Goal: Transaction & Acquisition: Purchase product/service

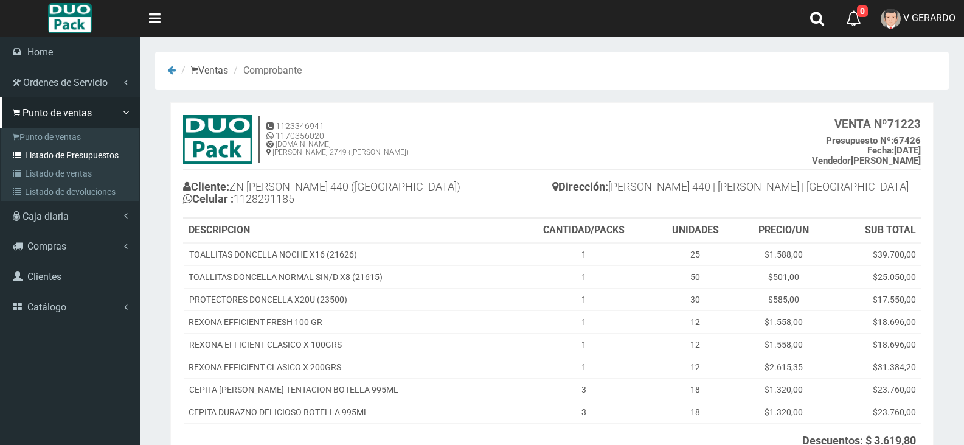
scroll to position [133, 0]
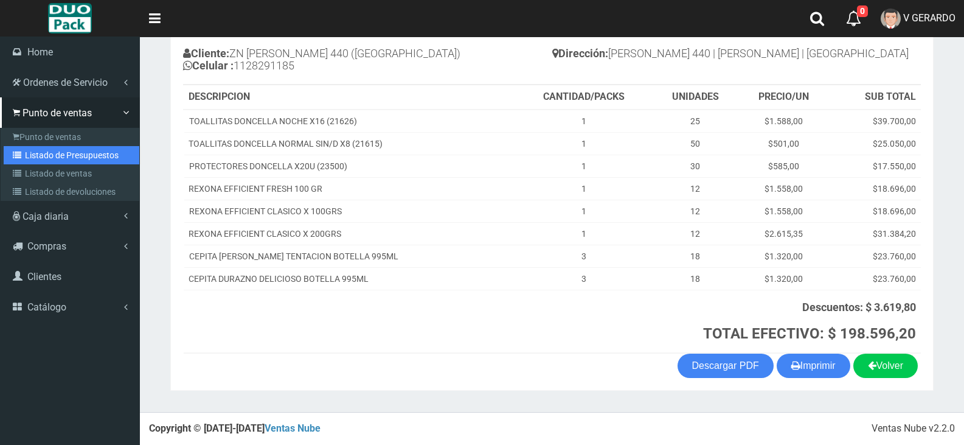
click at [26, 151] on link "Listado de Presupuestos" at bounding box center [72, 155] width 136 height 18
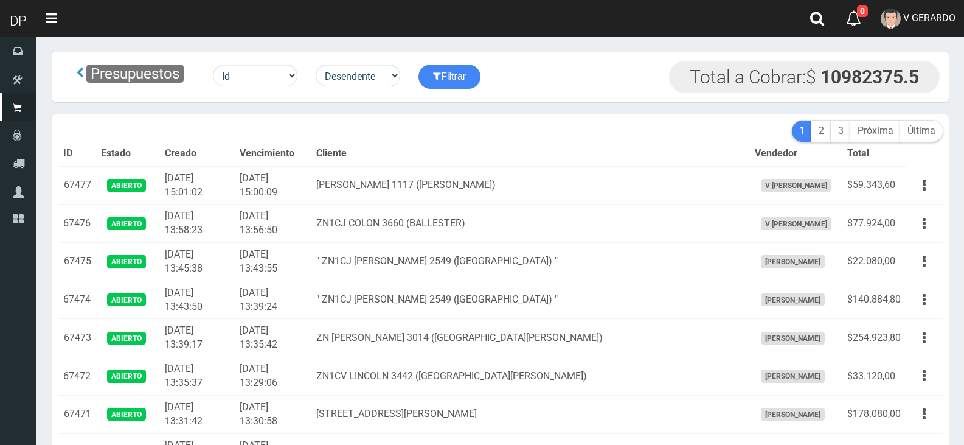
click at [917, 180] on button "button" at bounding box center [924, 185] width 27 height 21
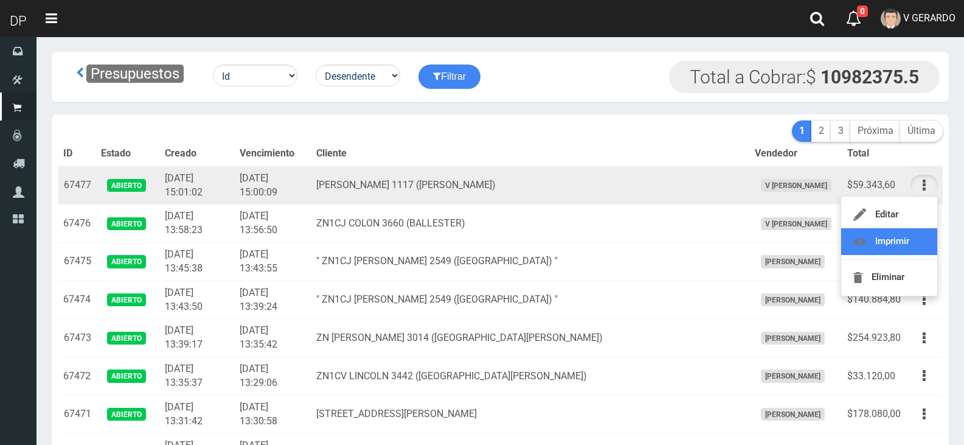
click at [913, 229] on link "Imprimir" at bounding box center [889, 241] width 96 height 27
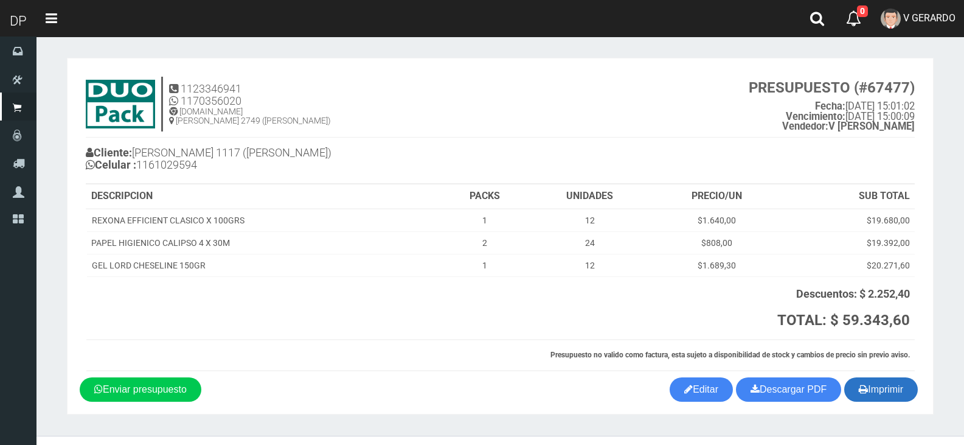
click at [908, 392] on button "Imprimir" at bounding box center [881, 389] width 74 height 24
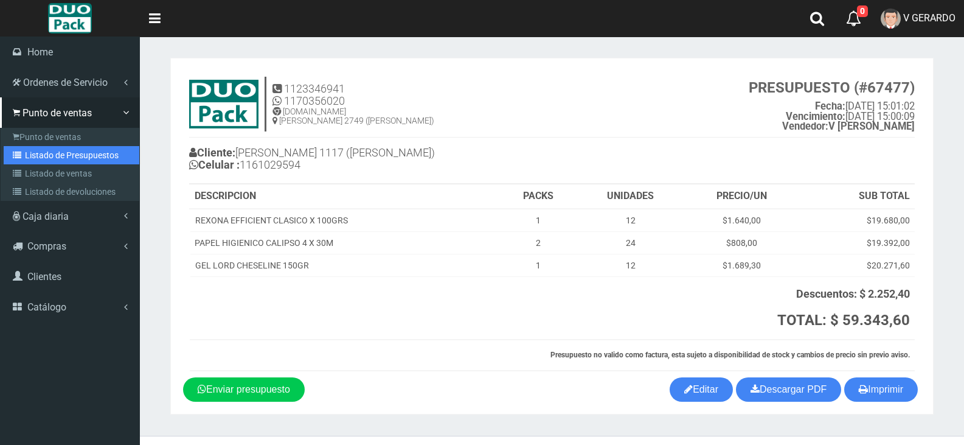
click at [15, 153] on icon at bounding box center [19, 155] width 12 height 9
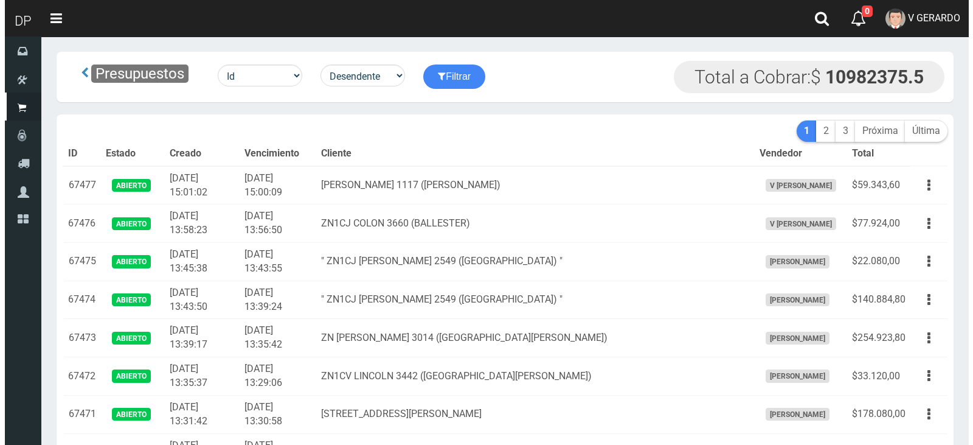
scroll to position [1602, 0]
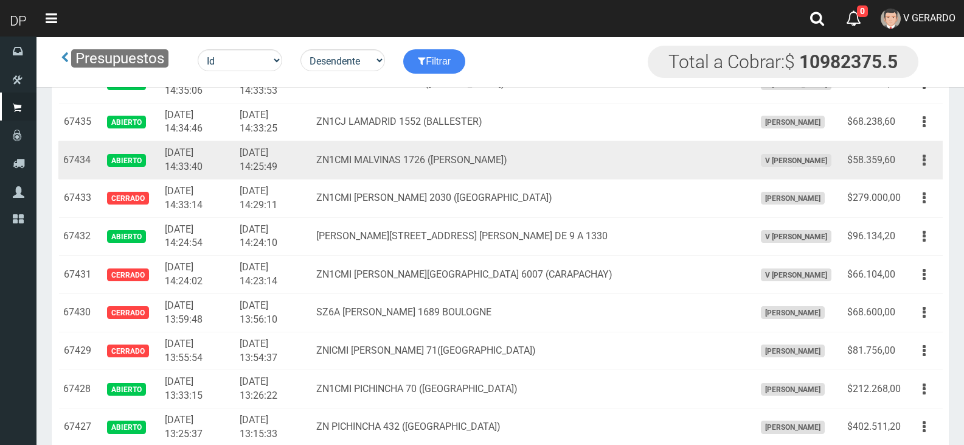
click at [913, 150] on div "Editar Imprimir Eliminar" at bounding box center [924, 160] width 27 height 21
click at [917, 154] on button "button" at bounding box center [924, 160] width 27 height 21
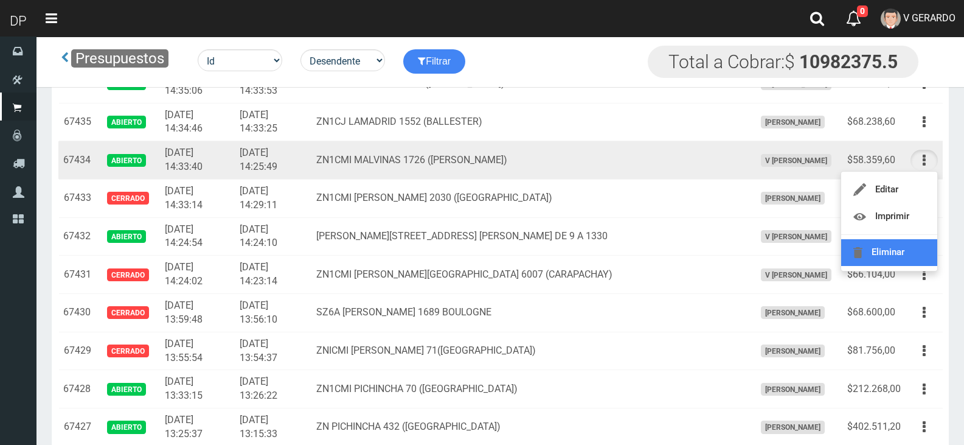
click at [920, 242] on link "Eliminar" at bounding box center [889, 252] width 96 height 27
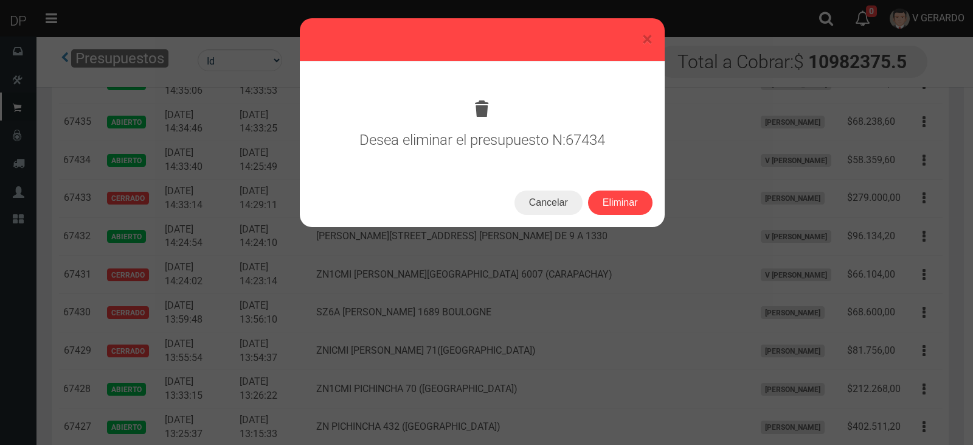
drag, startPoint x: 654, startPoint y: 217, endPoint x: 647, endPoint y: 213, distance: 7.6
click at [651, 216] on div "Cancelar Eliminar" at bounding box center [482, 202] width 365 height 49
click at [647, 213] on div "Cancelar Eliminar" at bounding box center [482, 202] width 365 height 49
click at [644, 208] on button "Eliminar" at bounding box center [620, 202] width 64 height 24
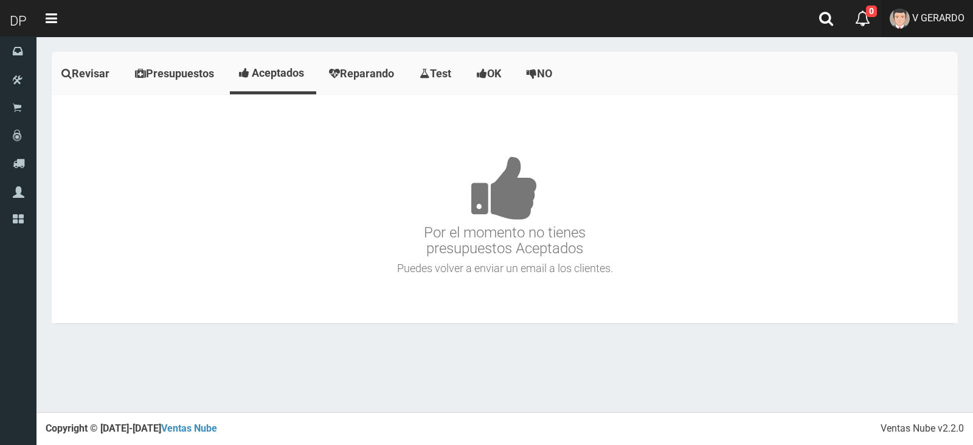
click at [934, 19] on span "V GERARDO" at bounding box center [938, 18] width 52 height 12
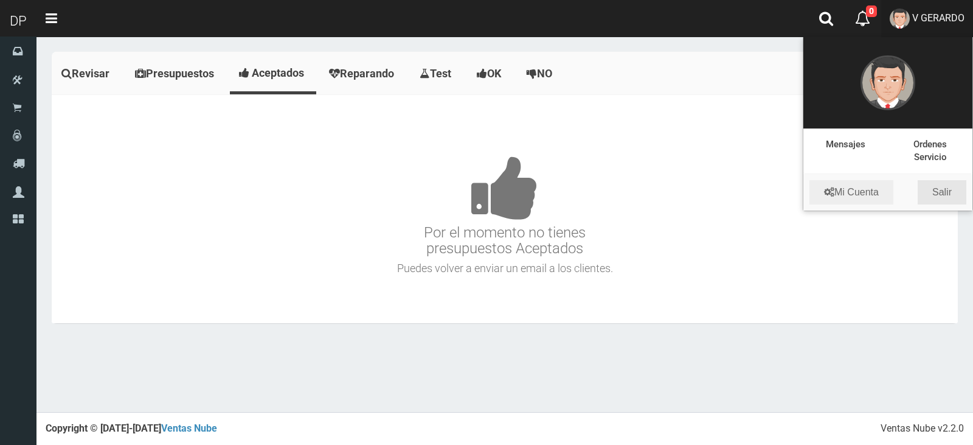
click at [942, 181] on link "Salir" at bounding box center [942, 192] width 49 height 24
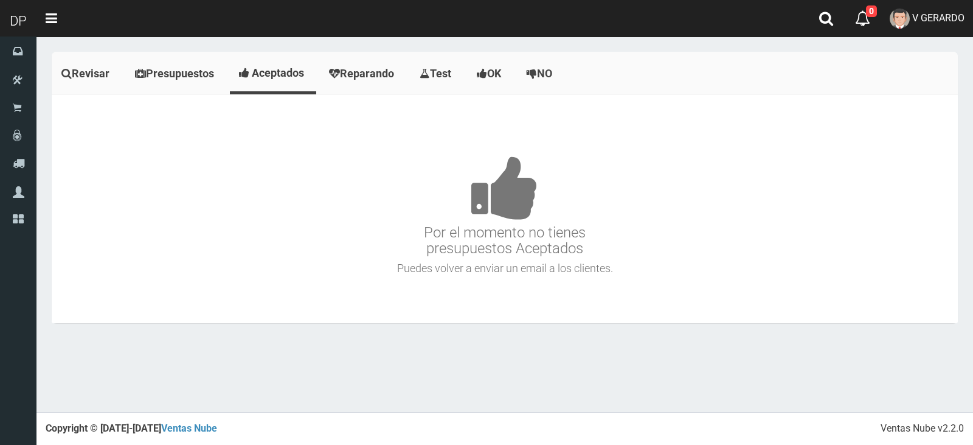
click at [943, 186] on h3 "Por el momento no tienes presupuestos Aceptados" at bounding box center [505, 187] width 900 height 137
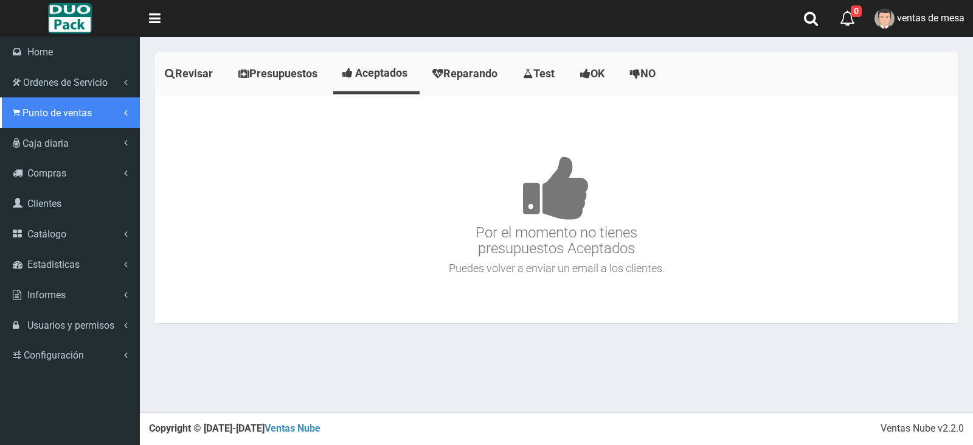
click at [68, 125] on link "Punto de ventas" at bounding box center [70, 112] width 140 height 30
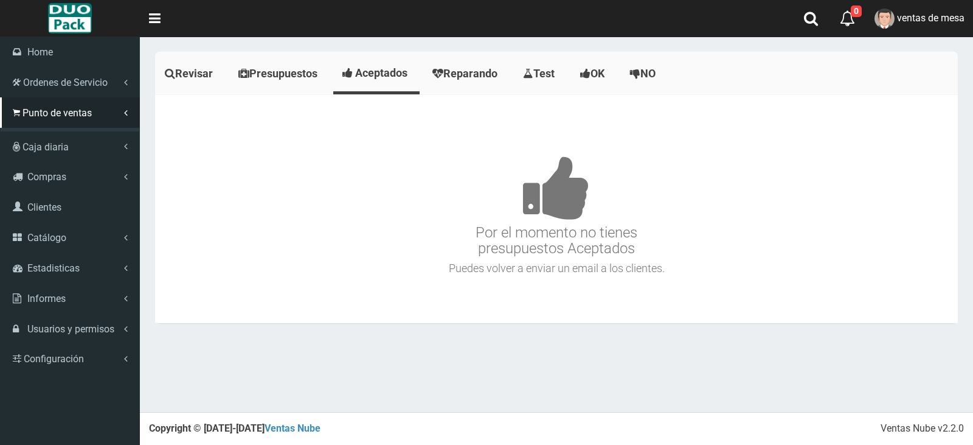
click at [79, 154] on link "Listado de Presupuestos" at bounding box center [72, 155] width 136 height 18
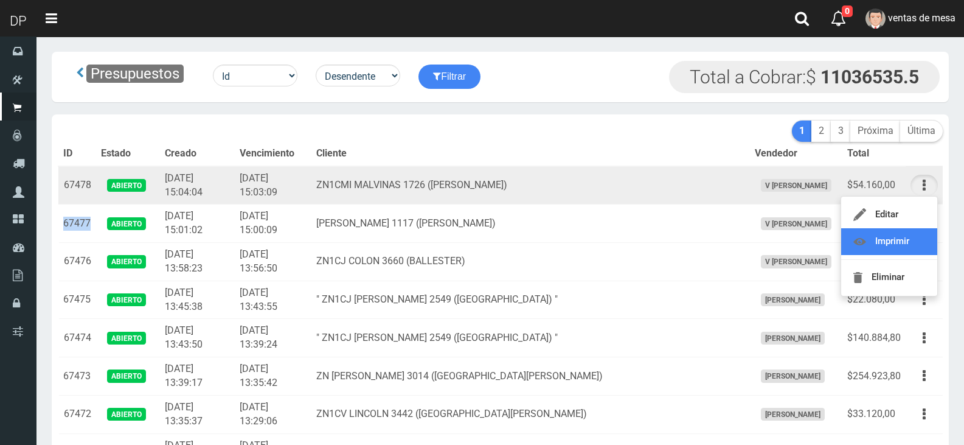
click at [907, 238] on link "Imprimir" at bounding box center [889, 241] width 96 height 27
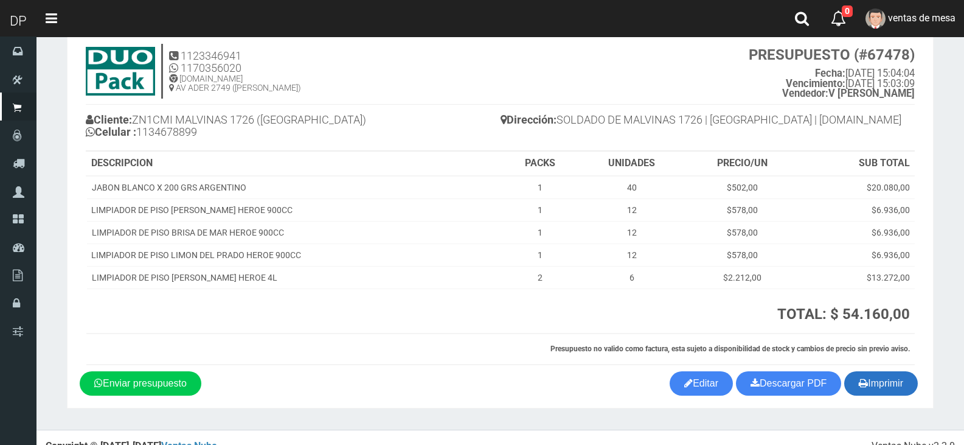
scroll to position [50, 0]
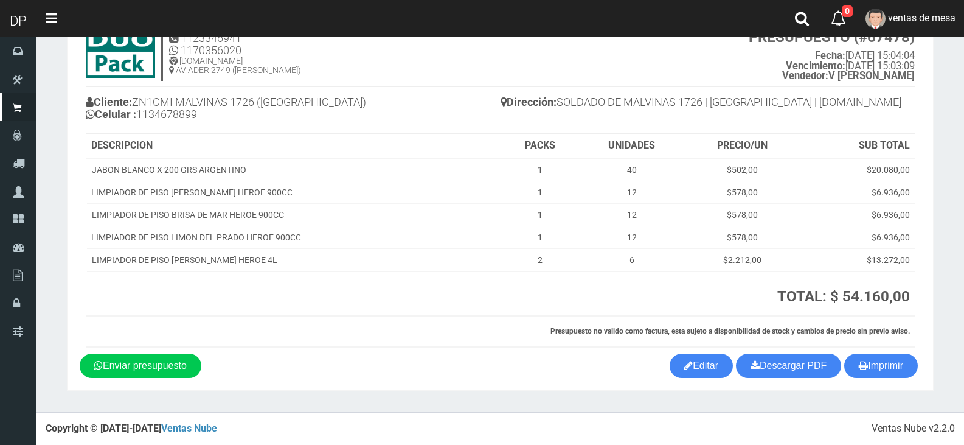
drag, startPoint x: 858, startPoint y: 374, endPoint x: 835, endPoint y: 383, distance: 24.1
click at [858, 374] on button "Imprimir" at bounding box center [881, 365] width 74 height 24
click at [405, 295] on th at bounding box center [332, 293] width 492 height 45
click at [884, 364] on button "Imprimir" at bounding box center [881, 365] width 74 height 24
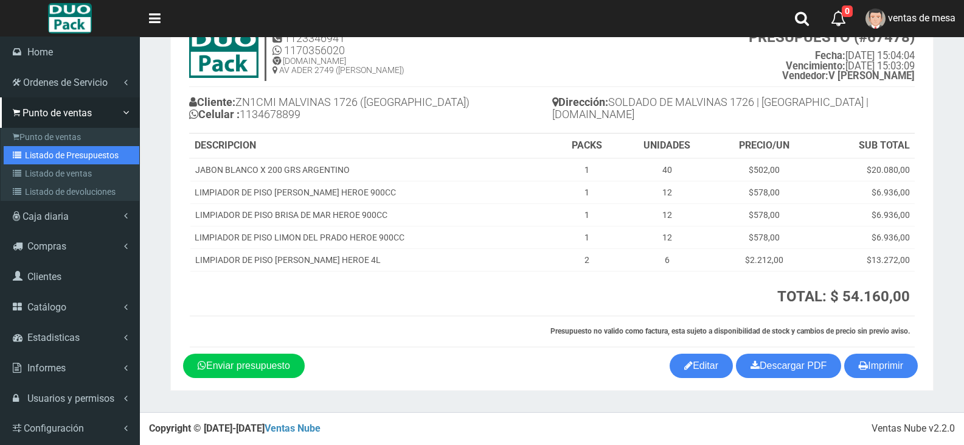
click at [56, 148] on link "Listado de Presupuestos" at bounding box center [72, 155] width 136 height 18
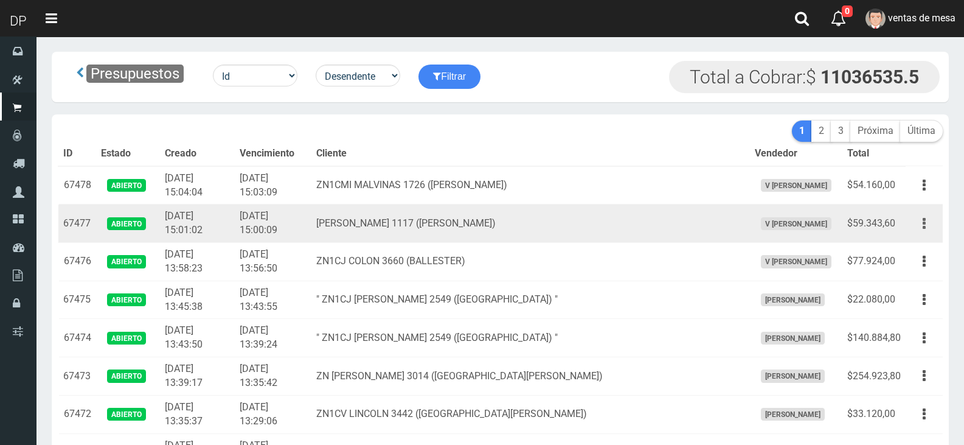
click at [917, 220] on button "button" at bounding box center [924, 223] width 27 height 21
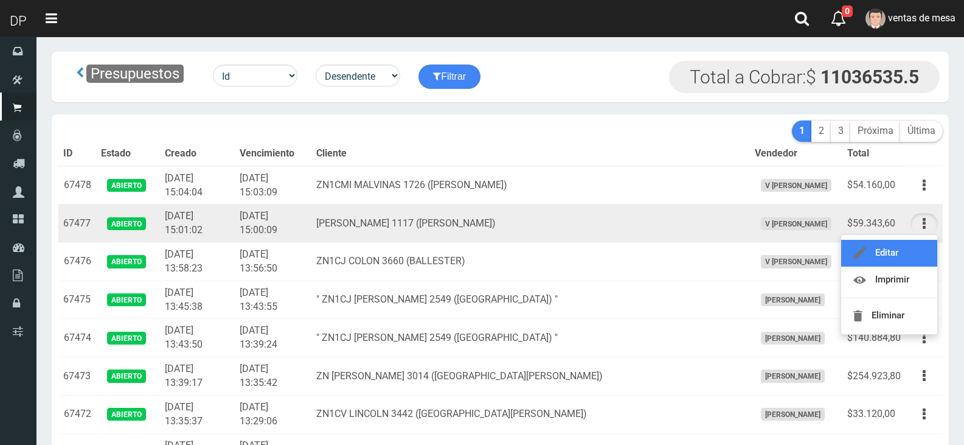
click at [904, 250] on link "Editar" at bounding box center [889, 253] width 96 height 27
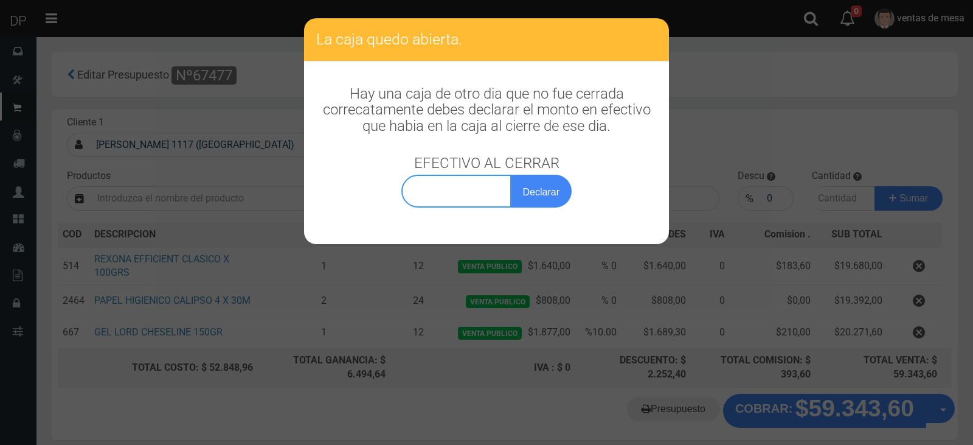
type input "0,00"
click at [457, 193] on input "0,00" at bounding box center [456, 191] width 110 height 33
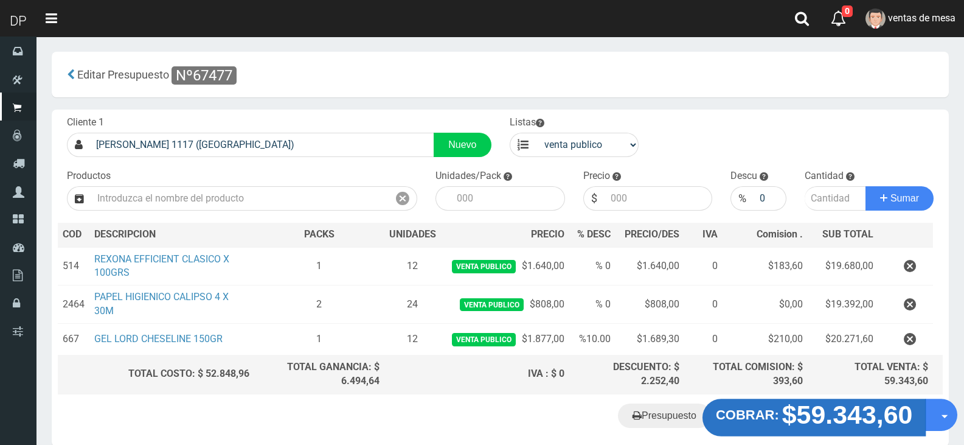
click at [834, 414] on strong "$59.343,60" at bounding box center [847, 414] width 131 height 29
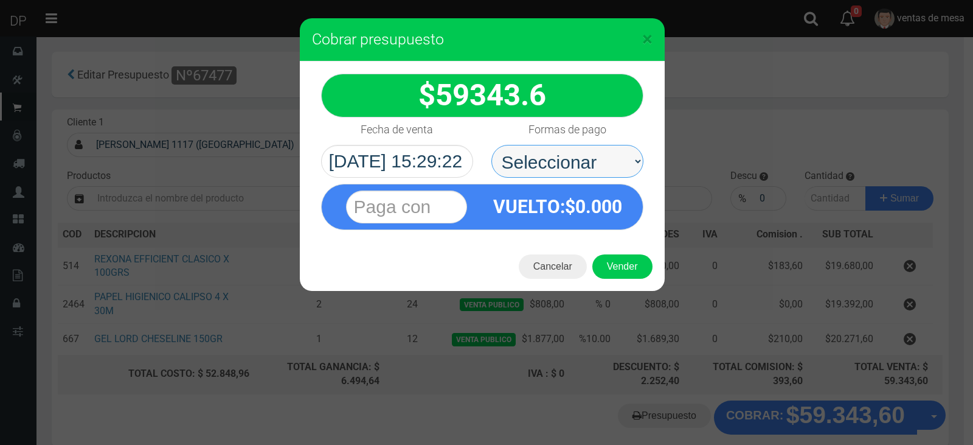
click at [587, 164] on select "Seleccionar Efectivo Tarjeta de Crédito Depósito Débito" at bounding box center [567, 161] width 152 height 33
select select "Efectivo"
click at [491, 145] on select "Seleccionar Efectivo Tarjeta de Crédito Depósito Débito" at bounding box center [567, 161] width 152 height 33
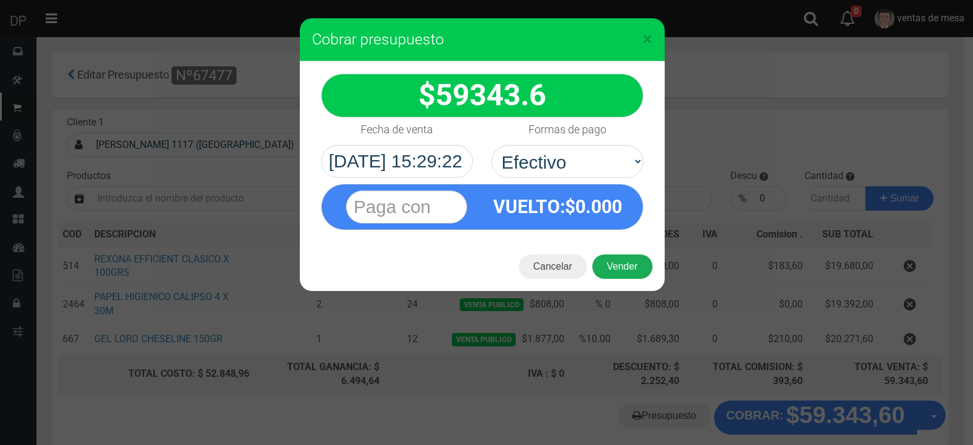
click at [628, 272] on button "Vender" at bounding box center [622, 266] width 60 height 24
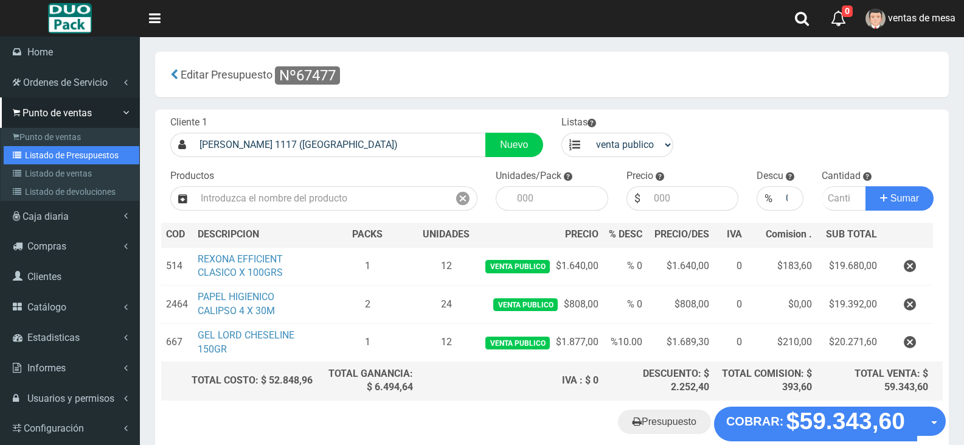
click at [91, 147] on link "Listado de Presupuestos" at bounding box center [72, 155] width 136 height 18
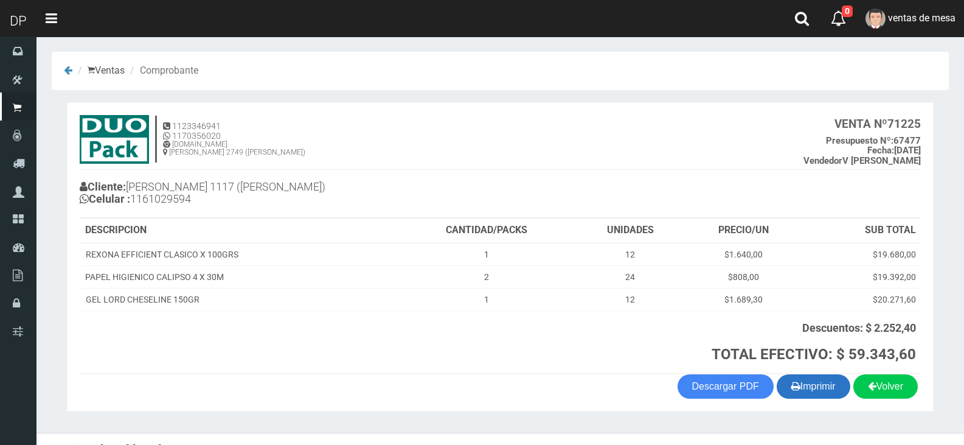
click at [820, 389] on button "Imprimir" at bounding box center [814, 386] width 74 height 24
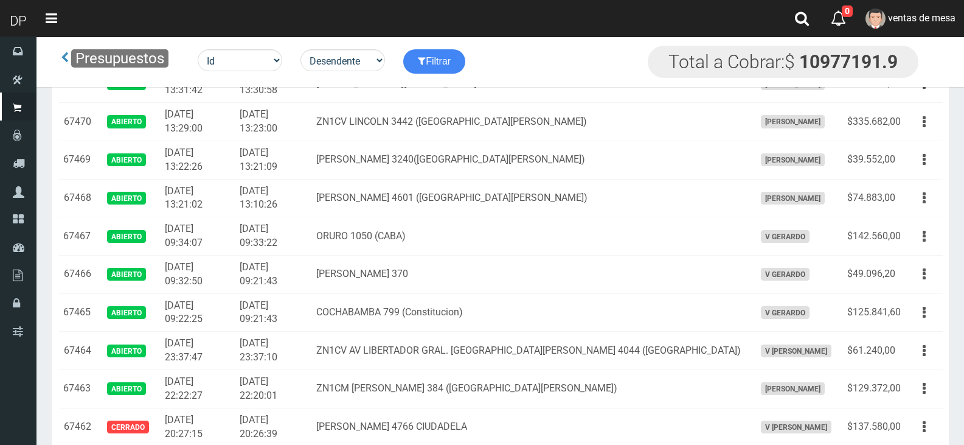
scroll to position [586, 0]
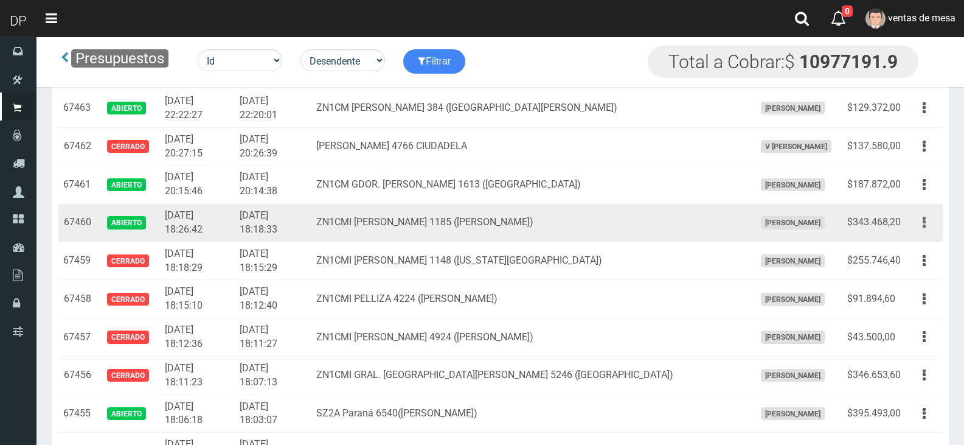
click at [929, 223] on button "button" at bounding box center [924, 222] width 27 height 21
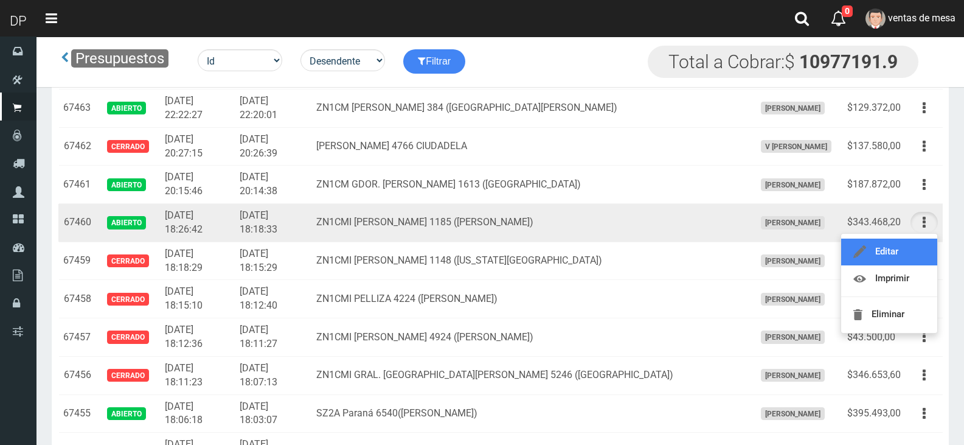
click at [904, 251] on link "Editar" at bounding box center [889, 251] width 96 height 27
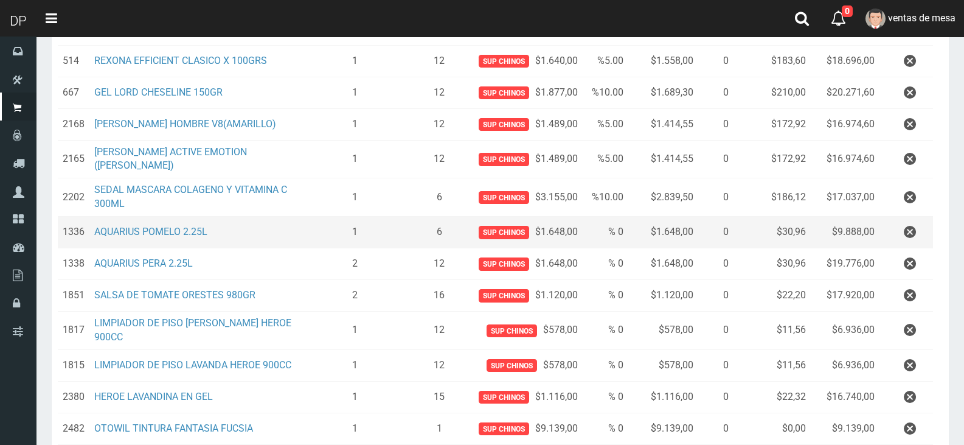
scroll to position [547, 0]
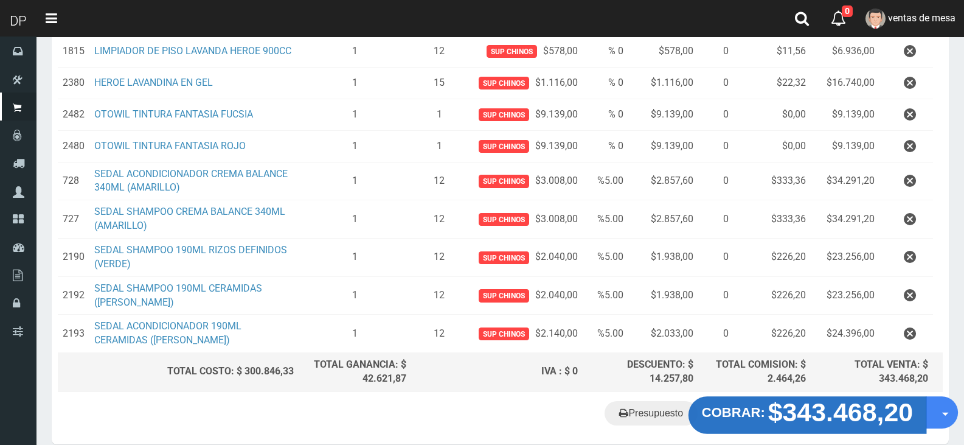
click at [760, 404] on strong "COBRAR:" at bounding box center [733, 411] width 63 height 15
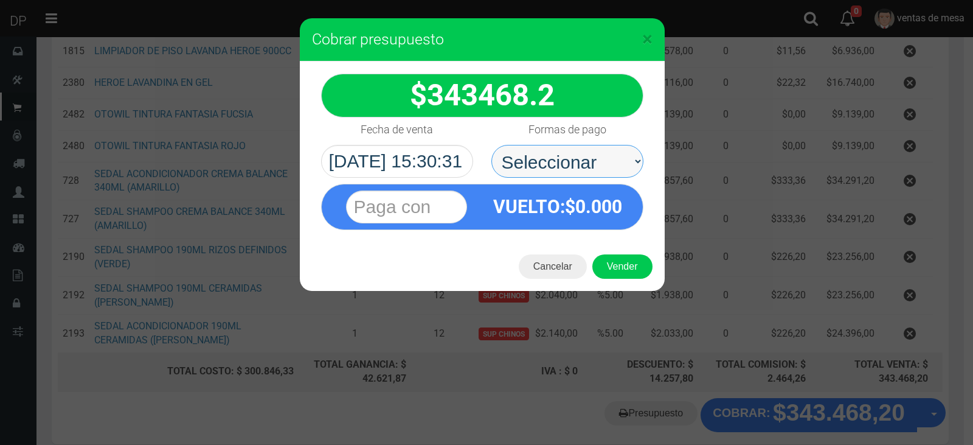
click at [608, 156] on select "Seleccionar Efectivo Tarjeta de Crédito Depósito Débito" at bounding box center [567, 161] width 152 height 33
select select "Efectivo"
click at [491, 145] on select "Seleccionar Efectivo Tarjeta de Crédito Depósito Débito" at bounding box center [567, 161] width 152 height 33
click at [561, 271] on button "Cancelar" at bounding box center [553, 266] width 68 height 24
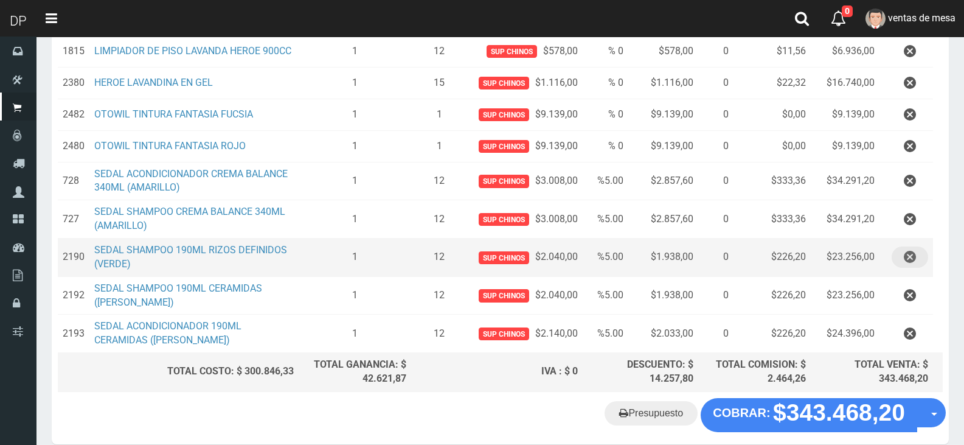
click at [911, 246] on icon "button" at bounding box center [910, 256] width 12 height 21
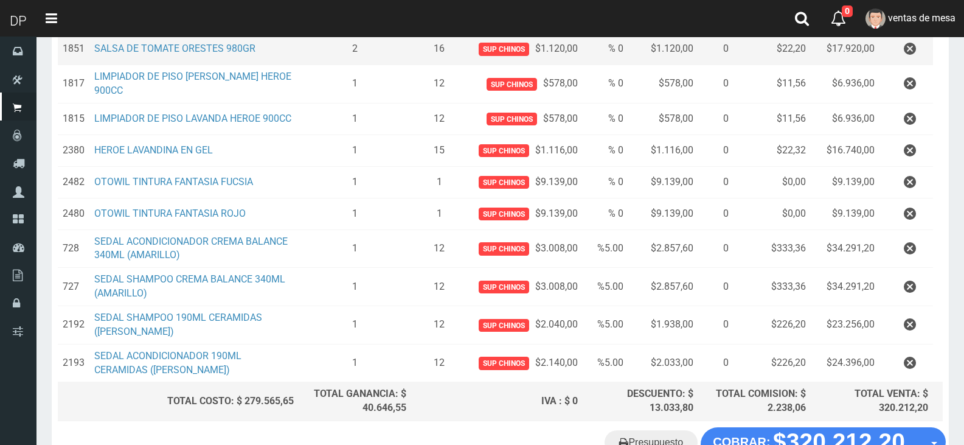
scroll to position [558, 0]
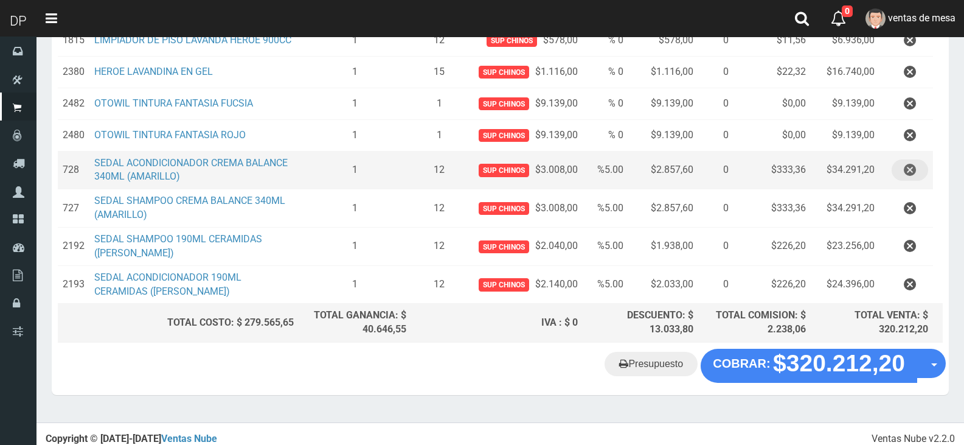
click at [911, 161] on icon "button" at bounding box center [910, 169] width 12 height 21
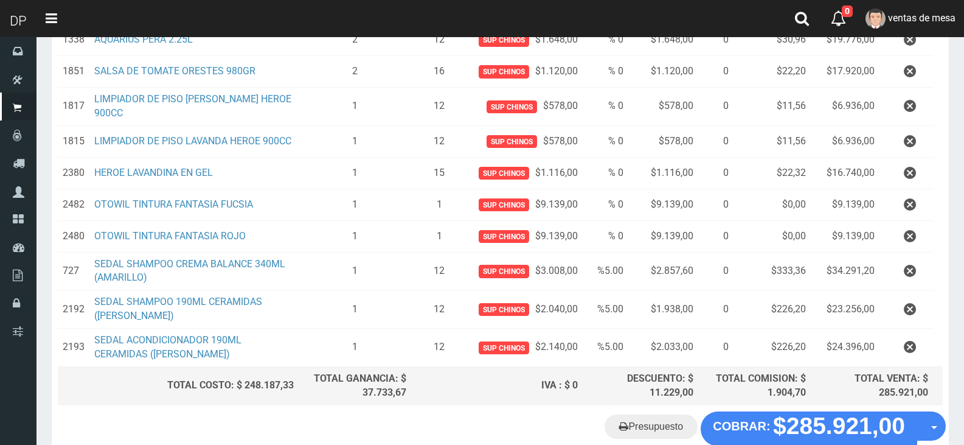
scroll to position [527, 0]
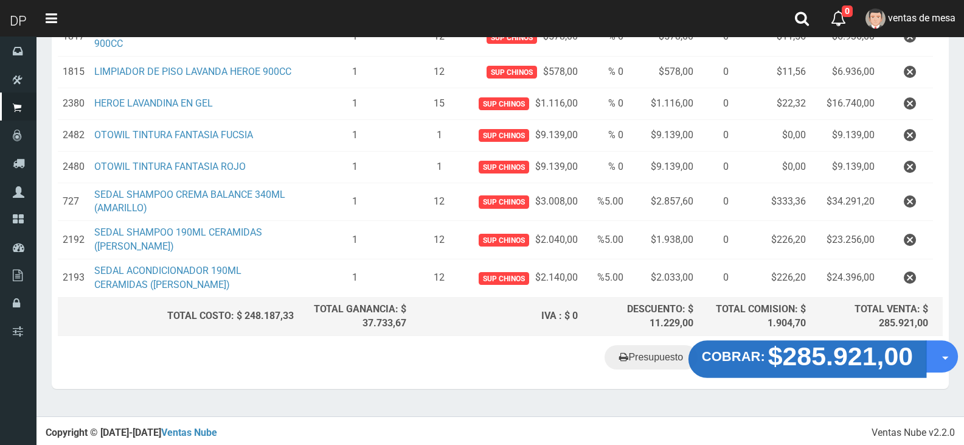
click at [820, 363] on strong "$285.921,00" at bounding box center [840, 356] width 145 height 29
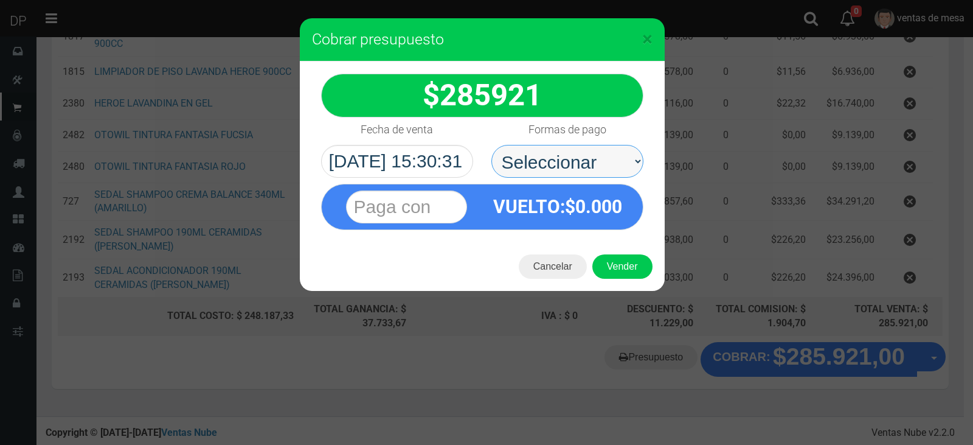
click at [616, 170] on select "Seleccionar Efectivo Tarjeta de Crédito Depósito Débito" at bounding box center [567, 161] width 152 height 33
select select "Efectivo"
click at [491, 145] on select "Seleccionar Efectivo Tarjeta de Crédito Depósito Débito" at bounding box center [567, 161] width 152 height 33
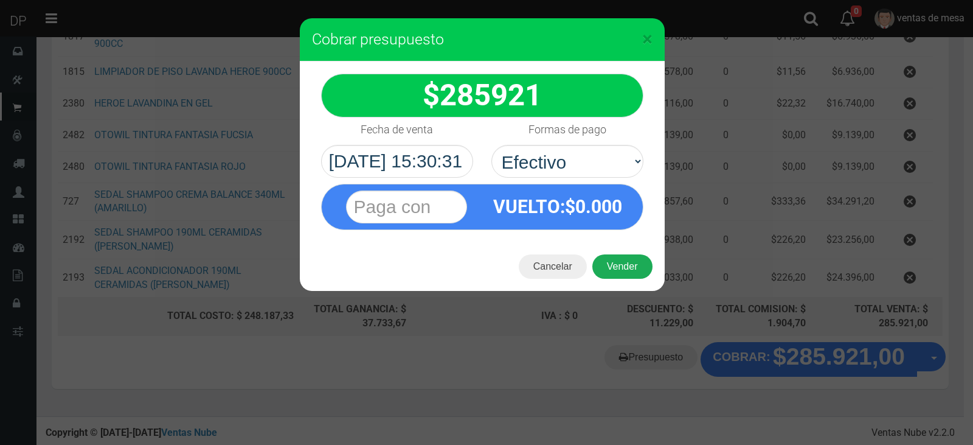
click at [631, 274] on button "Vender" at bounding box center [622, 266] width 60 height 24
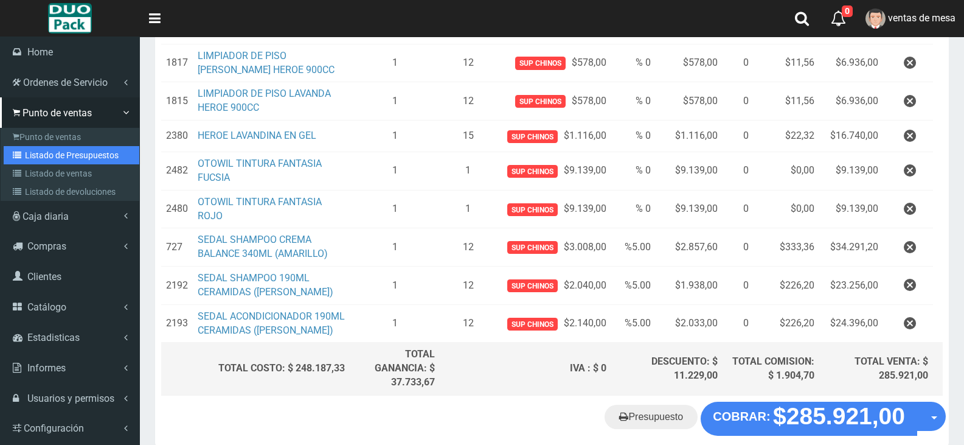
click at [63, 150] on link "Listado de Presupuestos" at bounding box center [72, 155] width 136 height 18
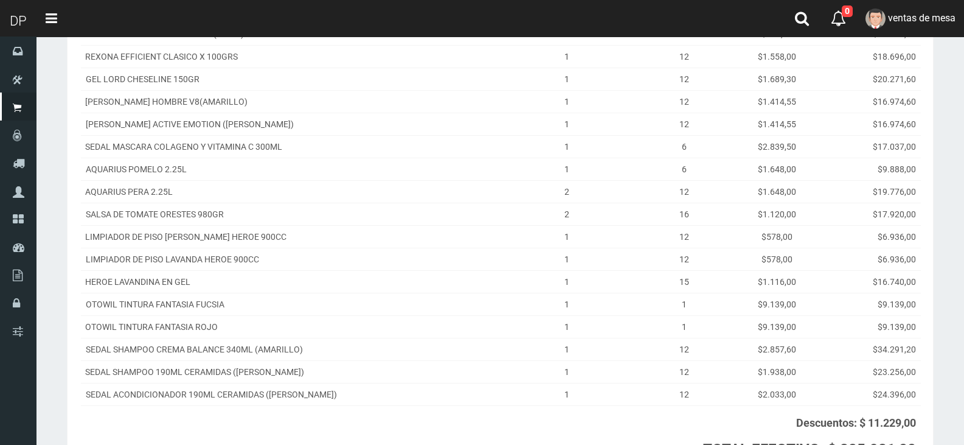
scroll to position [336, 0]
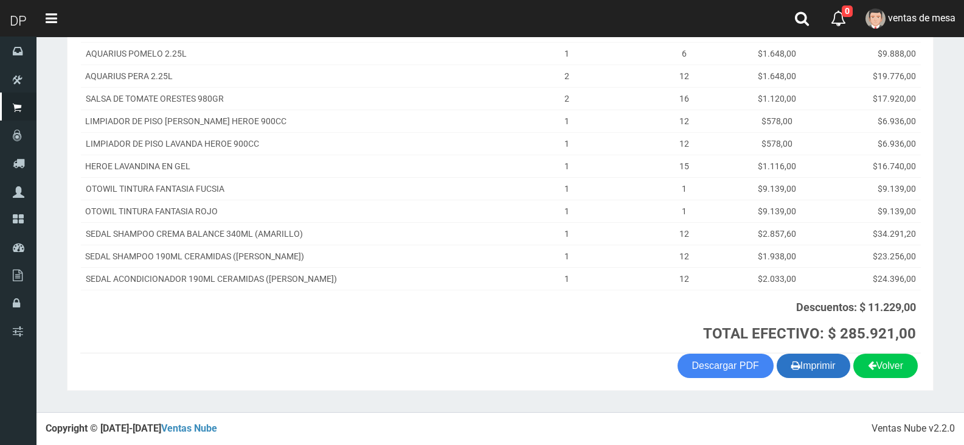
click at [808, 358] on button "Imprimir" at bounding box center [814, 365] width 74 height 24
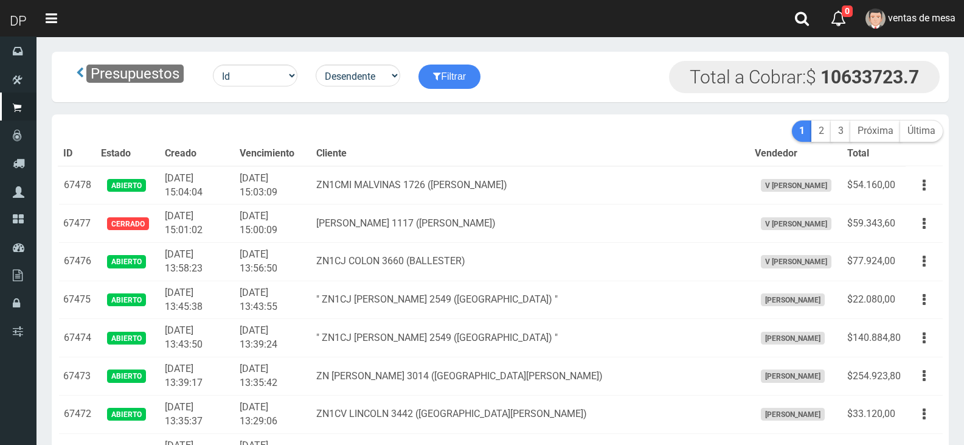
scroll to position [687, 0]
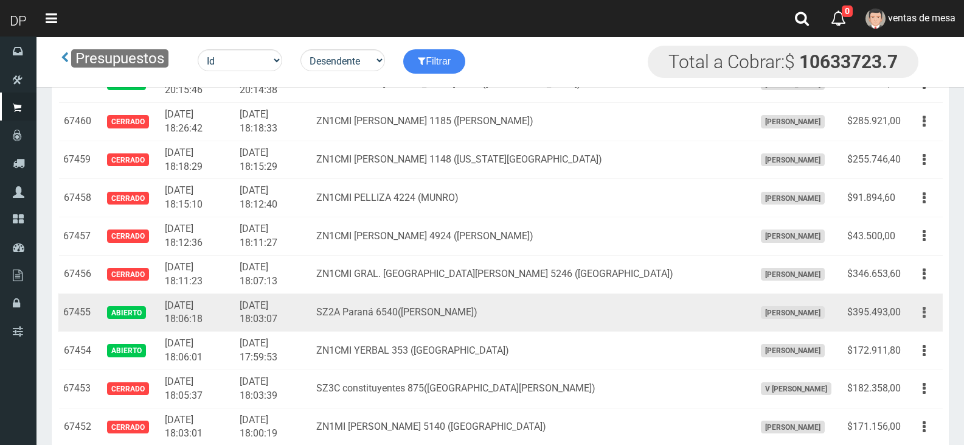
click at [928, 312] on button "button" at bounding box center [924, 312] width 27 height 21
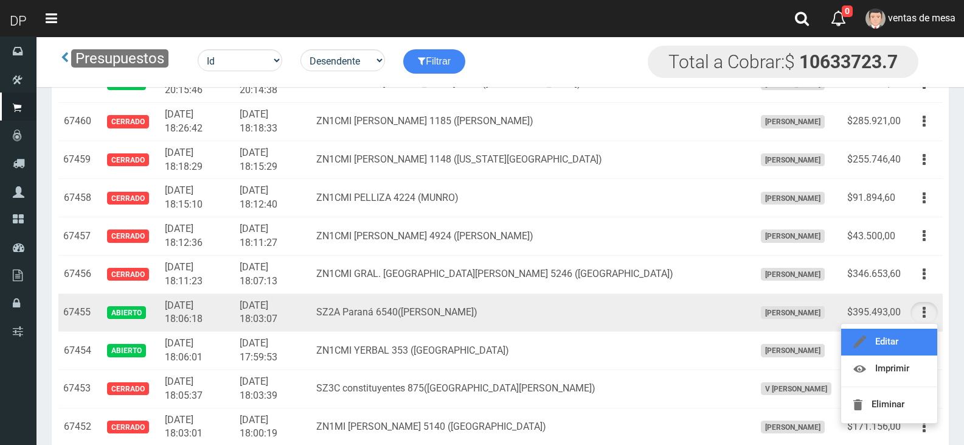
click at [912, 344] on link "Editar" at bounding box center [889, 341] width 96 height 27
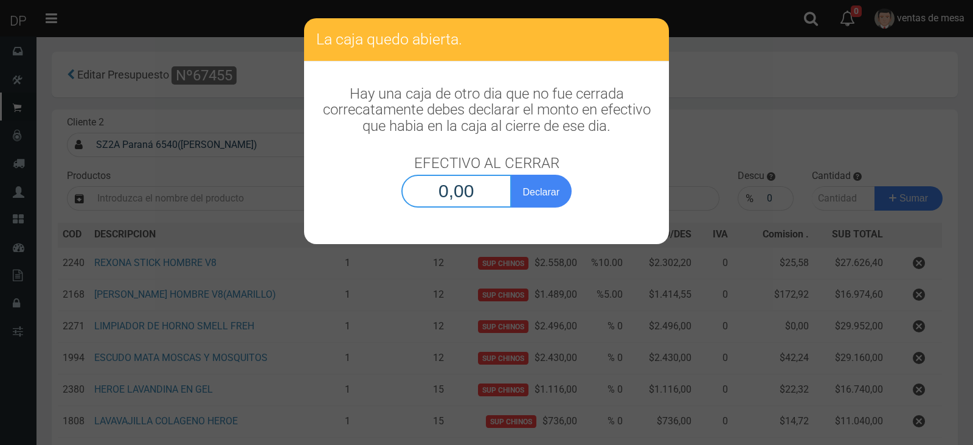
click at [466, 189] on input "0,00" at bounding box center [456, 191] width 110 height 33
type input "1,00"
click at [511, 175] on button "Declarar" at bounding box center [541, 191] width 61 height 33
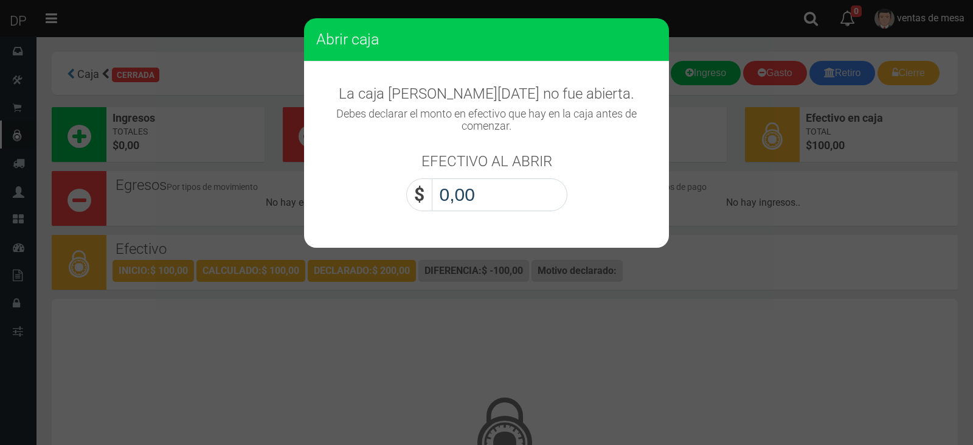
click at [474, 199] on input "0,00" at bounding box center [500, 194] width 136 height 33
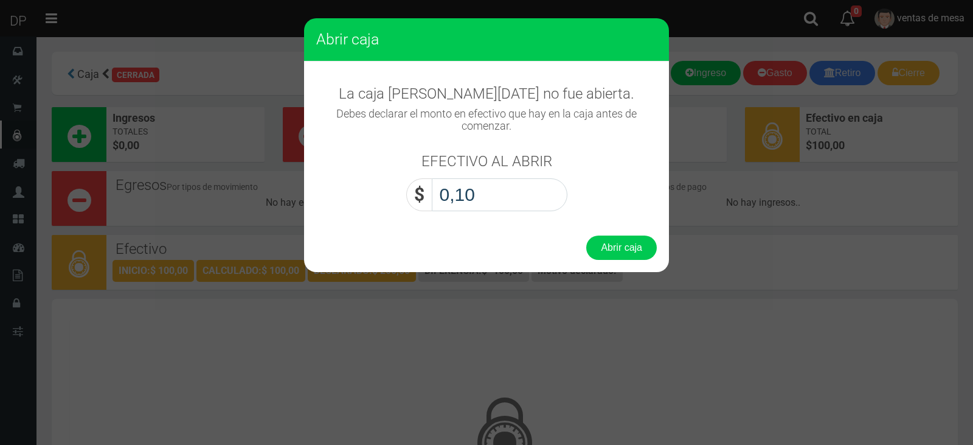
type input "1,00"
click at [586, 235] on button "Abrir caja" at bounding box center [621, 247] width 71 height 24
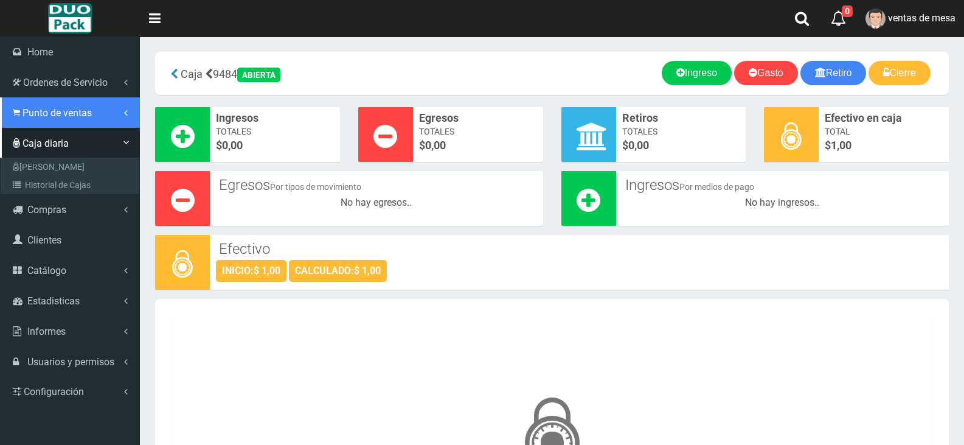
click at [88, 111] on span "Punto de ventas" at bounding box center [57, 113] width 69 height 12
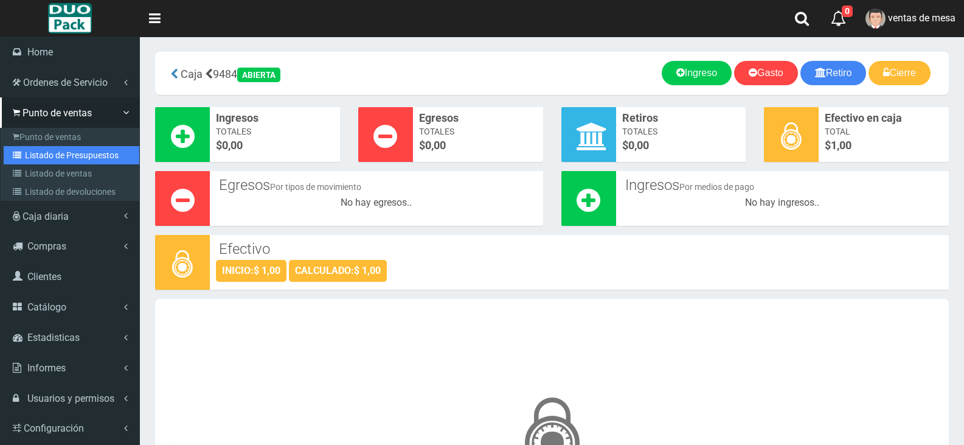
click at [103, 150] on link "Listado de Presupuestos" at bounding box center [72, 155] width 136 height 18
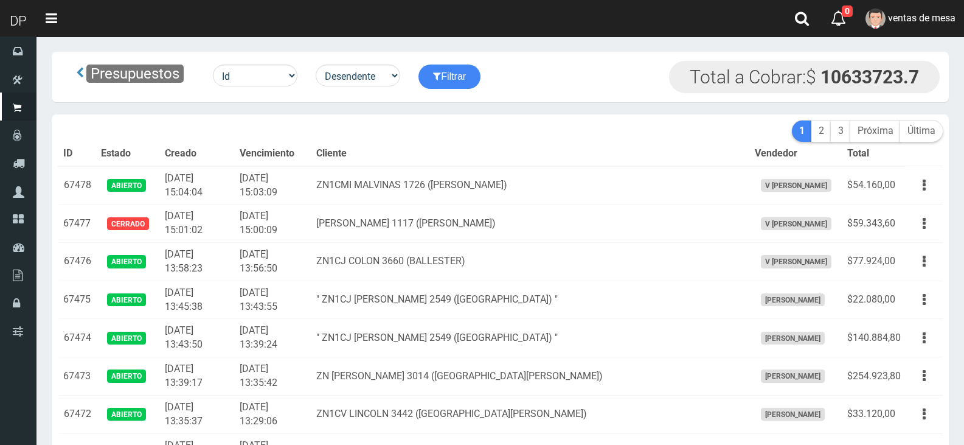
scroll to position [687, 0]
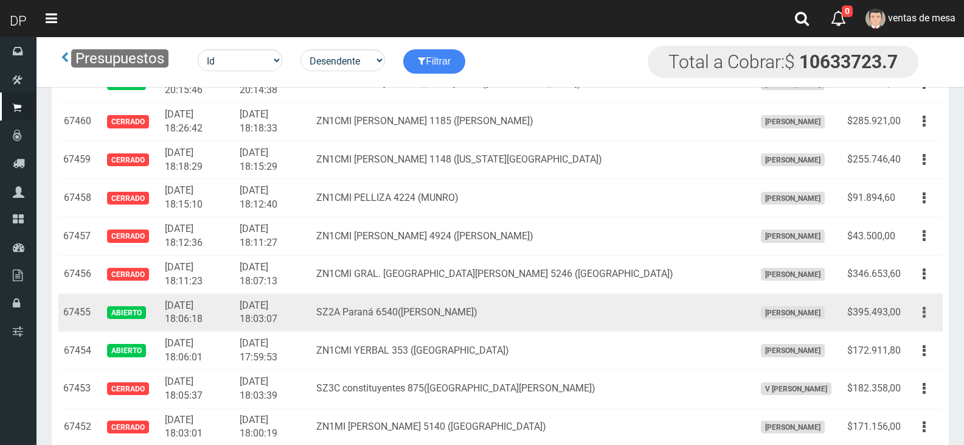
click at [933, 316] on button "button" at bounding box center [924, 312] width 27 height 21
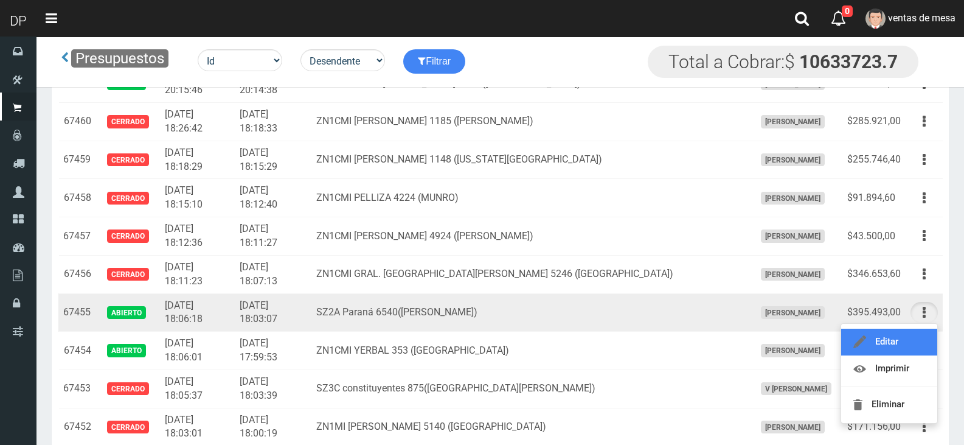
click at [899, 343] on link "Editar" at bounding box center [889, 341] width 96 height 27
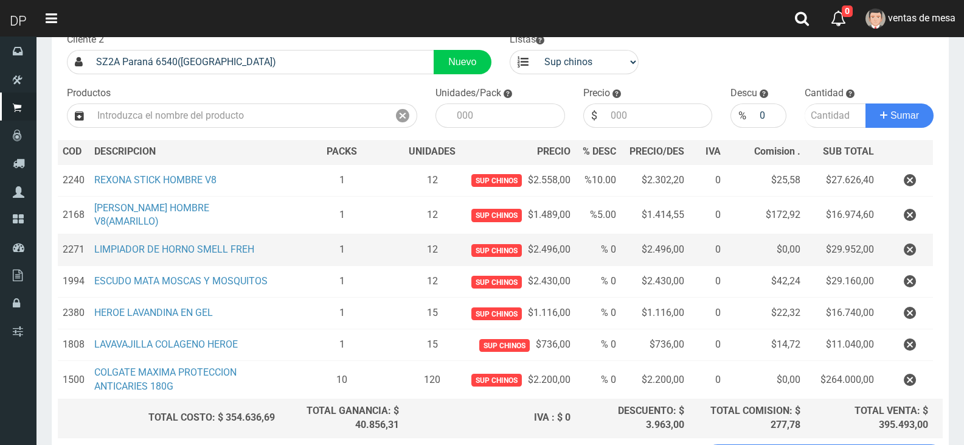
scroll to position [184, 0]
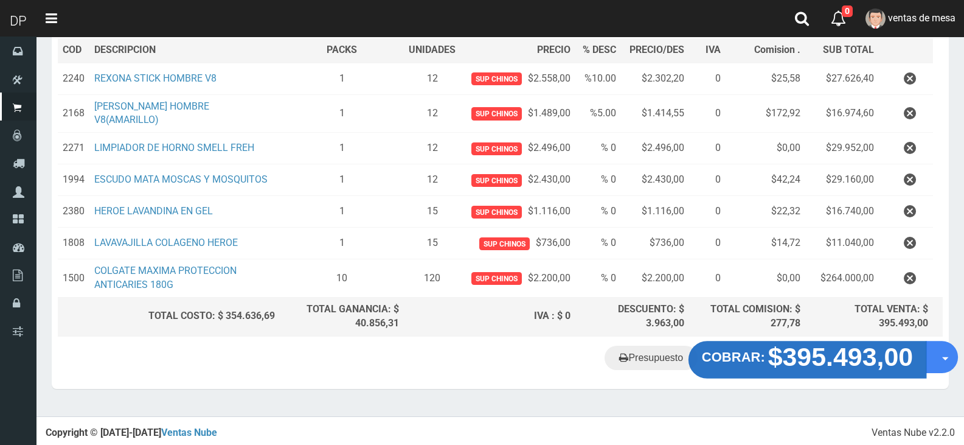
click at [802, 357] on strong "$395.493,00" at bounding box center [840, 356] width 145 height 29
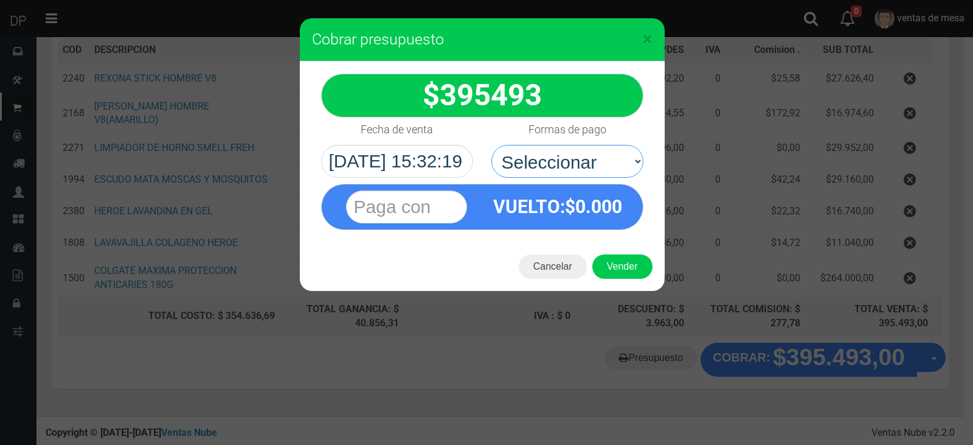
drag, startPoint x: 522, startPoint y: 174, endPoint x: 554, endPoint y: 177, distance: 31.8
click at [546, 155] on select "Seleccionar Efectivo Tarjeta de Crédito Depósito Débito" at bounding box center [567, 161] width 152 height 33
select select "Efectivo"
click at [491, 145] on select "Seleccionar Efectivo Tarjeta de Crédito Depósito Débito" at bounding box center [567, 161] width 152 height 33
click at [622, 268] on button "Vender" at bounding box center [622, 266] width 60 height 24
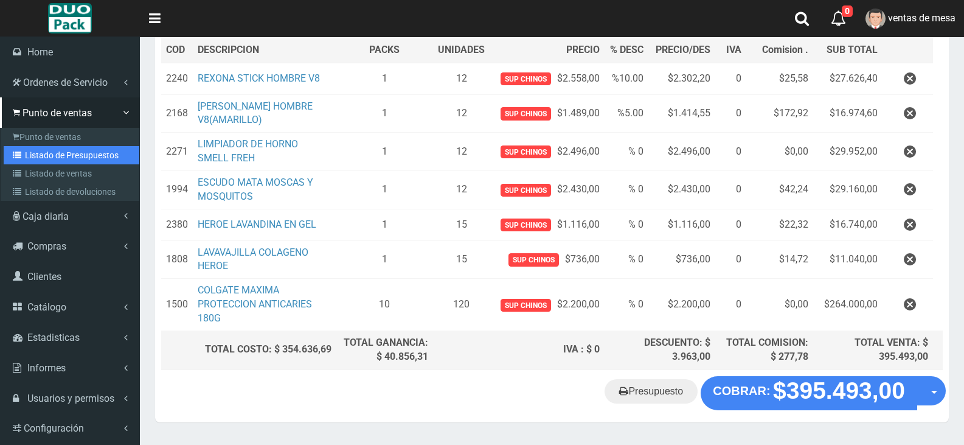
click at [69, 153] on link "Listado de Presupuestos" at bounding box center [72, 155] width 136 height 18
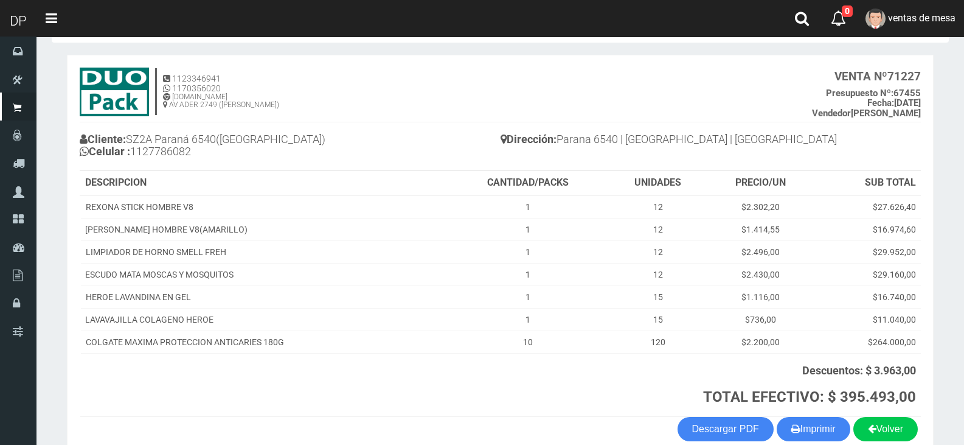
scroll to position [111, 0]
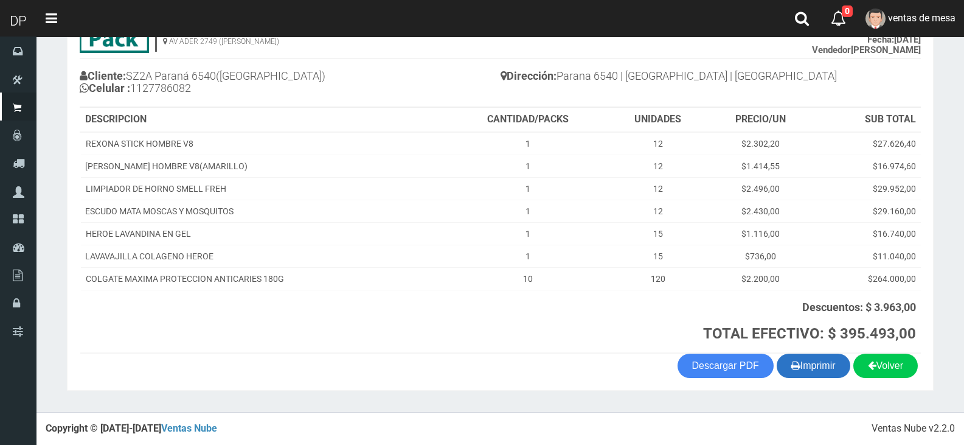
click at [822, 363] on button "Imprimir" at bounding box center [814, 365] width 74 height 24
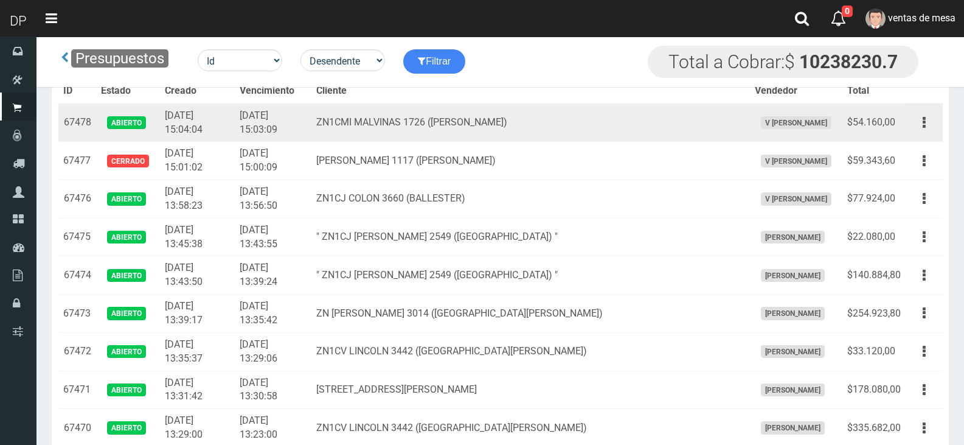
scroll to position [687, 0]
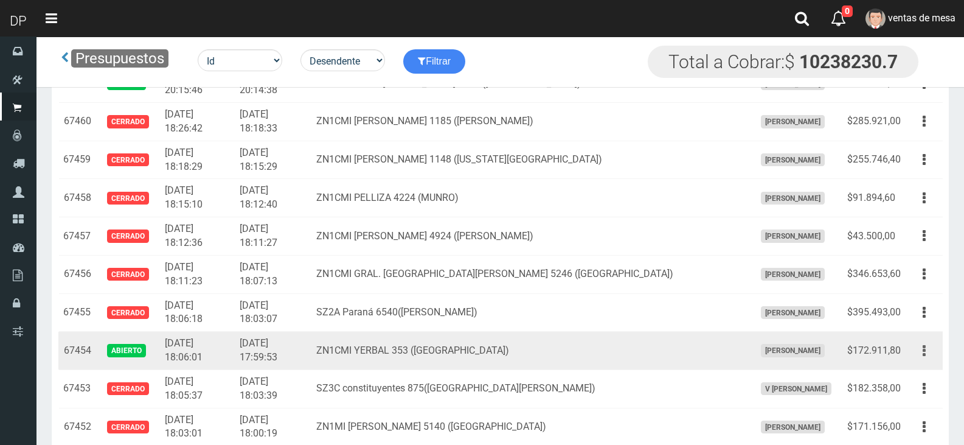
click at [925, 353] on icon "button" at bounding box center [924, 350] width 3 height 21
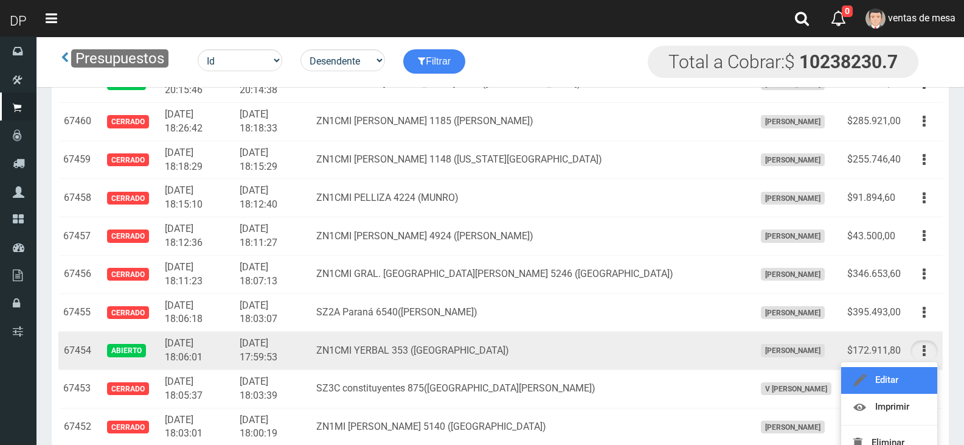
click at [913, 375] on link "Editar" at bounding box center [889, 380] width 96 height 27
click at [913, 375] on td "Editar Imprimir Eliminar" at bounding box center [924, 388] width 37 height 38
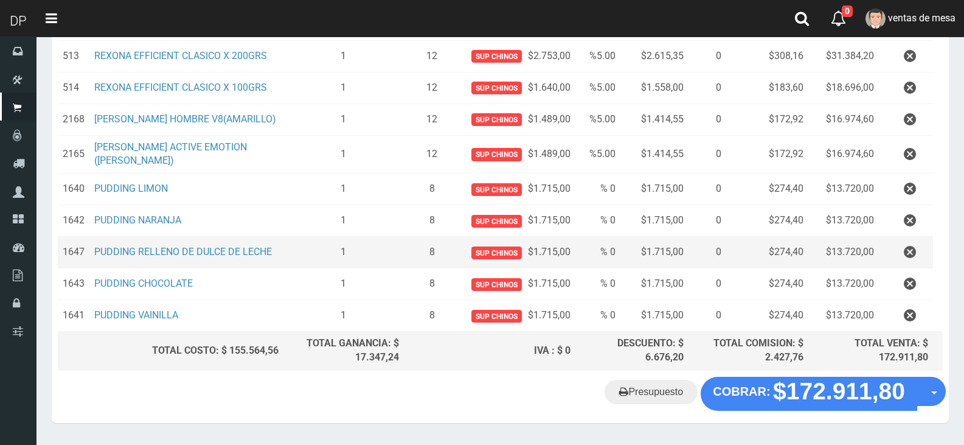
scroll to position [299, 0]
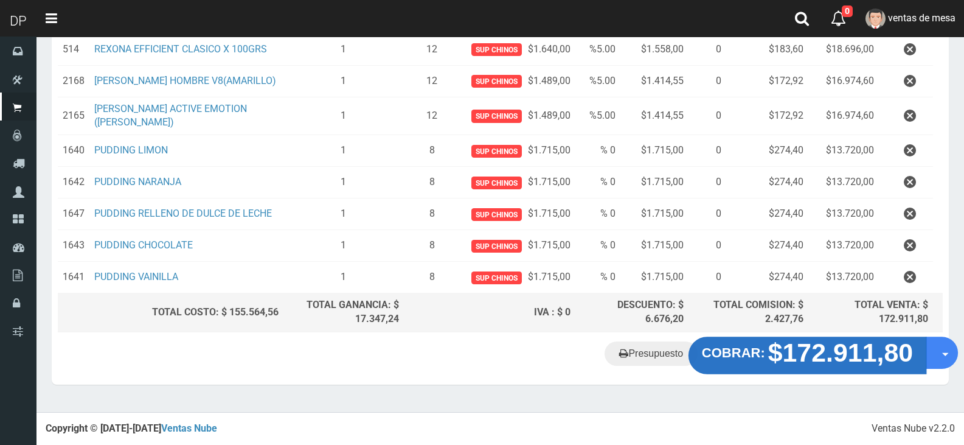
click at [786, 353] on strong "$172.911,80" at bounding box center [840, 352] width 145 height 29
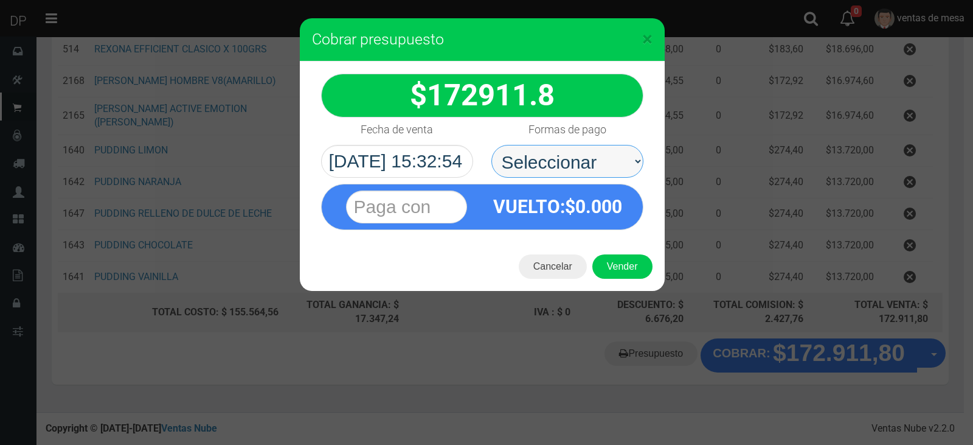
click at [585, 175] on select "Seleccionar Efectivo Tarjeta de Crédito Depósito Débito" at bounding box center [567, 161] width 152 height 33
select select "Efectivo"
click at [491, 145] on select "Seleccionar Efectivo Tarjeta de Crédito Depósito Débito" at bounding box center [567, 161] width 152 height 33
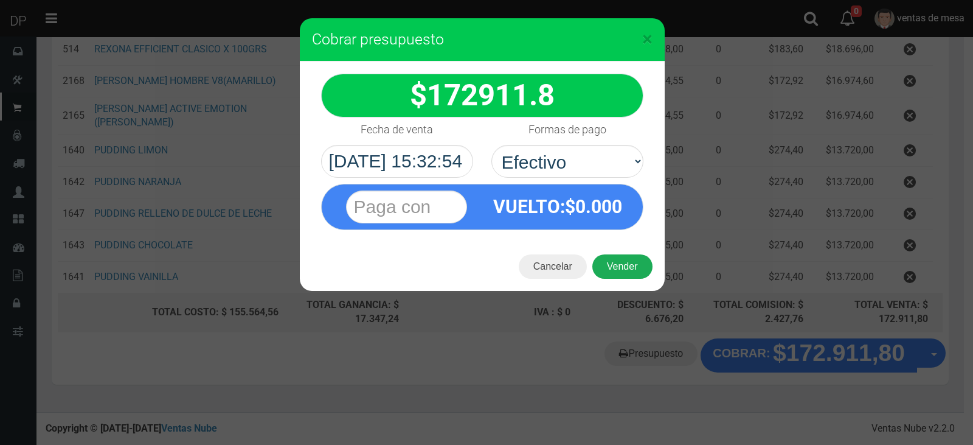
click at [631, 263] on button "Vender" at bounding box center [622, 266] width 60 height 24
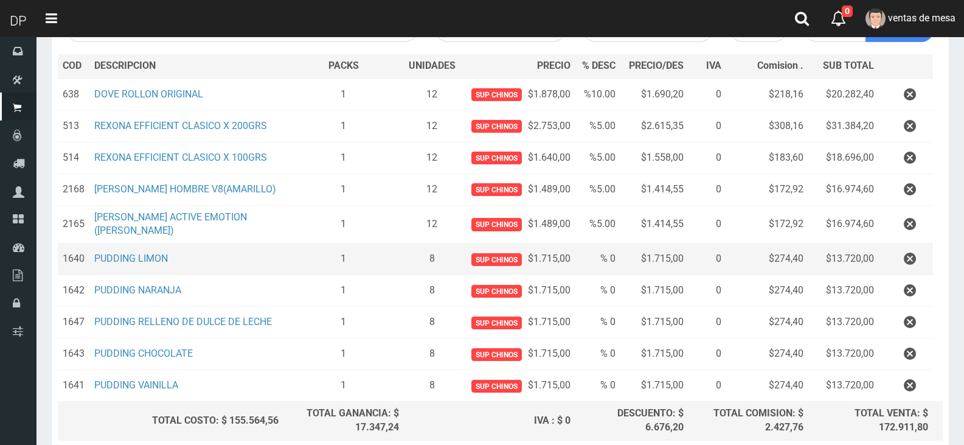
scroll to position [0, 0]
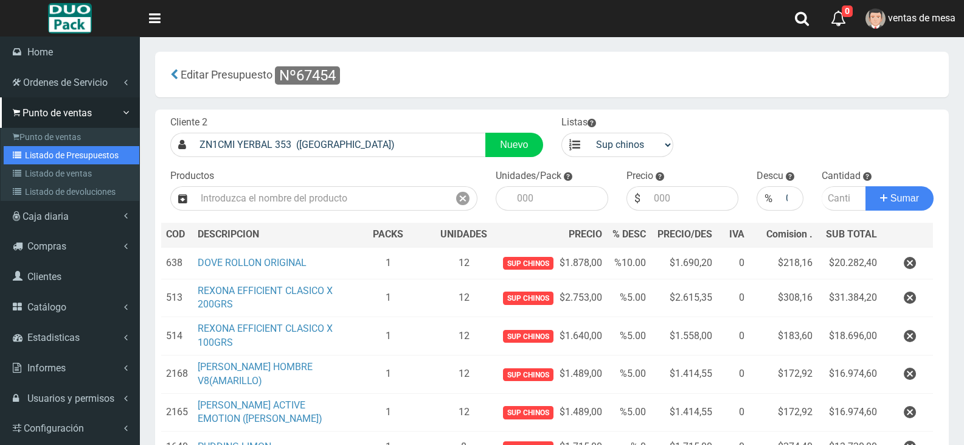
click at [89, 151] on link "Listado de Presupuestos" at bounding box center [72, 155] width 136 height 18
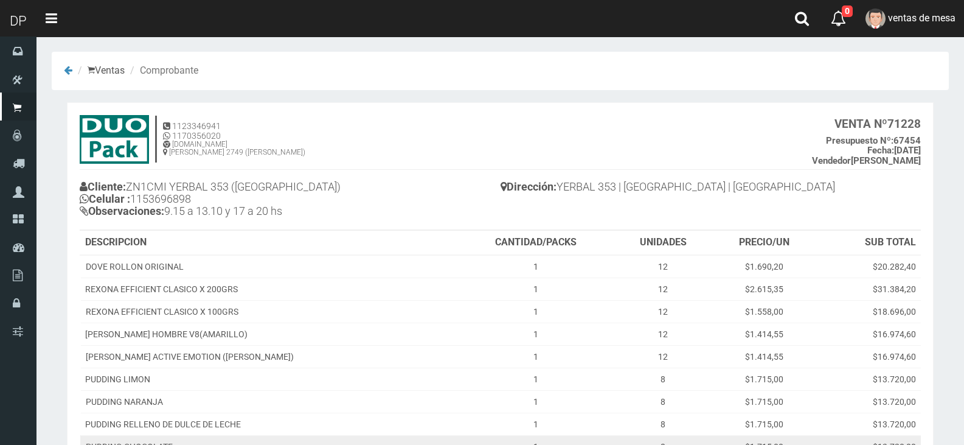
scroll to position [190, 0]
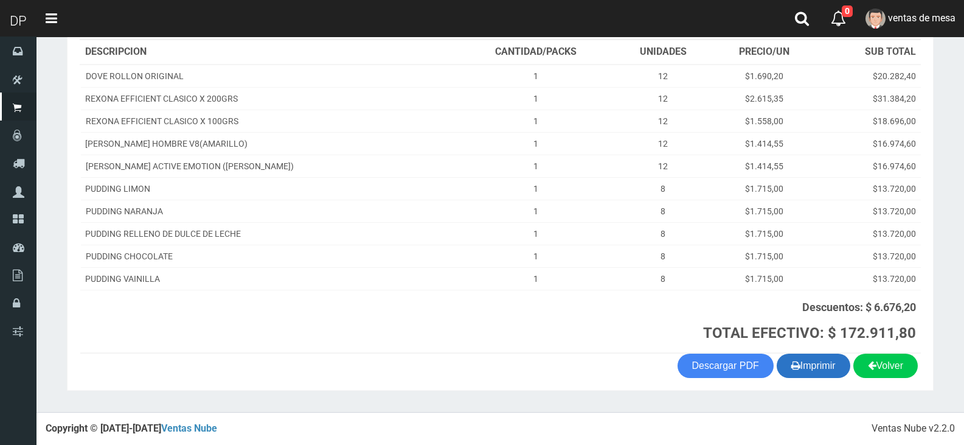
click at [816, 363] on button "Imprimir" at bounding box center [814, 365] width 74 height 24
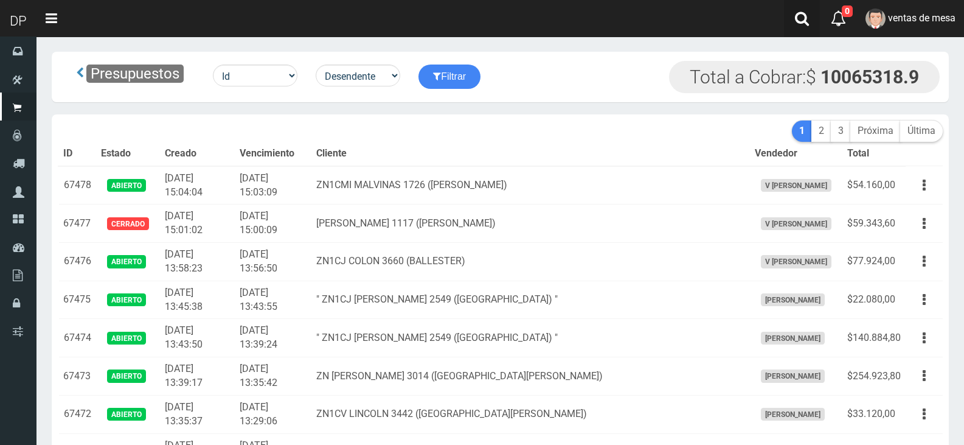
scroll to position [1869, 0]
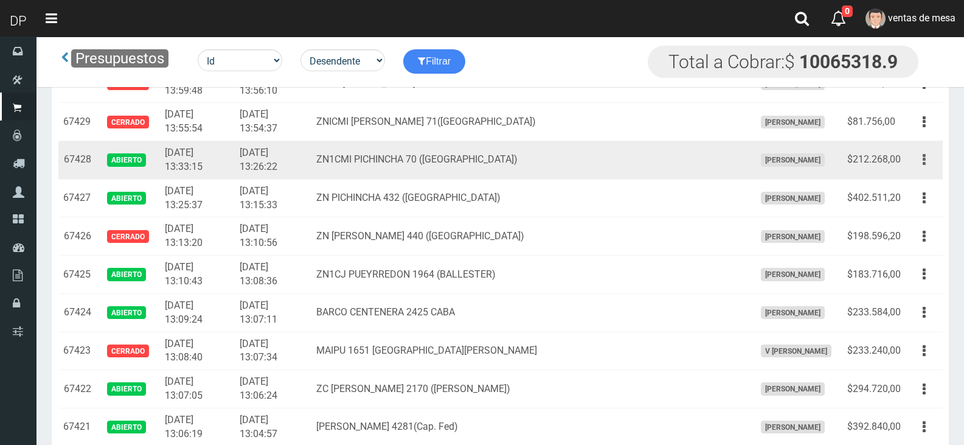
click at [920, 158] on button "button" at bounding box center [924, 159] width 27 height 21
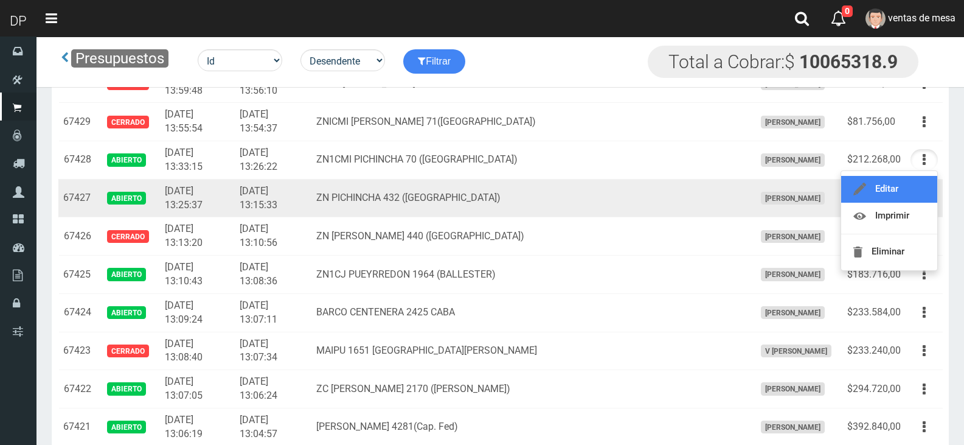
click at [902, 189] on link "Editar" at bounding box center [889, 189] width 96 height 27
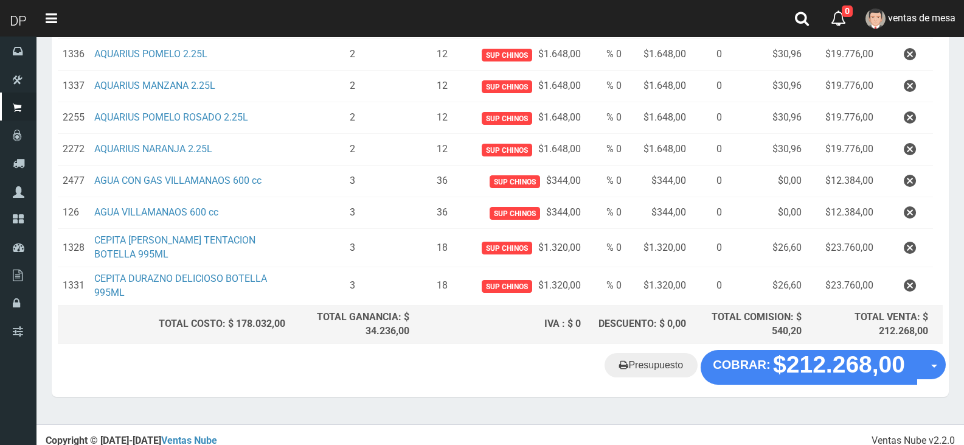
scroll to position [293, 0]
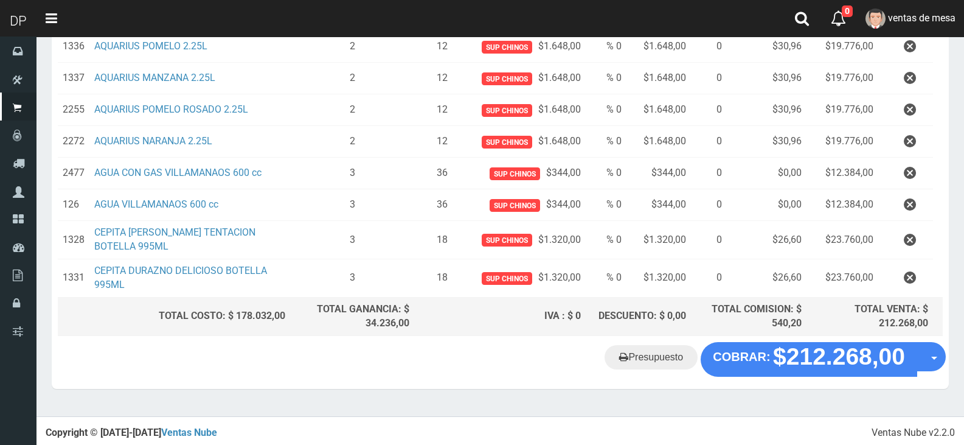
click at [780, 376] on div "Presupuesto COBRAR: $212.268,00 Opciones" at bounding box center [500, 365] width 897 height 46
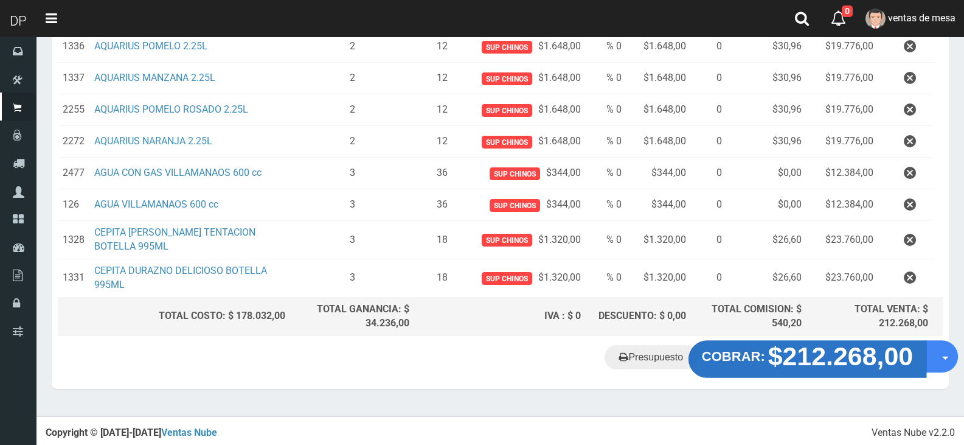
click at [782, 359] on strong "$212.268,00" at bounding box center [840, 356] width 145 height 29
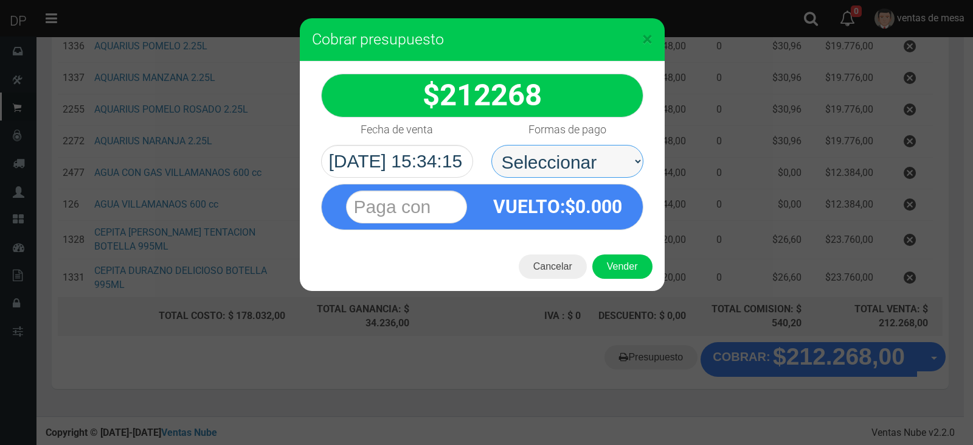
click at [623, 165] on select "Seleccionar Efectivo Tarjeta de Crédito Depósito Débito" at bounding box center [567, 161] width 152 height 33
select select "Efectivo"
click at [491, 145] on select "Seleccionar Efectivo Tarjeta de Crédito Depósito Débito" at bounding box center [567, 161] width 152 height 33
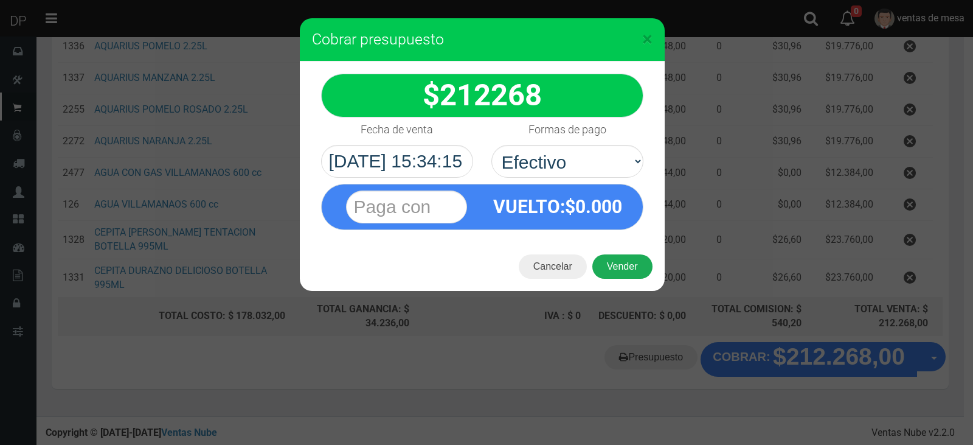
click at [626, 272] on button "Vender" at bounding box center [622, 266] width 60 height 24
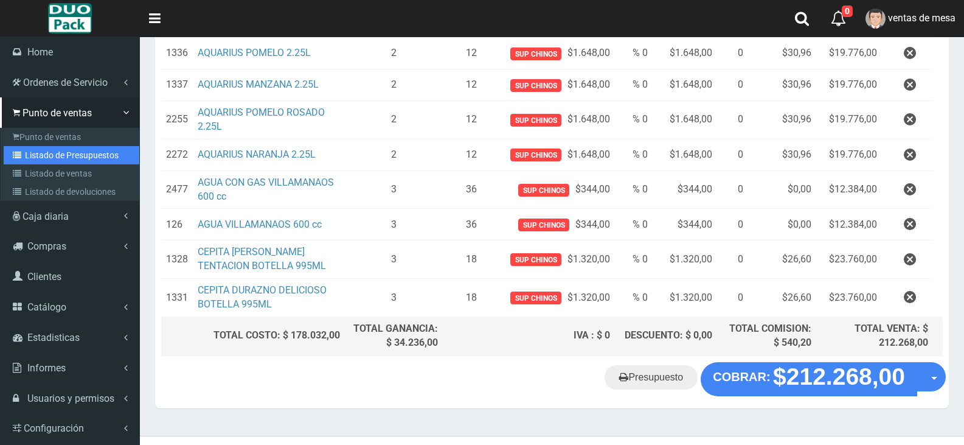
click at [93, 153] on link "Listado de Presupuestos" at bounding box center [72, 155] width 136 height 18
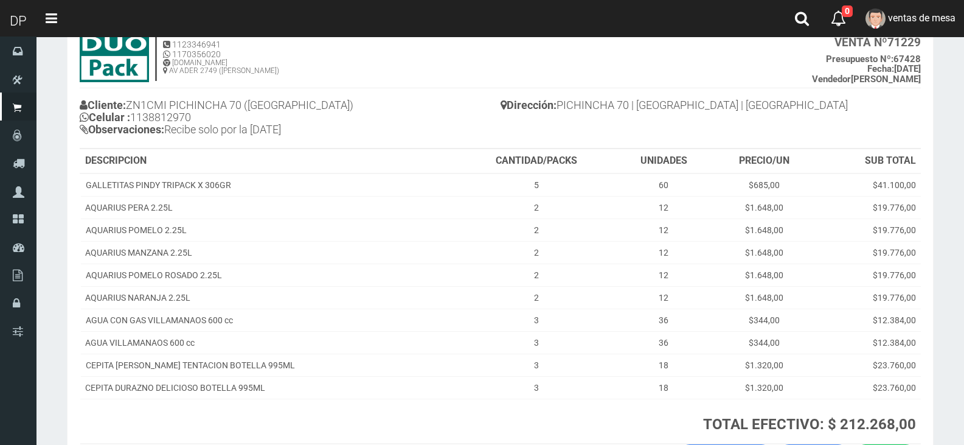
scroll to position [172, 0]
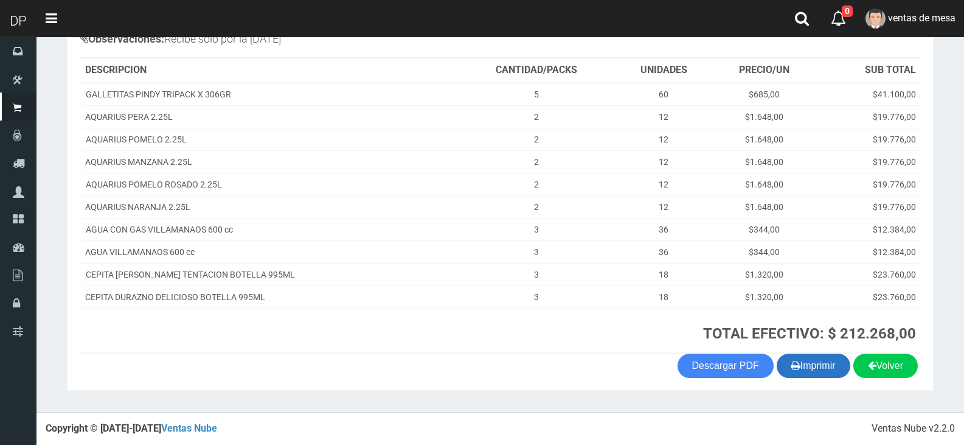
click at [829, 364] on button "Imprimir" at bounding box center [814, 365] width 74 height 24
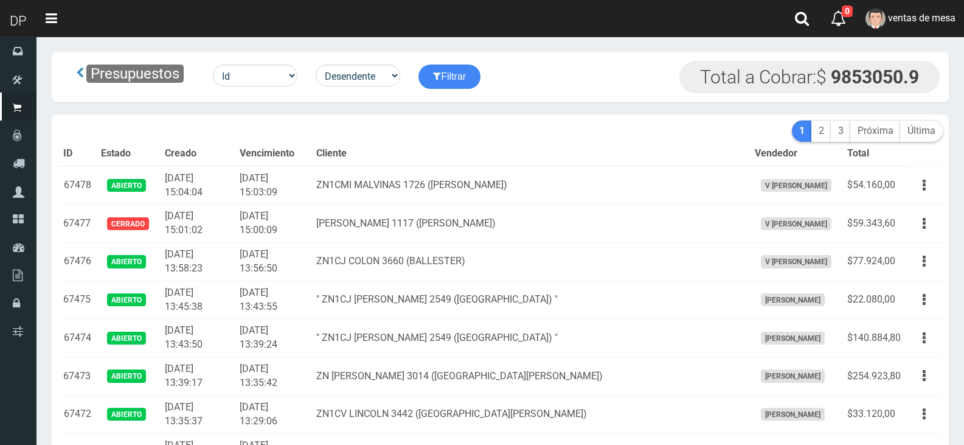
scroll to position [1069, 0]
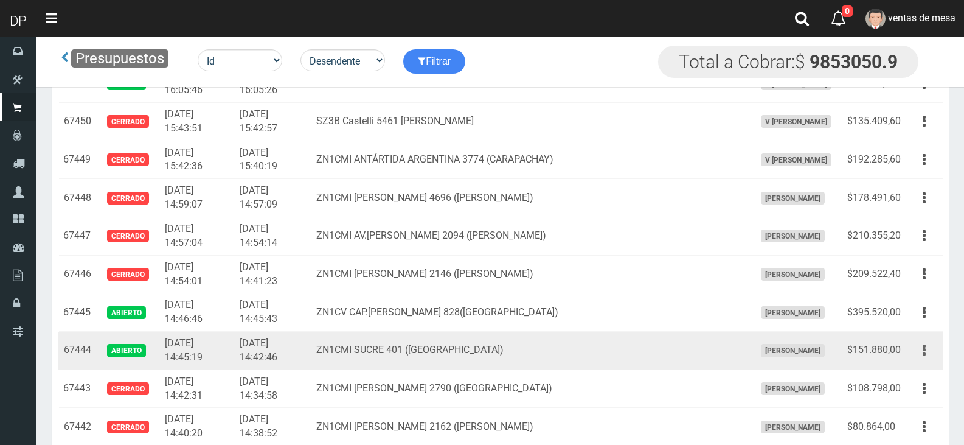
click at [923, 345] on icon "button" at bounding box center [924, 349] width 3 height 21
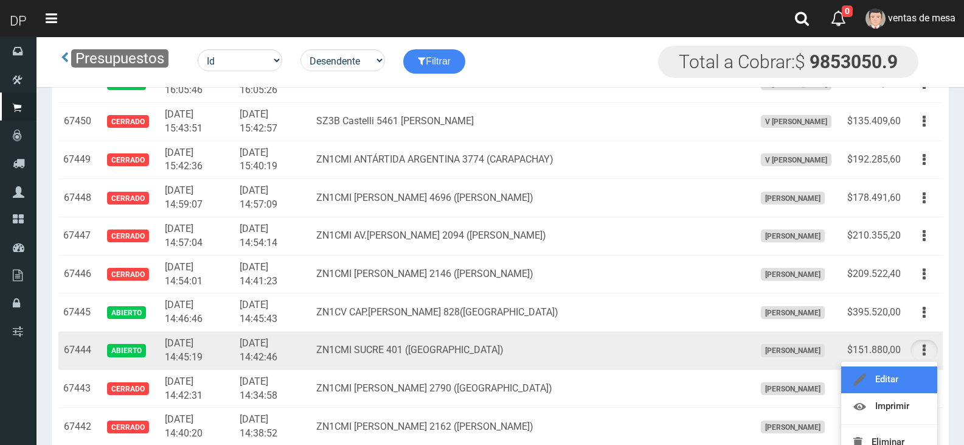
click at [902, 377] on link "Editar" at bounding box center [889, 379] width 96 height 27
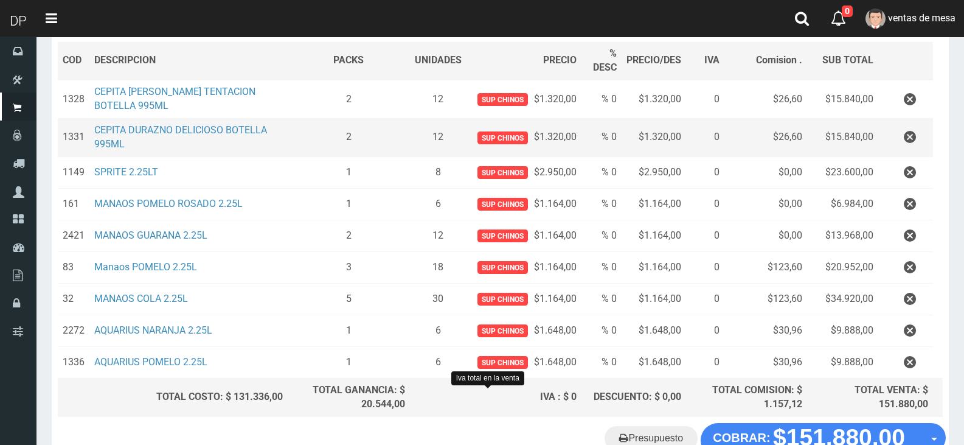
scroll to position [140, 0]
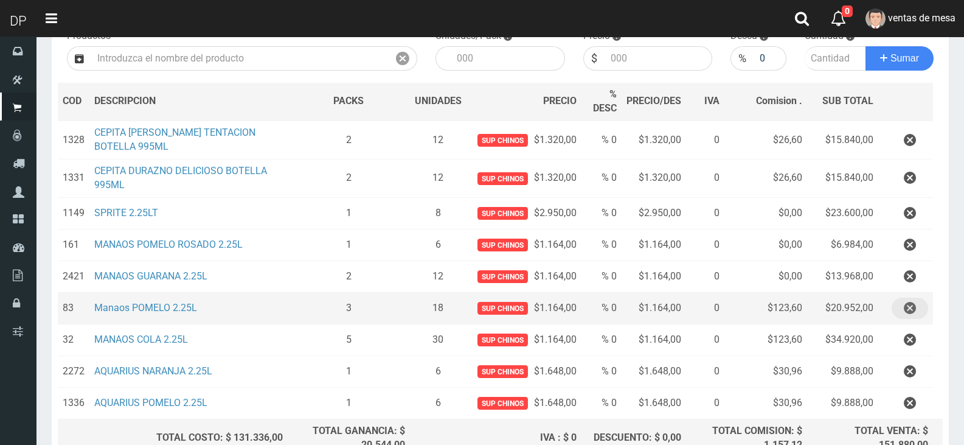
click at [912, 304] on icon "button" at bounding box center [910, 307] width 12 height 21
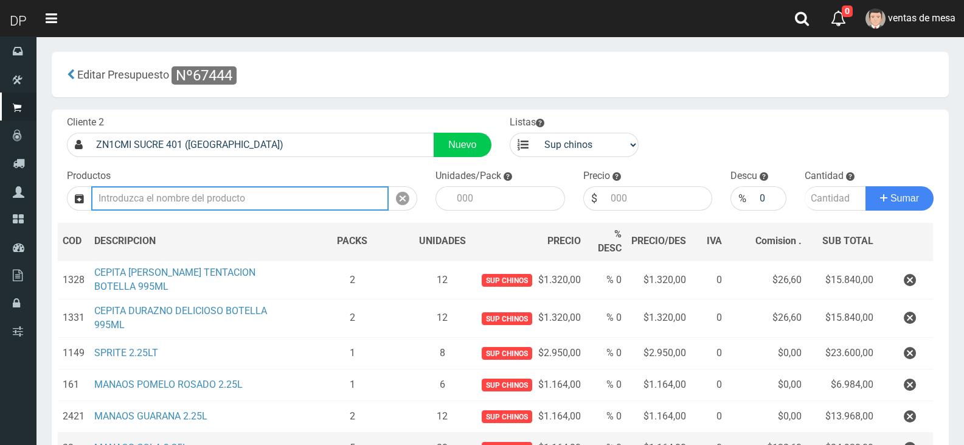
scroll to position [230, 0]
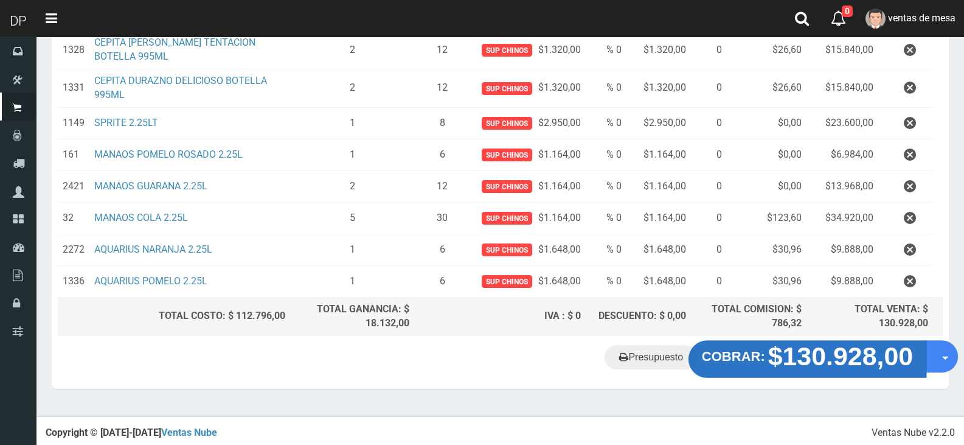
click at [859, 350] on strong "$130.928,00" at bounding box center [840, 356] width 145 height 29
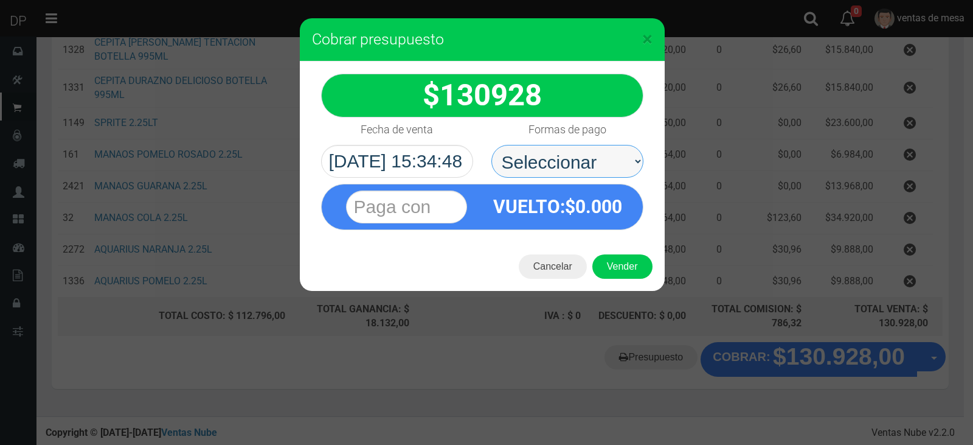
drag, startPoint x: 583, startPoint y: 162, endPoint x: 585, endPoint y: 168, distance: 6.4
click at [583, 162] on select "Seleccionar Efectivo Tarjeta de Crédito Depósito Débito" at bounding box center [567, 161] width 152 height 33
select select "Efectivo"
click at [491, 145] on select "Seleccionar Efectivo Tarjeta de Crédito Depósito Débito" at bounding box center [567, 161] width 152 height 33
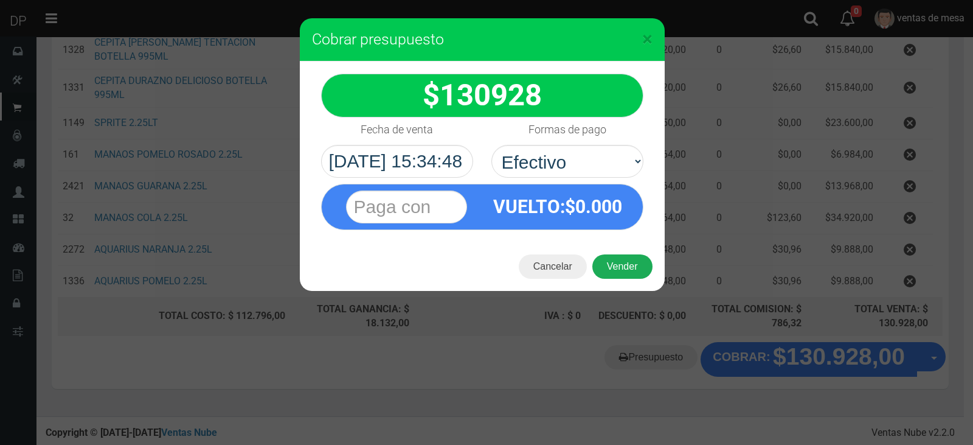
click at [618, 266] on button "Vender" at bounding box center [622, 266] width 60 height 24
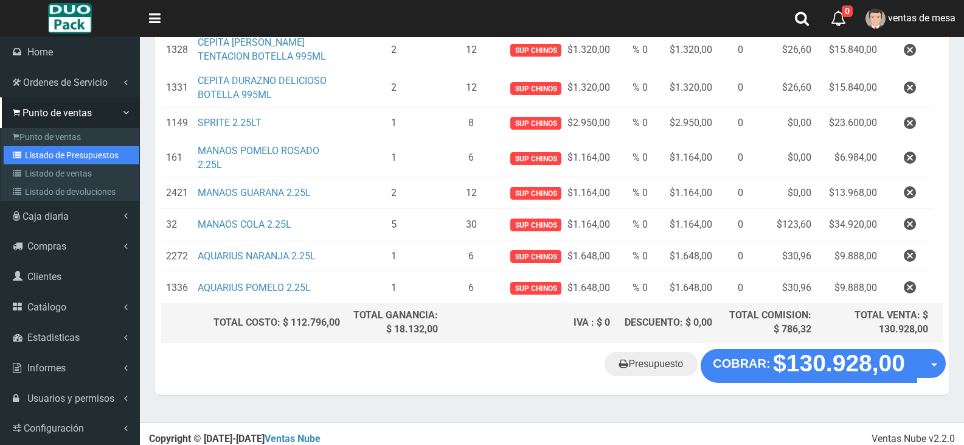
click at [59, 154] on link "Listado de Presupuestos" at bounding box center [72, 155] width 136 height 18
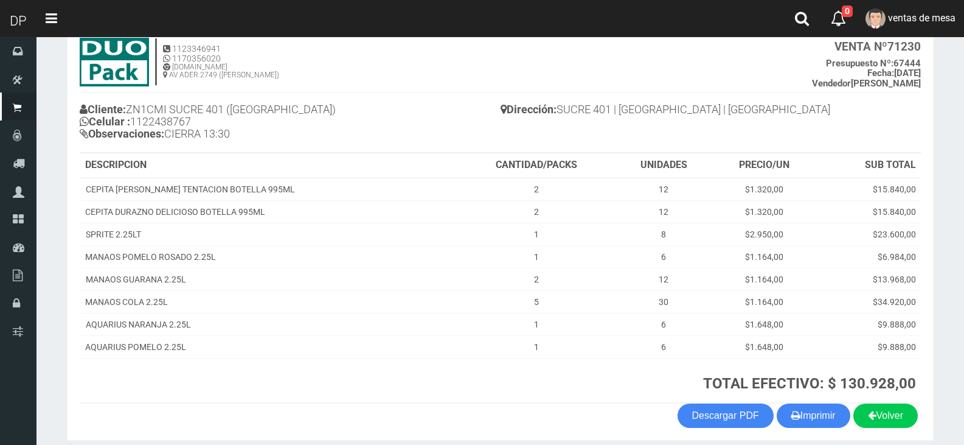
scroll to position [127, 0]
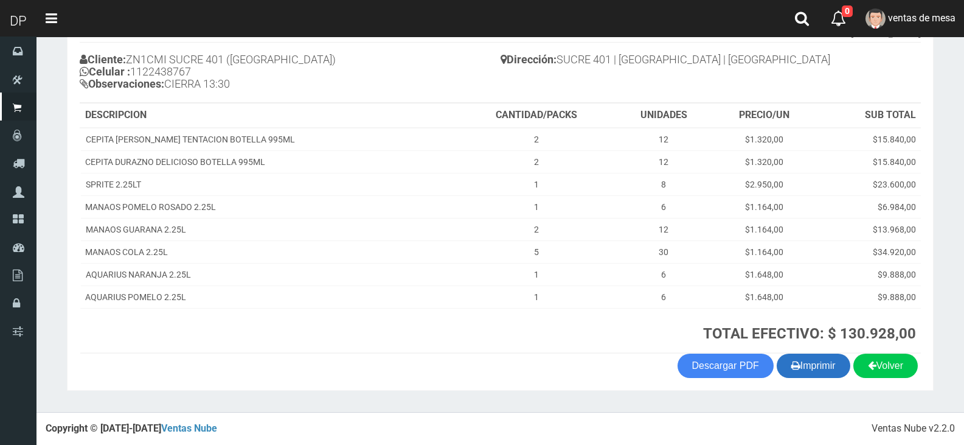
click at [833, 367] on button "Imprimir" at bounding box center [814, 365] width 74 height 24
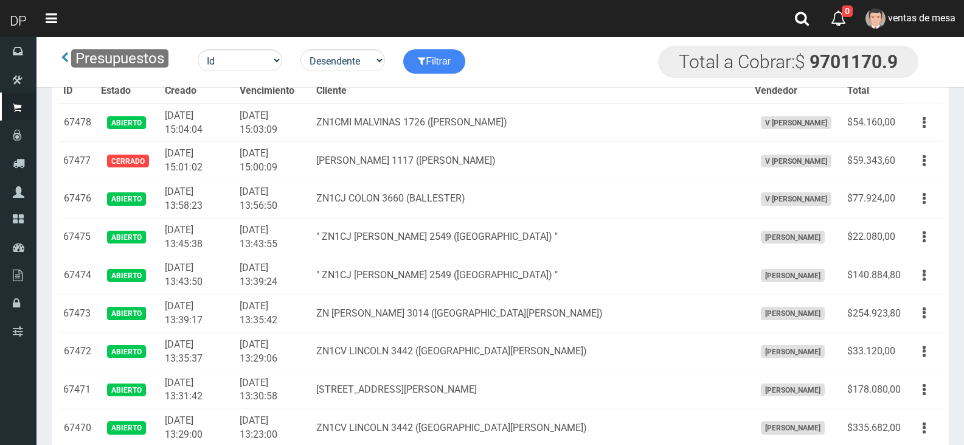
scroll to position [1449, 0]
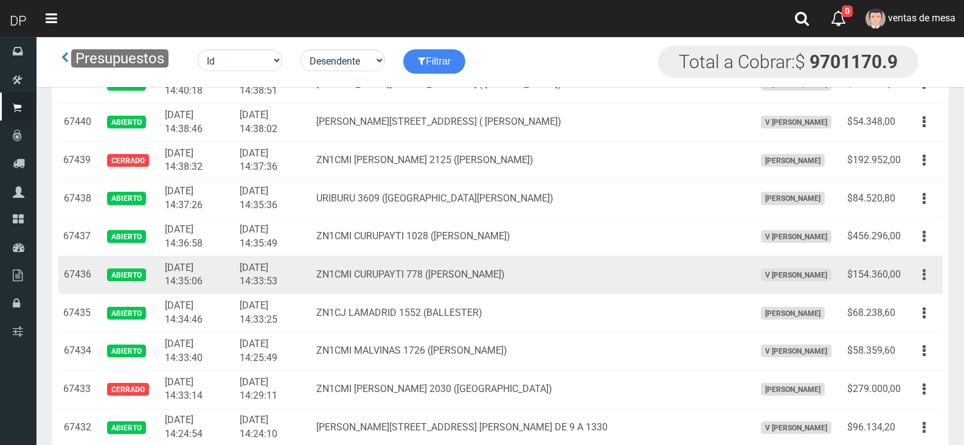
click at [925, 273] on icon "button" at bounding box center [924, 274] width 3 height 21
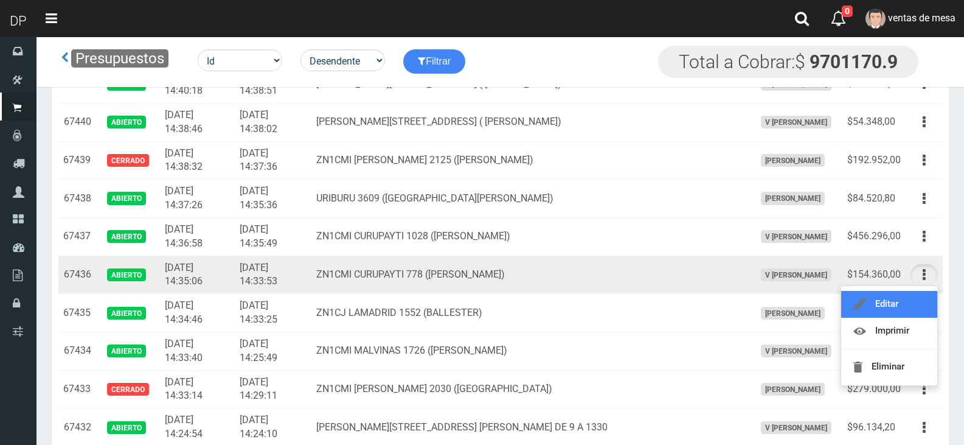
click at [906, 302] on link "Editar" at bounding box center [889, 304] width 96 height 27
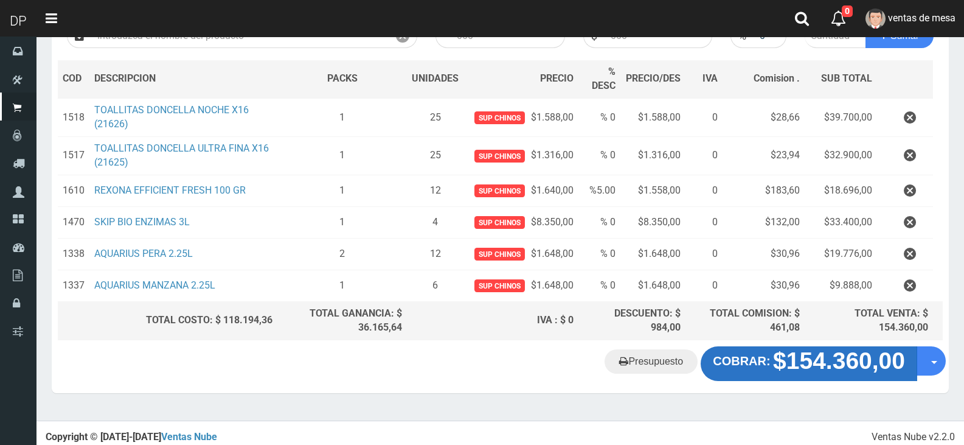
scroll to position [167, 0]
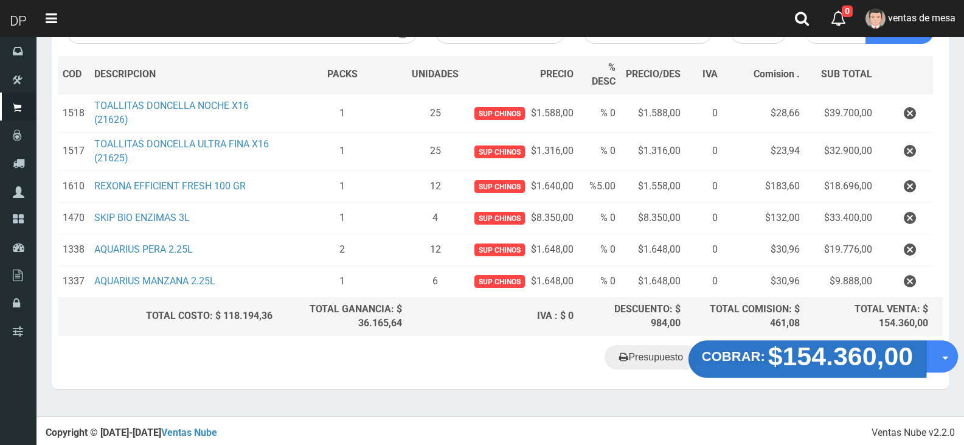
click at [798, 350] on strong "$154.360,00" at bounding box center [840, 356] width 145 height 29
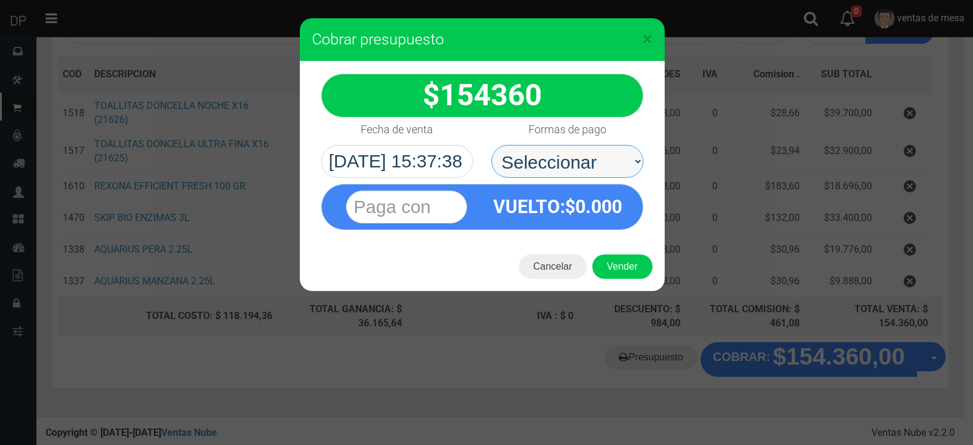
drag, startPoint x: 599, startPoint y: 162, endPoint x: 601, endPoint y: 176, distance: 14.7
click at [599, 162] on select "Seleccionar Efectivo Tarjeta de Crédito Depósito Débito" at bounding box center [567, 161] width 152 height 33
select select "Efectivo"
click at [491, 145] on select "Seleccionar Efectivo Tarjeta de Crédito Depósito Débito" at bounding box center [567, 161] width 152 height 33
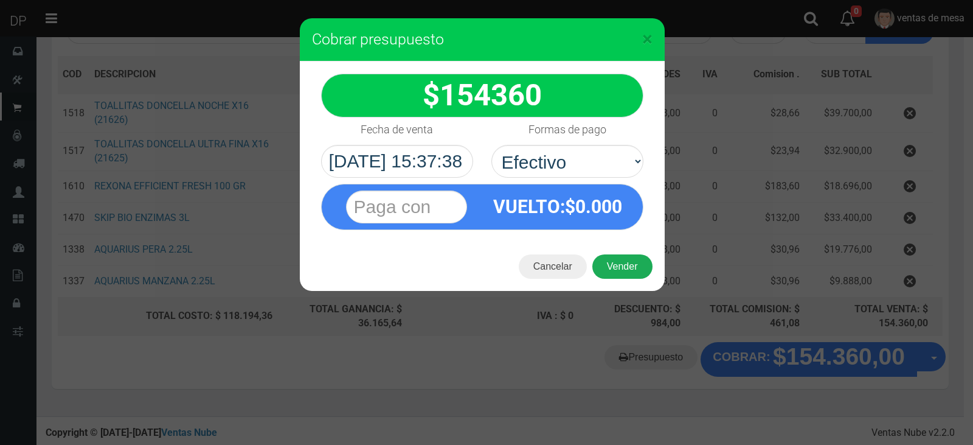
click at [620, 273] on button "Vender" at bounding box center [622, 266] width 60 height 24
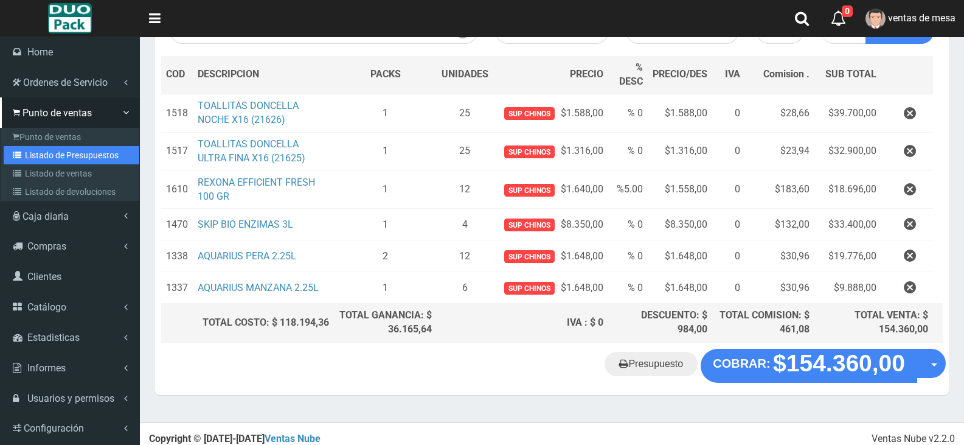
click at [69, 154] on link "Listado de Presupuestos" at bounding box center [72, 155] width 136 height 18
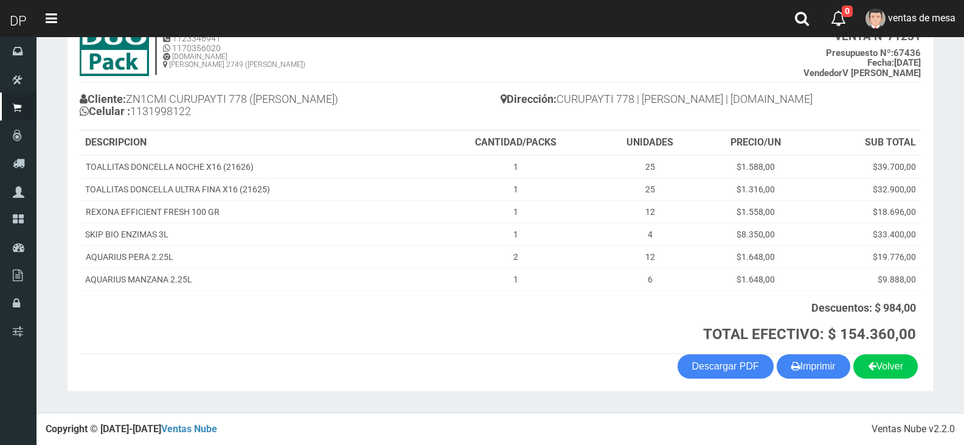
scroll to position [88, 0]
click at [816, 362] on button "Imprimir" at bounding box center [814, 365] width 74 height 24
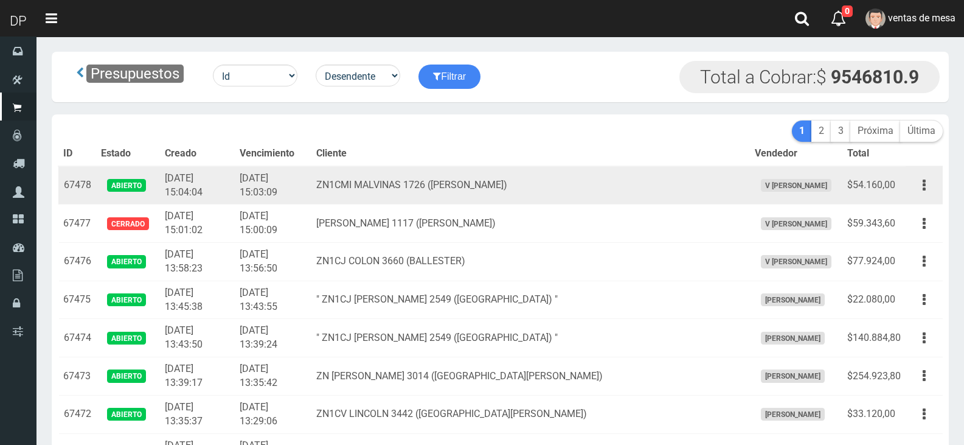
scroll to position [1831, 0]
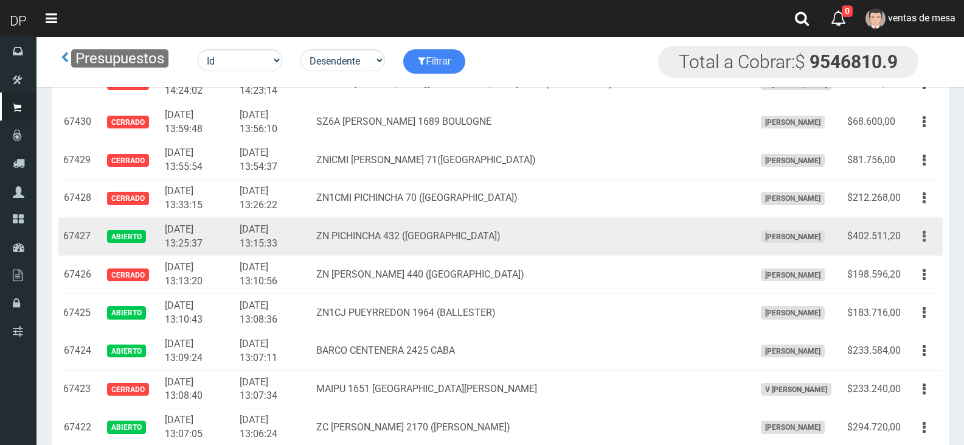
click at [921, 239] on button "button" at bounding box center [924, 236] width 27 height 21
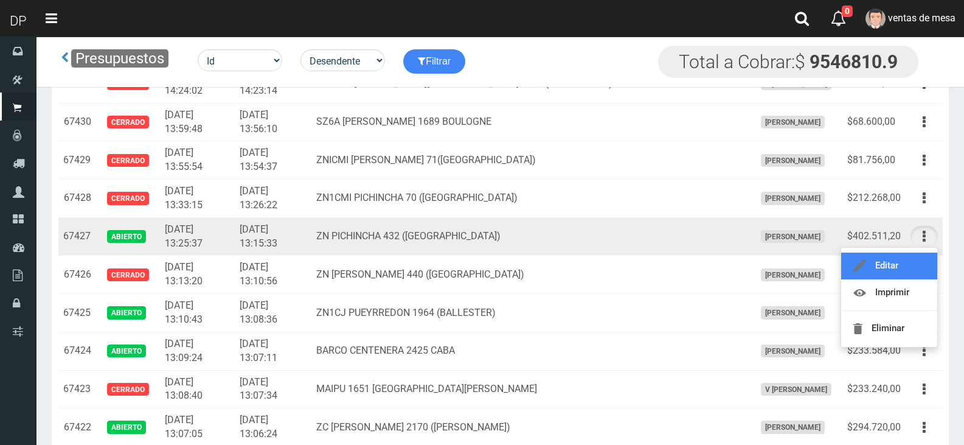
click at [917, 257] on link "Editar" at bounding box center [889, 265] width 96 height 27
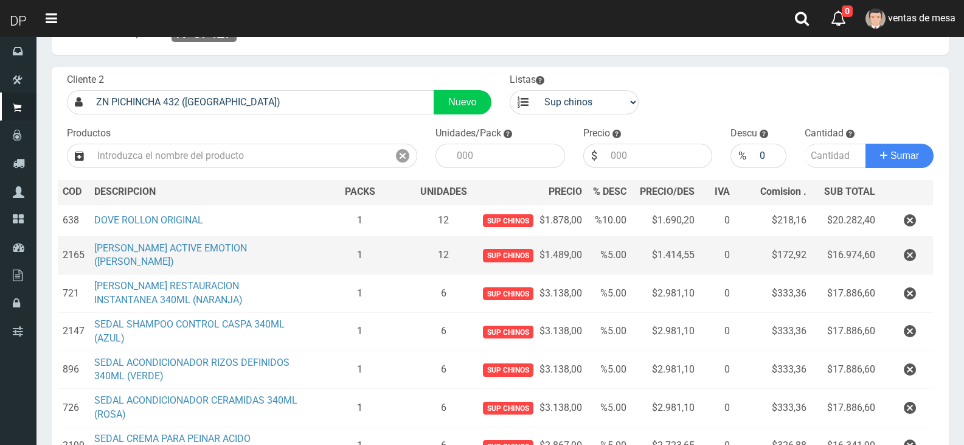
scroll to position [61, 0]
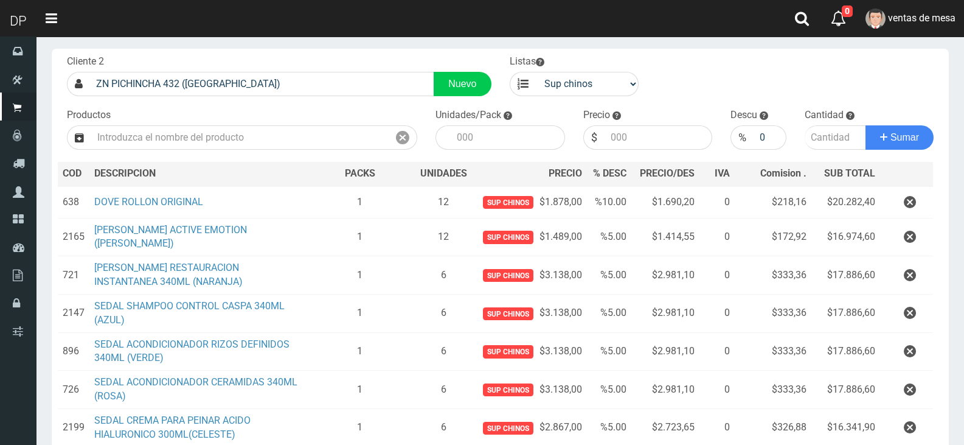
click at [909, 306] on icon "button" at bounding box center [910, 312] width 12 height 21
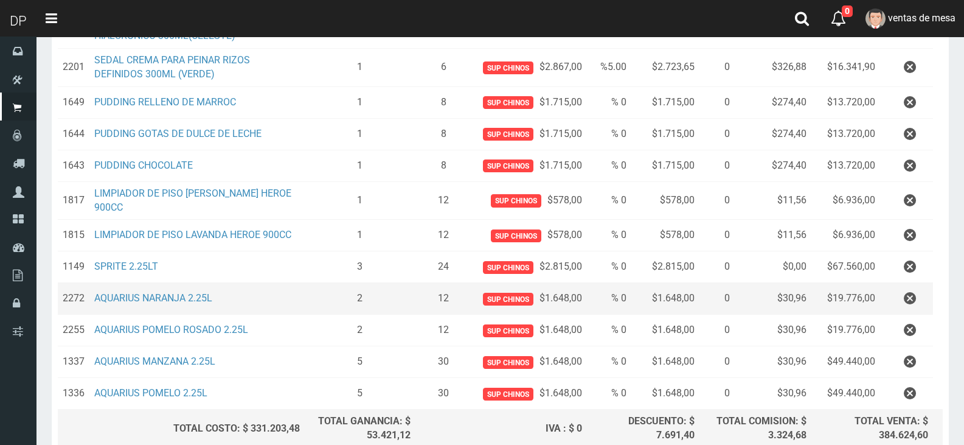
scroll to position [527, 0]
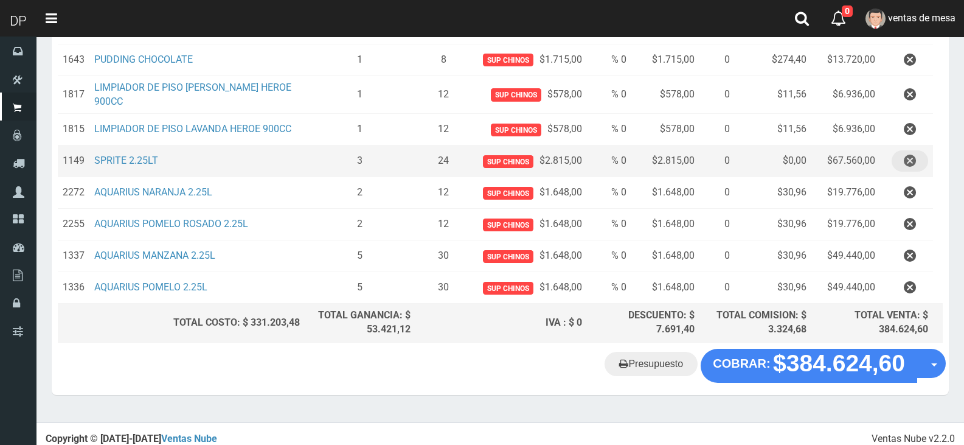
click at [904, 157] on icon "button" at bounding box center [910, 160] width 12 height 21
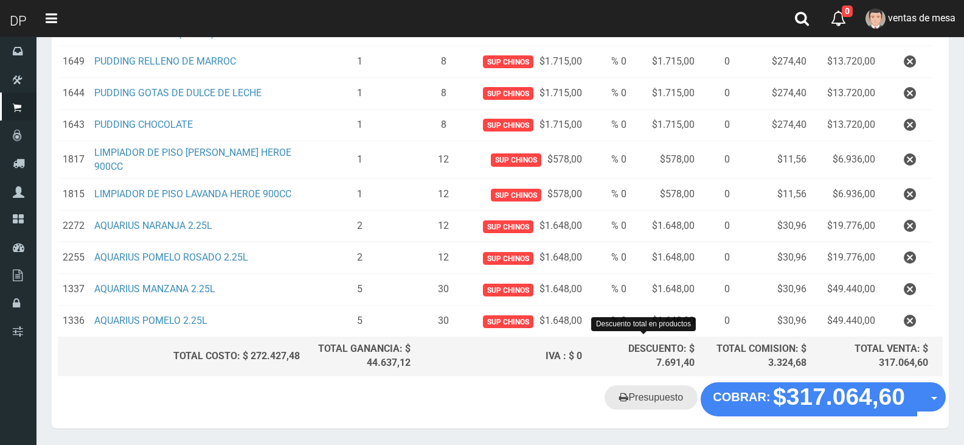
scroll to position [495, 0]
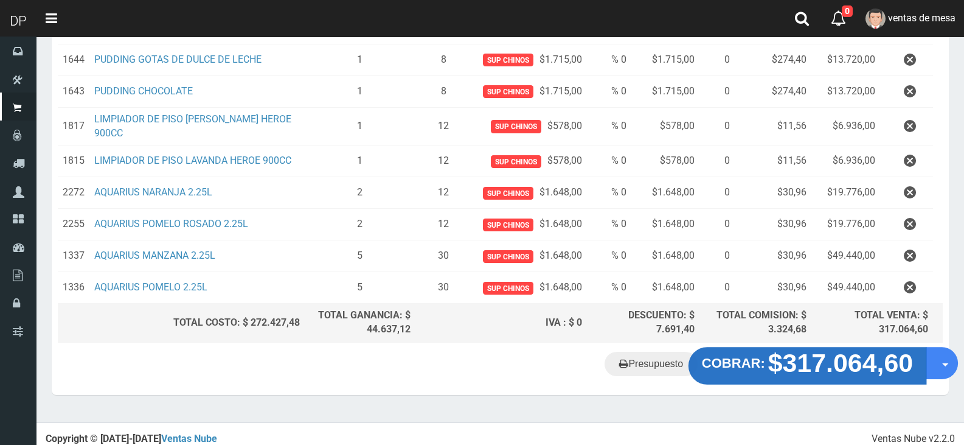
click at [800, 355] on strong "$317.064,60" at bounding box center [840, 363] width 145 height 29
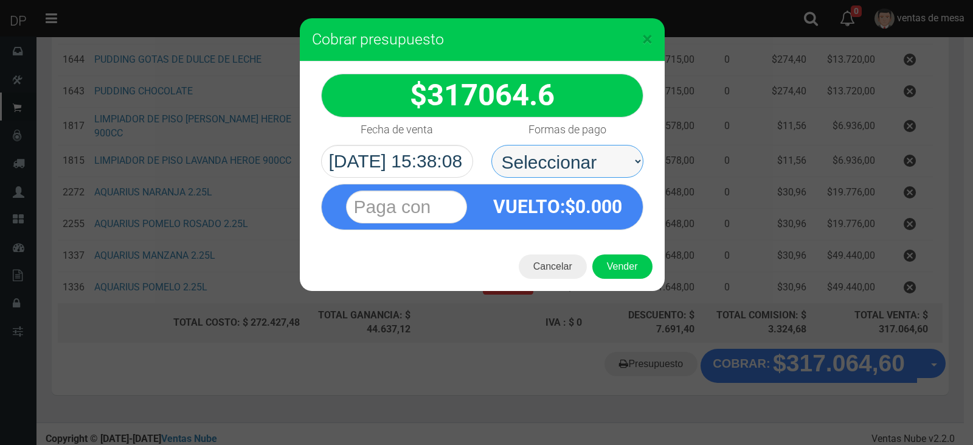
click at [575, 174] on select "Seleccionar Efectivo Tarjeta de Crédito Depósito Débito" at bounding box center [567, 161] width 152 height 33
select select "Efectivo"
click at [491, 145] on select "Seleccionar Efectivo Tarjeta de Crédito Depósito Débito" at bounding box center [567, 161] width 152 height 33
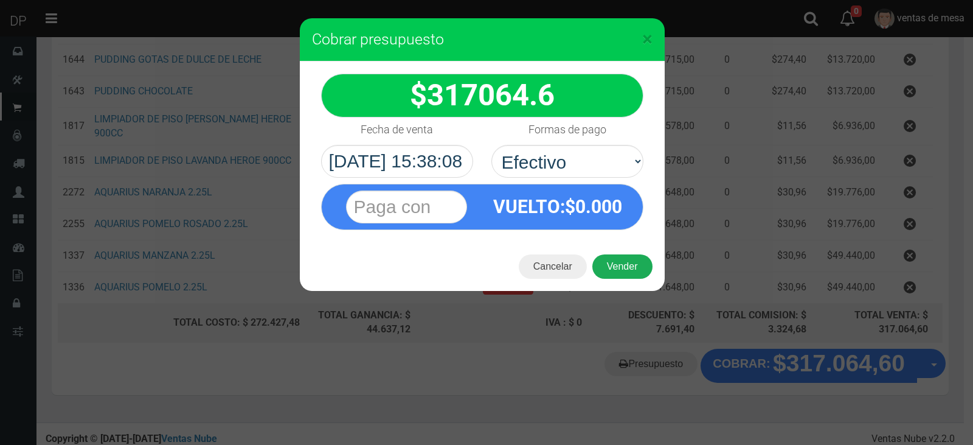
click at [627, 266] on button "Vender" at bounding box center [622, 266] width 60 height 24
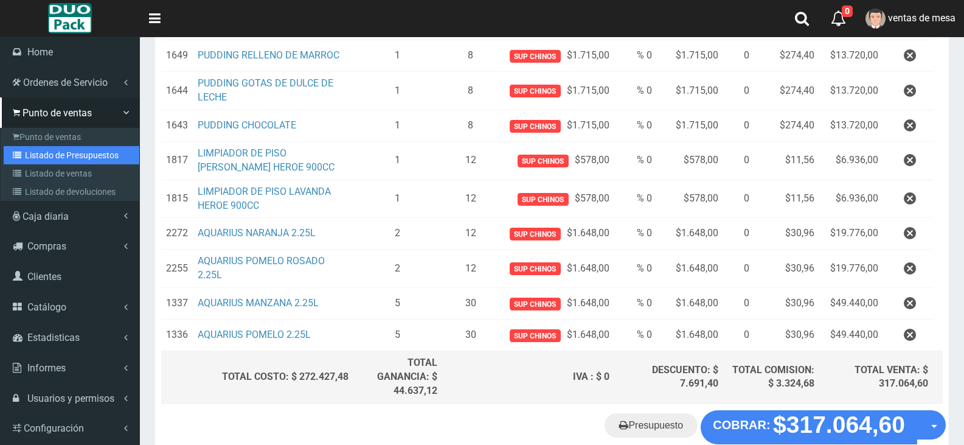
click at [65, 154] on link "Listado de Presupuestos" at bounding box center [72, 155] width 136 height 18
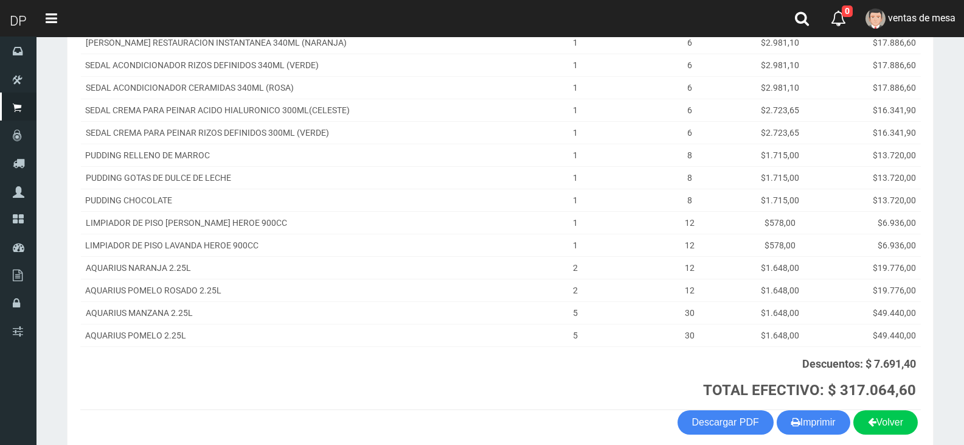
scroll to position [313, 0]
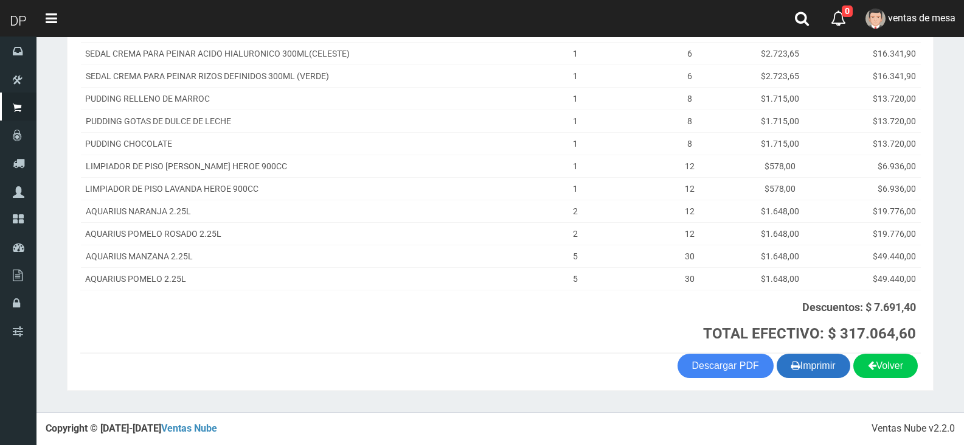
click at [830, 364] on button "Imprimir" at bounding box center [814, 365] width 74 height 24
click at [807, 370] on button "Imprimir" at bounding box center [814, 365] width 74 height 24
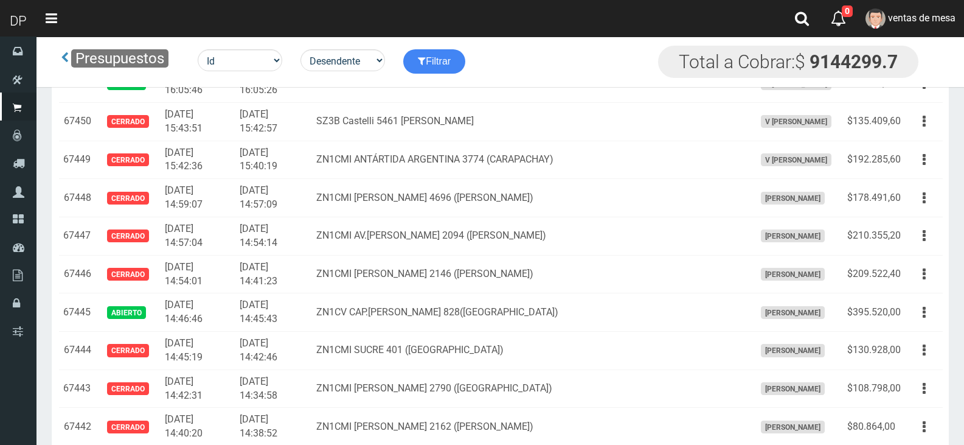
scroll to position [1349, 0]
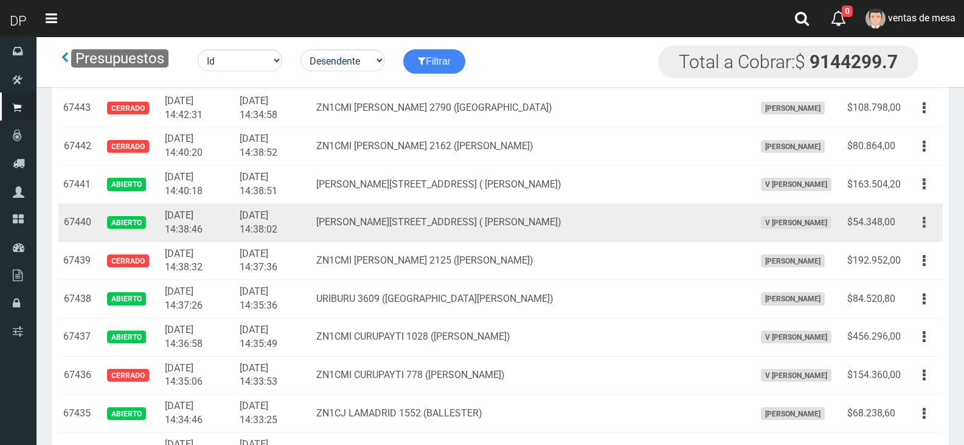
click at [918, 226] on button "button" at bounding box center [924, 222] width 27 height 21
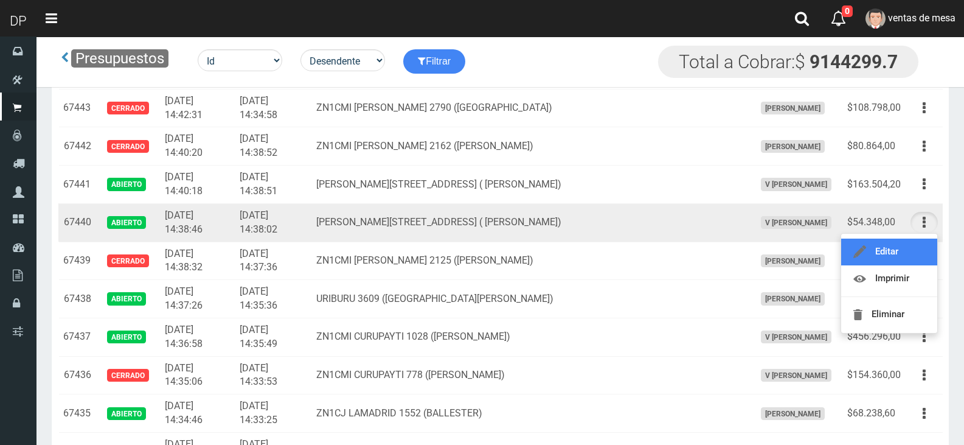
click at [900, 253] on link "Editar" at bounding box center [889, 251] width 96 height 27
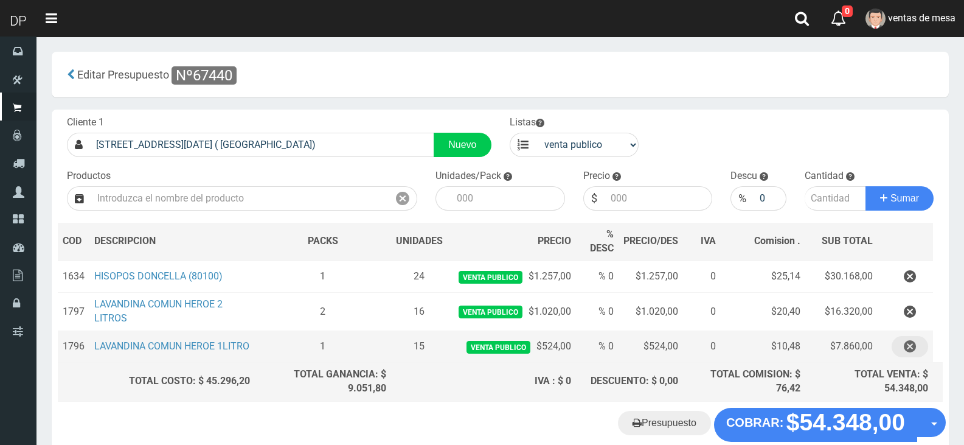
click at [906, 357] on icon "button" at bounding box center [910, 346] width 12 height 21
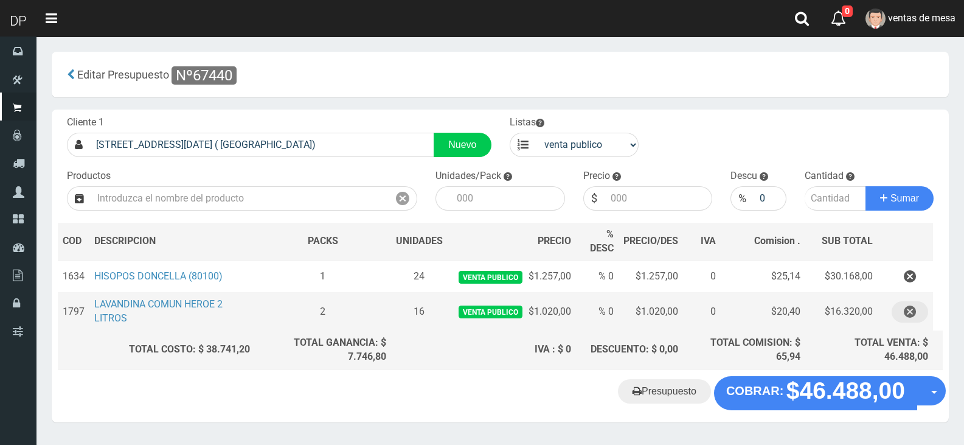
click at [912, 308] on icon "button" at bounding box center [910, 311] width 12 height 21
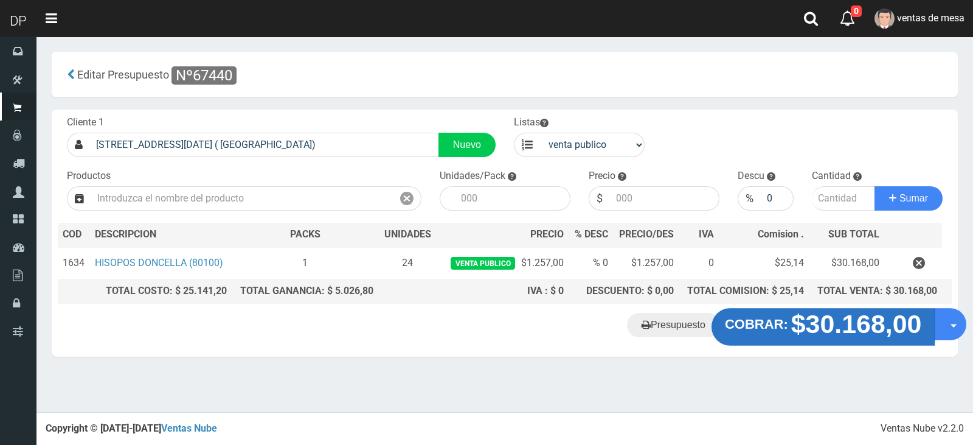
click at [795, 327] on strong "$30.168,00" at bounding box center [856, 324] width 131 height 29
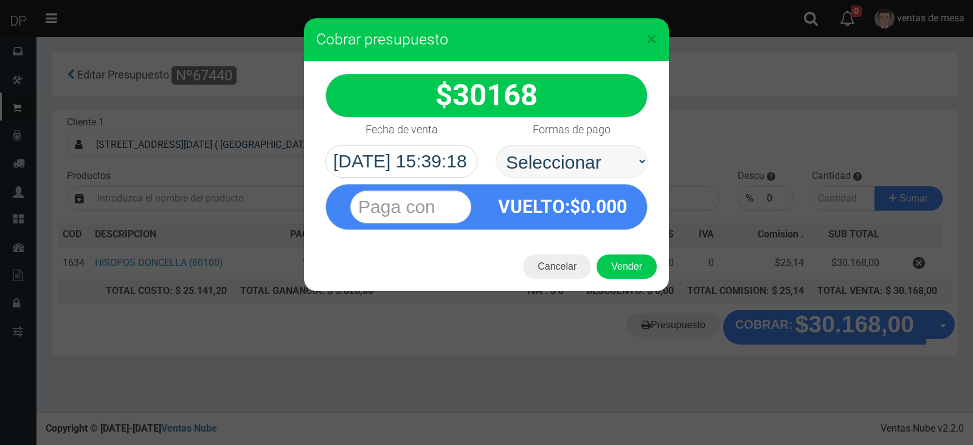
click at [549, 154] on select "Seleccionar Efectivo Tarjeta de Crédito Depósito Débito" at bounding box center [572, 161] width 152 height 33
select select "Efectivo"
click at [496, 145] on select "Seleccionar Efectivo Tarjeta de Crédito Depósito Débito" at bounding box center [572, 161] width 152 height 33
click at [635, 272] on button "Vender" at bounding box center [627, 266] width 60 height 24
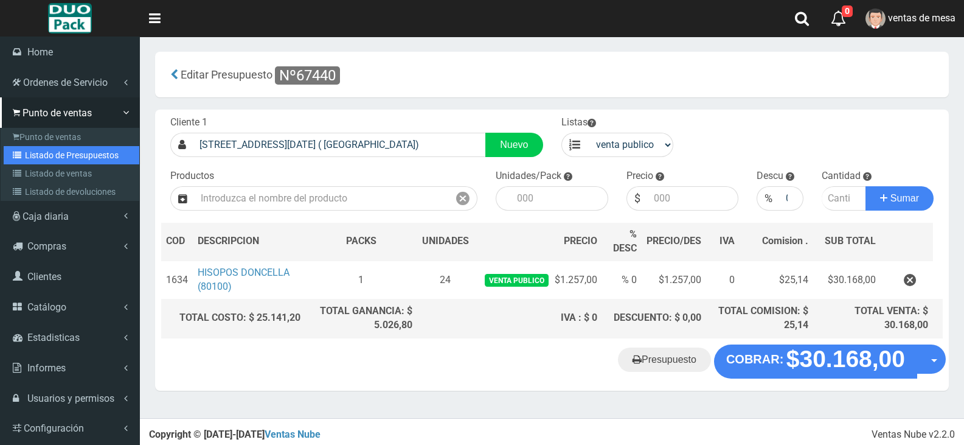
click at [56, 148] on link "Listado de Presupuestos" at bounding box center [72, 155] width 136 height 18
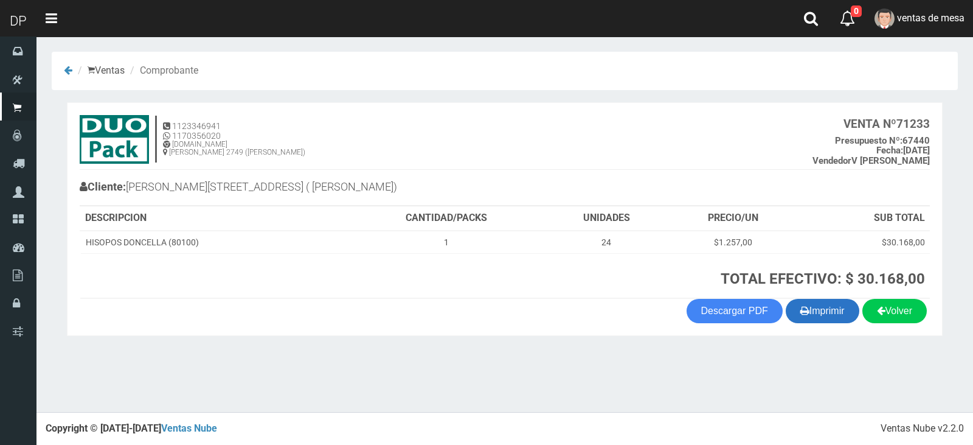
click at [820, 315] on button "Imprimir" at bounding box center [823, 311] width 74 height 24
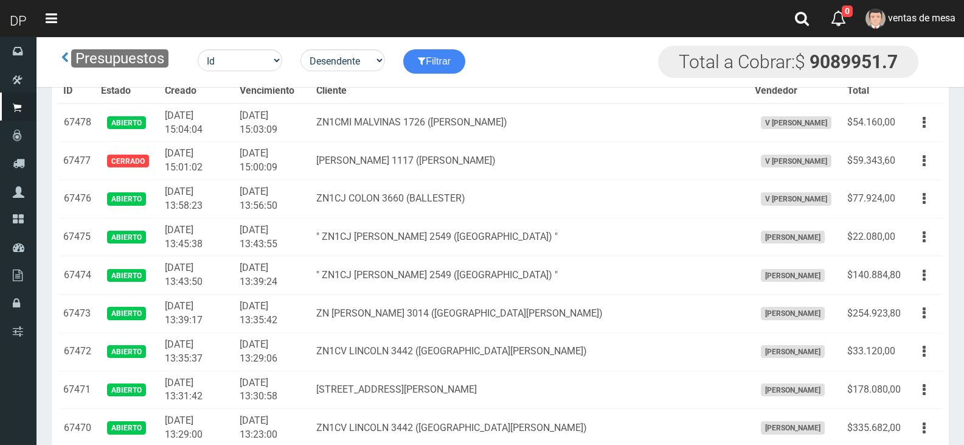
scroll to position [1412, 0]
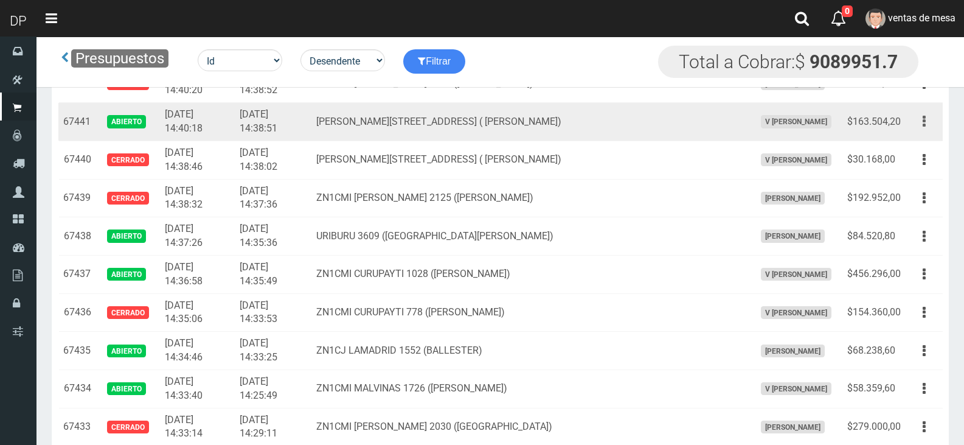
click at [925, 116] on icon "button" at bounding box center [924, 121] width 3 height 21
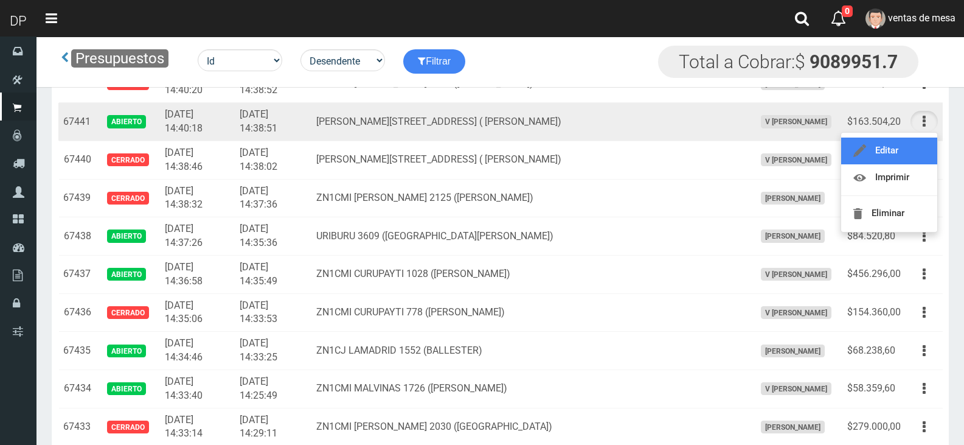
click at [894, 152] on link "Editar" at bounding box center [889, 150] width 96 height 27
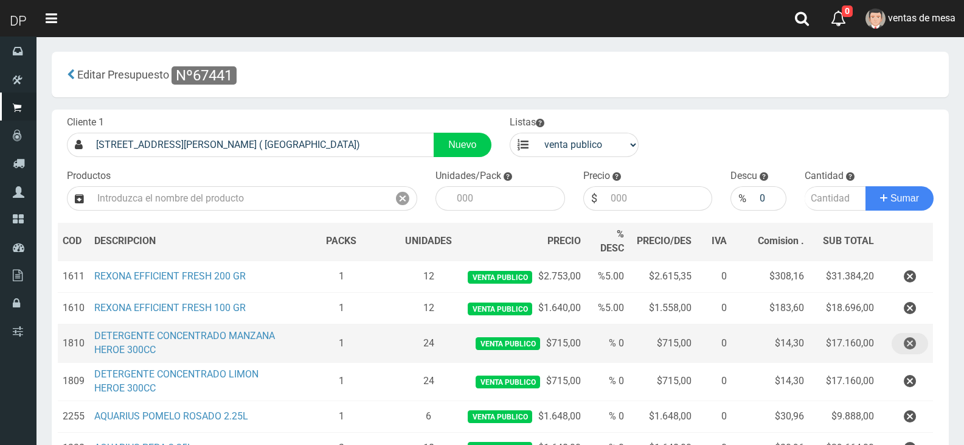
click at [904, 344] on icon "button" at bounding box center [910, 343] width 12 height 21
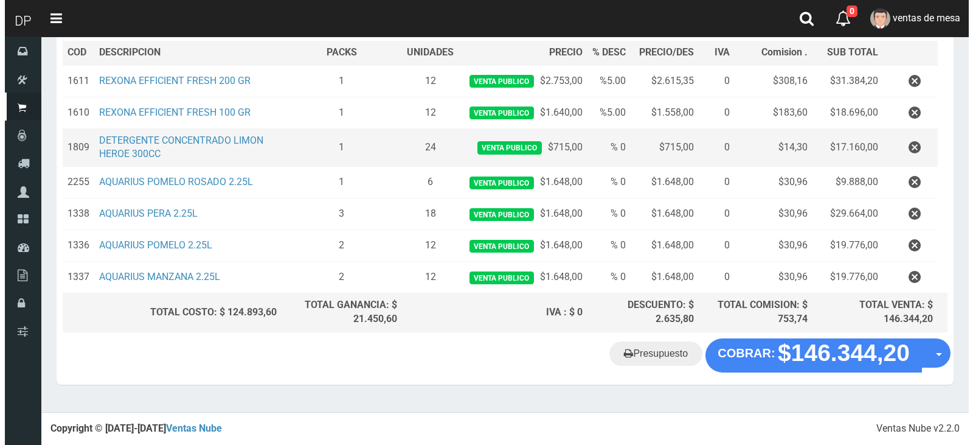
scroll to position [192, 0]
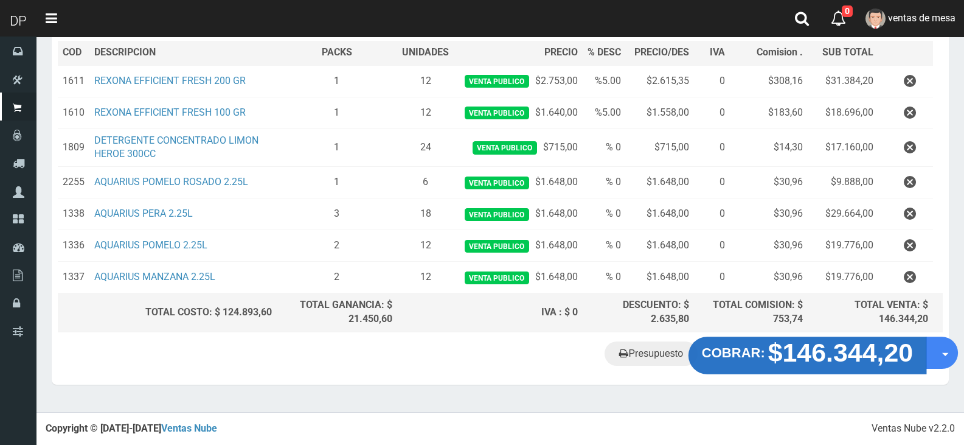
click at [734, 368] on button "COBRAR: $146.344,20" at bounding box center [808, 355] width 238 height 38
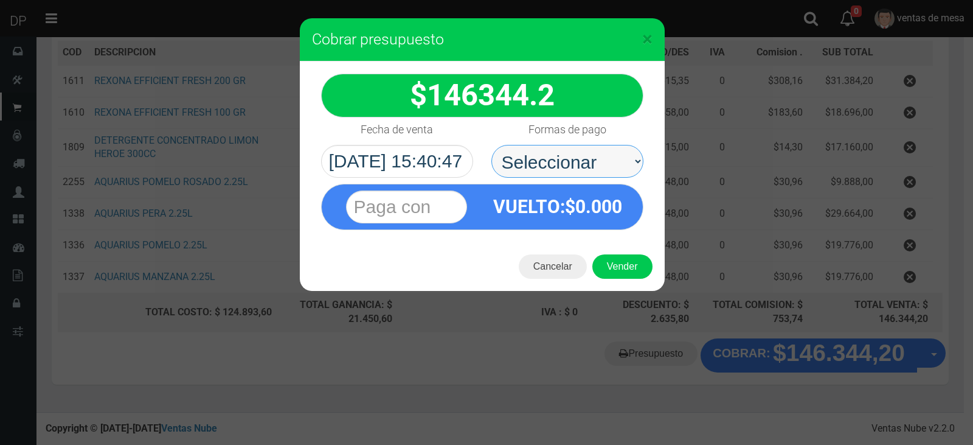
click at [557, 166] on select "Seleccionar Efectivo Tarjeta de Crédito Depósito Débito" at bounding box center [567, 161] width 152 height 33
select select "Efectivo"
click at [491, 145] on select "Seleccionar Efectivo Tarjeta de Crédito Depósito Débito" at bounding box center [567, 161] width 152 height 33
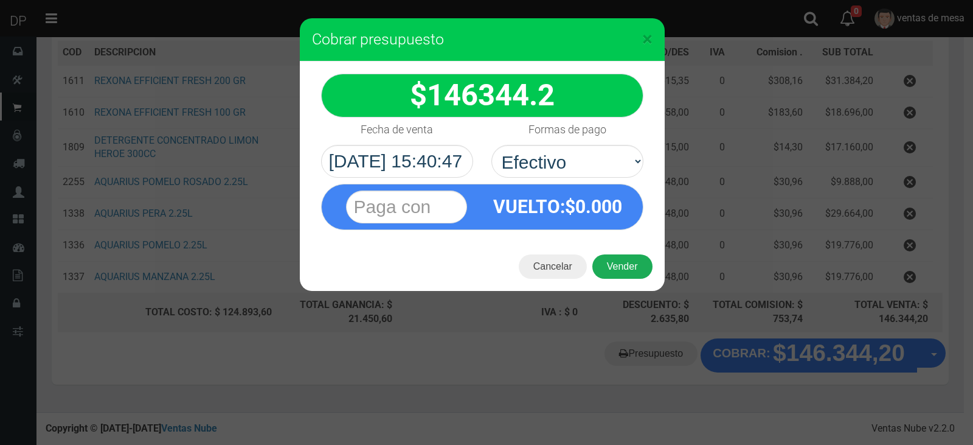
click at [637, 269] on button "Vender" at bounding box center [622, 266] width 60 height 24
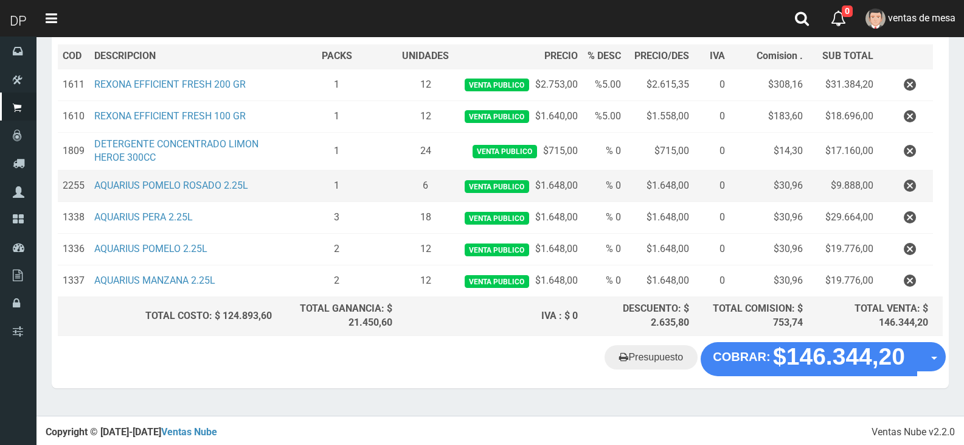
scroll to position [0, 0]
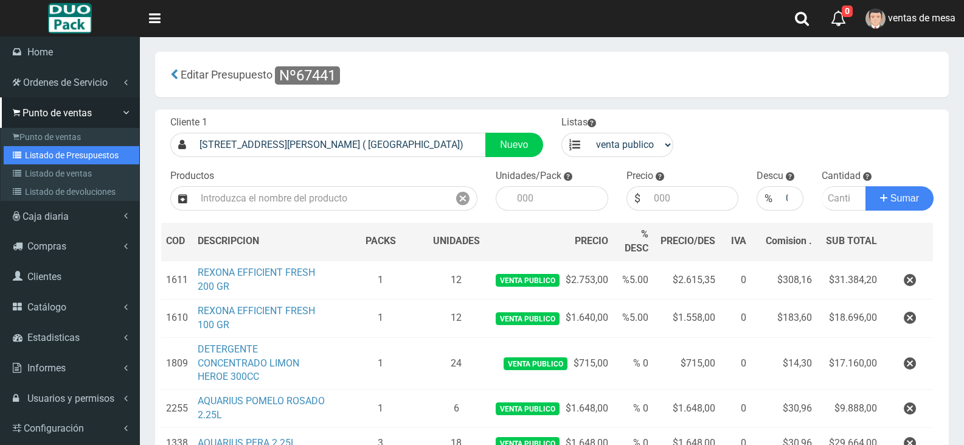
click at [82, 157] on link "Listado de Presupuestos" at bounding box center [72, 155] width 136 height 18
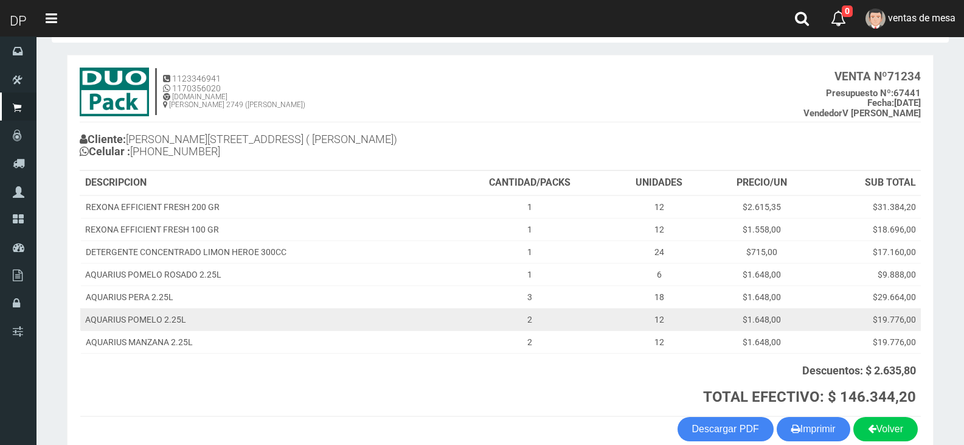
scroll to position [111, 0]
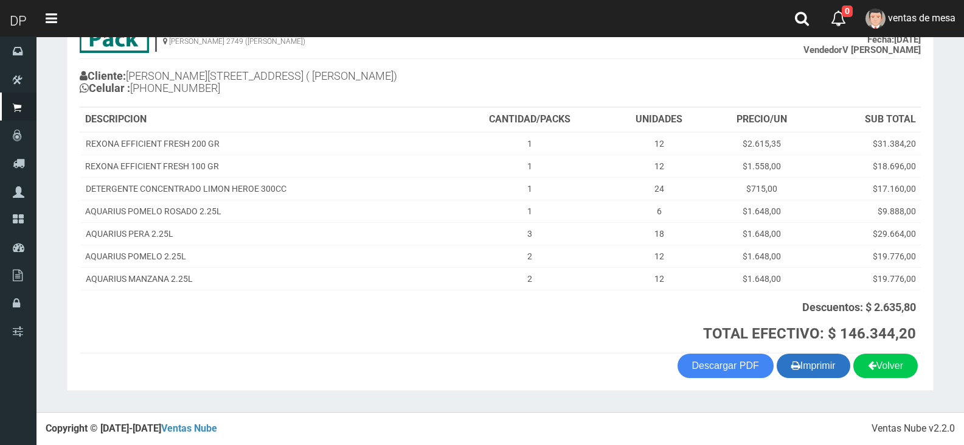
click at [805, 366] on button "Imprimir" at bounding box center [814, 365] width 74 height 24
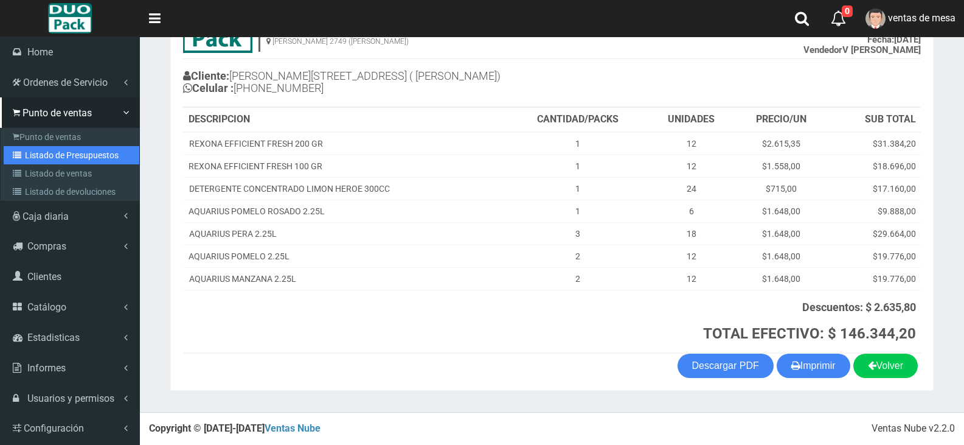
click at [61, 153] on link "Listado de Presupuestos" at bounding box center [72, 155] width 136 height 18
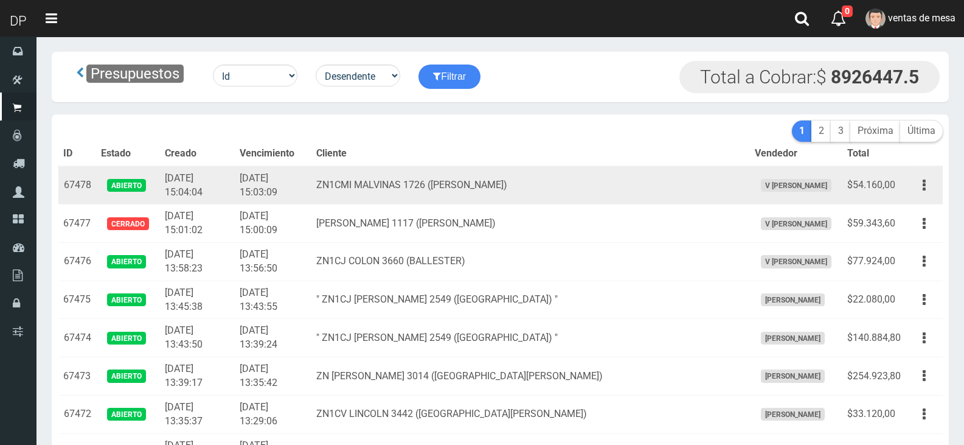
scroll to position [1449, 0]
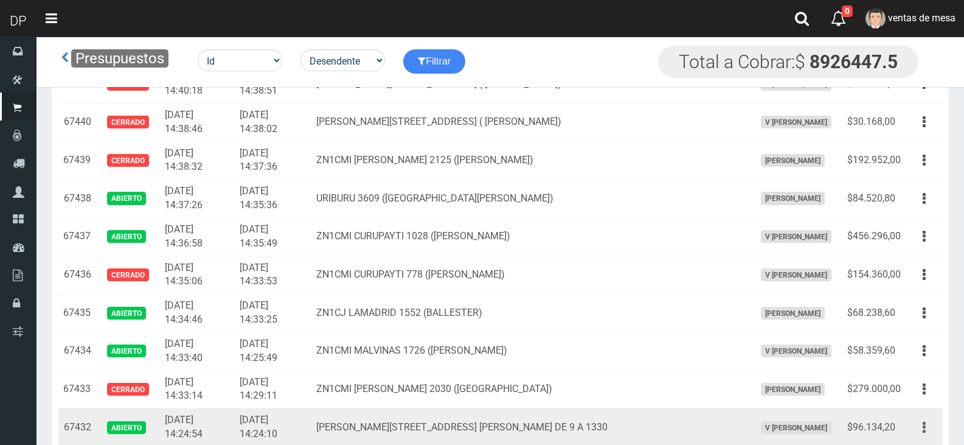
click at [925, 423] on icon "button" at bounding box center [924, 427] width 3 height 21
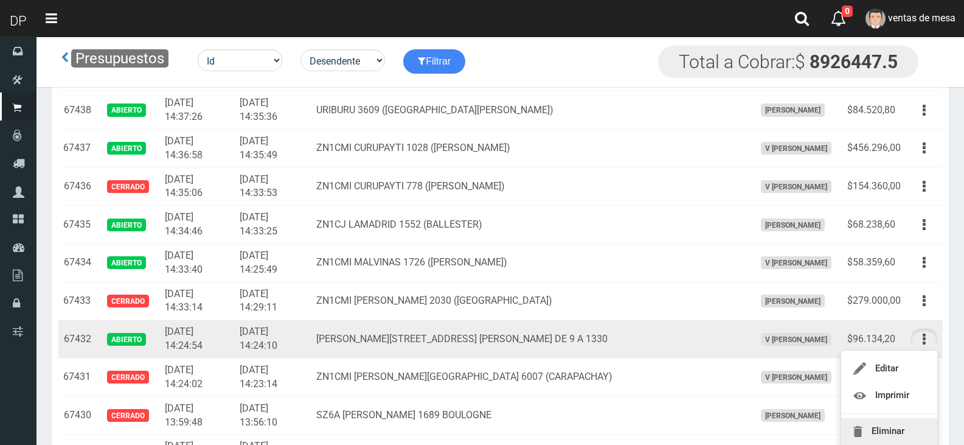
scroll to position [1571, 0]
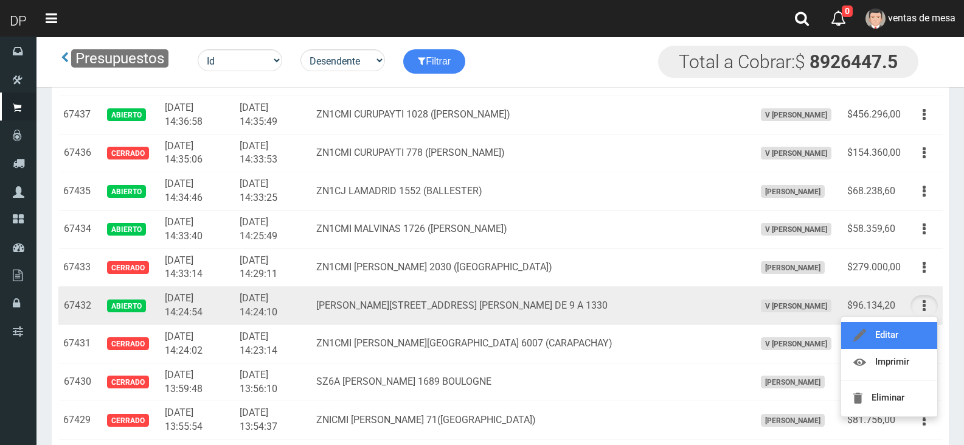
click at [891, 339] on link "Editar" at bounding box center [889, 335] width 96 height 27
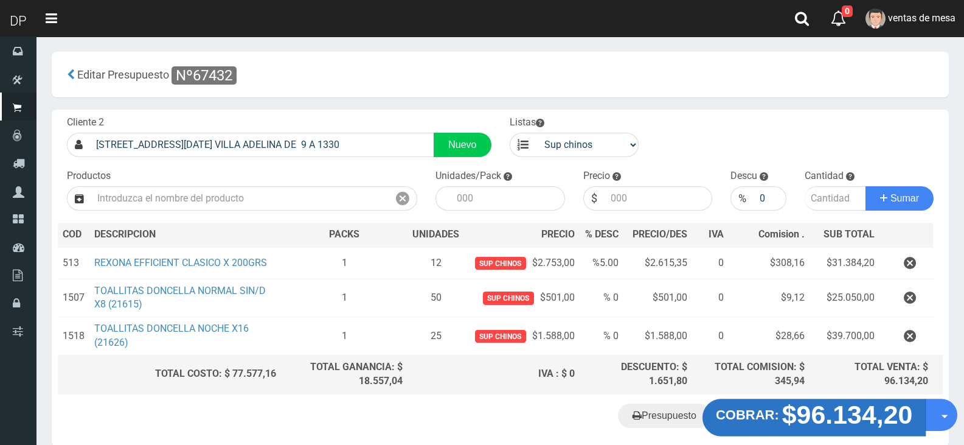
click at [816, 418] on strong "$96.134,20" at bounding box center [847, 414] width 131 height 29
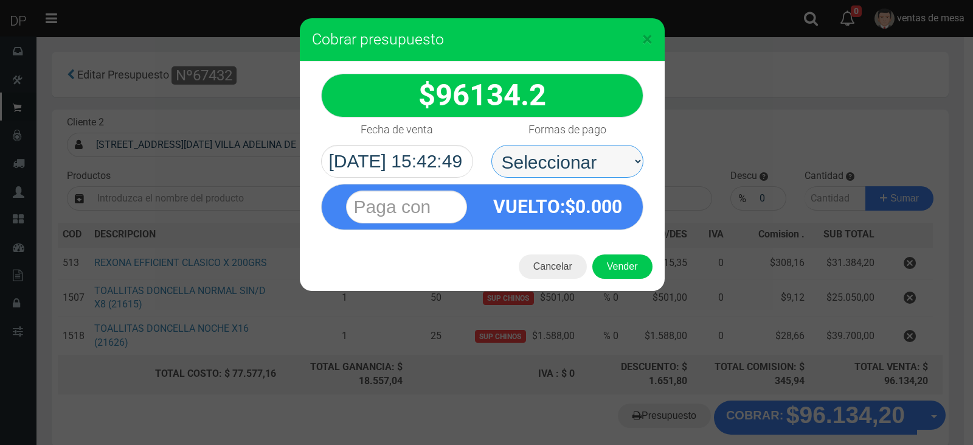
click at [563, 164] on select "Seleccionar Efectivo Tarjeta de Crédito Depósito Débito" at bounding box center [567, 161] width 152 height 33
select select "Efectivo"
click at [491, 145] on select "Seleccionar Efectivo Tarjeta de Crédito Depósito Débito" at bounding box center [567, 161] width 152 height 33
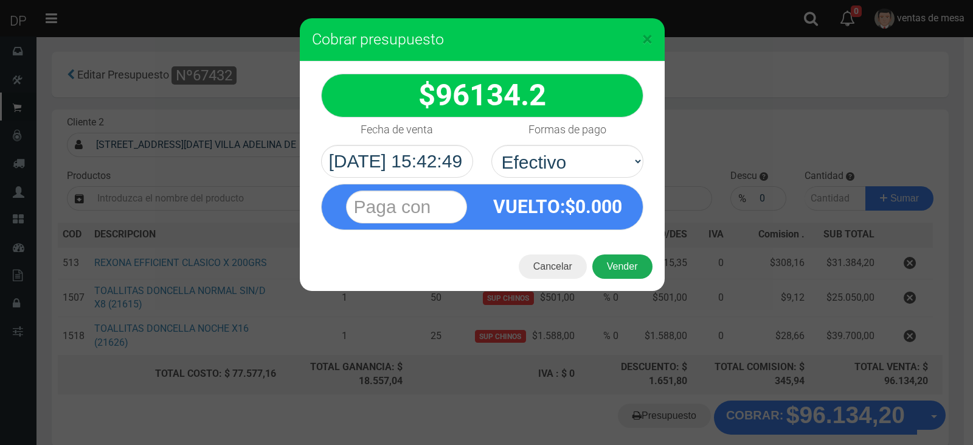
click at [617, 259] on button "Vender" at bounding box center [622, 266] width 60 height 24
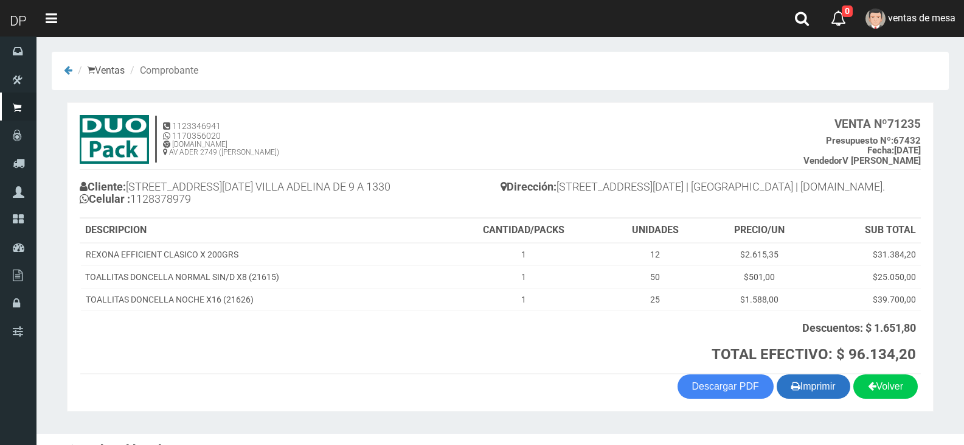
click at [796, 388] on button "Imprimir" at bounding box center [814, 386] width 74 height 24
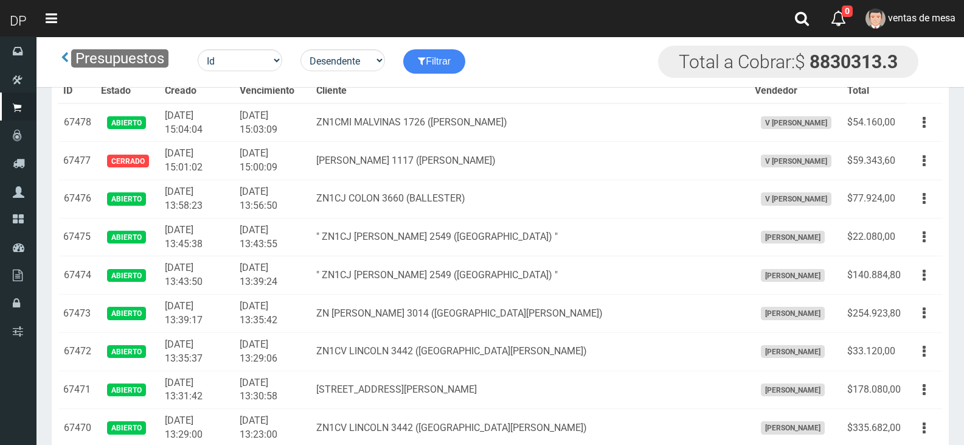
scroll to position [1526, 0]
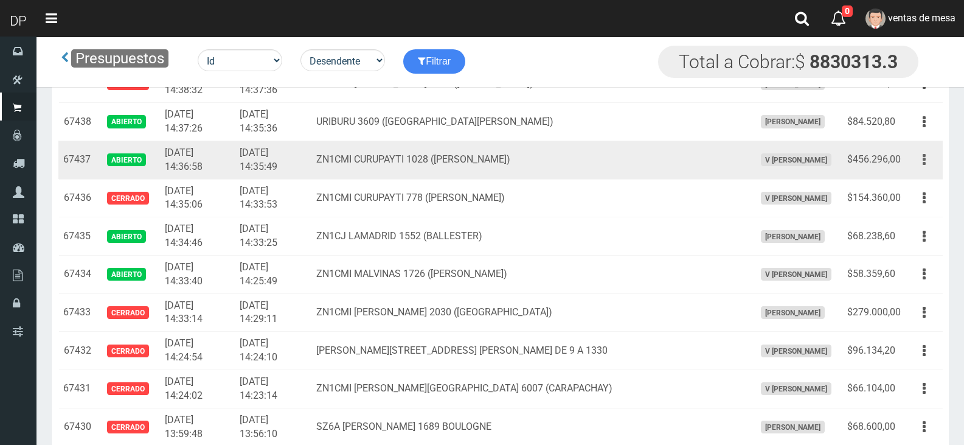
click at [925, 158] on icon "button" at bounding box center [924, 159] width 3 height 21
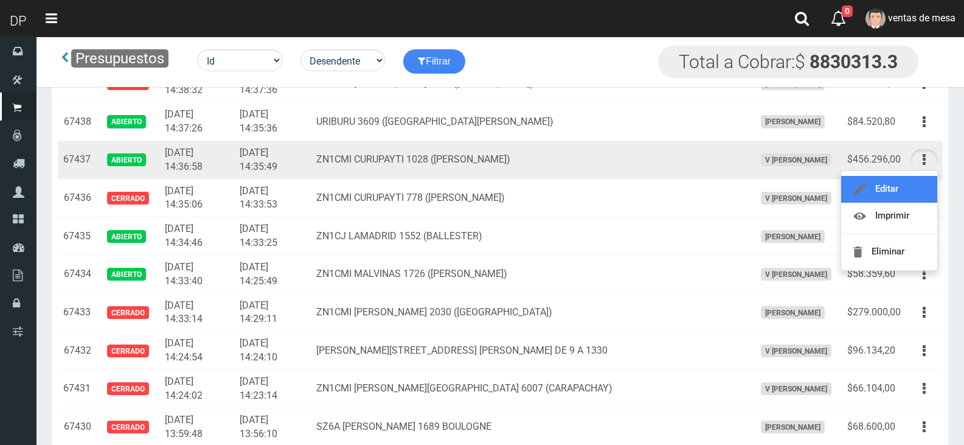
click at [913, 189] on link "Editar" at bounding box center [889, 189] width 96 height 27
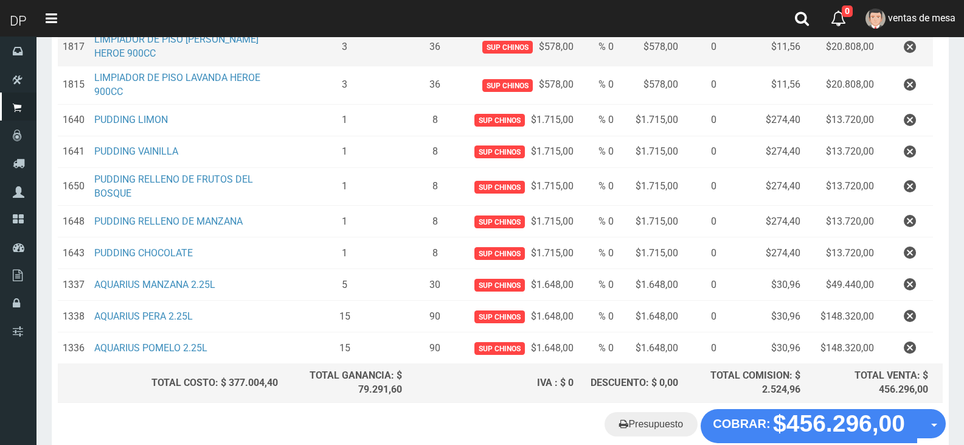
scroll to position [243, 0]
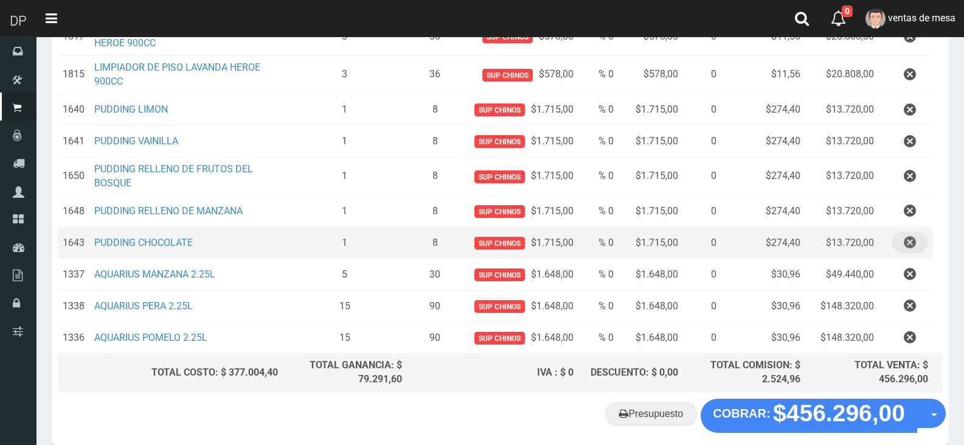
click at [906, 239] on icon "button" at bounding box center [910, 242] width 12 height 21
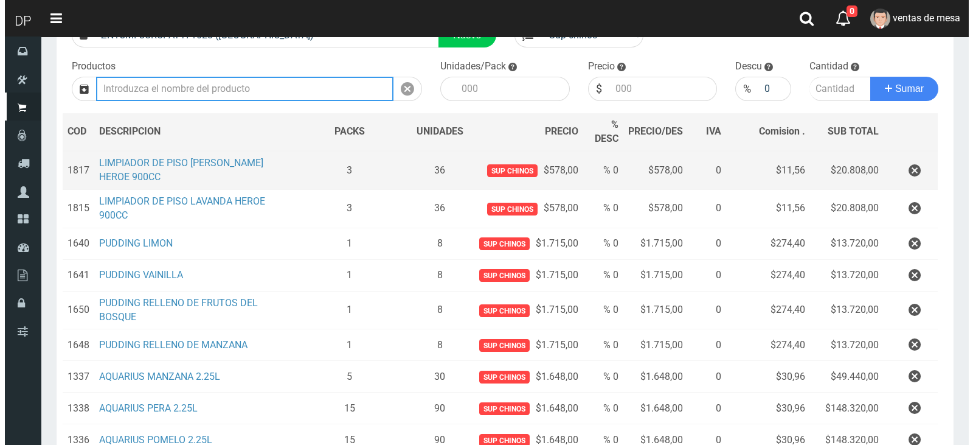
scroll to position [268, 0]
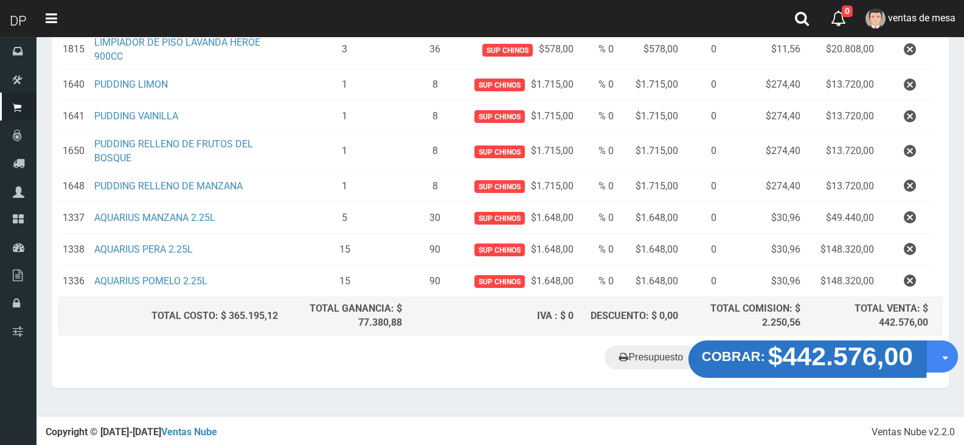
click at [811, 356] on strong "$442.576,00" at bounding box center [840, 356] width 145 height 29
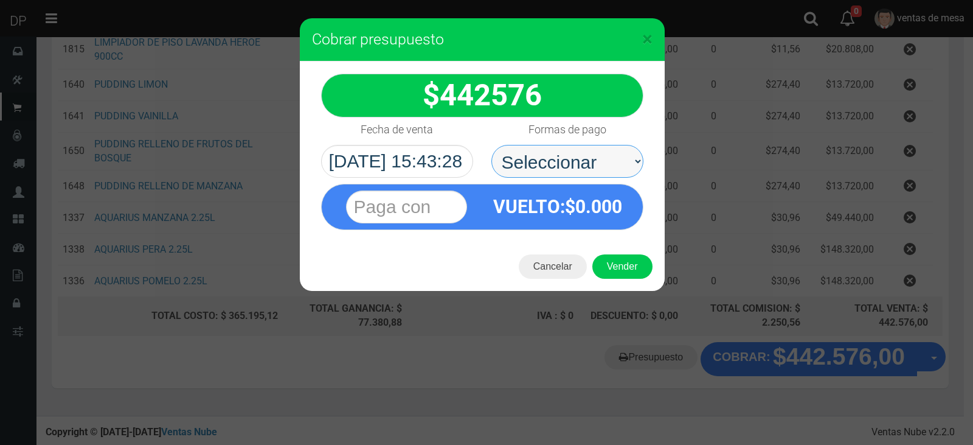
drag, startPoint x: 566, startPoint y: 158, endPoint x: 575, endPoint y: 176, distance: 20.7
click at [566, 158] on select "Seleccionar Efectivo Tarjeta de Crédito Depósito Débito" at bounding box center [567, 161] width 152 height 33
select select "Efectivo"
click at [491, 145] on select "Seleccionar Efectivo Tarjeta de Crédito Depósito Débito" at bounding box center [567, 161] width 152 height 33
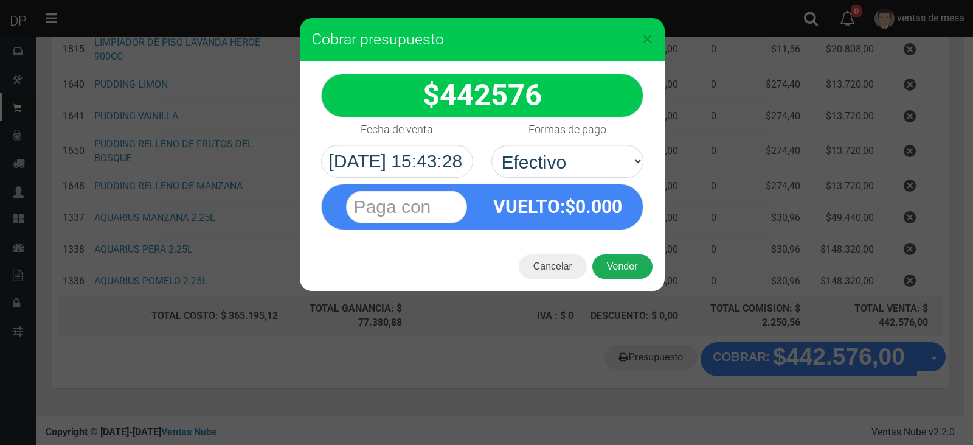
click at [619, 260] on button "Vender" at bounding box center [622, 266] width 60 height 24
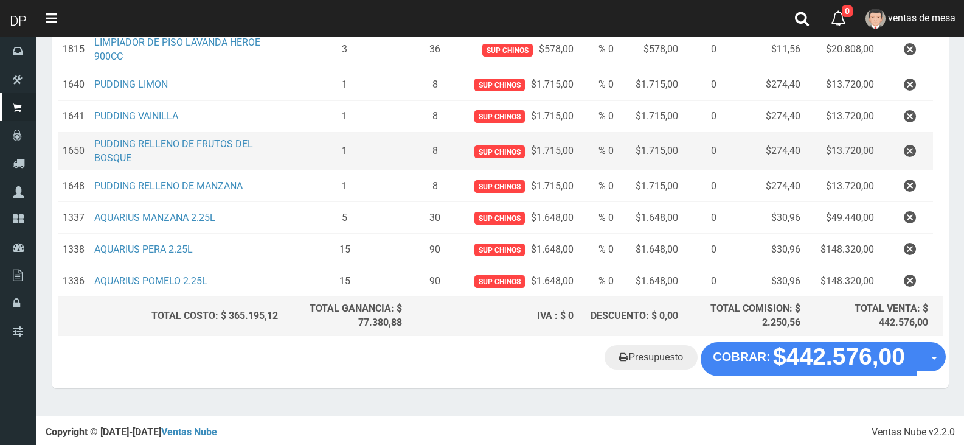
scroll to position [0, 0]
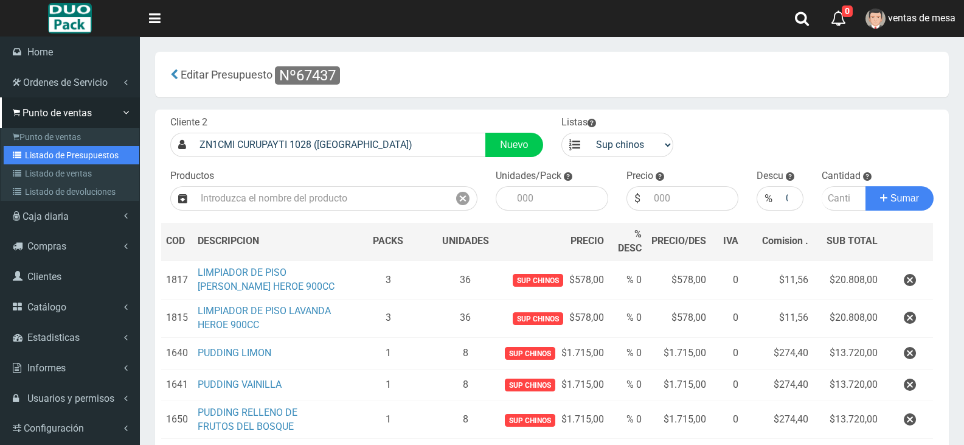
click at [91, 152] on link "Listado de Presupuestos" at bounding box center [72, 155] width 136 height 18
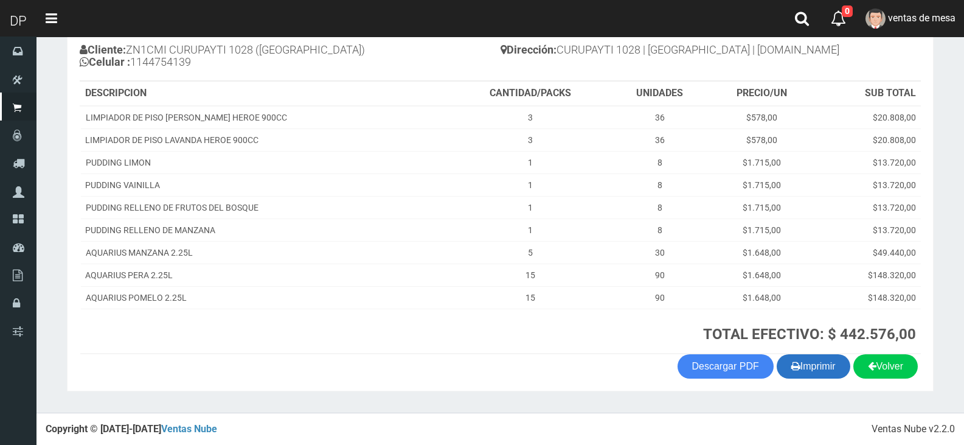
scroll to position [137, 0]
click at [810, 369] on button "Imprimir" at bounding box center [814, 365] width 74 height 24
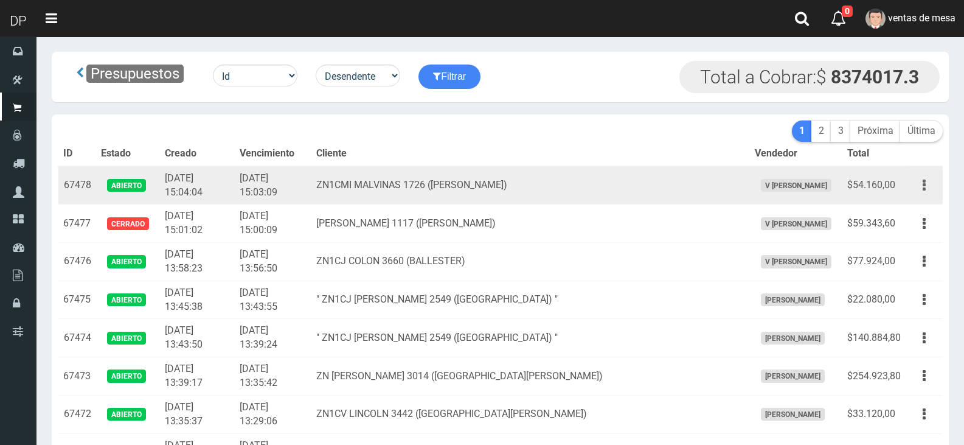
click at [926, 181] on button "button" at bounding box center [924, 185] width 27 height 21
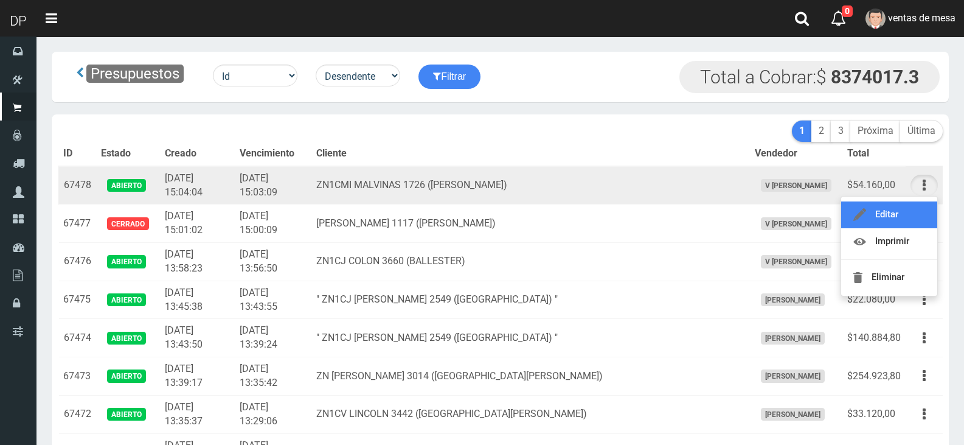
click at [914, 207] on link "Editar" at bounding box center [889, 214] width 96 height 27
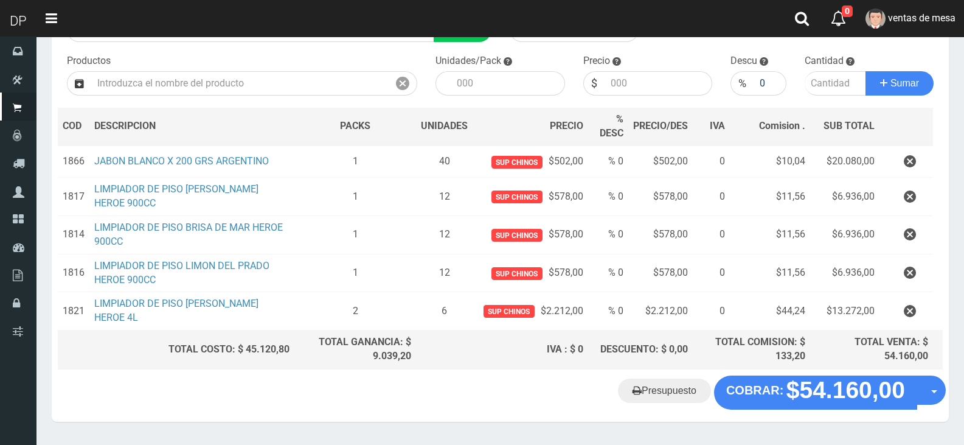
scroll to position [148, 0]
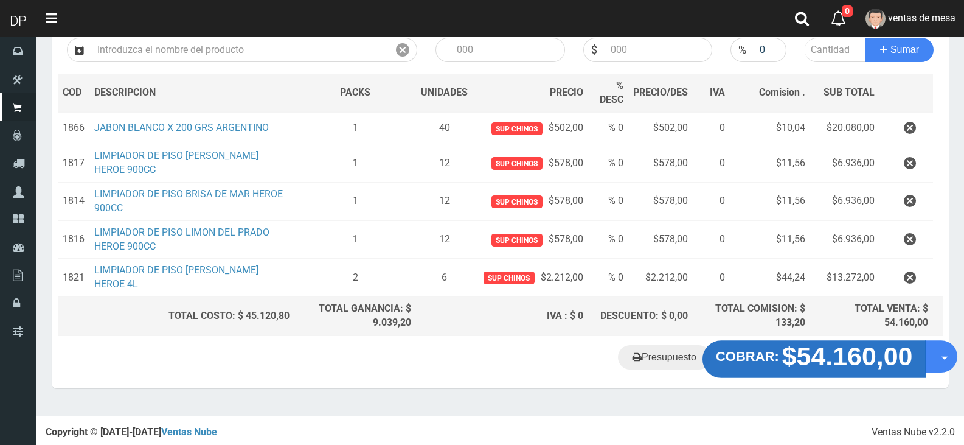
click at [790, 357] on strong "$54.160,00" at bounding box center [847, 356] width 131 height 29
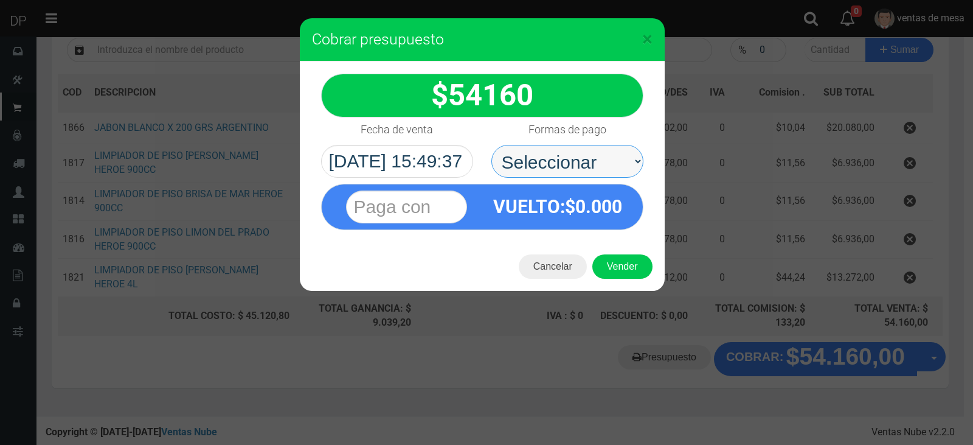
click at [575, 161] on select "Seleccionar Efectivo Tarjeta de Crédito Depósito Débito" at bounding box center [567, 161] width 152 height 33
select select "Efectivo"
click at [491, 145] on select "Seleccionar Efectivo Tarjeta de Crédito Depósito Débito" at bounding box center [567, 161] width 152 height 33
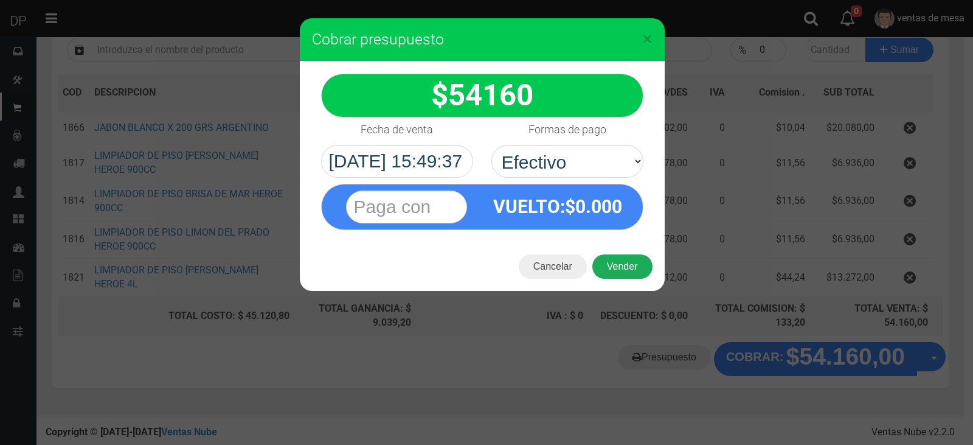
click at [623, 262] on button "Vender" at bounding box center [622, 266] width 60 height 24
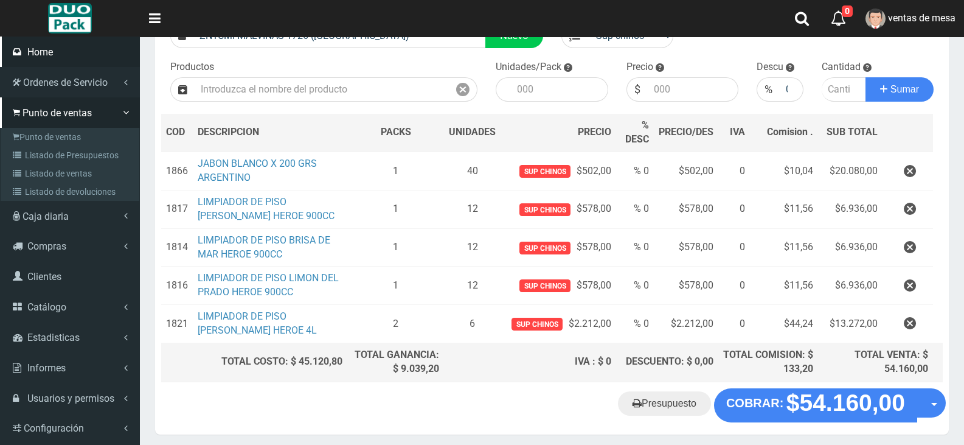
scroll to position [88, 0]
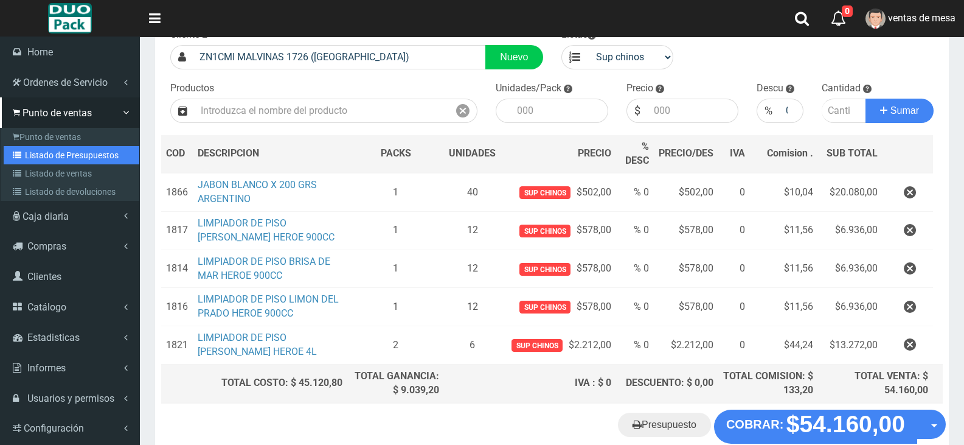
click at [67, 153] on link "Listado de Presupuestos" at bounding box center [72, 155] width 136 height 18
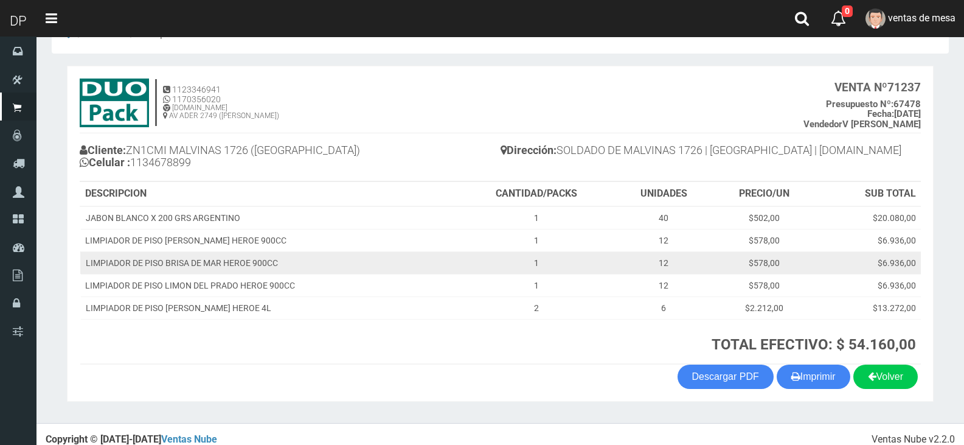
scroll to position [47, 0]
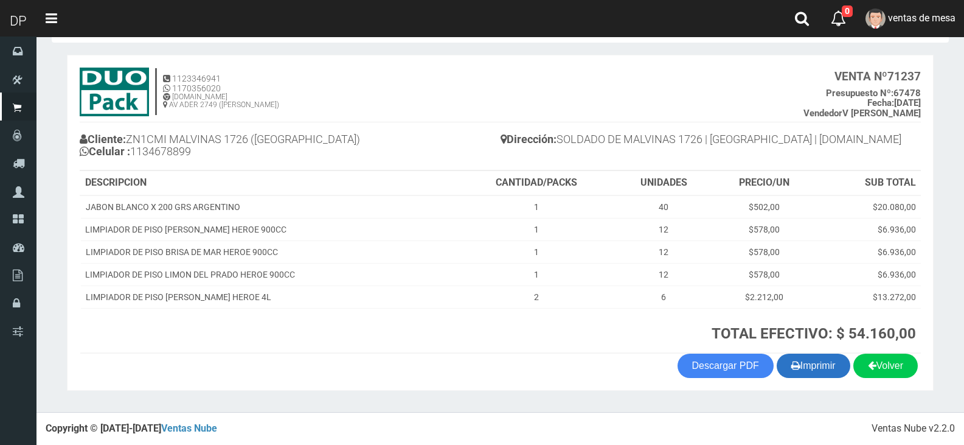
click at [822, 376] on button "Imprimir" at bounding box center [814, 365] width 74 height 24
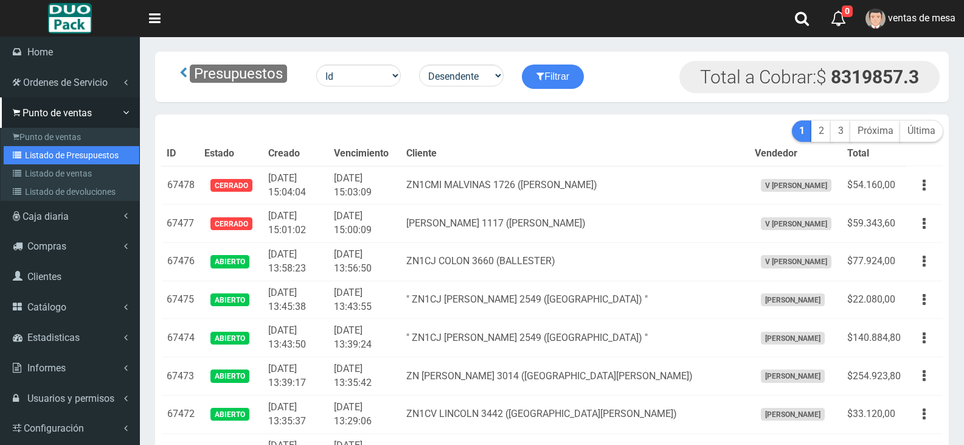
click at [80, 154] on link "Listado de Presupuestos" at bounding box center [72, 155] width 136 height 18
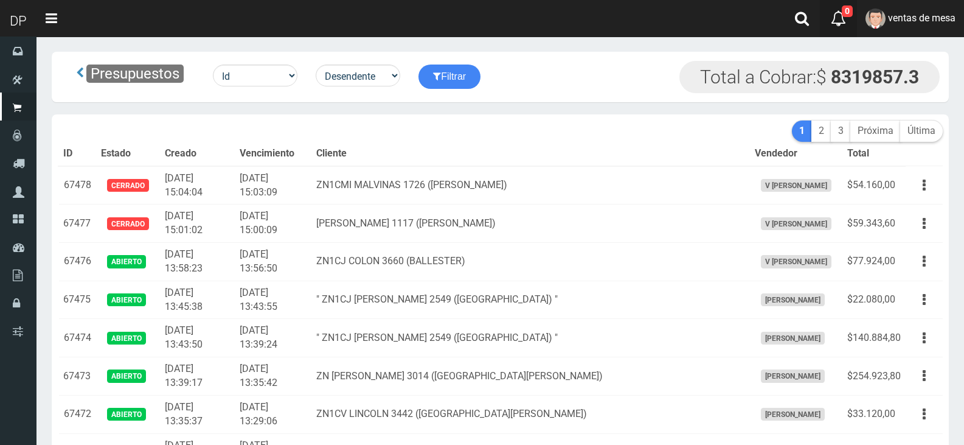
scroll to position [4081, 0]
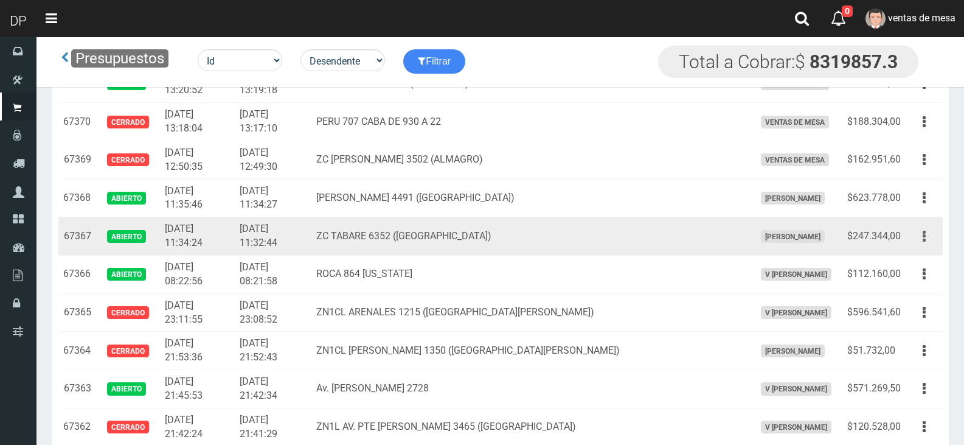
click at [931, 238] on button "button" at bounding box center [924, 236] width 27 height 21
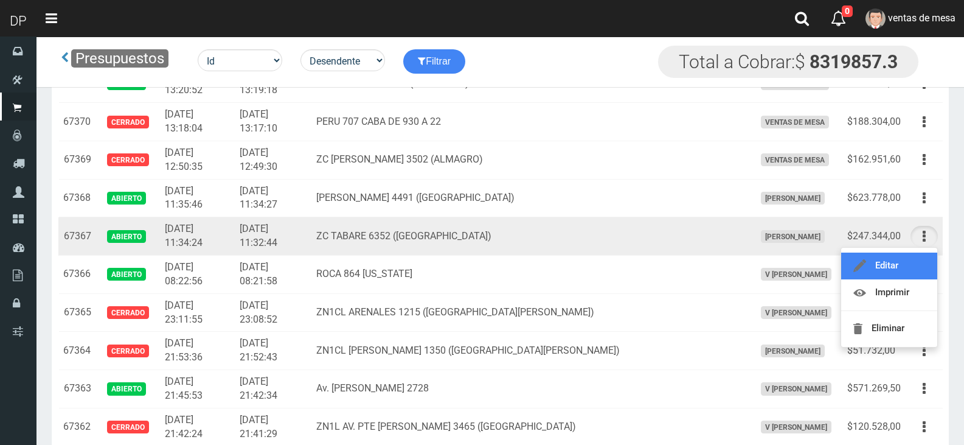
click at [898, 269] on link "Editar" at bounding box center [889, 265] width 96 height 27
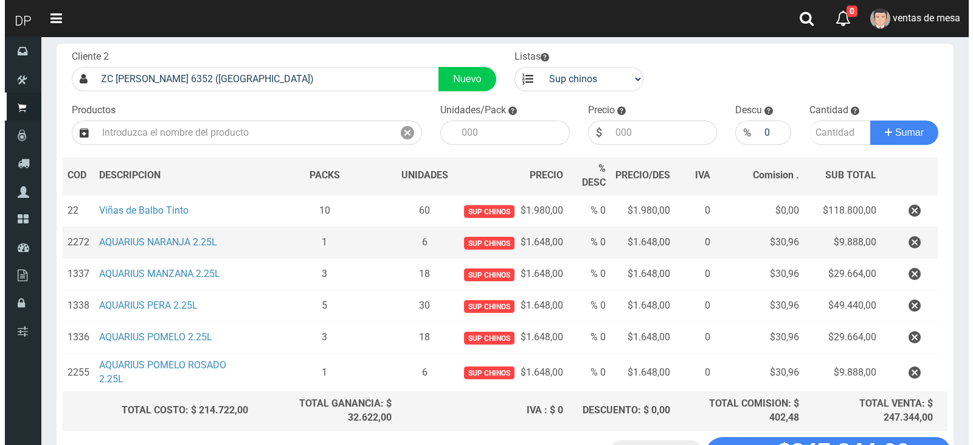
scroll to position [161, 0]
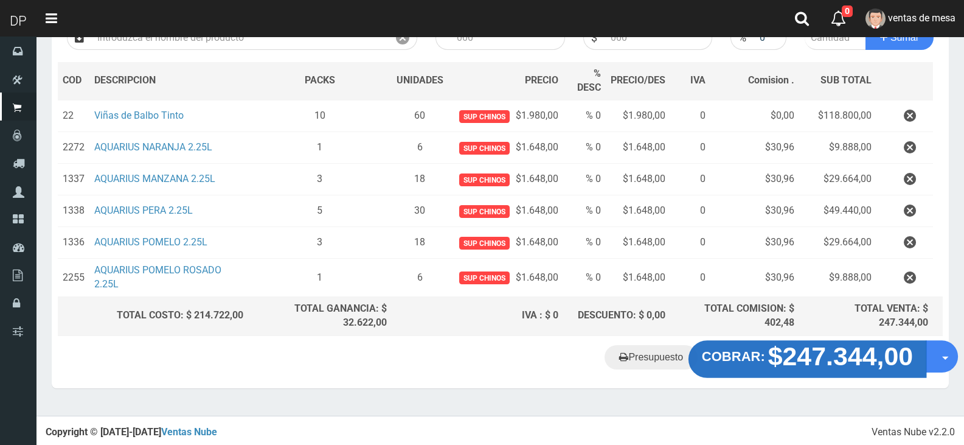
click at [799, 357] on strong "$247.344,00" at bounding box center [840, 355] width 145 height 29
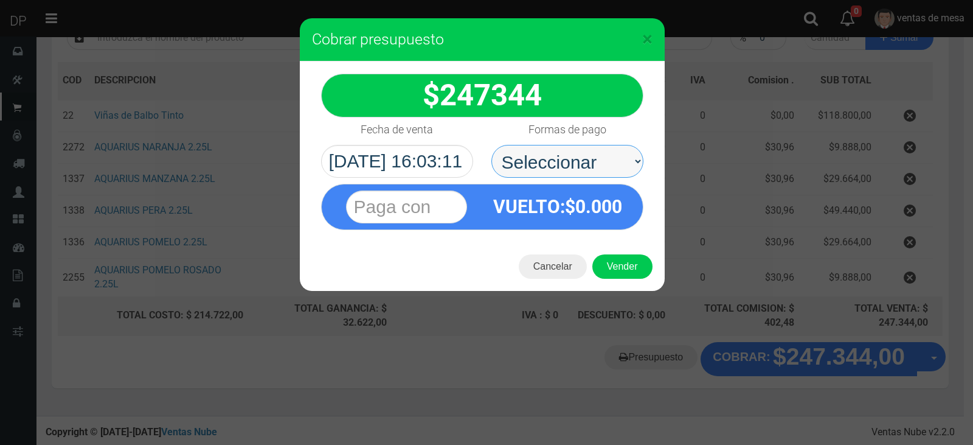
click at [589, 175] on select "Seleccionar Efectivo Tarjeta de Crédito Depósito Débito" at bounding box center [567, 161] width 152 height 33
select select "Efectivo"
click at [491, 145] on select "Seleccionar Efectivo Tarjeta de Crédito Depósito Débito" at bounding box center [567, 161] width 152 height 33
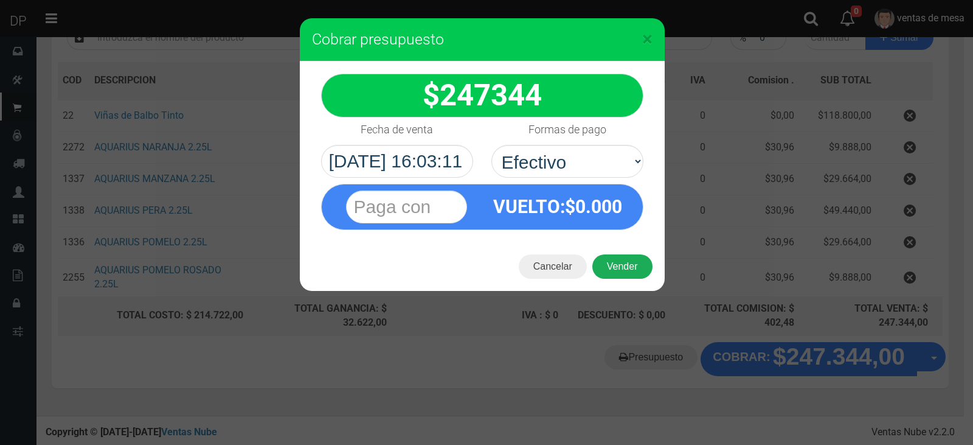
click at [619, 265] on button "Vender" at bounding box center [622, 266] width 60 height 24
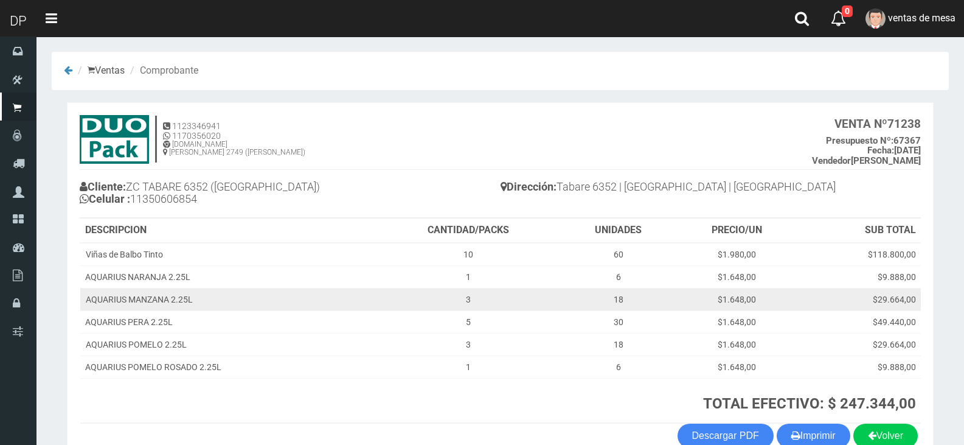
scroll to position [70, 0]
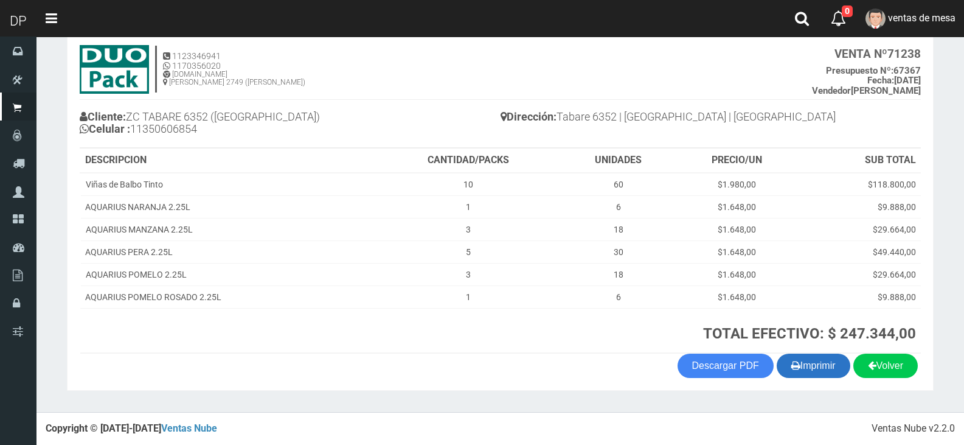
click at [807, 367] on button "Imprimir" at bounding box center [814, 365] width 74 height 24
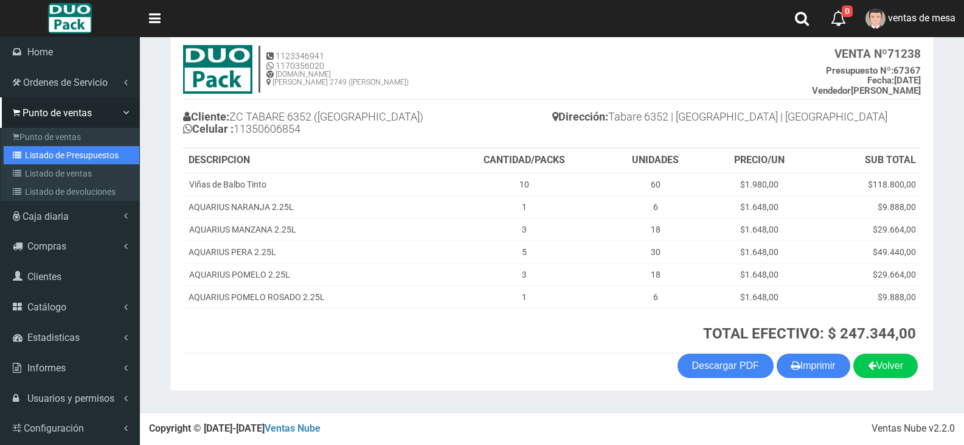
click at [75, 161] on link "Listado de Presupuestos" at bounding box center [72, 155] width 136 height 18
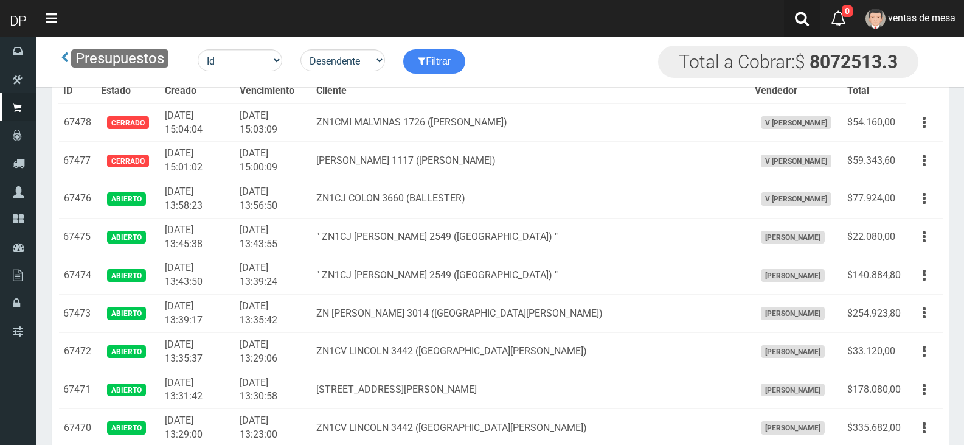
scroll to position [4081, 0]
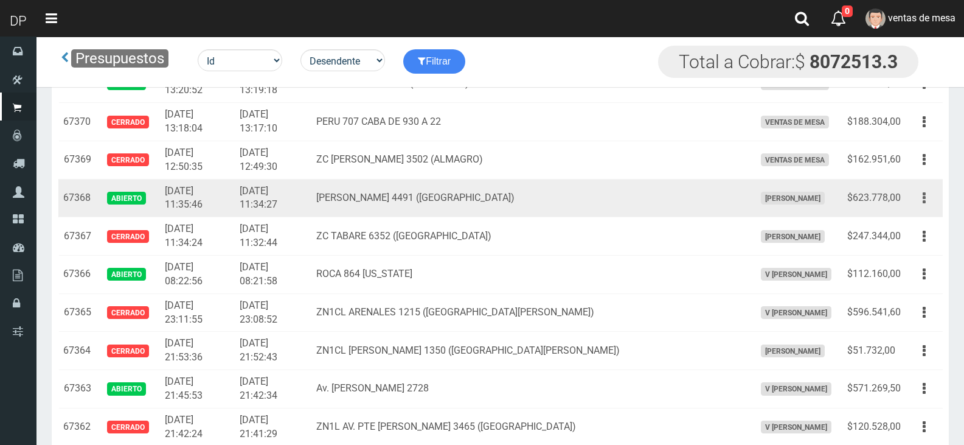
click at [921, 203] on button "button" at bounding box center [924, 197] width 27 height 21
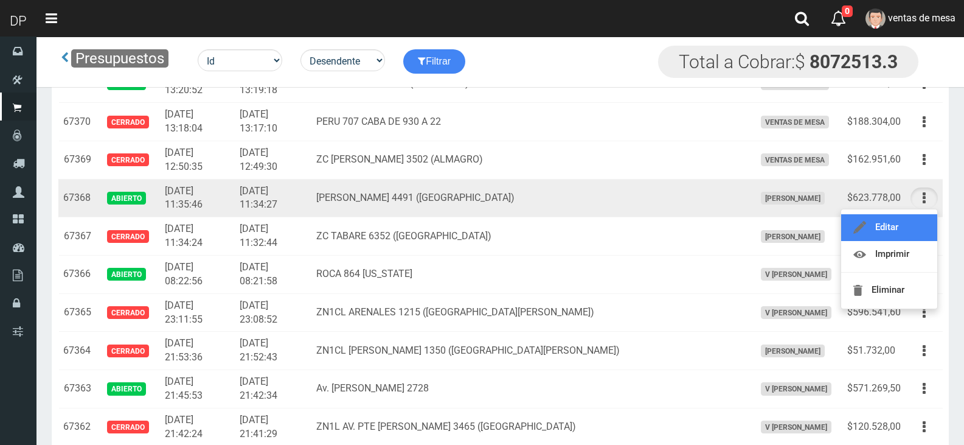
click at [897, 225] on link "Editar" at bounding box center [889, 227] width 96 height 27
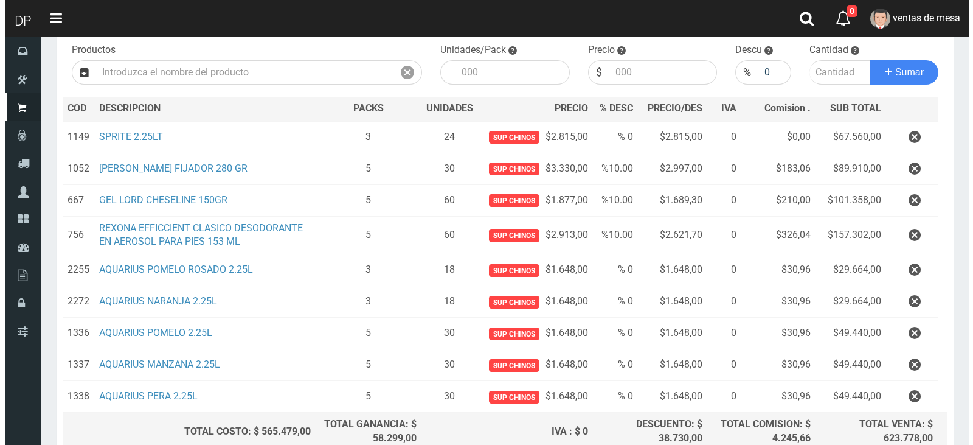
scroll to position [241, 0]
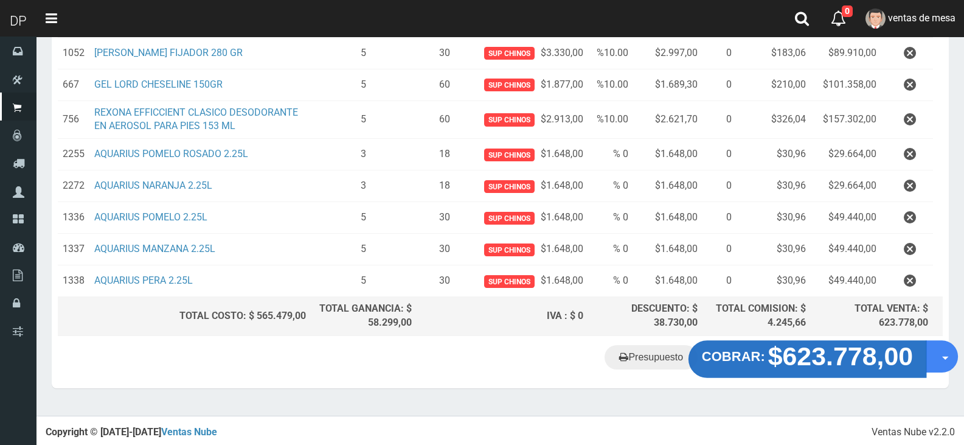
click at [842, 355] on strong "$623.778,00" at bounding box center [840, 356] width 145 height 29
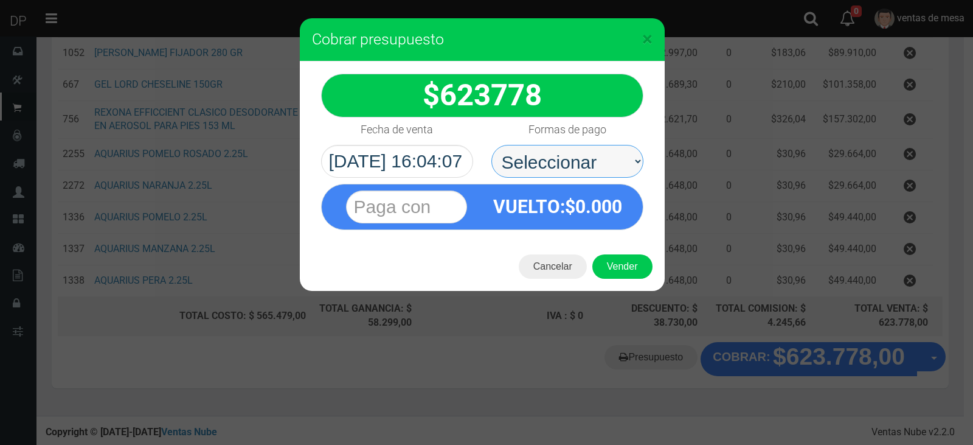
drag, startPoint x: 581, startPoint y: 153, endPoint x: 586, endPoint y: 173, distance: 20.5
click at [581, 153] on select "Seleccionar Efectivo Tarjeta de Crédito Depósito Débito" at bounding box center [567, 161] width 152 height 33
select select "Efectivo"
click at [491, 145] on select "Seleccionar Efectivo Tarjeta de Crédito Depósito Débito" at bounding box center [567, 161] width 152 height 33
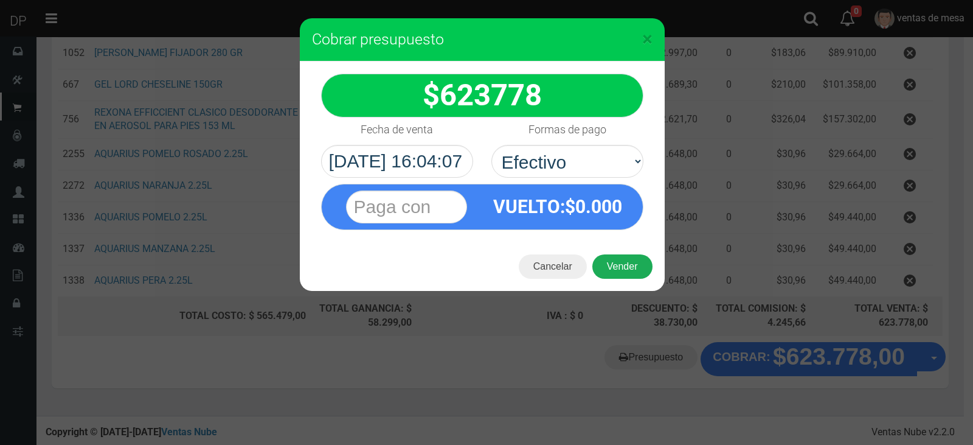
click at [613, 266] on button "Vender" at bounding box center [622, 266] width 60 height 24
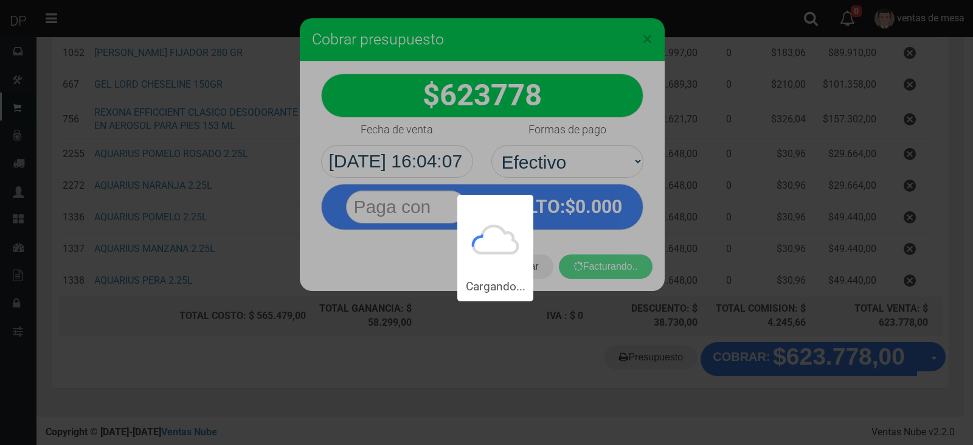
scroll to position [0, 0]
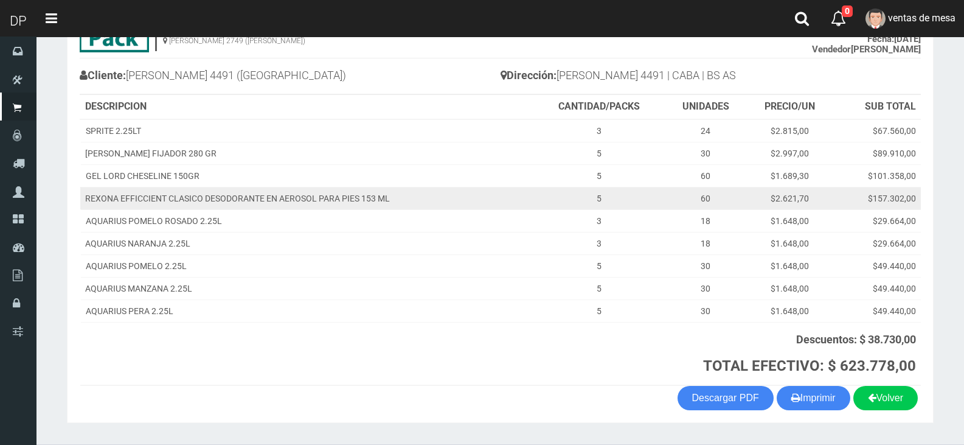
scroll to position [144, 0]
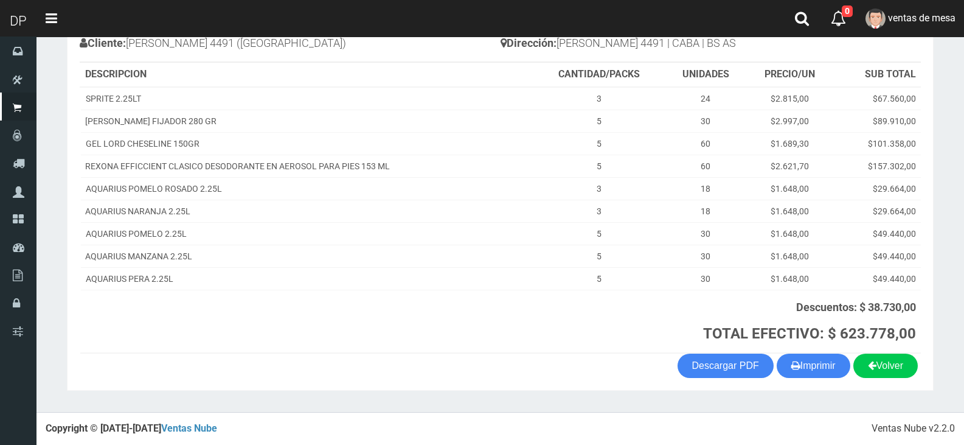
click at [823, 358] on button "Imprimir" at bounding box center [814, 365] width 74 height 24
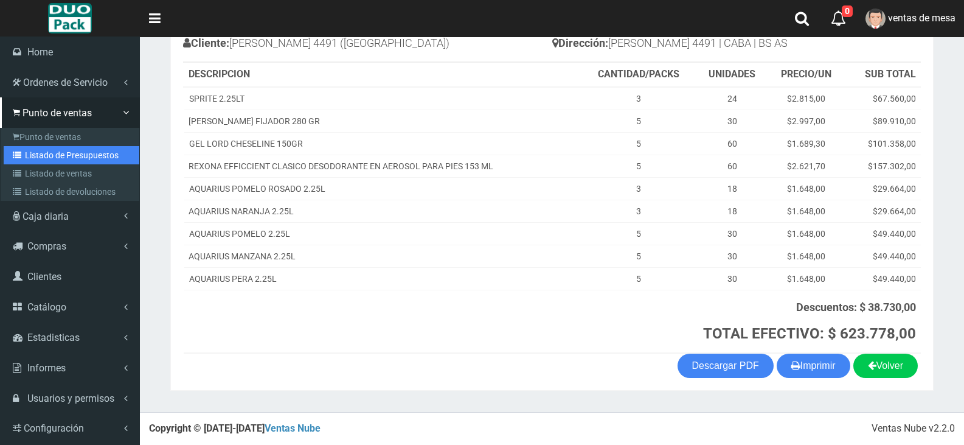
click at [68, 151] on link "Listado de Presupuestos" at bounding box center [72, 155] width 136 height 18
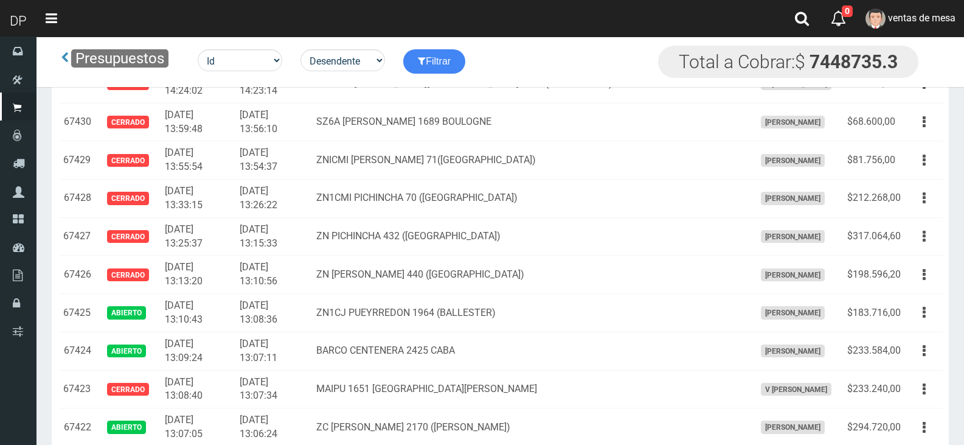
scroll to position [2111, 0]
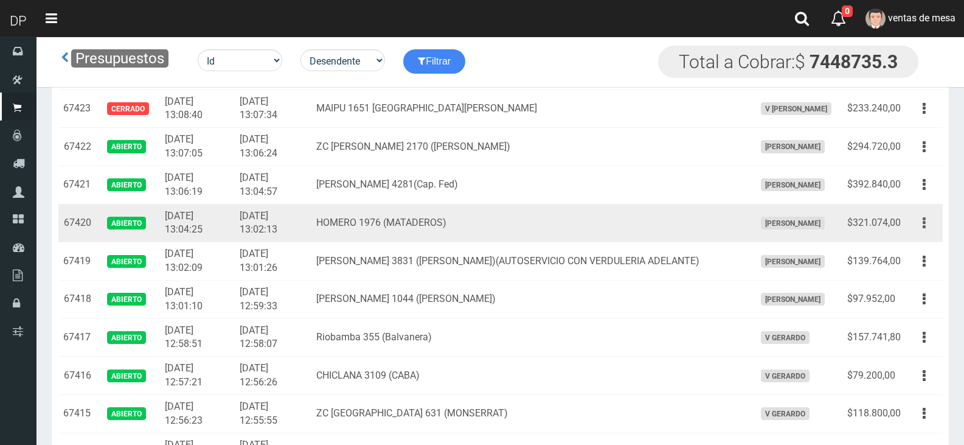
click at [927, 228] on button "button" at bounding box center [924, 222] width 27 height 21
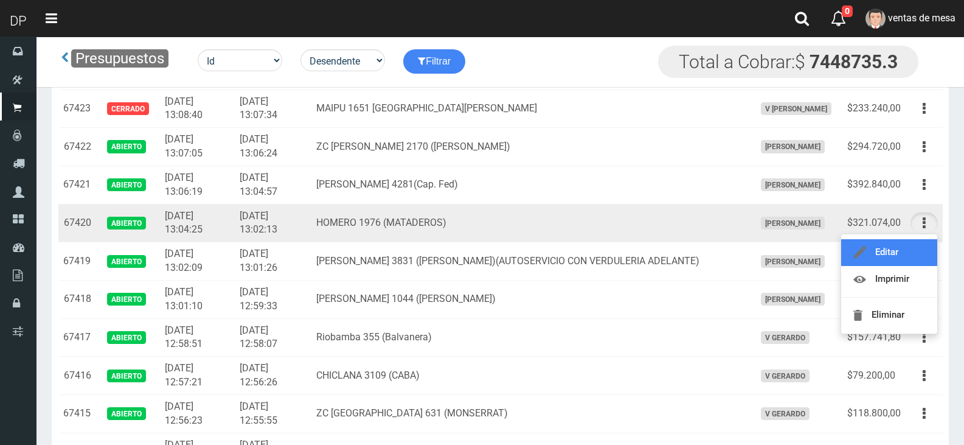
click at [908, 252] on link "Editar" at bounding box center [889, 252] width 96 height 27
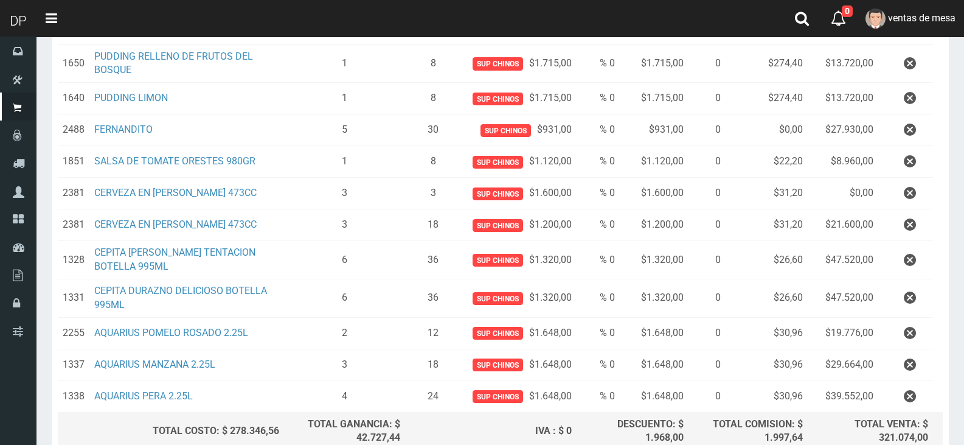
scroll to position [419, 0]
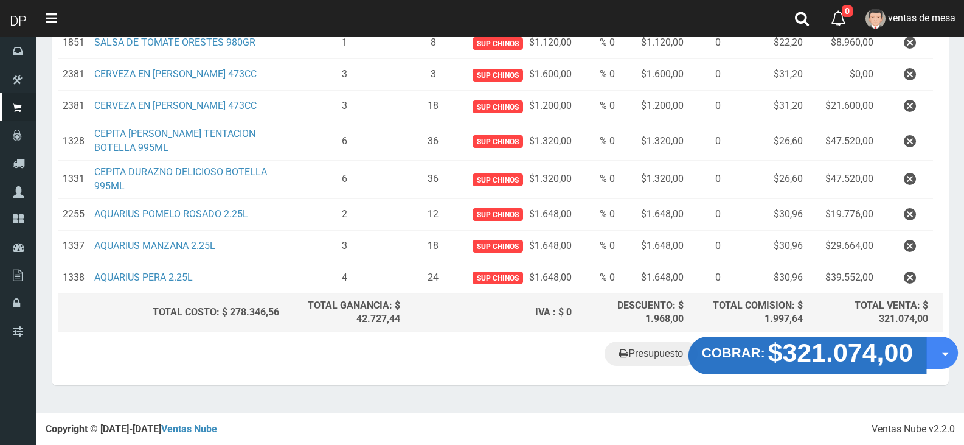
click at [834, 367] on strong "$321.074,00" at bounding box center [840, 352] width 145 height 29
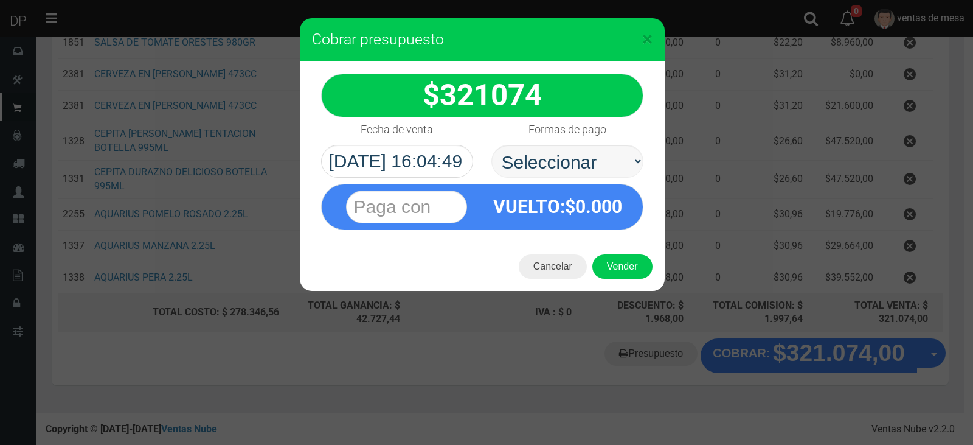
select select "Efectivo"
click at [491, 145] on select "Seleccionar Efectivo Tarjeta de Crédito Depósito Débito" at bounding box center [567, 161] width 152 height 33
drag, startPoint x: 546, startPoint y: 175, endPoint x: 672, endPoint y: 283, distance: 166.1
click at [557, 209] on span "VUELTO" at bounding box center [526, 206] width 67 height 21
click at [649, 268] on button "Vender" at bounding box center [622, 266] width 60 height 24
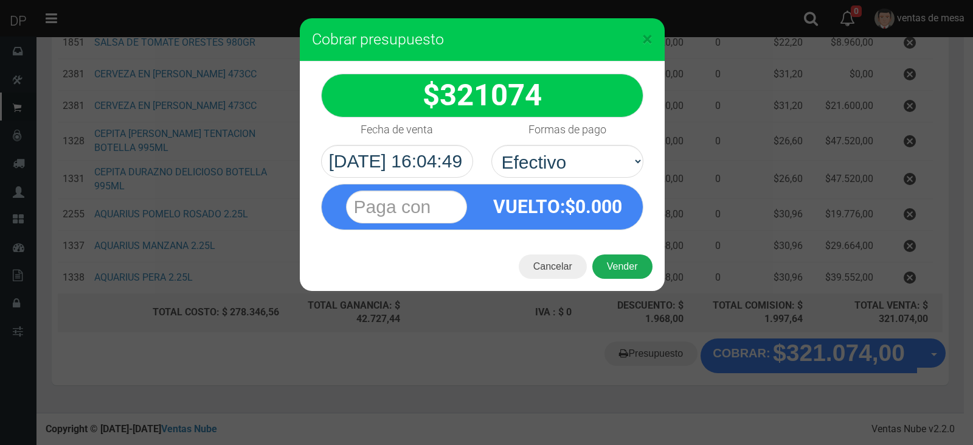
click at [0, 0] on div "Cargando..." at bounding box center [0, 0] width 0 height 0
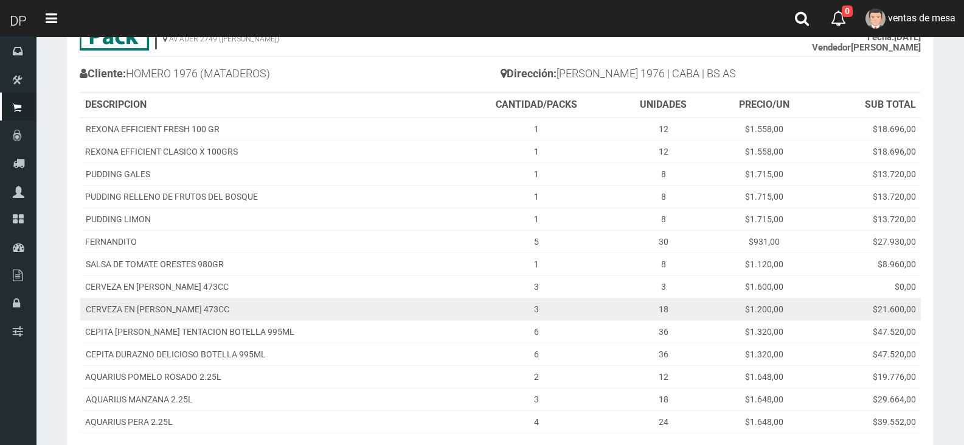
scroll to position [256, 0]
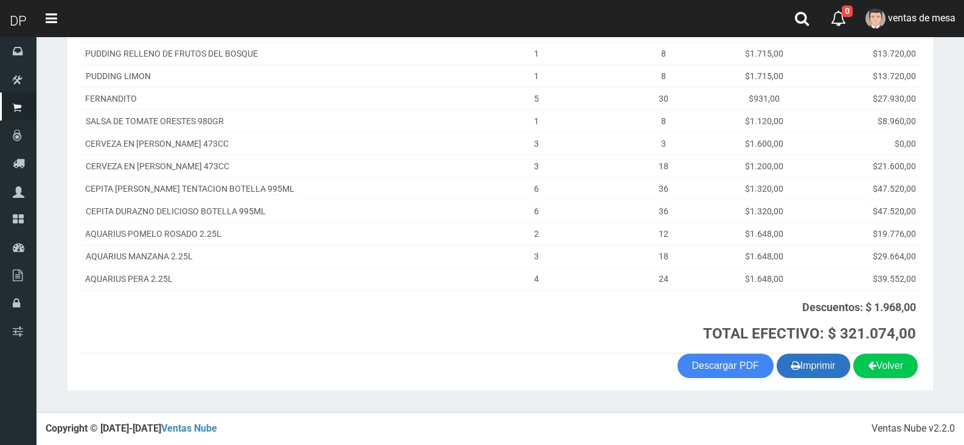
click at [824, 362] on button "Imprimir" at bounding box center [814, 365] width 74 height 24
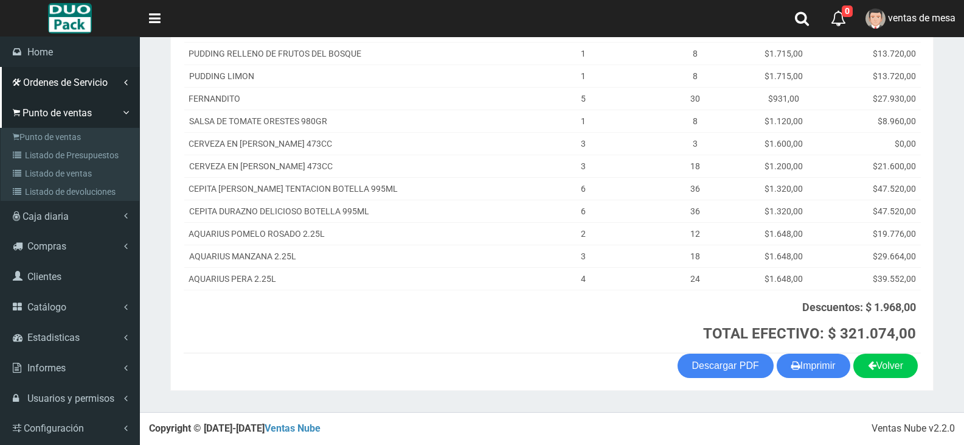
scroll to position [195, 0]
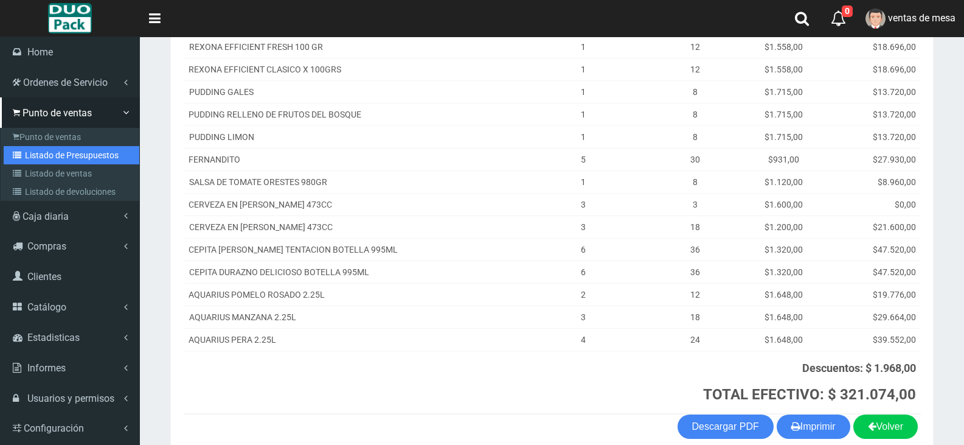
click at [82, 150] on link "Listado de Presupuestos" at bounding box center [72, 155] width 136 height 18
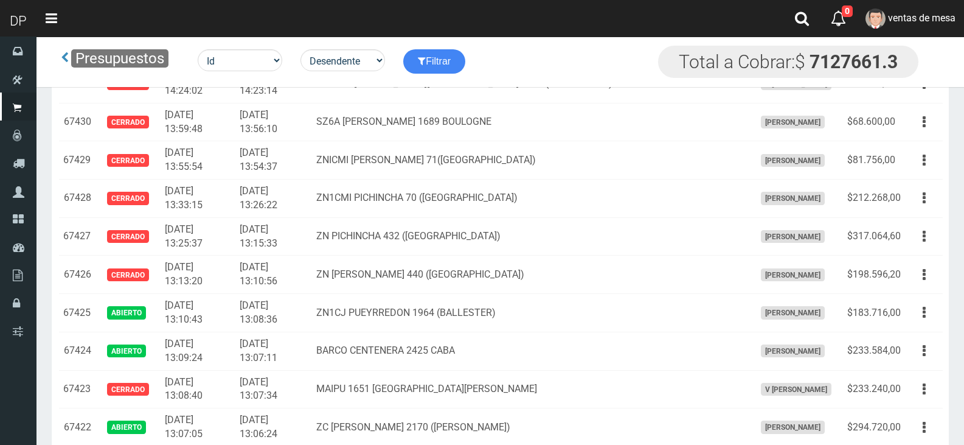
scroll to position [2074, 0]
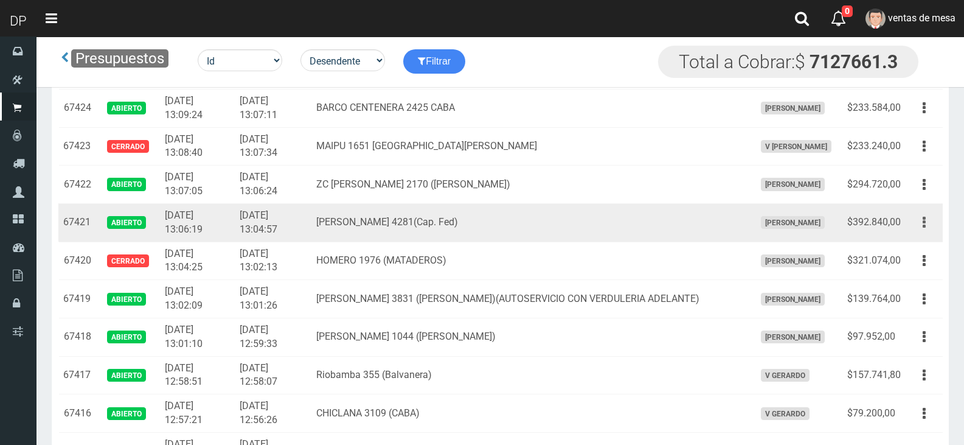
click at [925, 227] on icon "button" at bounding box center [924, 222] width 3 height 21
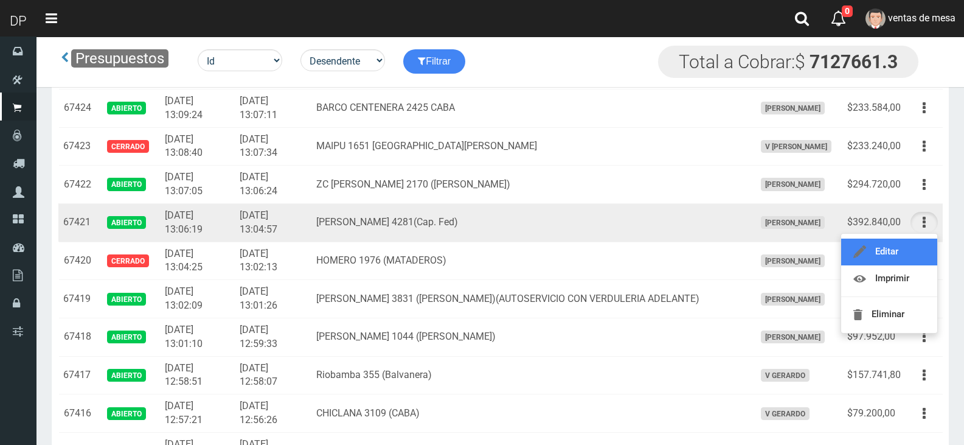
click at [859, 247] on icon at bounding box center [859, 252] width 13 height 15
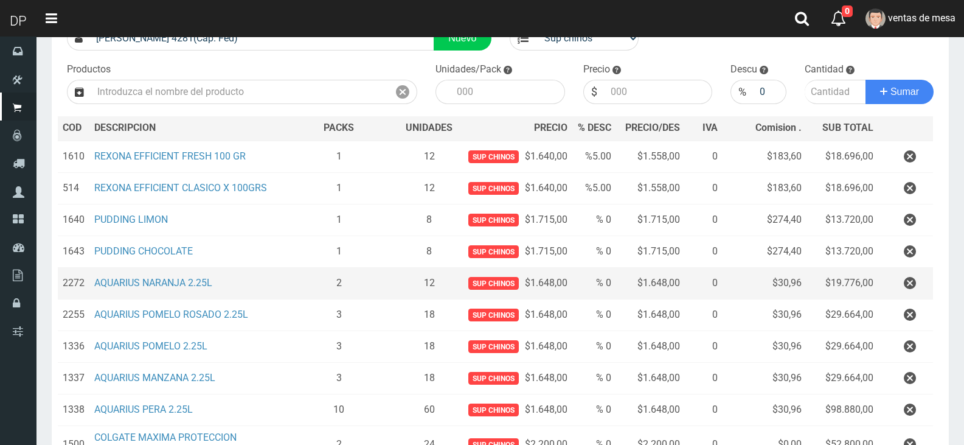
scroll to position [122, 0]
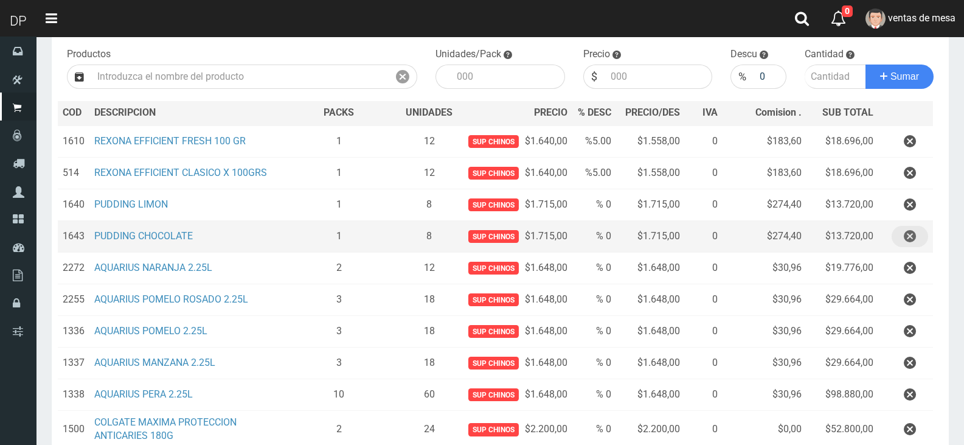
click at [912, 237] on icon "button" at bounding box center [910, 236] width 12 height 21
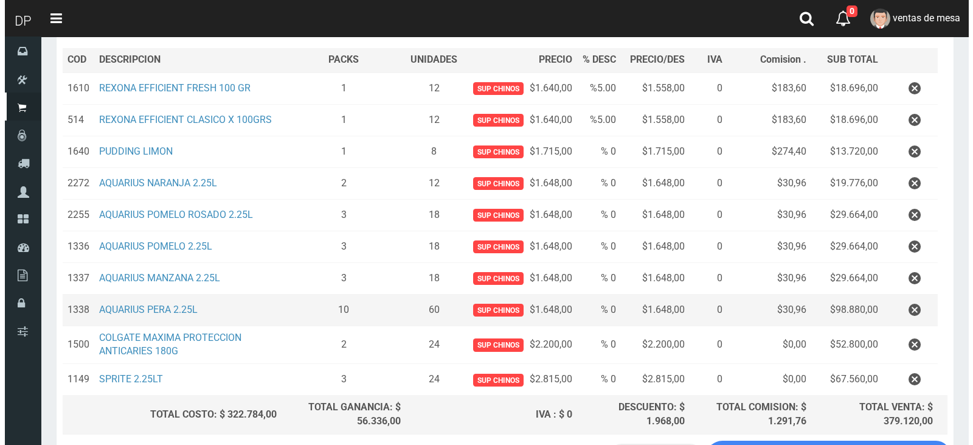
scroll to position [273, 0]
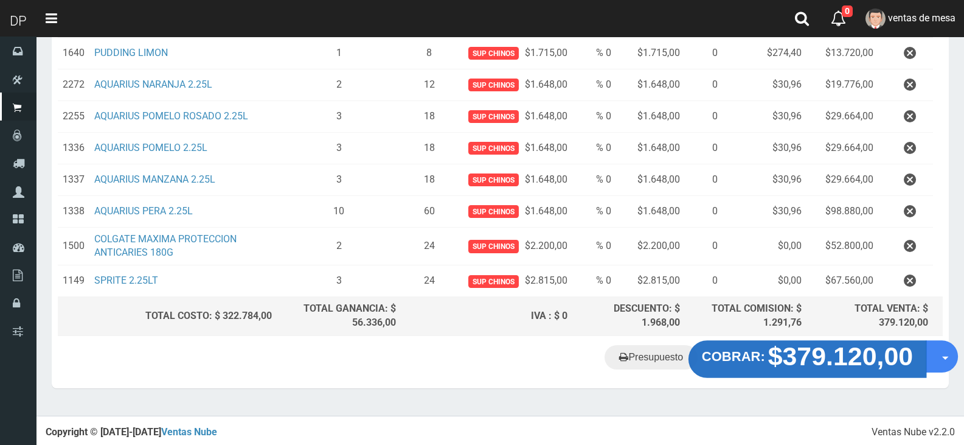
click at [823, 350] on strong "$379.120,00" at bounding box center [840, 356] width 145 height 29
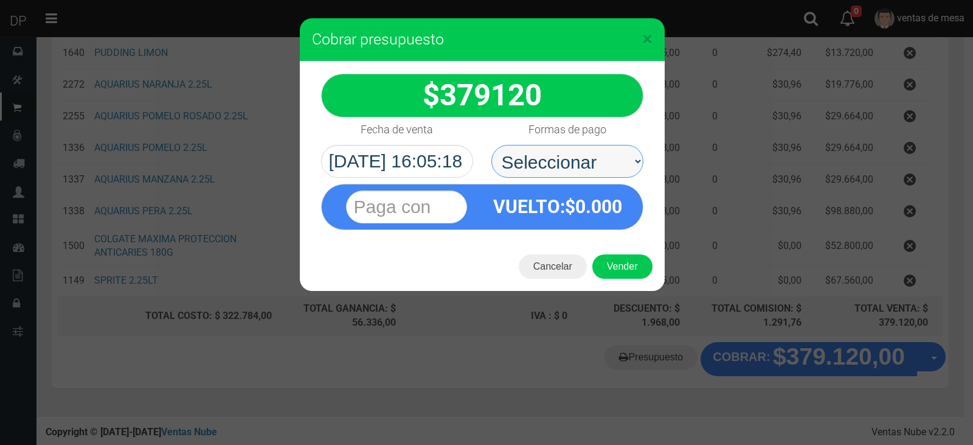
click at [583, 159] on select "Seleccionar Efectivo Tarjeta de Crédito Depósito Débito" at bounding box center [567, 161] width 152 height 33
select select "Efectivo"
click at [491, 145] on select "Seleccionar Efectivo Tarjeta de Crédito Depósito Débito" at bounding box center [567, 161] width 152 height 33
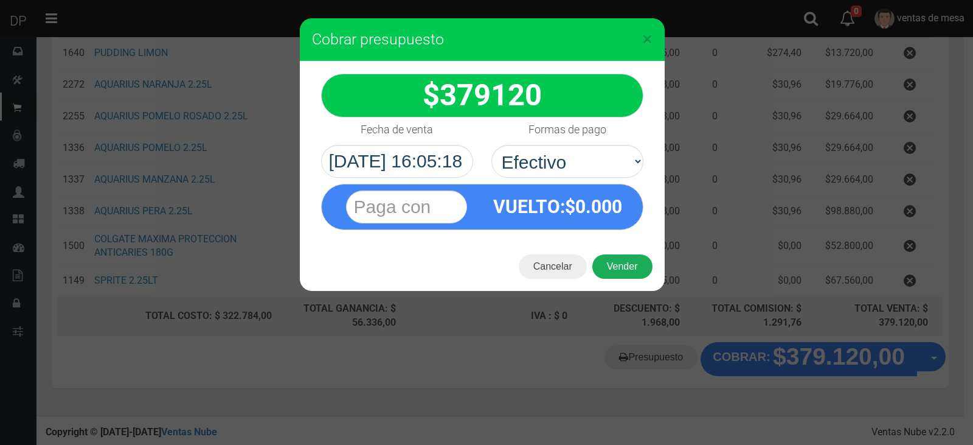
click at [630, 265] on button "Vender" at bounding box center [622, 266] width 60 height 24
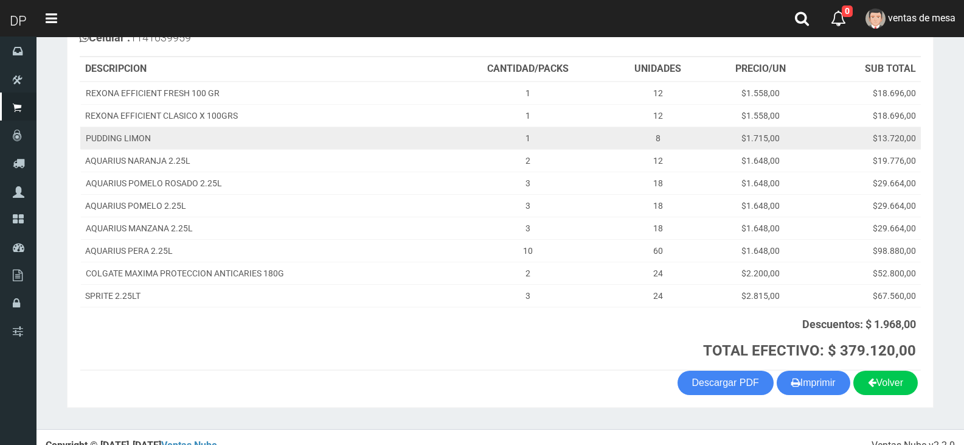
scroll to position [178, 0]
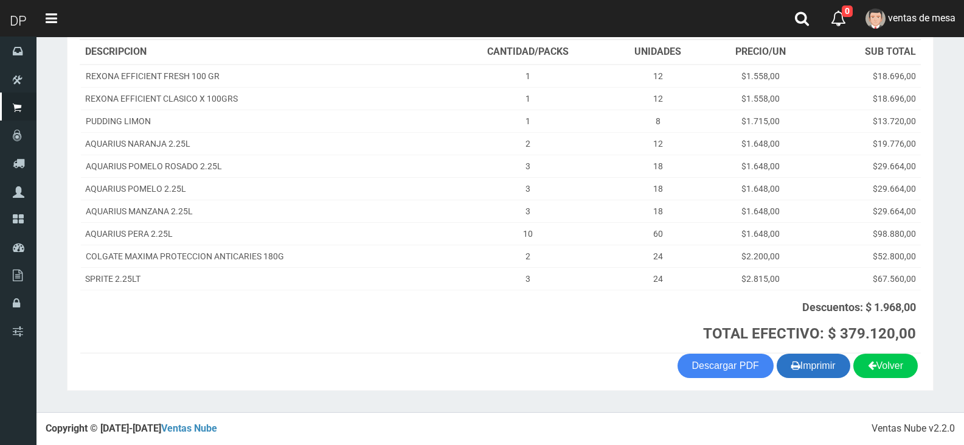
click at [820, 362] on button "Imprimir" at bounding box center [814, 365] width 74 height 24
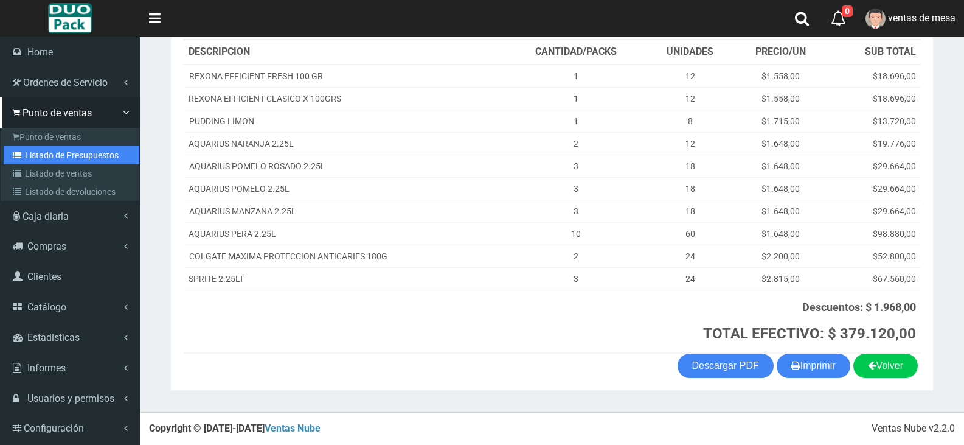
click at [88, 153] on link "Listado de Presupuestos" at bounding box center [72, 155] width 136 height 18
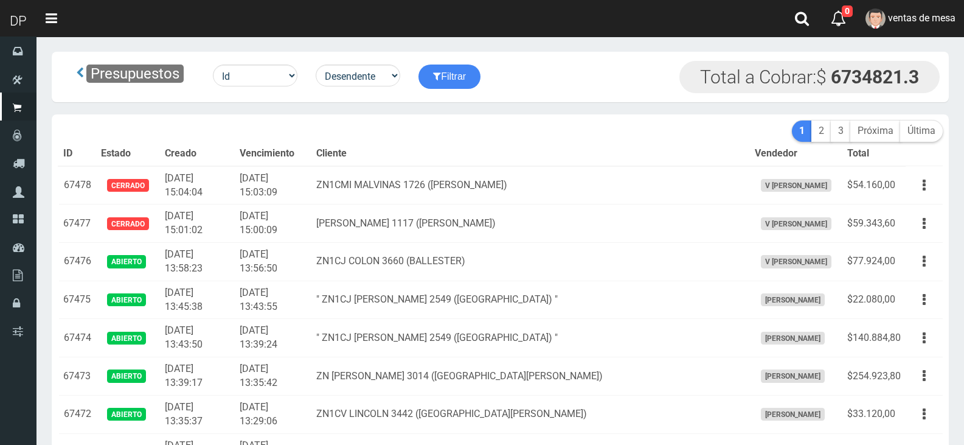
scroll to position [2212, 0]
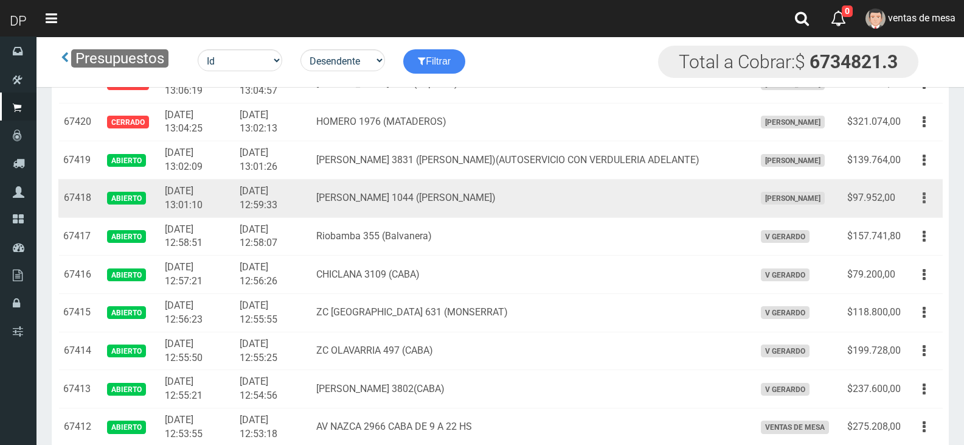
drag, startPoint x: 931, startPoint y: 196, endPoint x: 904, endPoint y: 200, distance: 26.5
click at [931, 196] on button "button" at bounding box center [924, 197] width 27 height 21
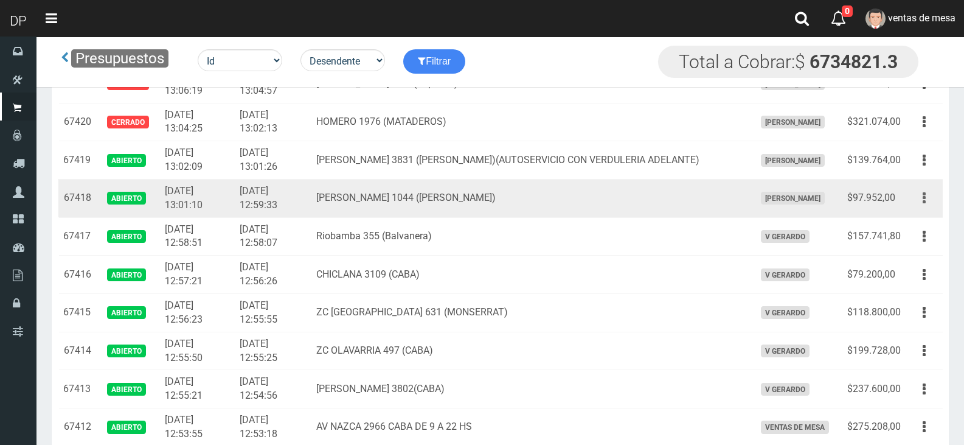
click at [922, 196] on button "button" at bounding box center [924, 197] width 27 height 21
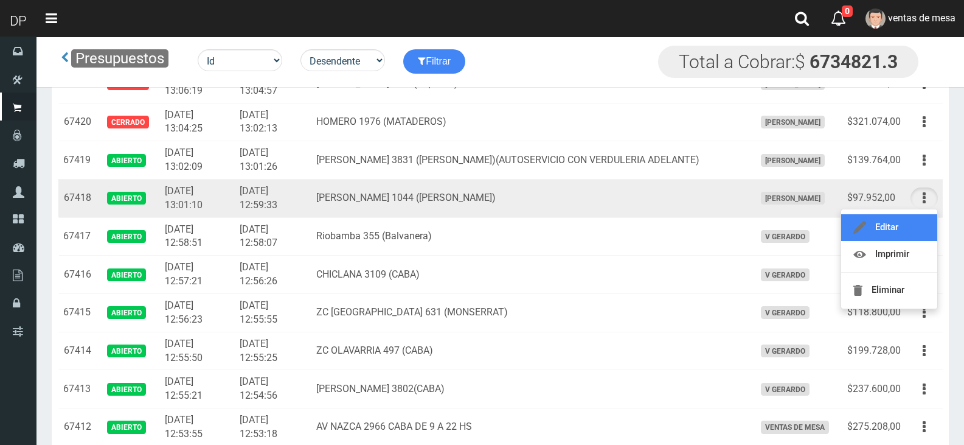
click at [894, 229] on link "Editar" at bounding box center [889, 227] width 96 height 27
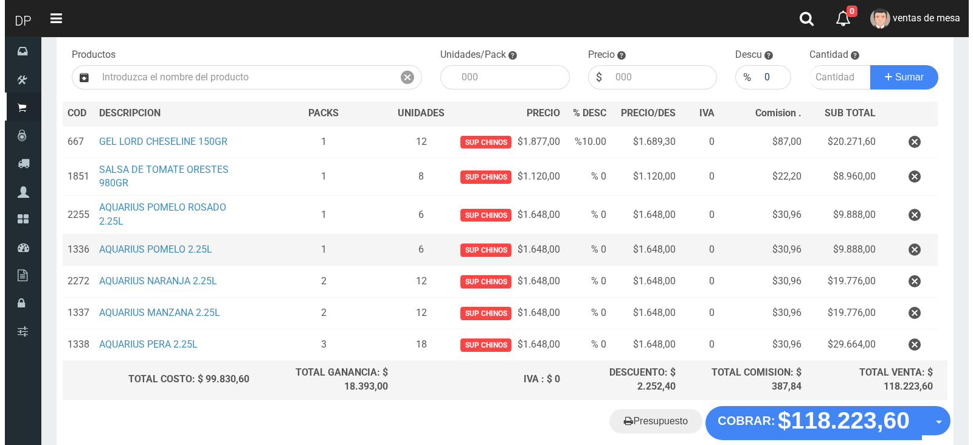
scroll to position [122, 0]
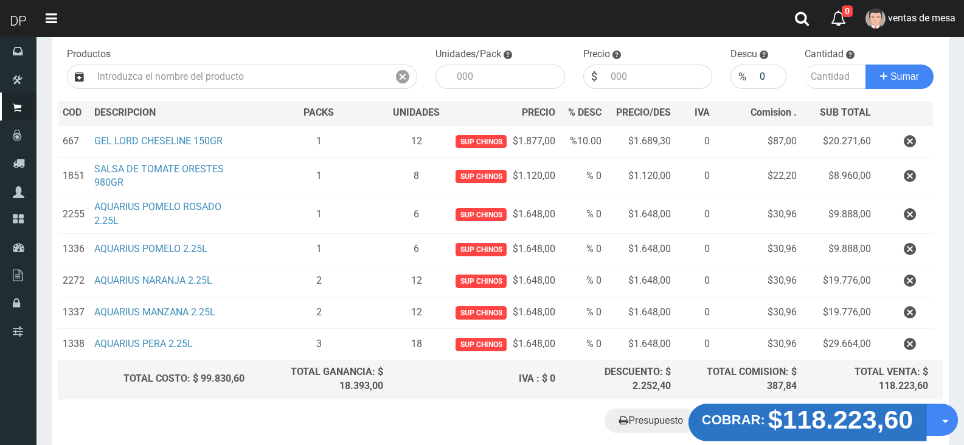
click at [837, 418] on strong "$118.223,60" at bounding box center [840, 418] width 145 height 29
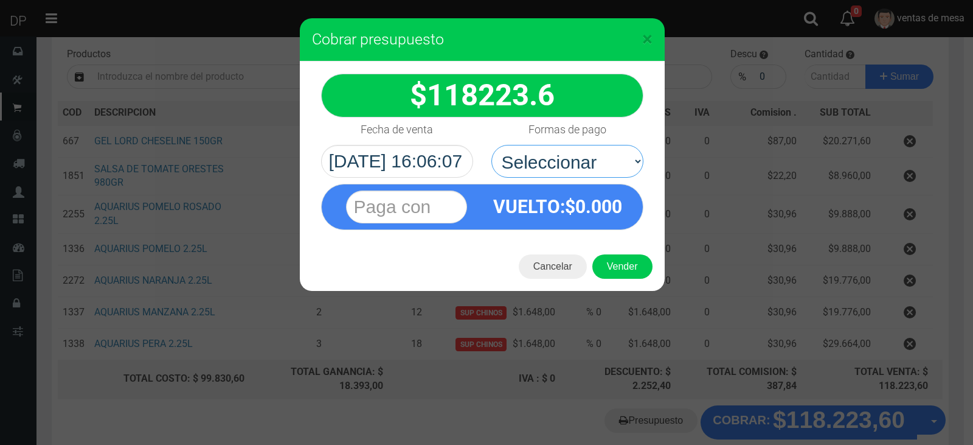
drag, startPoint x: 575, startPoint y: 167, endPoint x: 566, endPoint y: 177, distance: 13.3
click at [575, 167] on select "Seleccionar Efectivo Tarjeta de Crédito Depósito Débito" at bounding box center [567, 161] width 152 height 33
select select "Efectivo"
click at [491, 145] on select "Seleccionar Efectivo Tarjeta de Crédito Depósito Débito" at bounding box center [567, 161] width 152 height 33
click at [617, 263] on button "Vender" at bounding box center [622, 266] width 60 height 24
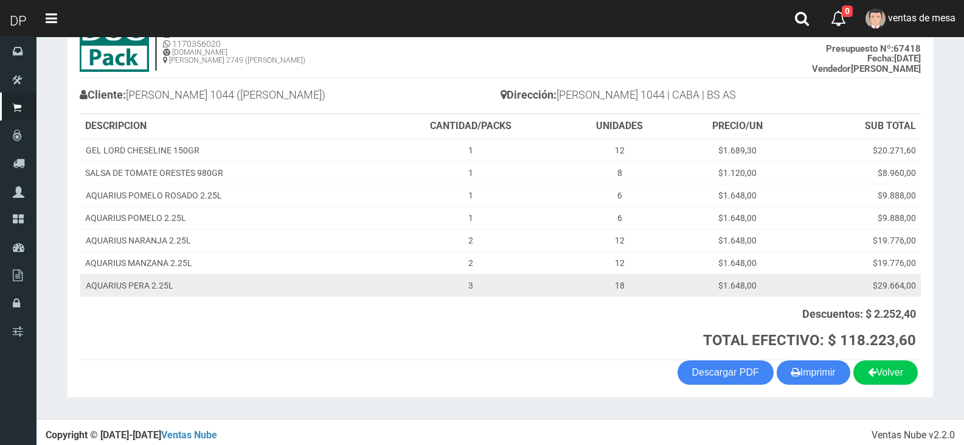
scroll to position [99, 0]
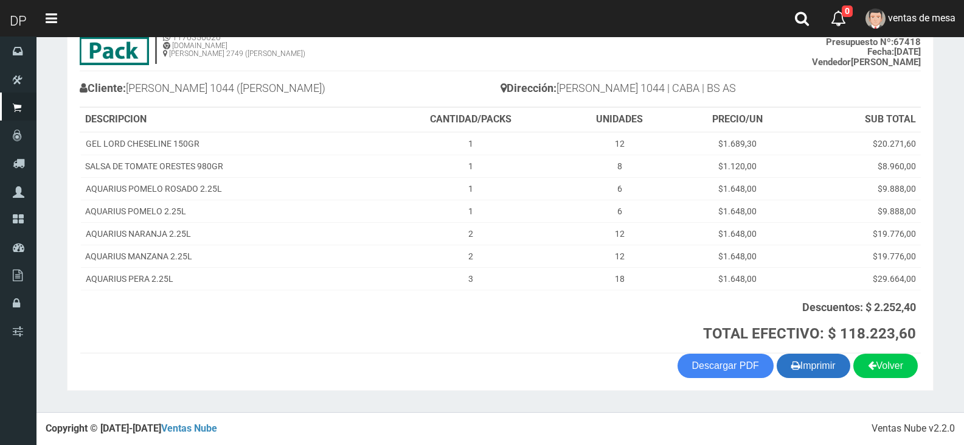
click at [830, 373] on button "Imprimir" at bounding box center [814, 365] width 74 height 24
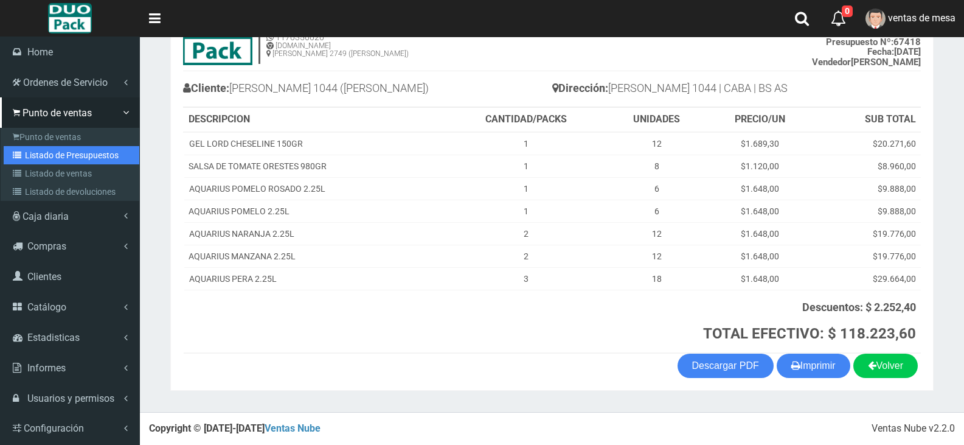
click at [54, 162] on link "Listado de Presupuestos" at bounding box center [72, 155] width 136 height 18
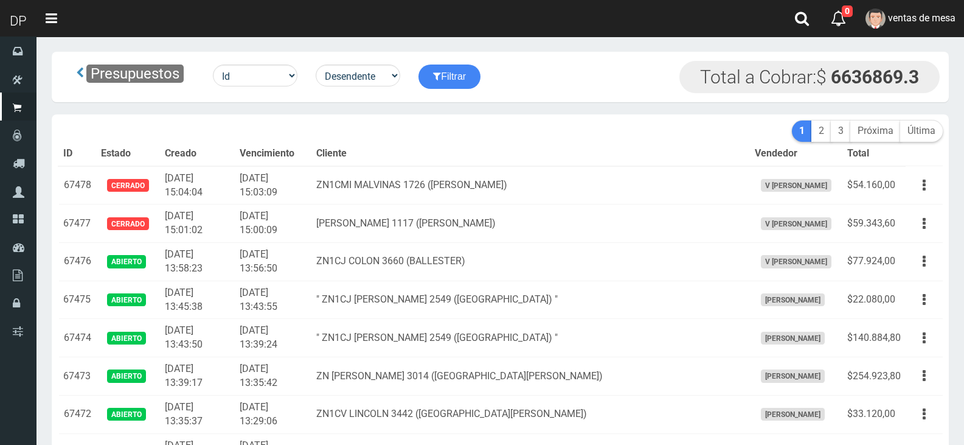
scroll to position [2212, 0]
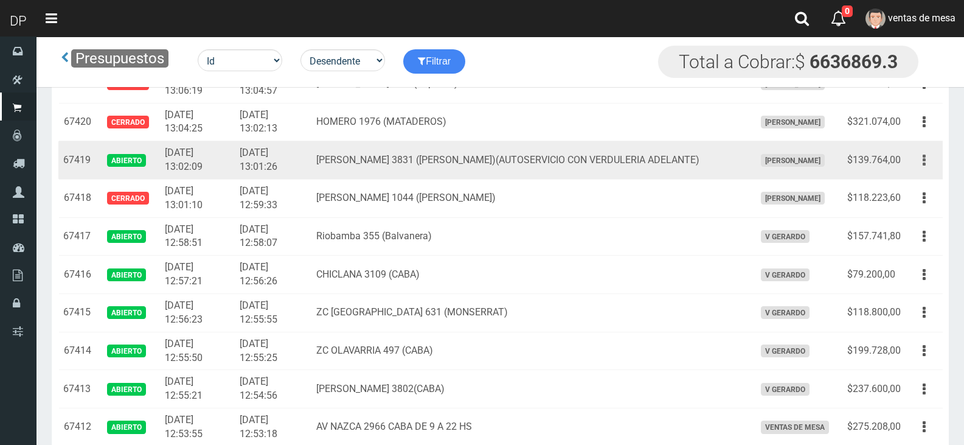
click at [929, 155] on button "button" at bounding box center [924, 160] width 27 height 21
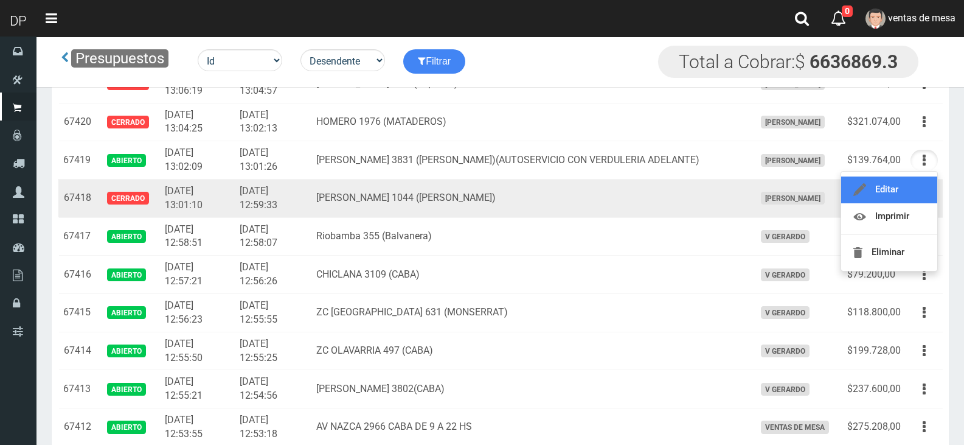
click at [876, 190] on link "Editar" at bounding box center [889, 189] width 96 height 27
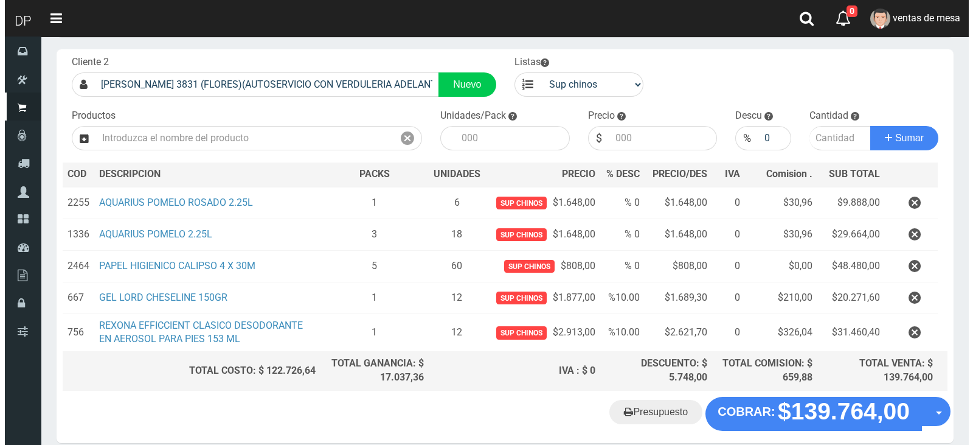
scroll to position [115, 0]
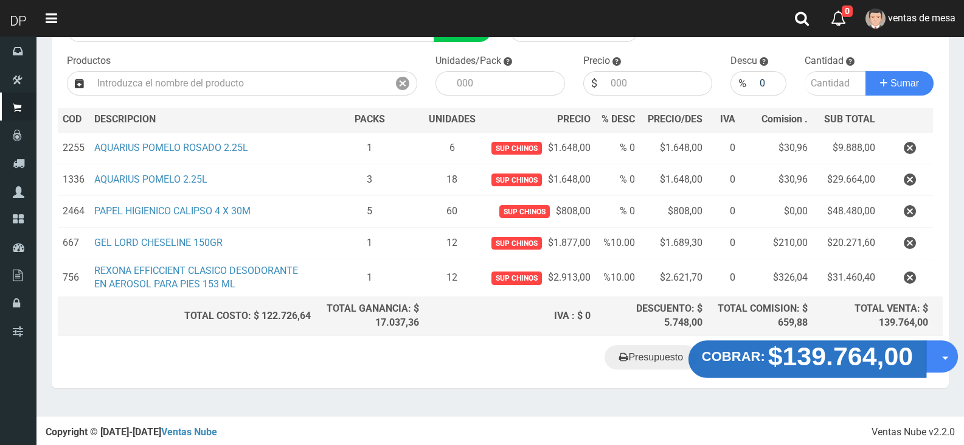
click at [831, 354] on strong "$139.764,00" at bounding box center [840, 356] width 145 height 29
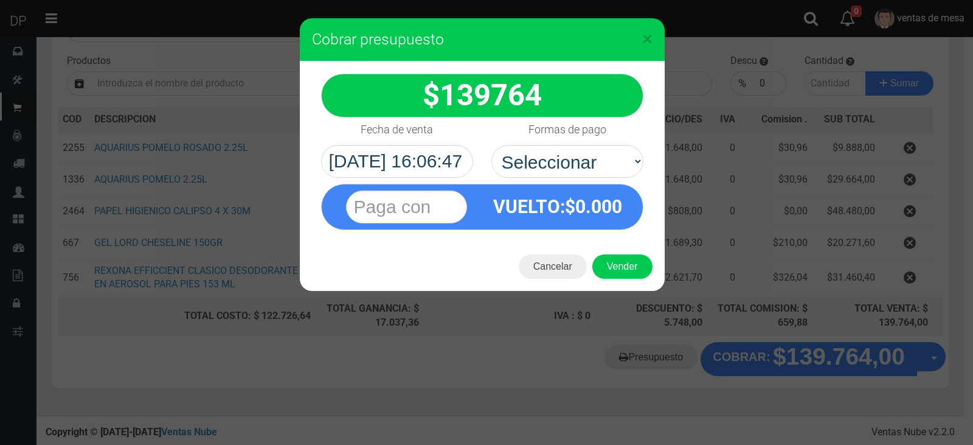
click at [566, 156] on select "Seleccionar Efectivo Tarjeta de Crédito Depósito Débito" at bounding box center [567, 161] width 152 height 33
select select "Efectivo"
click at [491, 145] on select "Seleccionar Efectivo Tarjeta de Crédito Depósito Débito" at bounding box center [567, 161] width 152 height 33
click at [619, 268] on button "Vender" at bounding box center [622, 266] width 60 height 24
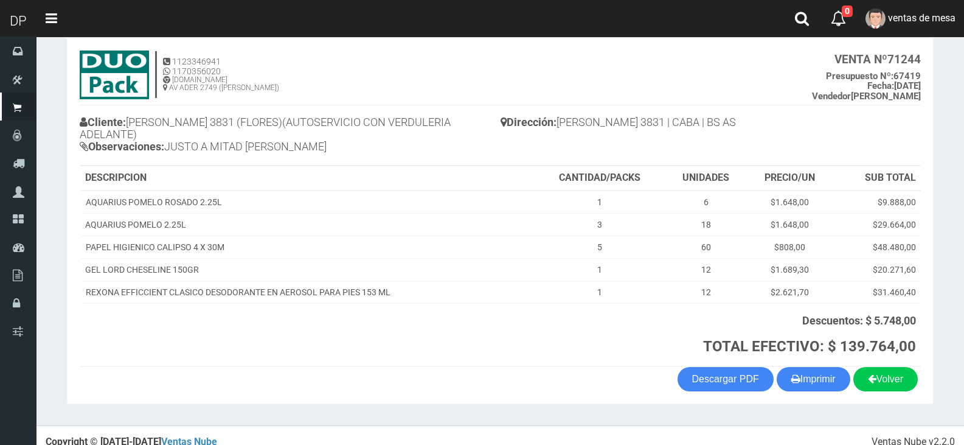
scroll to position [66, 0]
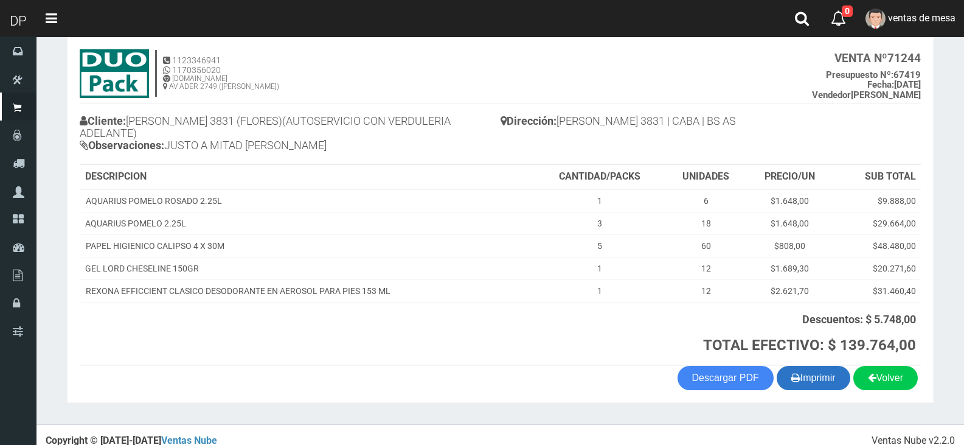
drag, startPoint x: 828, startPoint y: 368, endPoint x: 693, endPoint y: 365, distance: 135.1
click at [827, 368] on button "Imprimir" at bounding box center [814, 378] width 74 height 24
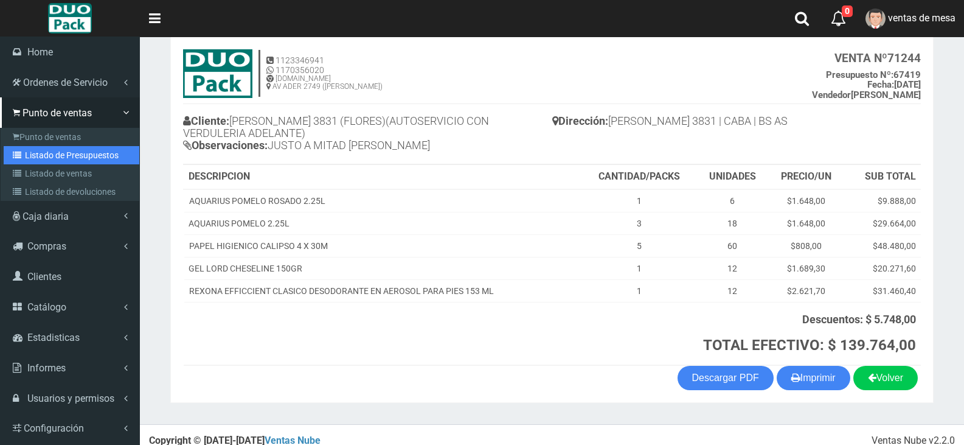
click at [68, 158] on link "Listado de Presupuestos" at bounding box center [72, 155] width 136 height 18
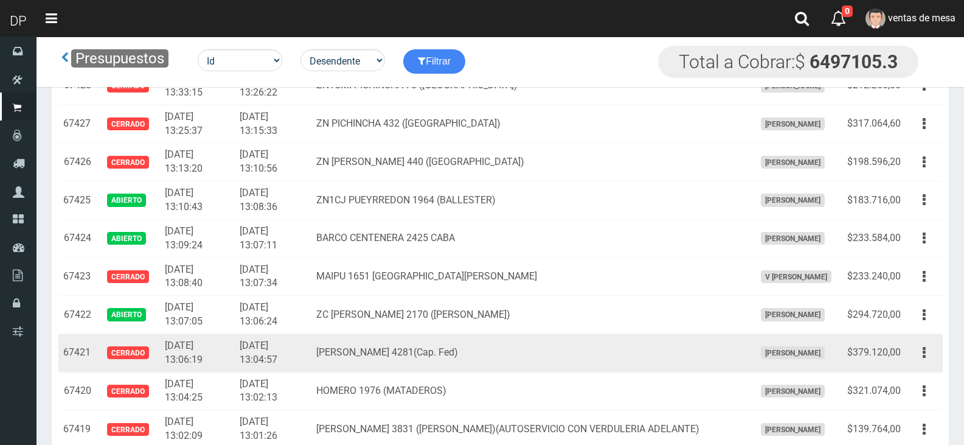
scroll to position [1952, 0]
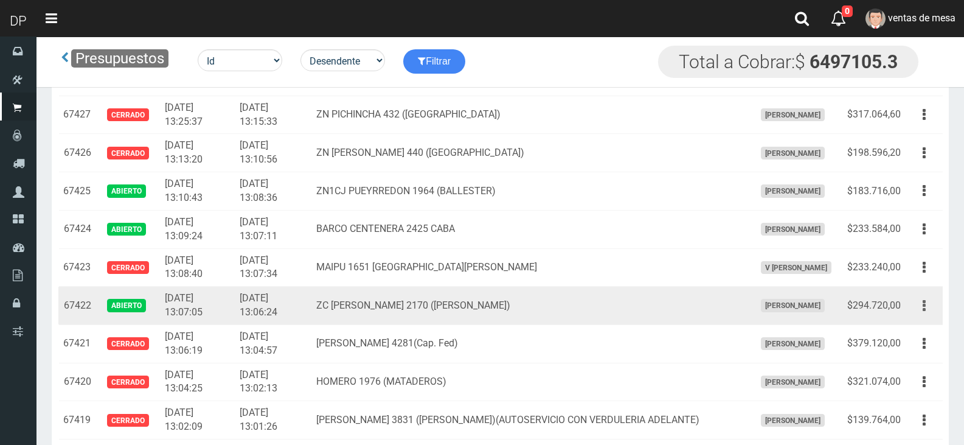
click at [927, 305] on button "button" at bounding box center [924, 305] width 27 height 21
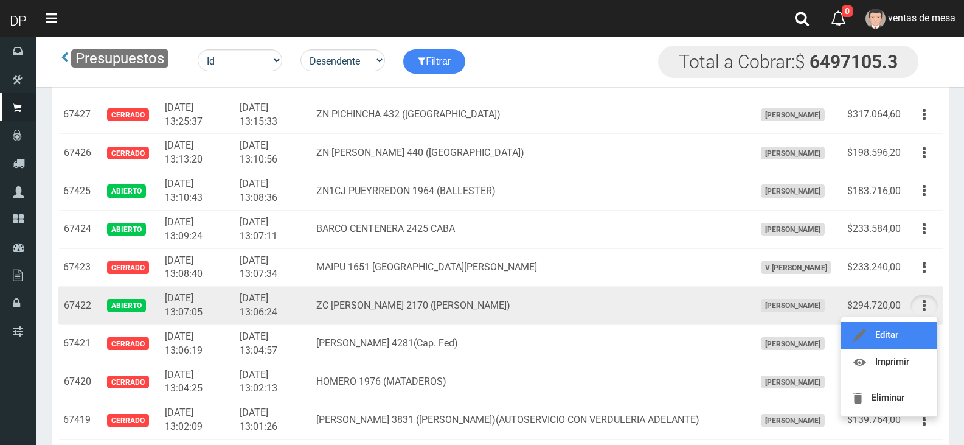
click at [890, 328] on link "Editar" at bounding box center [889, 335] width 96 height 27
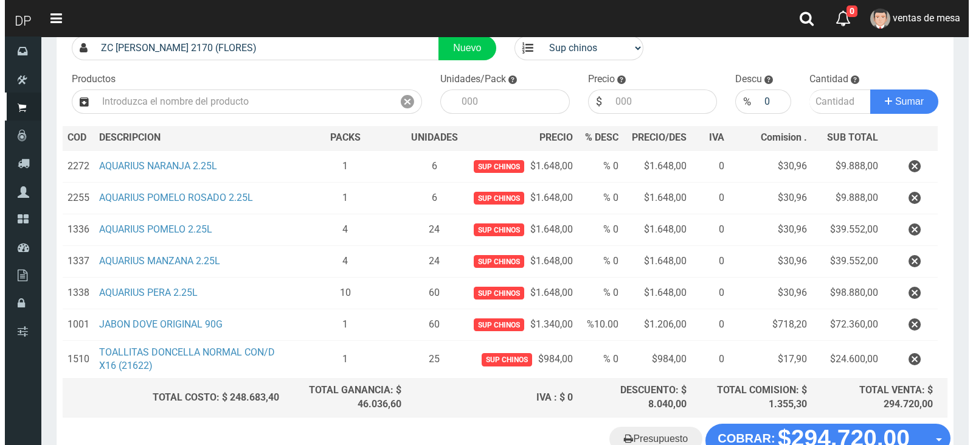
scroll to position [178, 0]
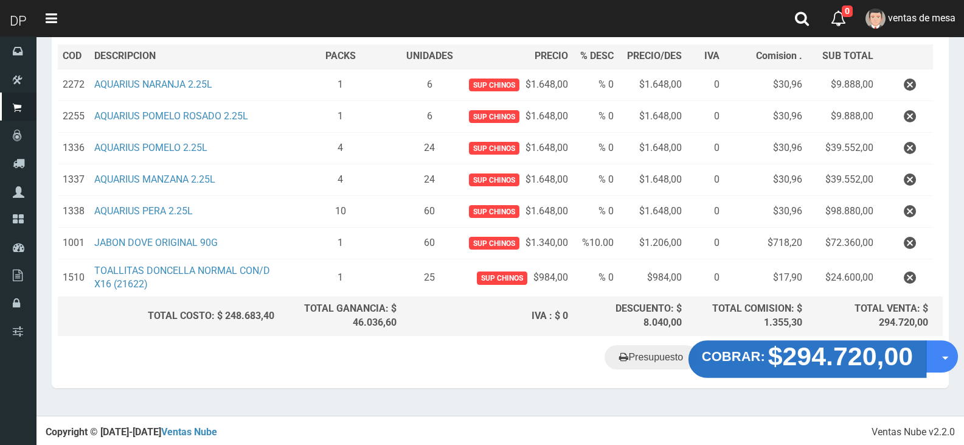
click at [841, 357] on strong "$294.720,00" at bounding box center [840, 356] width 145 height 29
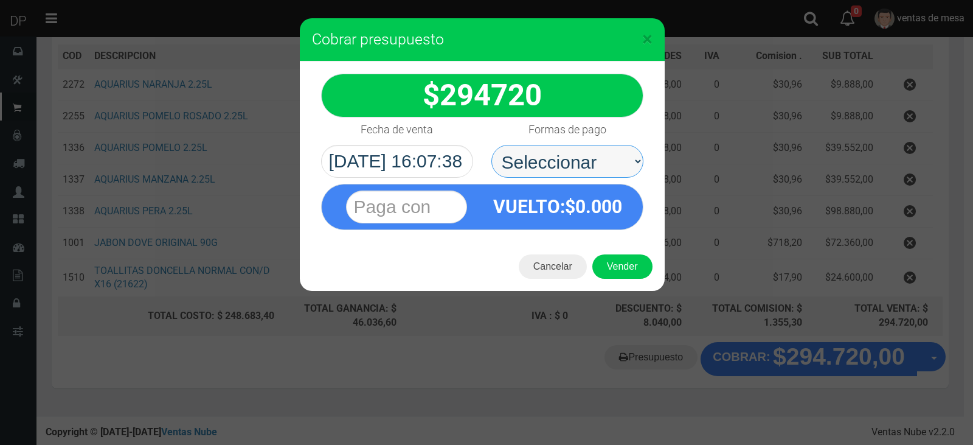
click at [585, 163] on select "Seleccionar Efectivo Tarjeta de Crédito Depósito Débito" at bounding box center [567, 161] width 152 height 33
select select "Efectivo"
click at [491, 145] on select "Seleccionar Efectivo Tarjeta de Crédito Depósito Débito" at bounding box center [567, 161] width 152 height 33
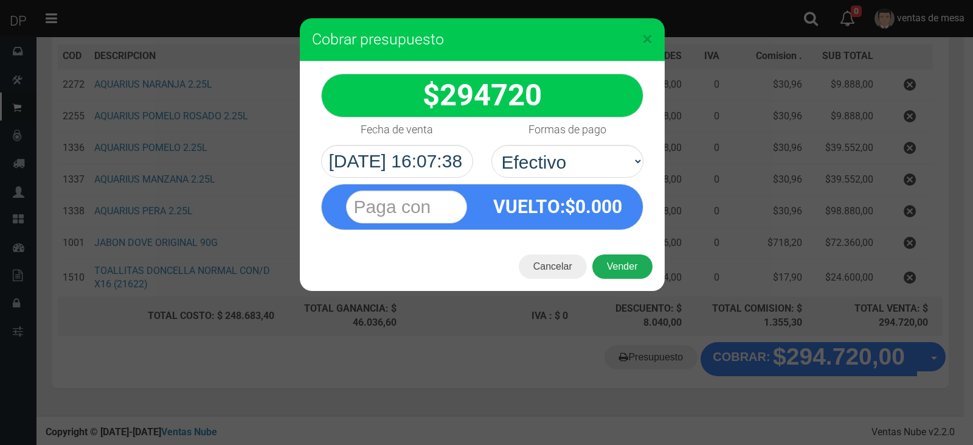
click at [630, 257] on button "Vender" at bounding box center [622, 266] width 60 height 24
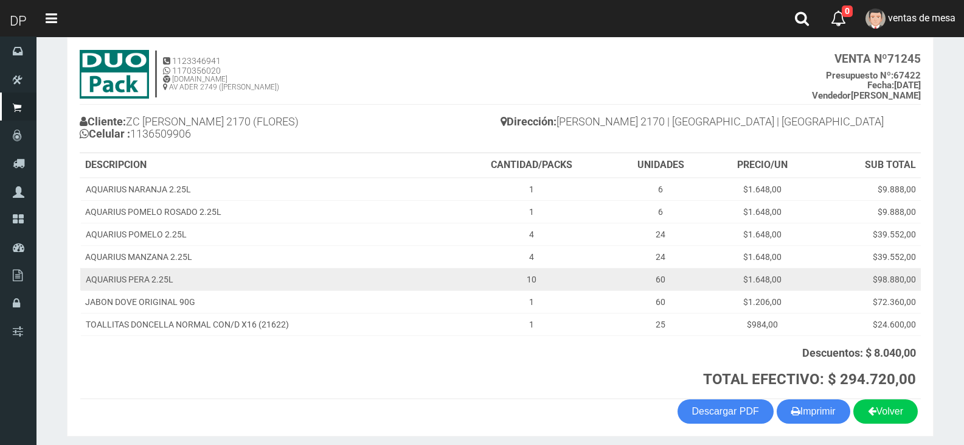
scroll to position [111, 0]
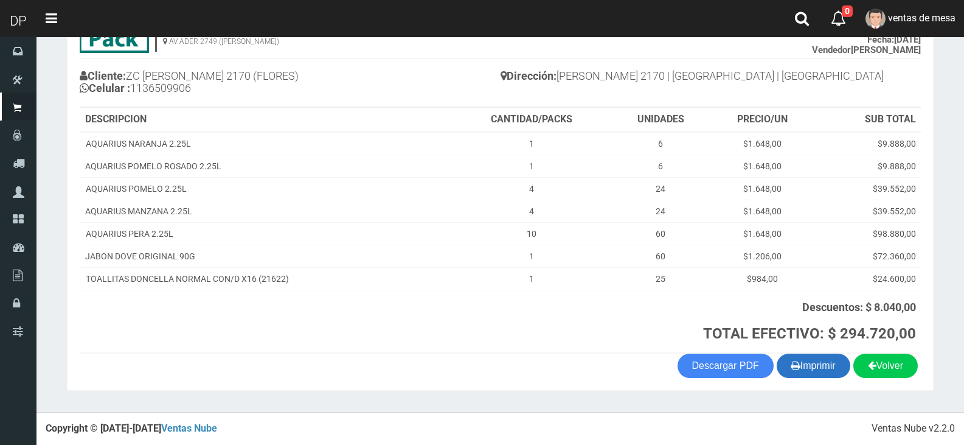
click at [823, 373] on button "Imprimir" at bounding box center [814, 365] width 74 height 24
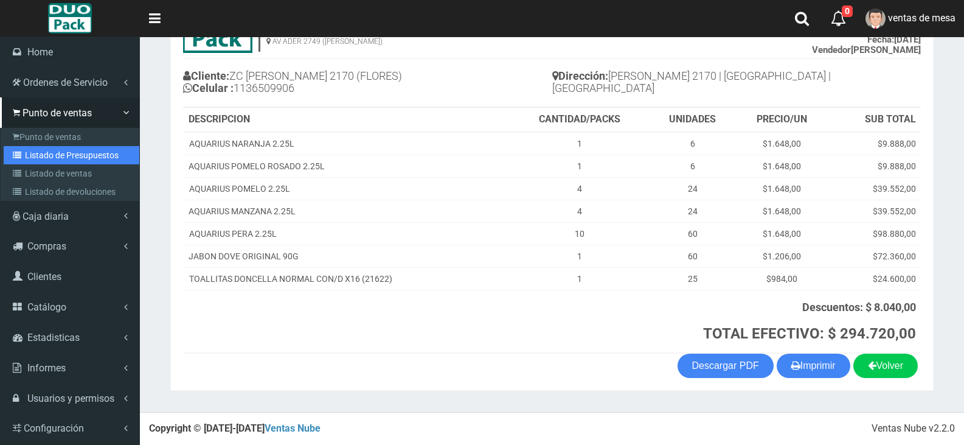
click at [60, 147] on link "Listado de Presupuestos" at bounding box center [72, 155] width 136 height 18
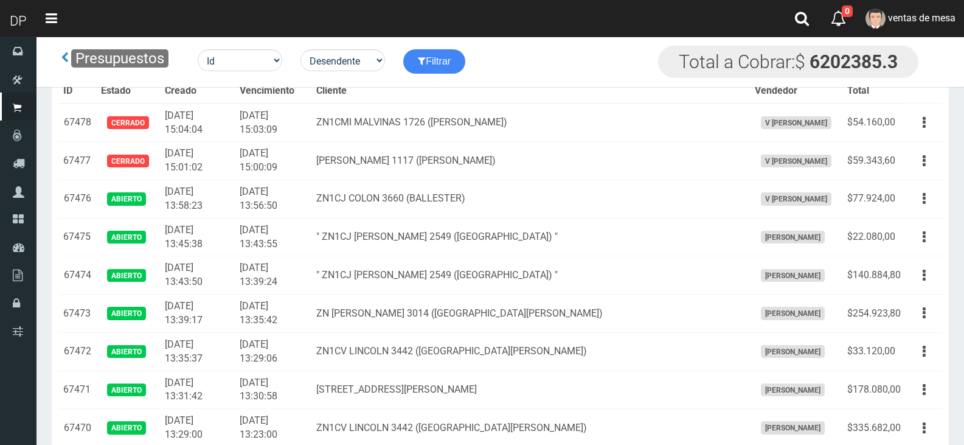
scroll to position [1831, 0]
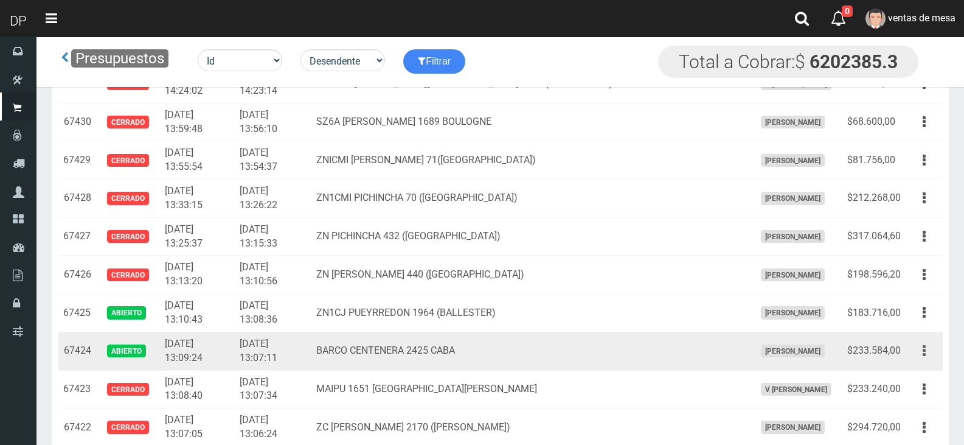
click at [924, 347] on icon "button" at bounding box center [924, 350] width 3 height 21
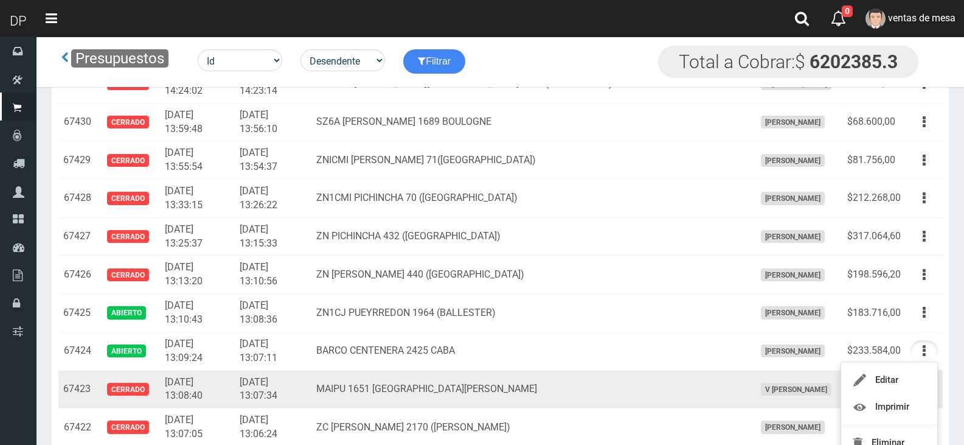
drag, startPoint x: 876, startPoint y: 364, endPoint x: 877, endPoint y: 370, distance: 6.1
click at [876, 364] on ul "Editar Imprimir Eliminar" at bounding box center [889, 411] width 97 height 100
click at [877, 370] on td "$233.240,00" at bounding box center [873, 389] width 63 height 38
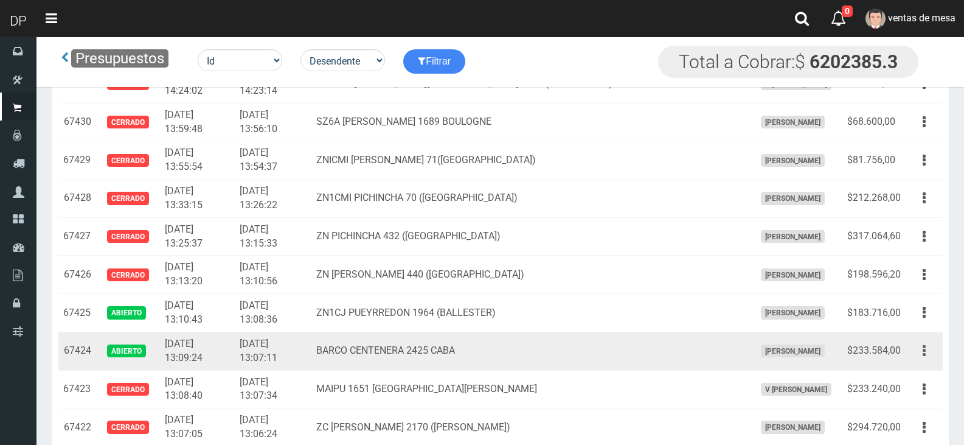
click at [926, 356] on button "button" at bounding box center [924, 350] width 27 height 21
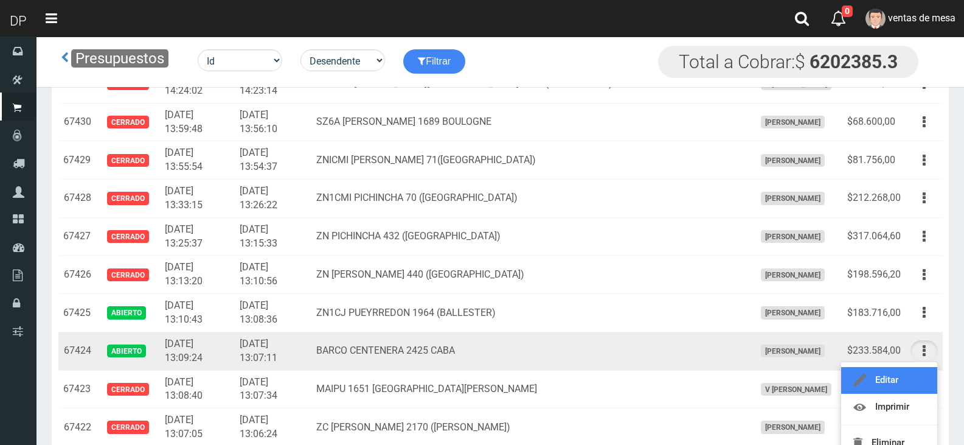
click at [914, 384] on link "Editar" at bounding box center [889, 380] width 96 height 27
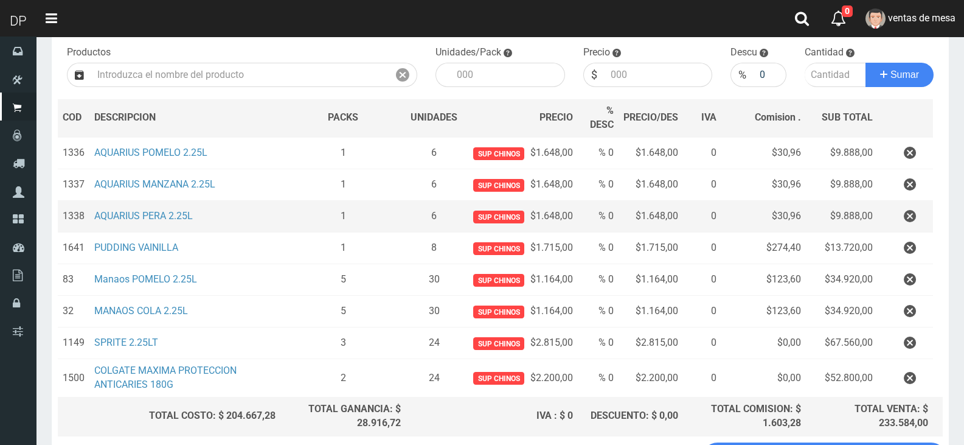
scroll to position [102, 0]
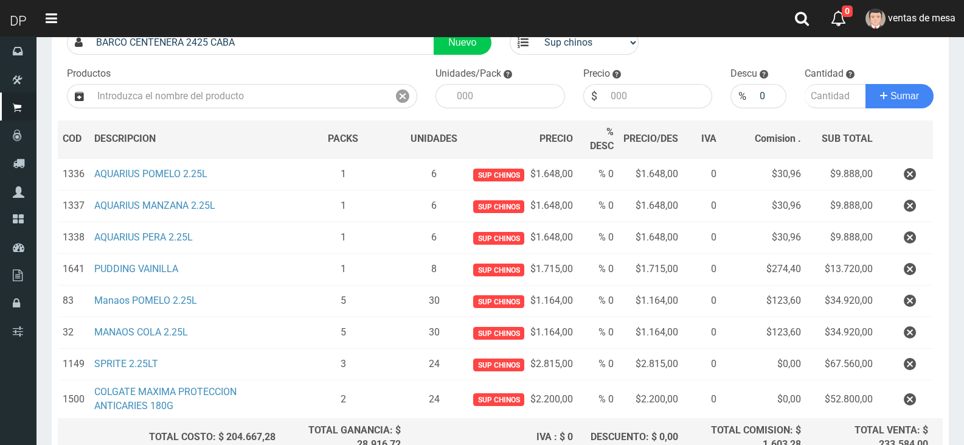
click at [908, 301] on icon "button" at bounding box center [910, 300] width 12 height 21
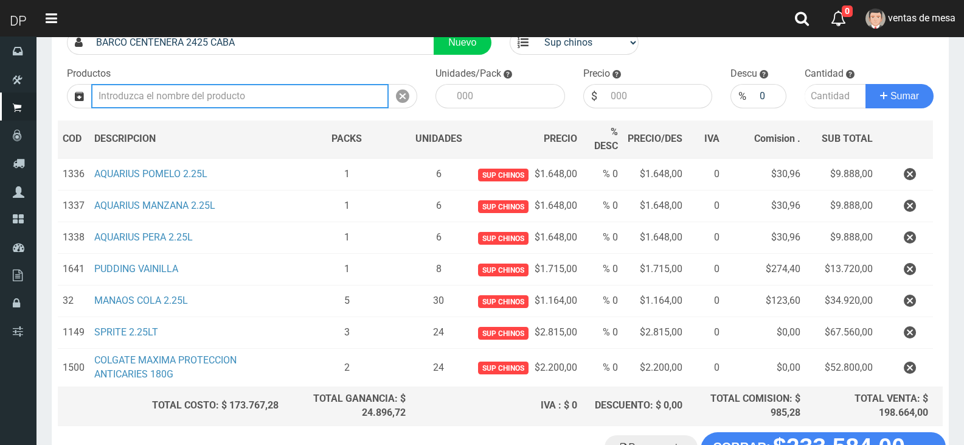
click at [242, 96] on input "text" at bounding box center [239, 96] width 297 height 24
type input "m"
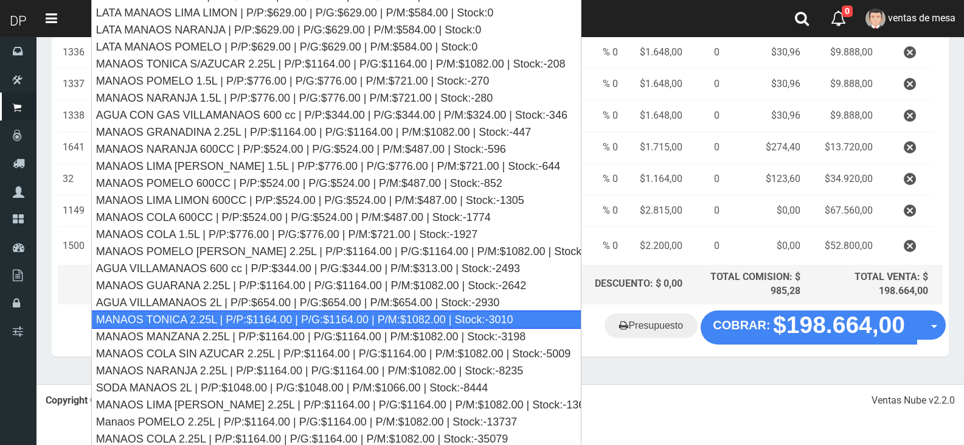
scroll to position [227, 0]
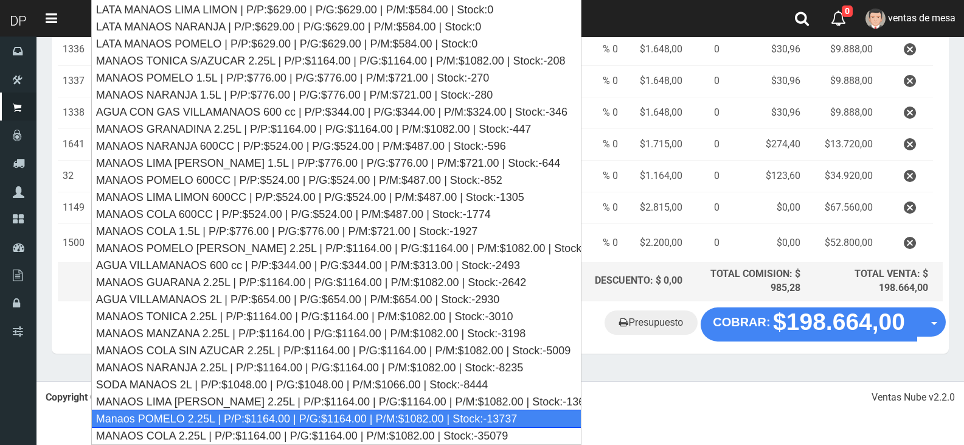
click at [352, 419] on div "Manaos POMELO 2.25L | P/P:$1164.00 | P/G:$1164.00 | P/M:$1082.00 | Stock:-13737" at bounding box center [336, 418] width 490 height 18
type input "Manaos POMELO 2.25L | P/P:$1164.00 | P/G:$1164.00 | P/M:$1082.00 | Stock:-13737"
type input "6"
type input "1164.00"
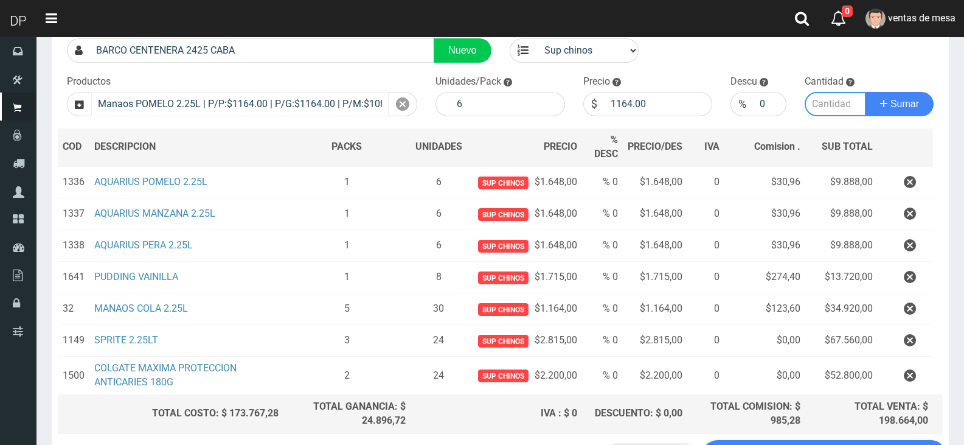
scroll to position [64, 0]
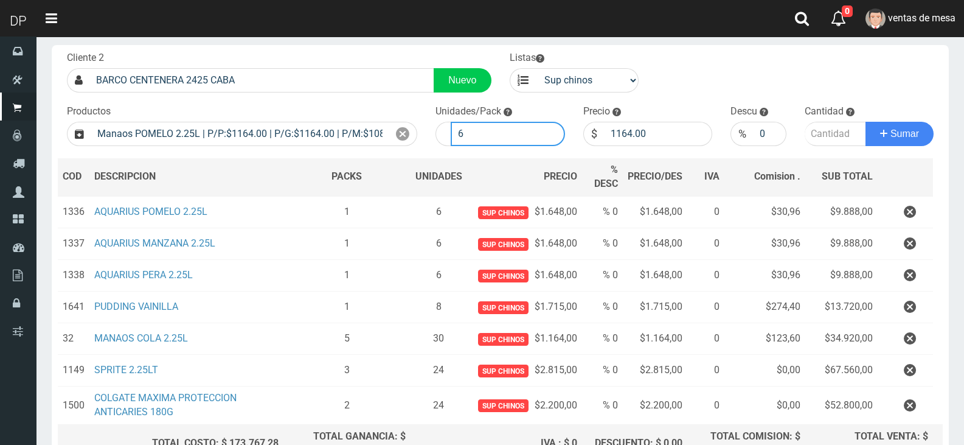
click at [516, 133] on input "6" at bounding box center [508, 134] width 114 height 24
click at [515, 133] on input "6" at bounding box center [508, 134] width 114 height 24
click at [553, 130] on input "7" at bounding box center [508, 134] width 114 height 24
click at [553, 130] on input "8" at bounding box center [508, 134] width 114 height 24
click at [553, 130] on input "9" at bounding box center [508, 134] width 114 height 24
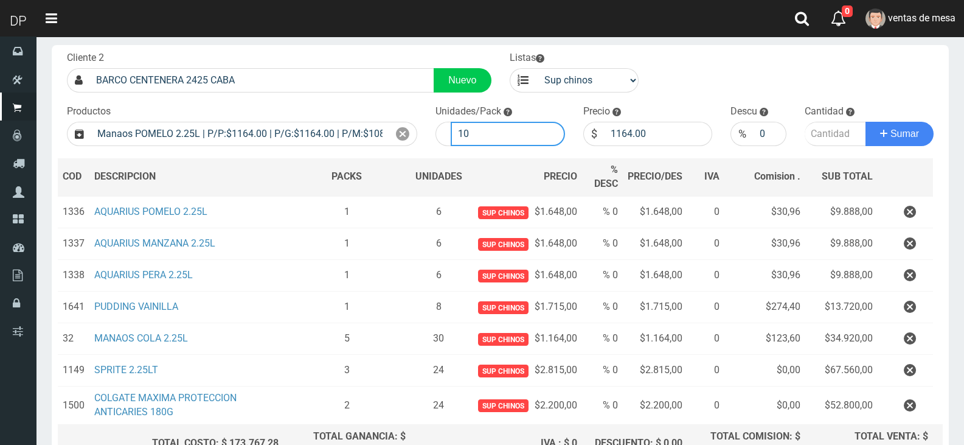
click at [553, 130] on input "10" at bounding box center [508, 134] width 114 height 24
click at [553, 130] on input "11" at bounding box center [508, 134] width 114 height 24
type input "12"
click at [553, 130] on input "12" at bounding box center [508, 134] width 114 height 24
click at [831, 137] on input "number" at bounding box center [836, 134] width 62 height 24
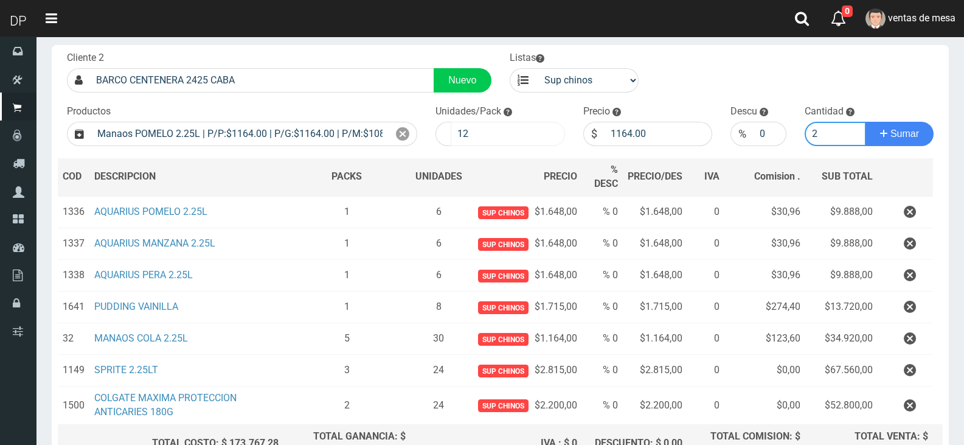
type input "2"
click at [490, 133] on input "12" at bounding box center [508, 134] width 114 height 24
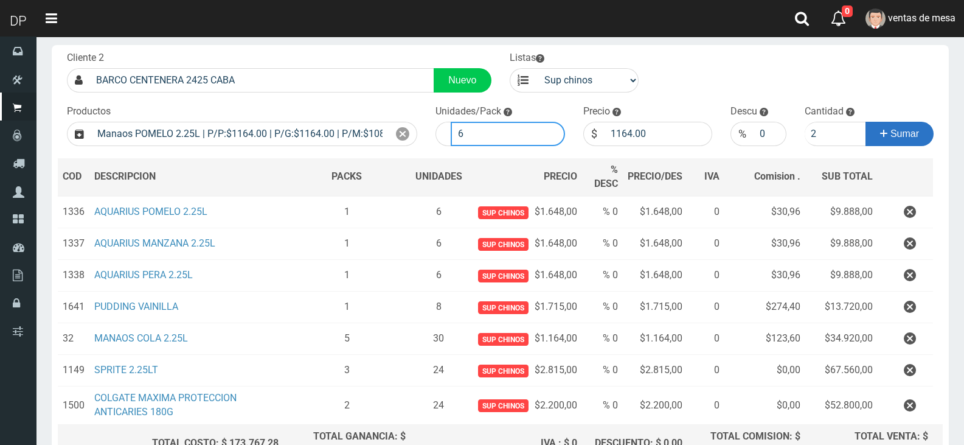
type input "6"
click at [909, 136] on span "Sumar" at bounding box center [904, 133] width 29 height 10
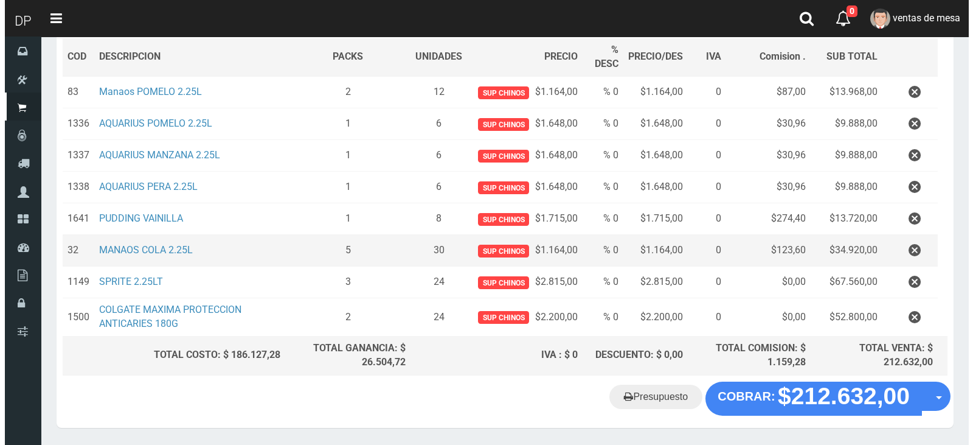
scroll to position [163, 0]
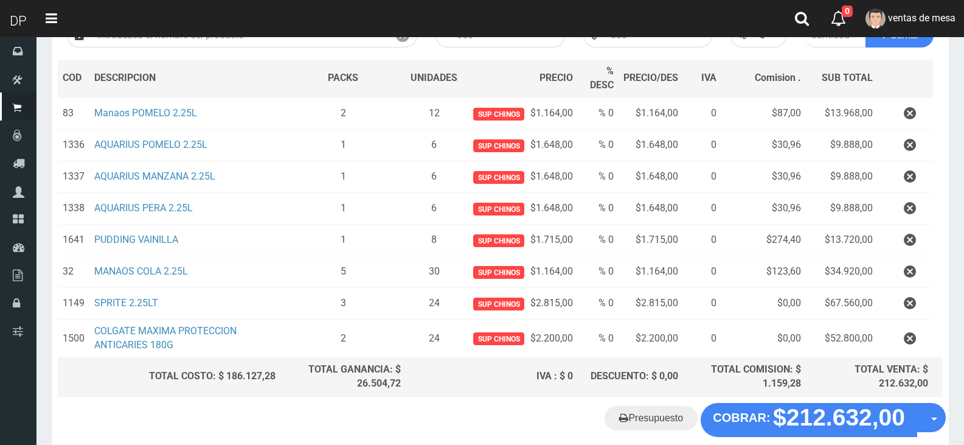
click at [297, 20] on nav "Toggle navigation 0 0 Eliminar ventas de mesa Mensajes Ordenes Servicio Mi Cuen…" at bounding box center [500, 18] width 928 height 37
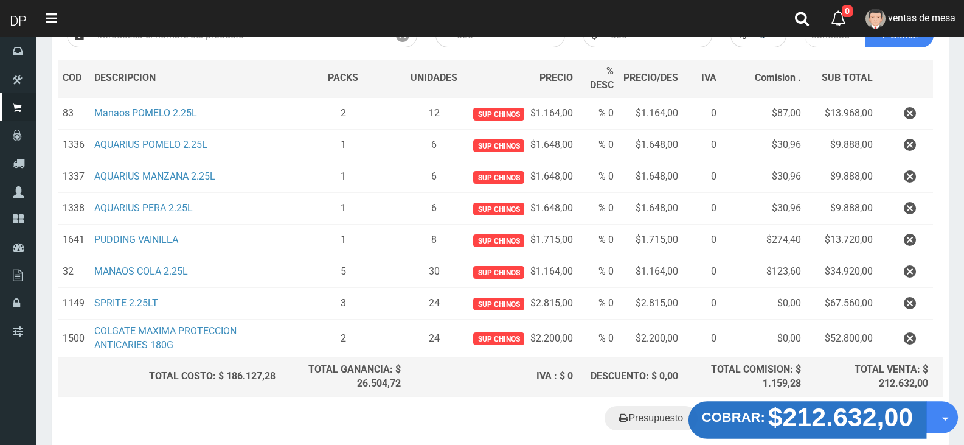
click at [825, 419] on strong "$212.632,00" at bounding box center [840, 416] width 145 height 29
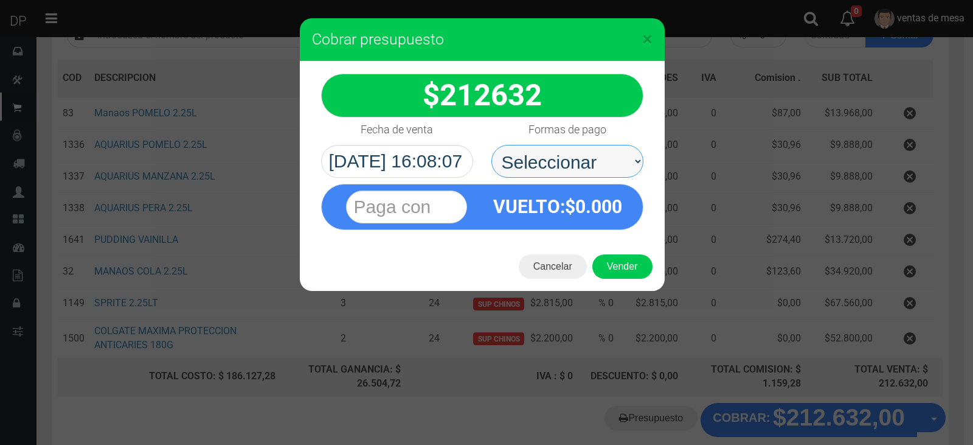
drag, startPoint x: 558, startPoint y: 162, endPoint x: 556, endPoint y: 176, distance: 14.2
click at [558, 162] on select "Seleccionar Efectivo Tarjeta de Crédito Depósito Débito" at bounding box center [567, 161] width 152 height 33
select select "Efectivo"
click at [491, 145] on select "Seleccionar Efectivo Tarjeta de Crédito Depósito Débito" at bounding box center [567, 161] width 152 height 33
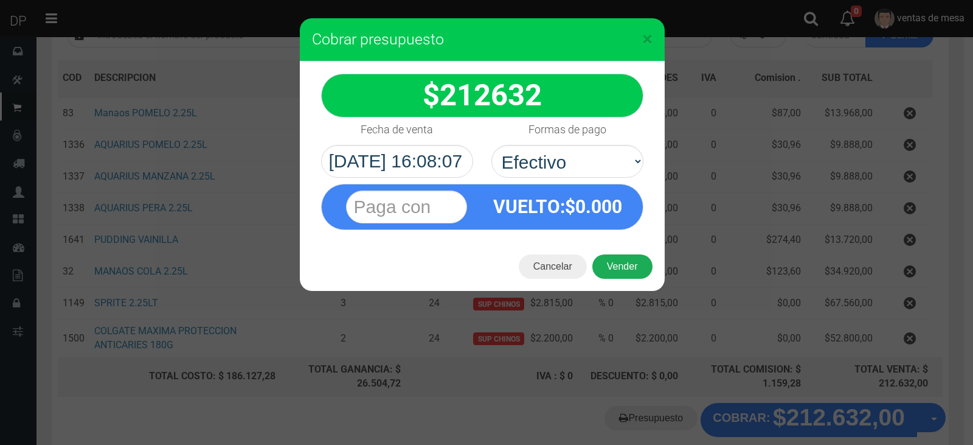
click at [625, 270] on button "Vender" at bounding box center [622, 266] width 60 height 24
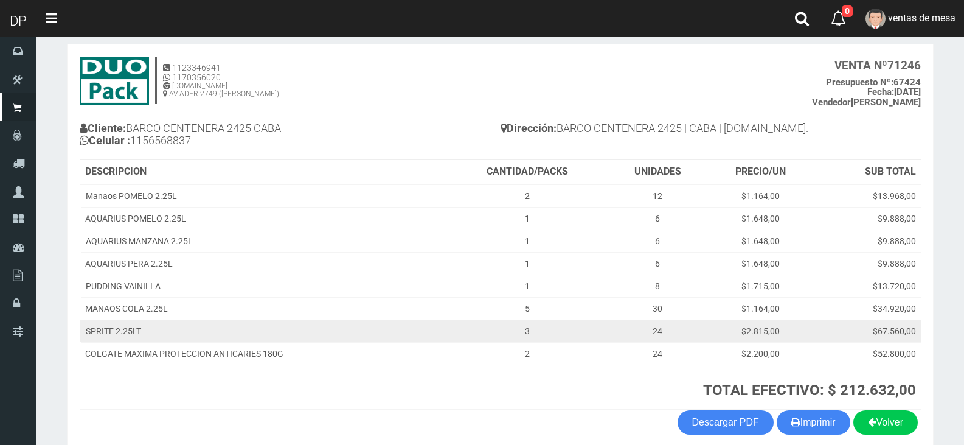
scroll to position [115, 0]
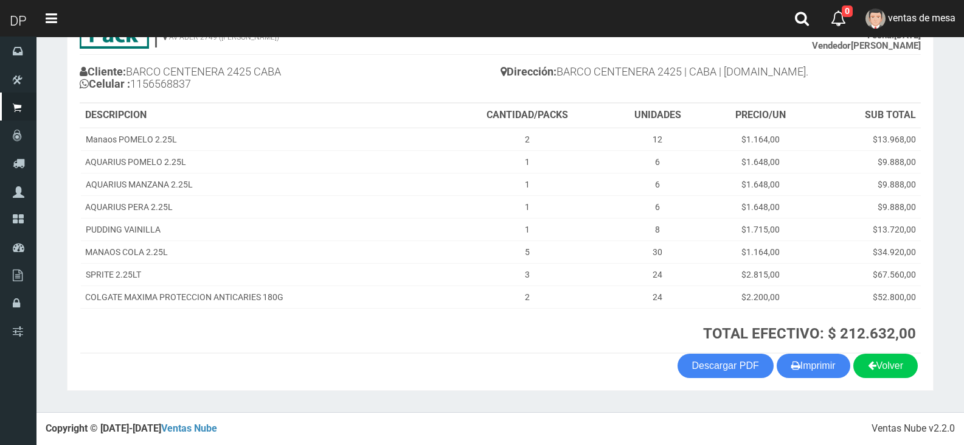
click at [769, 384] on section "1123346941 1170356020 [DOMAIN_NAME] AV ADER 2749 ([PERSON_NAME]) VENTA Nº 71246…" at bounding box center [500, 188] width 867 height 403
click at [799, 382] on section "1123346941 1170356020 [DOMAIN_NAME] AV ADER 2749 ([PERSON_NAME]) VENTA Nº 71246…" at bounding box center [500, 188] width 867 height 403
click at [807, 370] on button "Imprimir" at bounding box center [814, 365] width 74 height 24
click at [620, 363] on div "Volver Imprimir Descargar PDF" at bounding box center [500, 365] width 859 height 24
click at [843, 367] on button "Imprimir" at bounding box center [814, 365] width 74 height 24
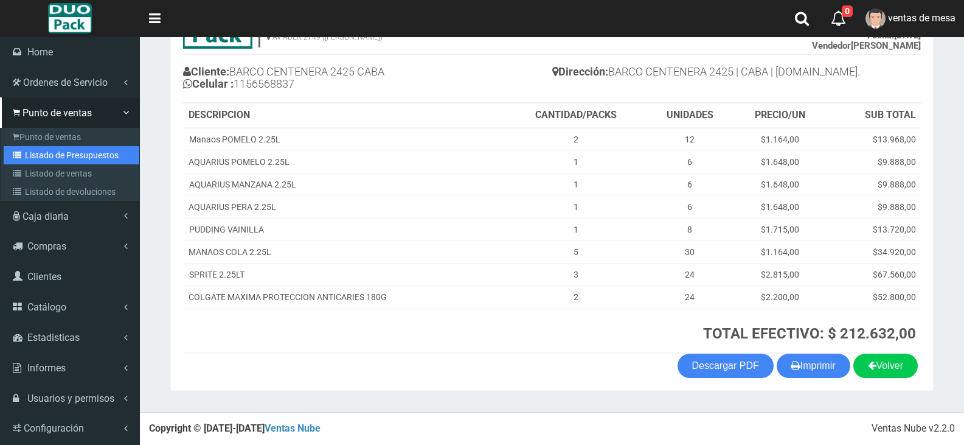
click at [70, 148] on link "Listado de Presupuestos" at bounding box center [72, 155] width 136 height 18
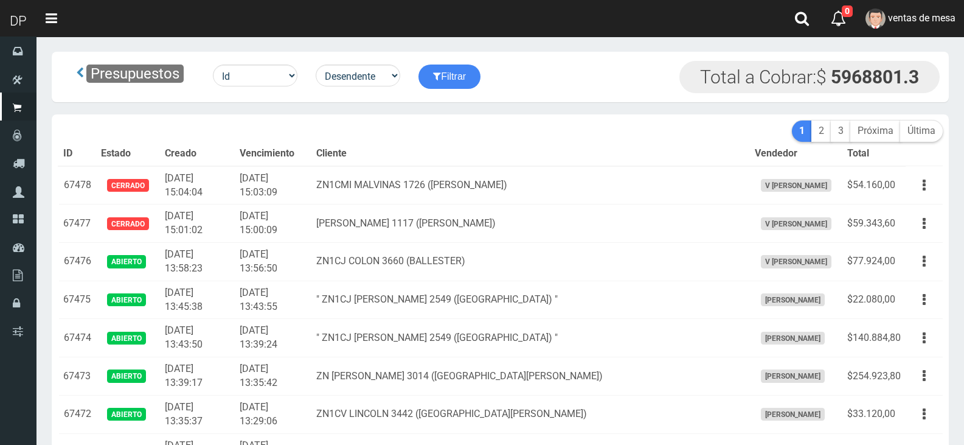
scroll to position [2212, 0]
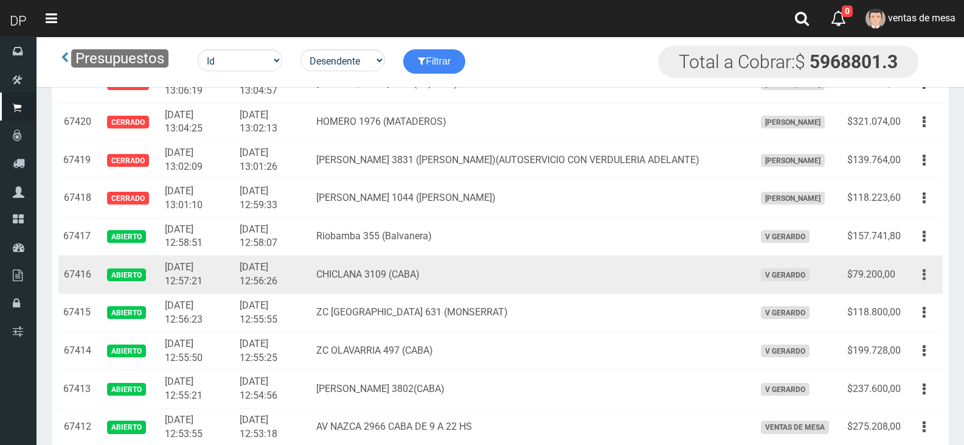
click at [929, 279] on button "button" at bounding box center [924, 274] width 27 height 21
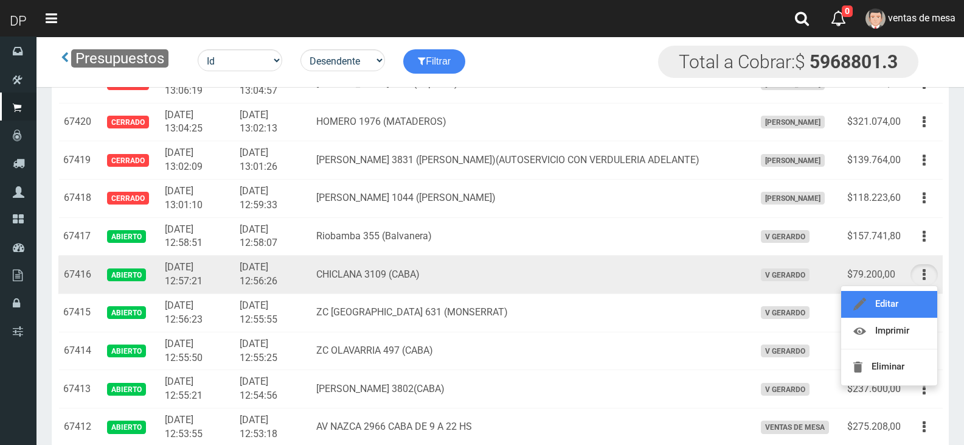
click at [900, 301] on link "Editar" at bounding box center [889, 304] width 96 height 27
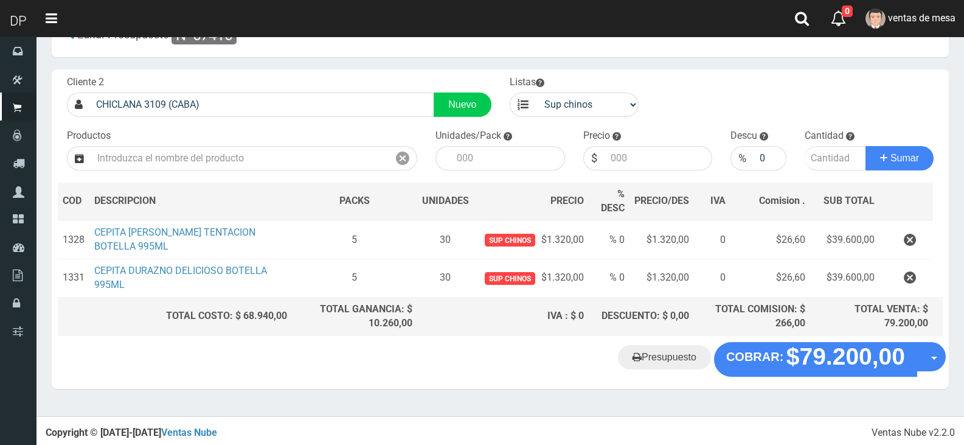
scroll to position [40, 0]
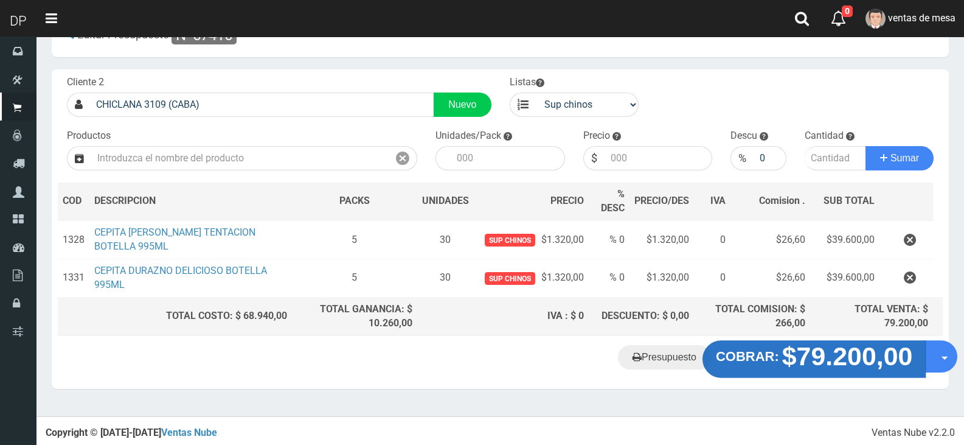
click at [827, 358] on strong "$79.200,00" at bounding box center [847, 356] width 131 height 29
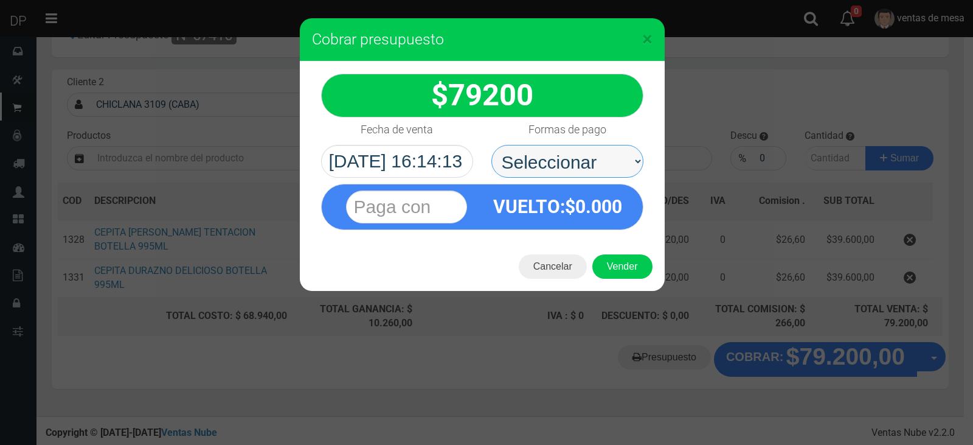
drag, startPoint x: 572, startPoint y: 161, endPoint x: 563, endPoint y: 173, distance: 15.4
click at [571, 162] on select "Seleccionar Efectivo Tarjeta de Crédito Depósito Débito" at bounding box center [567, 161] width 152 height 33
select select "Efectivo"
click at [491, 145] on select "Seleccionar Efectivo Tarjeta de Crédito Depósito Débito" at bounding box center [567, 161] width 152 height 33
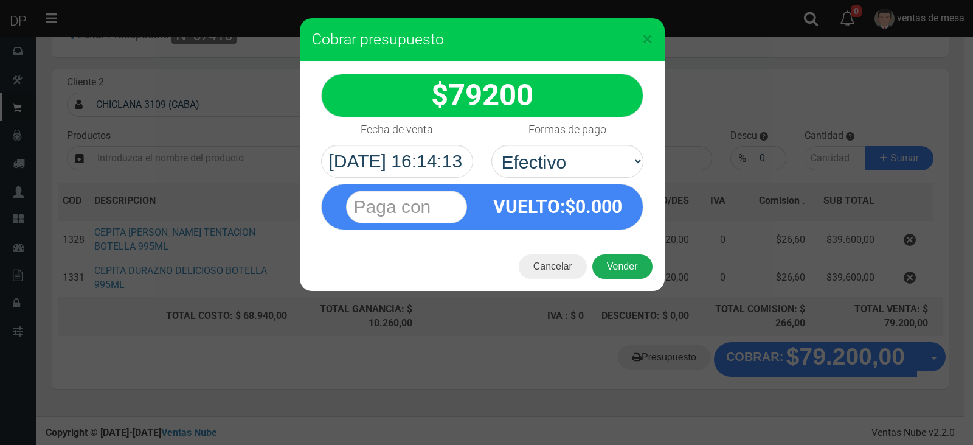
click at [614, 276] on button "Vender" at bounding box center [622, 266] width 60 height 24
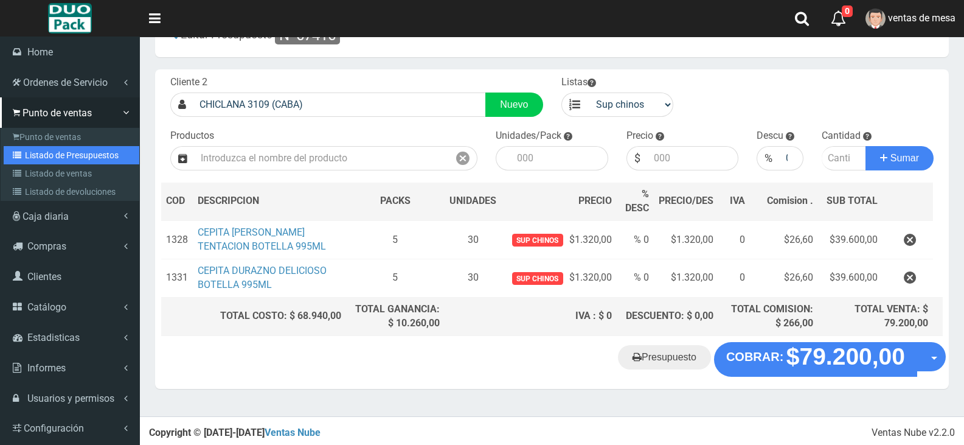
click at [74, 150] on link "Listado de Presupuestos" at bounding box center [72, 155] width 136 height 18
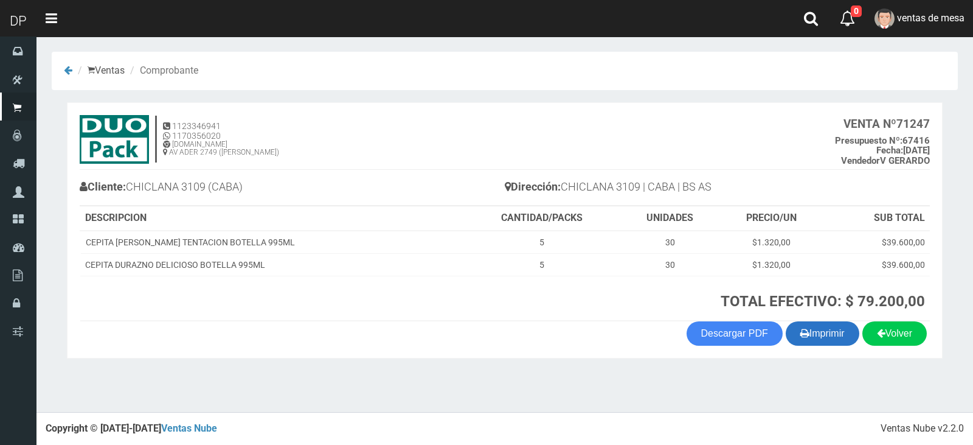
drag, startPoint x: 836, startPoint y: 347, endPoint x: 831, endPoint y: 342, distance: 6.5
click at [836, 347] on section "1123346941 1170356020 [DOMAIN_NAME] AV ADER 2749 ([PERSON_NAME]) VENTA Nº 71247…" at bounding box center [505, 230] width 876 height 257
click at [829, 336] on button "Imprimir" at bounding box center [823, 333] width 74 height 24
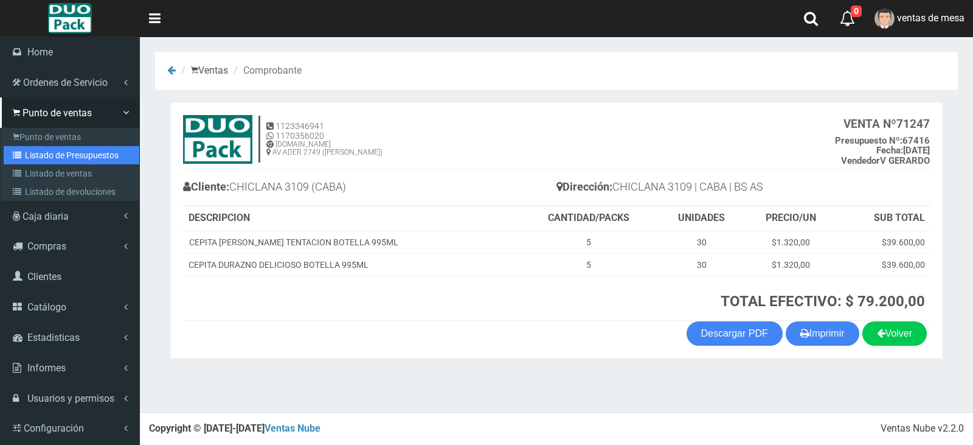
click at [87, 150] on link "Listado de Presupuestos" at bounding box center [72, 155] width 136 height 18
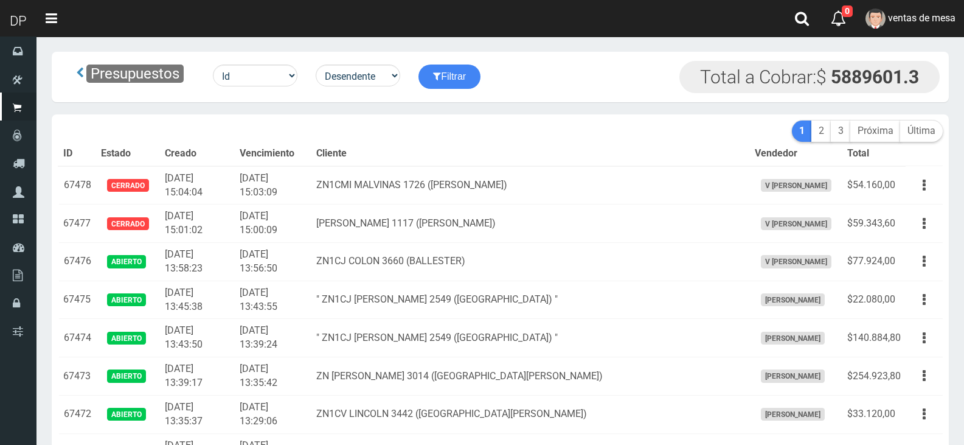
scroll to position [2212, 0]
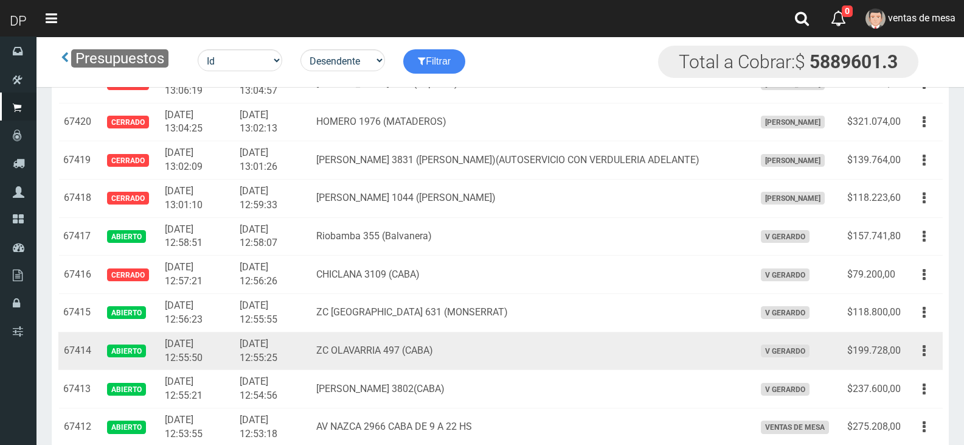
click at [937, 357] on div "Editar Imprimir Eliminar" at bounding box center [924, 350] width 27 height 21
click at [924, 348] on icon "button" at bounding box center [924, 350] width 3 height 21
click at [908, 353] on td "Editar Imprimir Eliminar" at bounding box center [924, 350] width 37 height 38
click at [923, 353] on icon "button" at bounding box center [924, 350] width 3 height 21
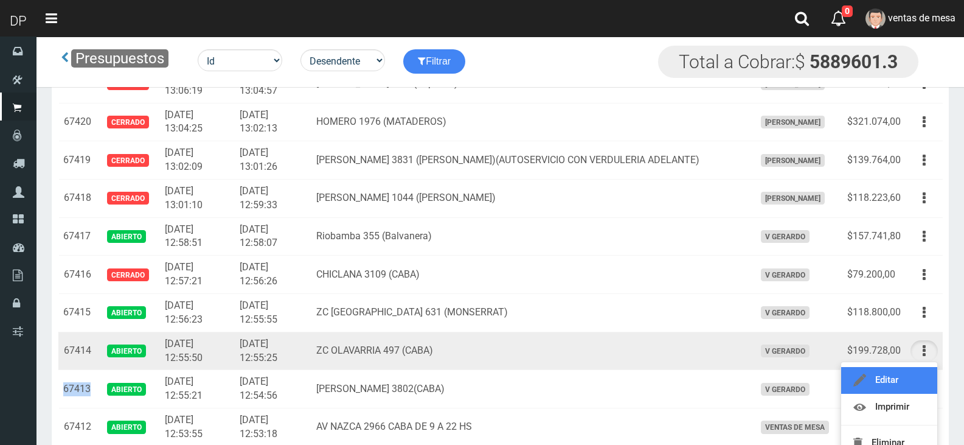
click at [892, 372] on link "Editar" at bounding box center [889, 380] width 96 height 27
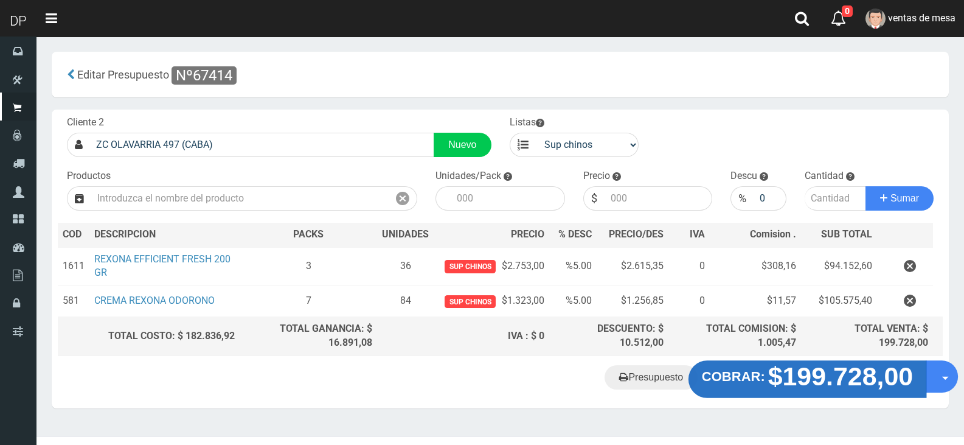
click at [821, 373] on strong "$199.728,00" at bounding box center [840, 376] width 145 height 29
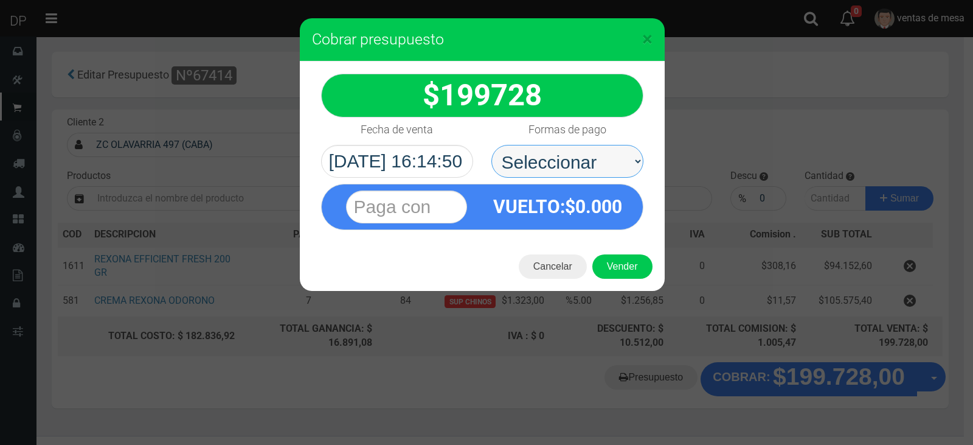
click at [569, 166] on select "Seleccionar Efectivo Tarjeta de Crédito Depósito Débito" at bounding box center [567, 161] width 152 height 33
select select "Efectivo"
click at [491, 145] on select "Seleccionar Efectivo Tarjeta de Crédito Depósito Débito" at bounding box center [567, 161] width 152 height 33
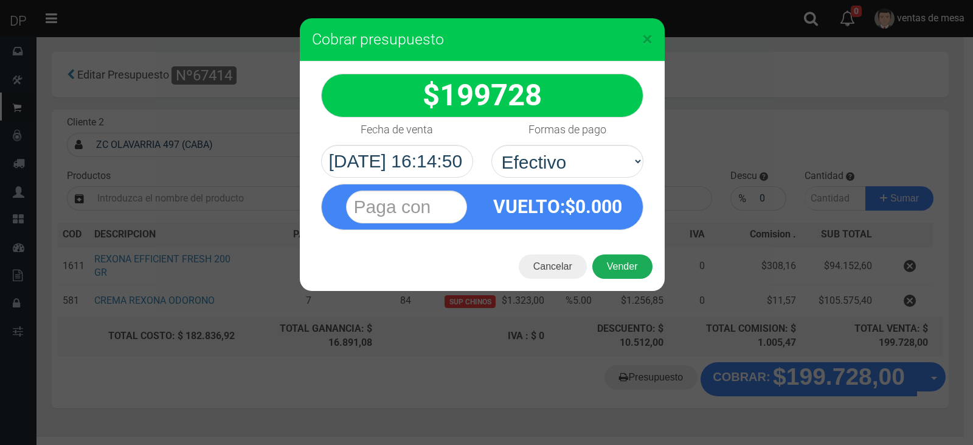
click at [626, 261] on button "Vender" at bounding box center [622, 266] width 60 height 24
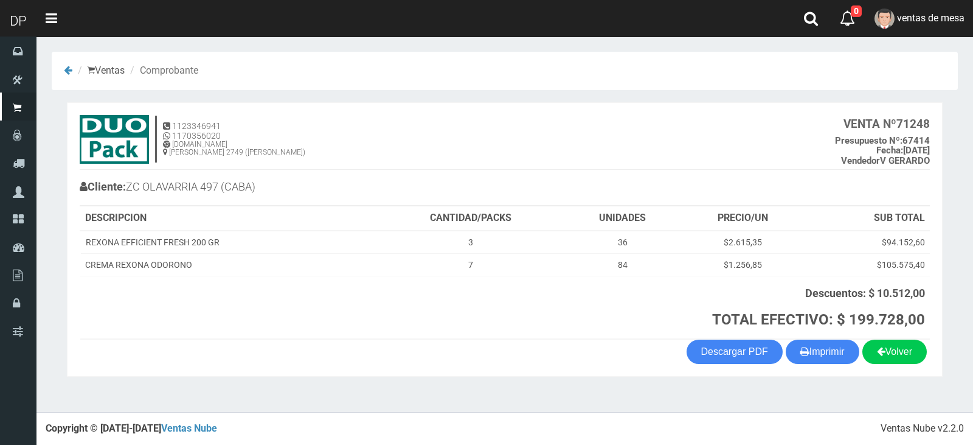
drag, startPoint x: 839, startPoint y: 350, endPoint x: 725, endPoint y: 326, distance: 116.9
click at [839, 350] on button "Imprimir" at bounding box center [823, 351] width 74 height 24
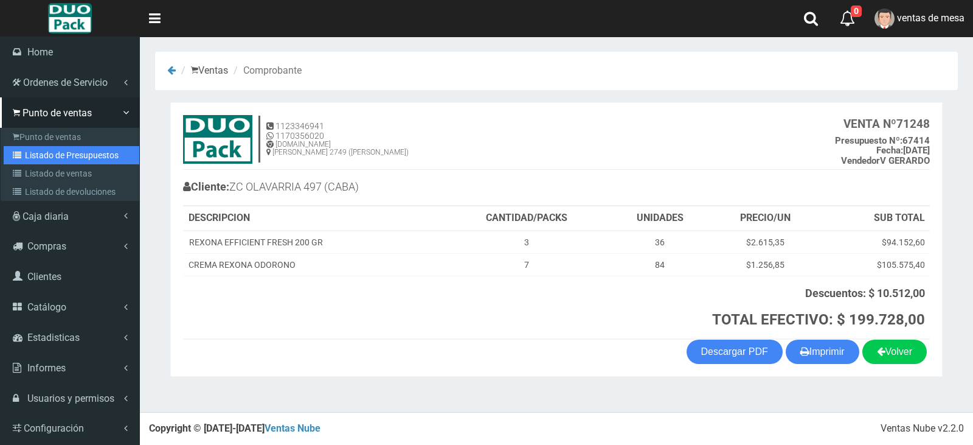
click at [85, 155] on link "Listado de Presupuestos" at bounding box center [72, 155] width 136 height 18
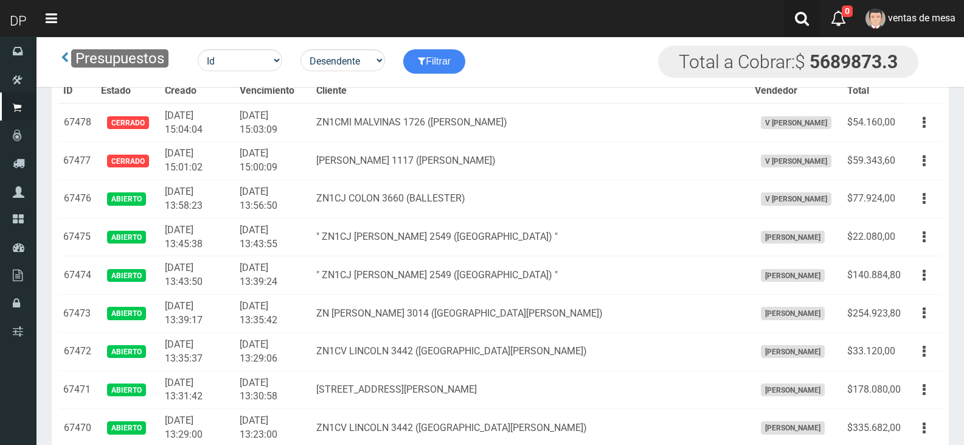
scroll to position [306, 0]
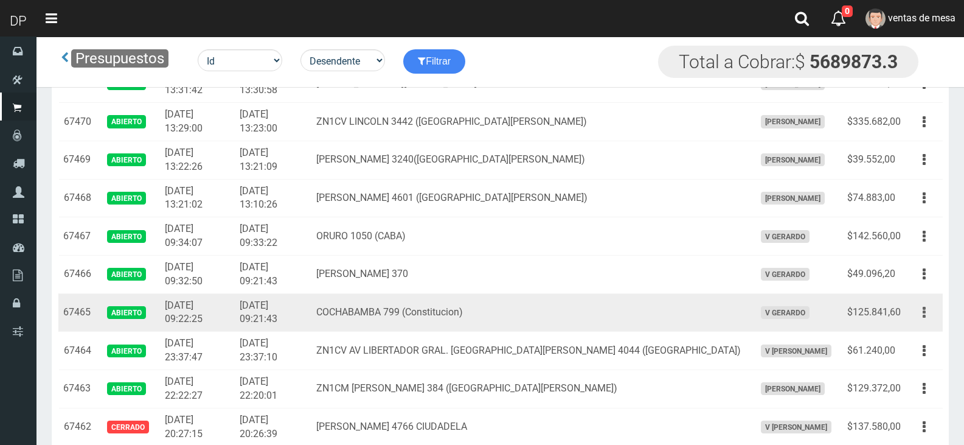
click at [920, 309] on button "button" at bounding box center [924, 312] width 27 height 21
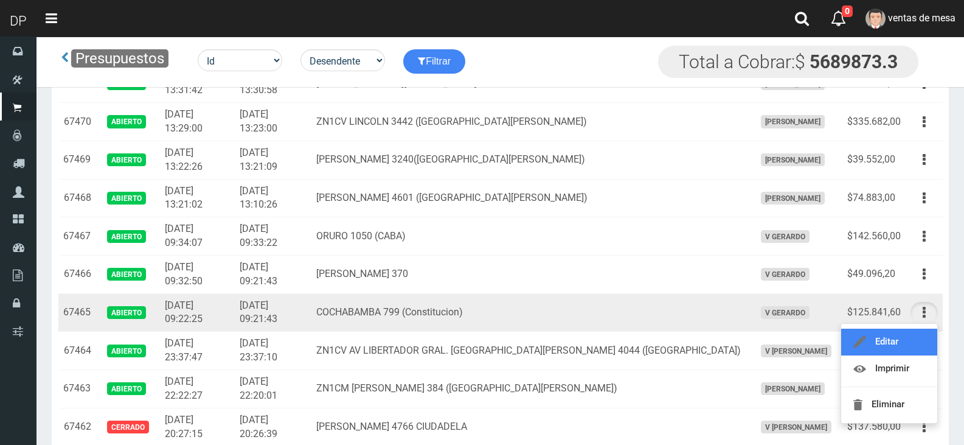
click at [882, 339] on link "Editar" at bounding box center [889, 341] width 96 height 27
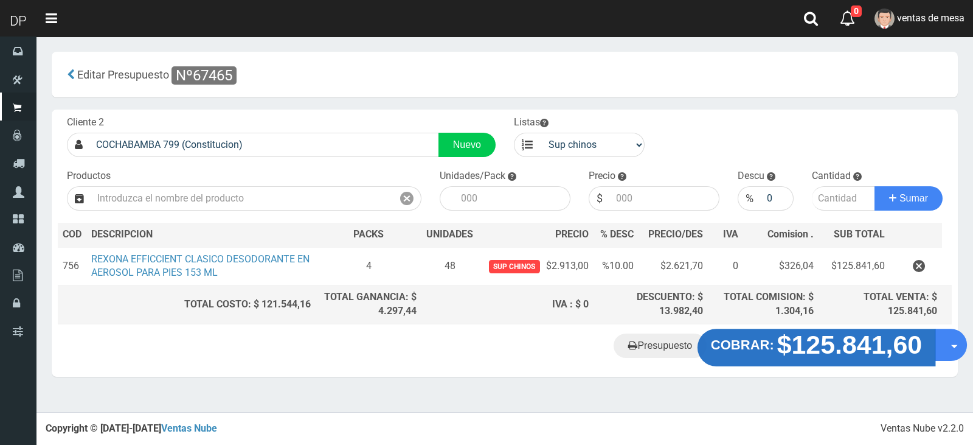
click at [814, 355] on strong "$125.841,60" at bounding box center [849, 344] width 145 height 29
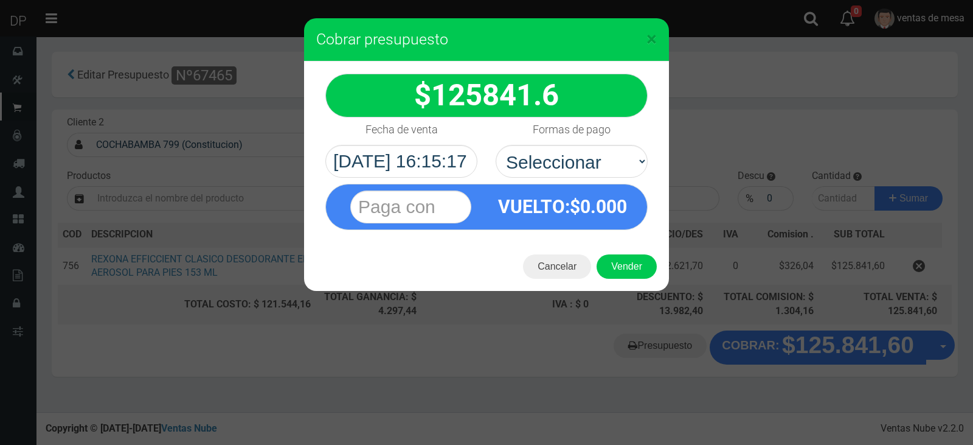
drag, startPoint x: 748, startPoint y: 120, endPoint x: 726, endPoint y: 119, distance: 22.5
click at [748, 119] on div "× Cobrar presupuesto 125841.6" at bounding box center [486, 222] width 973 height 445
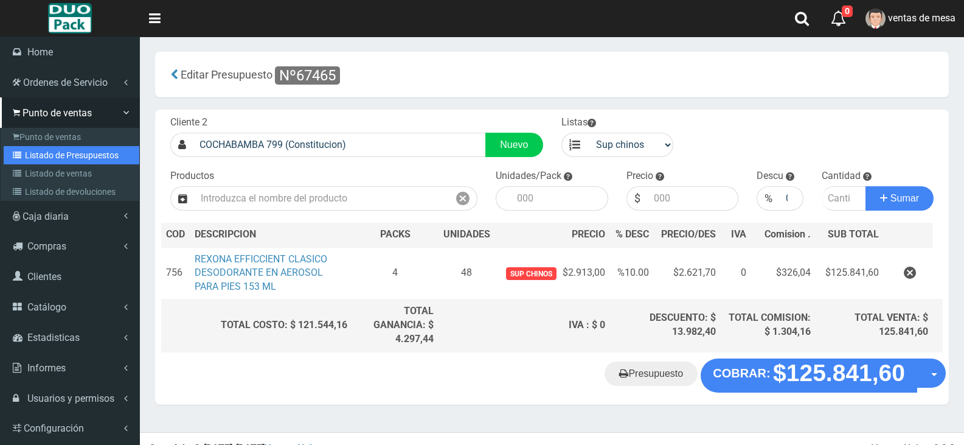
click at [63, 154] on link "Listado de Presupuestos" at bounding box center [72, 155] width 136 height 18
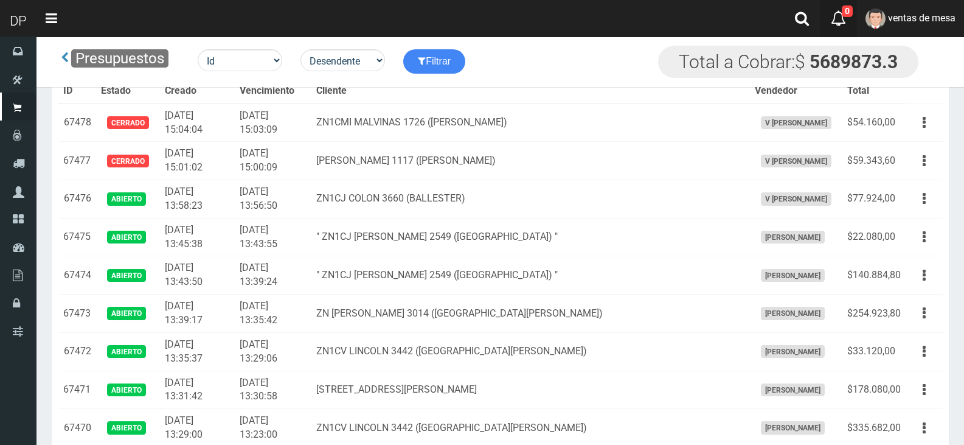
scroll to position [1831, 0]
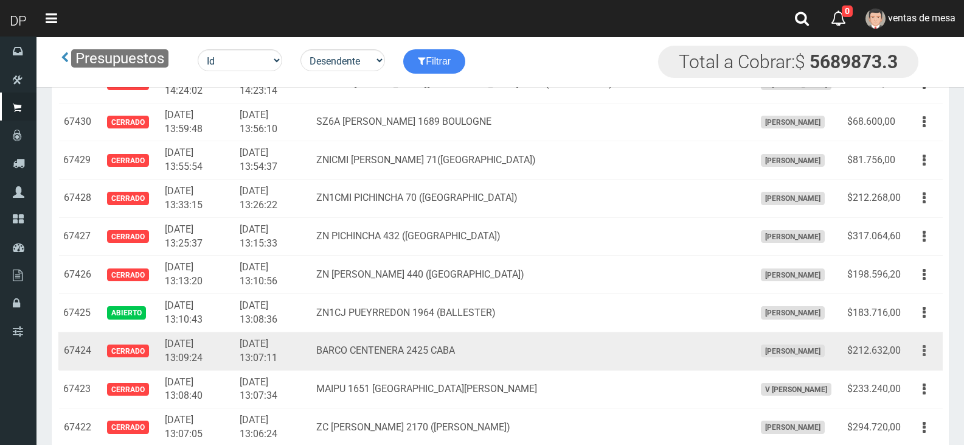
click at [924, 350] on icon "button" at bounding box center [924, 350] width 3 height 21
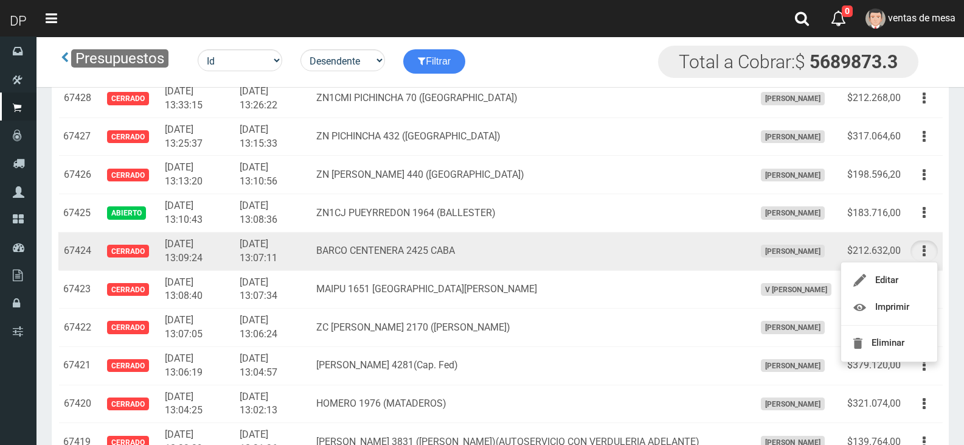
scroll to position [1952, 0]
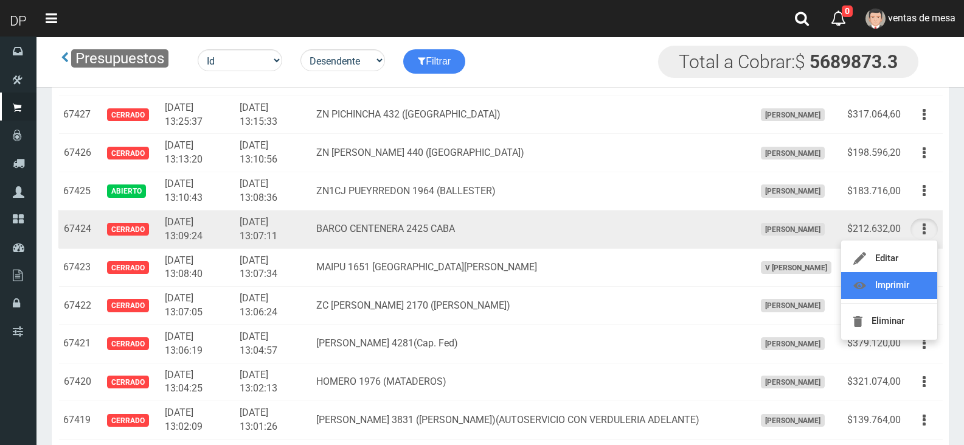
click at [897, 286] on link "Imprimir" at bounding box center [889, 285] width 96 height 27
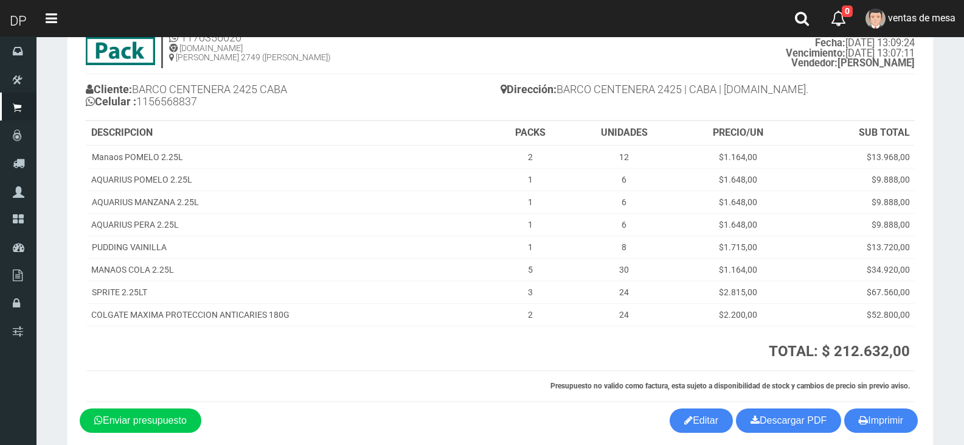
scroll to position [118, 0]
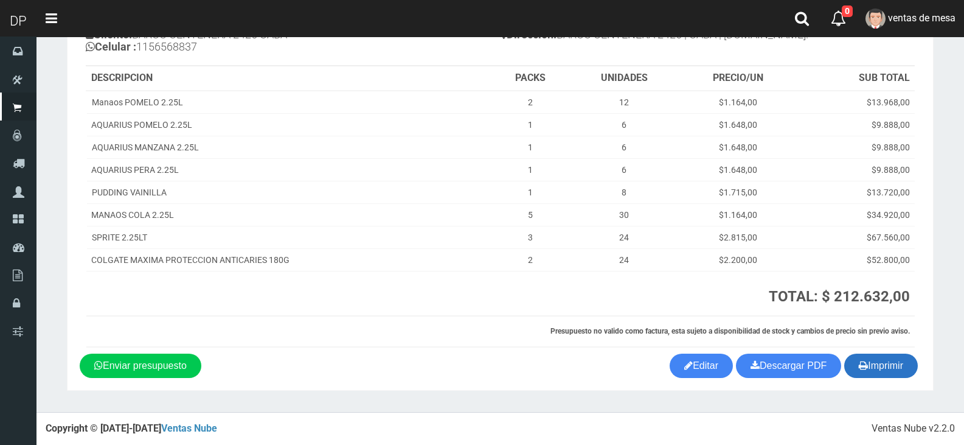
click at [869, 365] on button "Imprimir" at bounding box center [881, 365] width 74 height 24
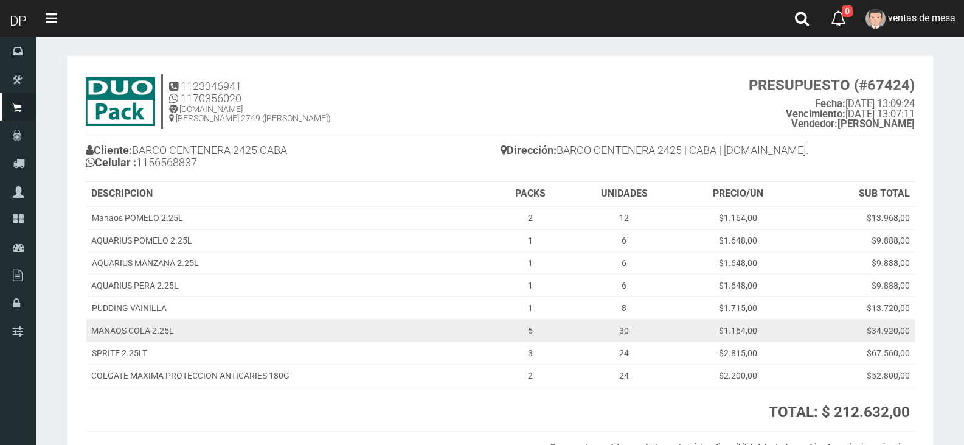
scroll to position [0, 0]
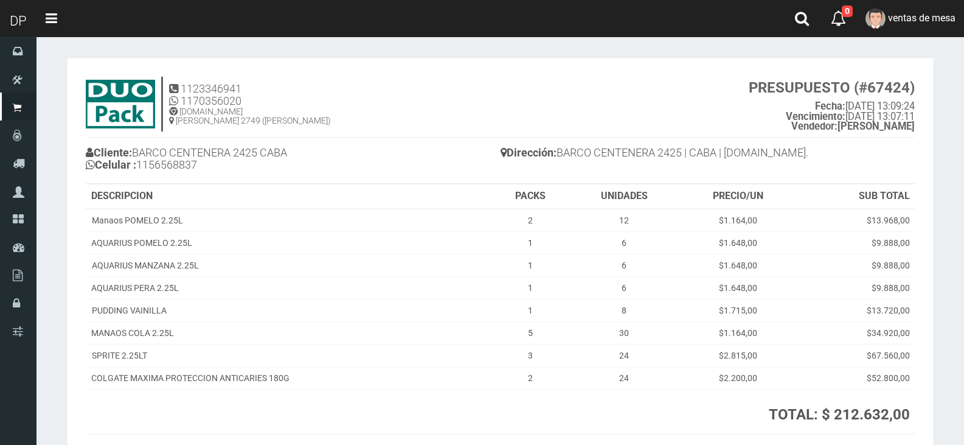
click at [843, 431] on th "TOTAL: $ 212.632,00 TOTAL [PERSON_NAME] Pago: $ 223.263,60" at bounding box center [741, 411] width 345 height 45
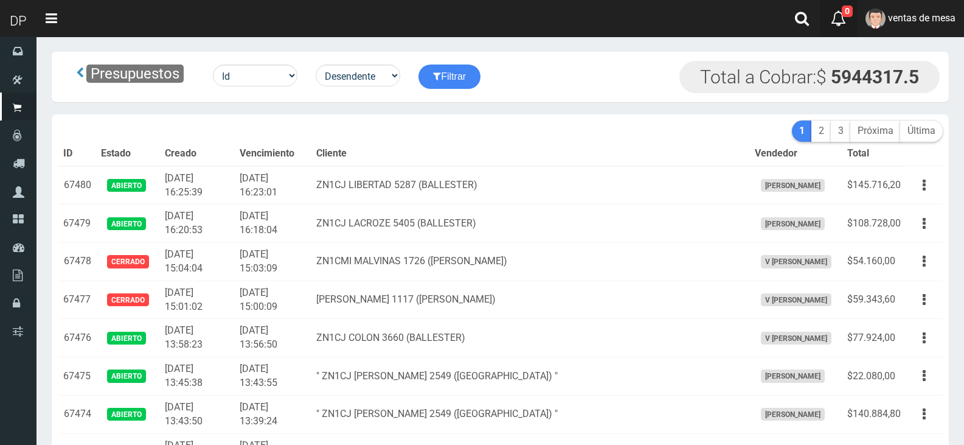
scroll to position [382, 0]
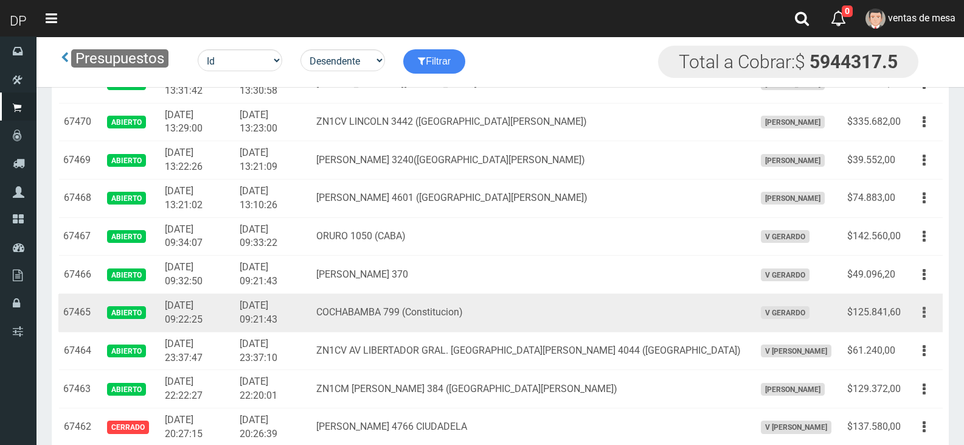
click at [926, 318] on button "button" at bounding box center [924, 312] width 27 height 21
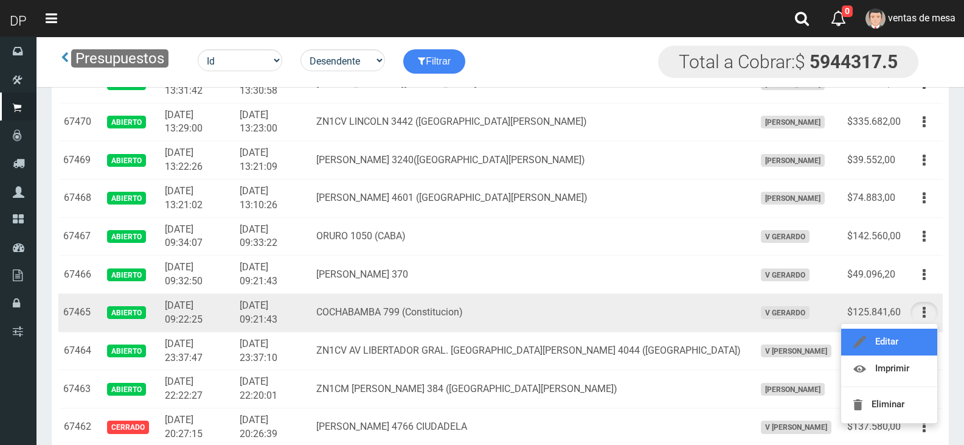
click at [886, 344] on link "Editar" at bounding box center [889, 341] width 96 height 27
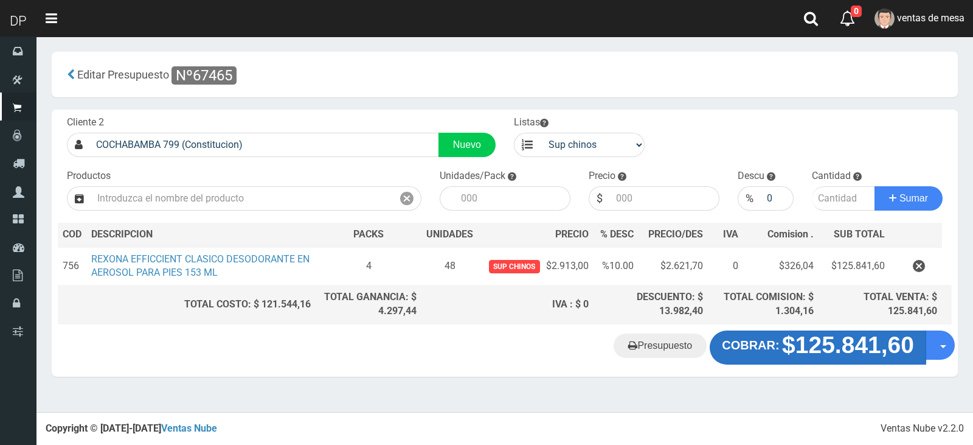
click at [818, 345] on strong "$125.841,60" at bounding box center [848, 344] width 132 height 26
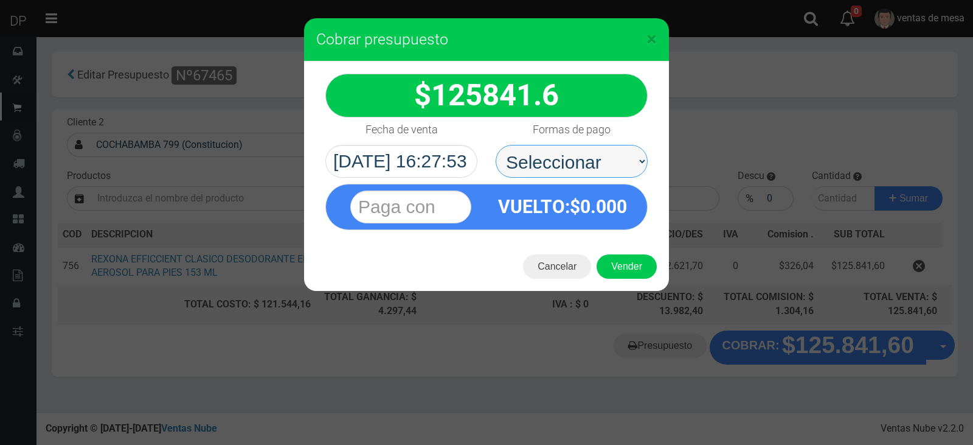
drag, startPoint x: 580, startPoint y: 162, endPoint x: 578, endPoint y: 172, distance: 9.3
click at [580, 162] on select "Seleccionar Efectivo Tarjeta de Crédito Depósito Débito" at bounding box center [572, 161] width 152 height 33
select select "Efectivo"
click at [496, 145] on select "Seleccionar Efectivo Tarjeta de Crédito Depósito Débito" at bounding box center [572, 161] width 152 height 33
click at [606, 255] on button "Vender" at bounding box center [627, 266] width 60 height 24
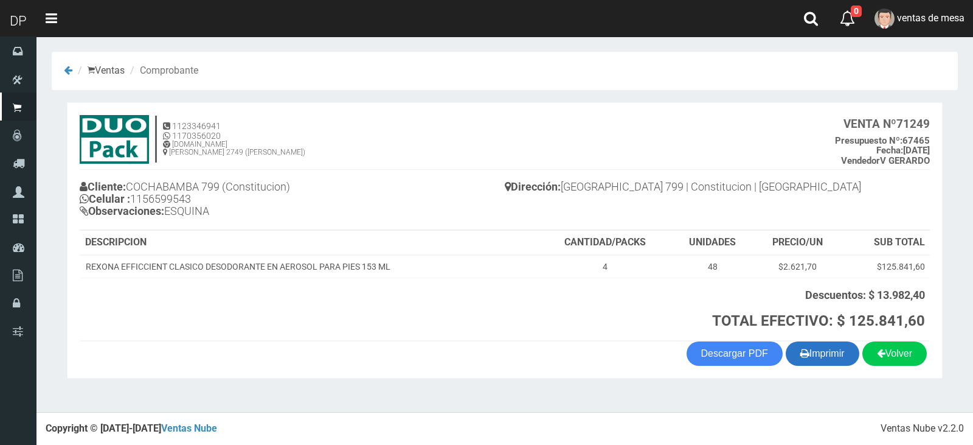
click at [836, 351] on button "Imprimir" at bounding box center [823, 353] width 74 height 24
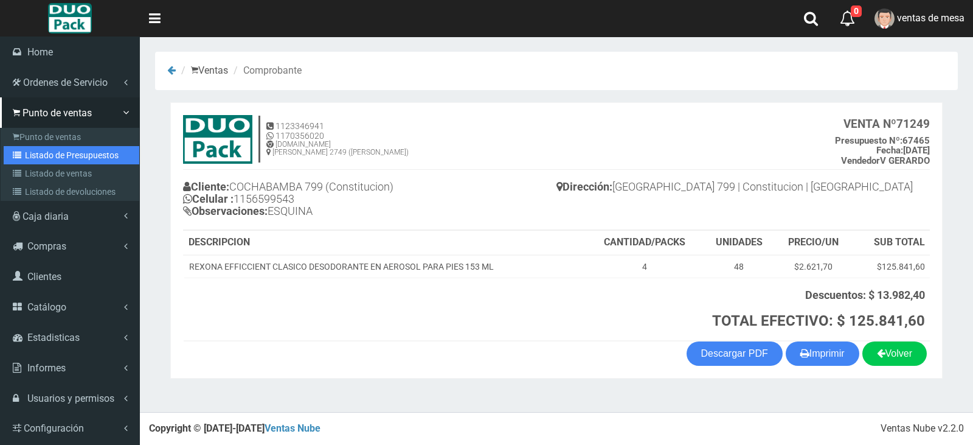
click at [62, 157] on link "Listado de Presupuestos" at bounding box center [72, 155] width 136 height 18
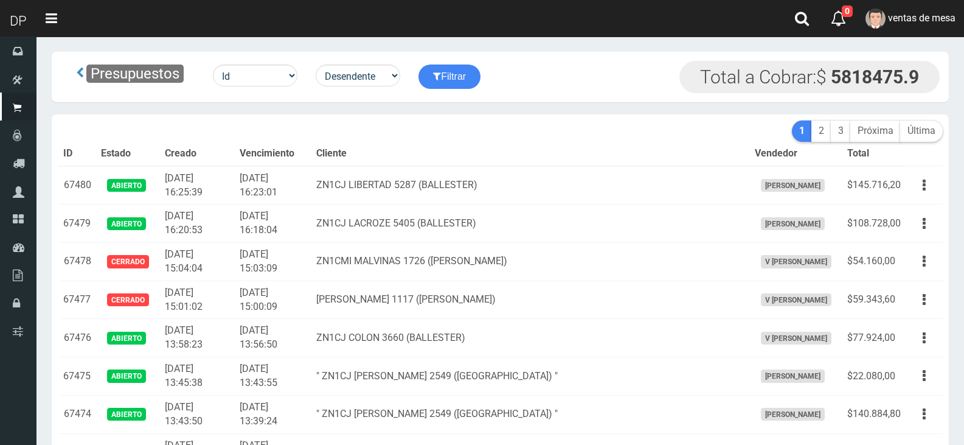
scroll to position [2289, 0]
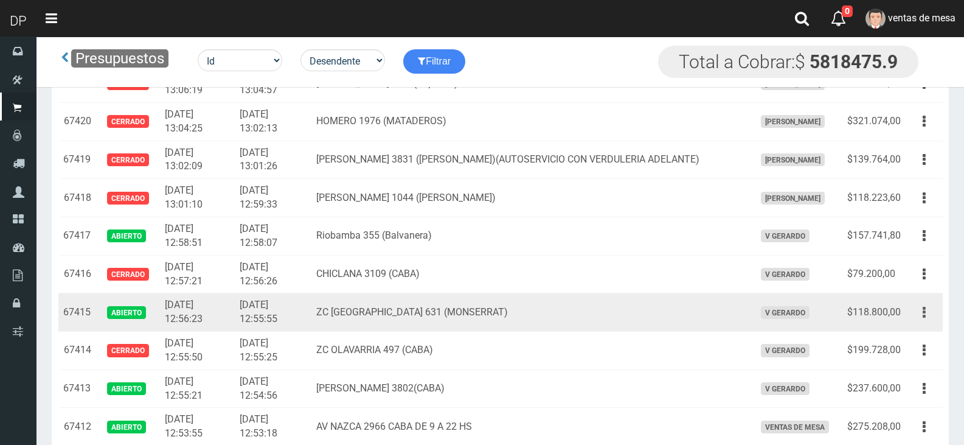
click at [932, 306] on button "button" at bounding box center [924, 312] width 27 height 21
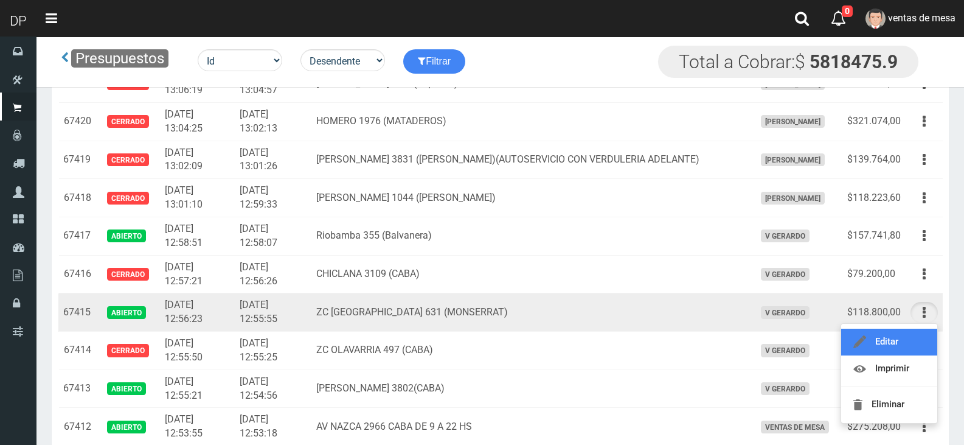
click at [892, 336] on link "Editar" at bounding box center [889, 341] width 96 height 27
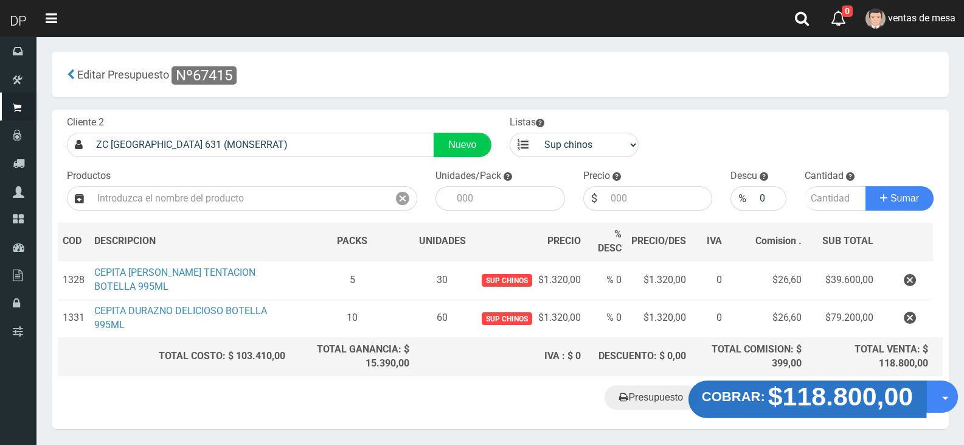
click at [828, 387] on strong "$118.800,00" at bounding box center [840, 396] width 145 height 29
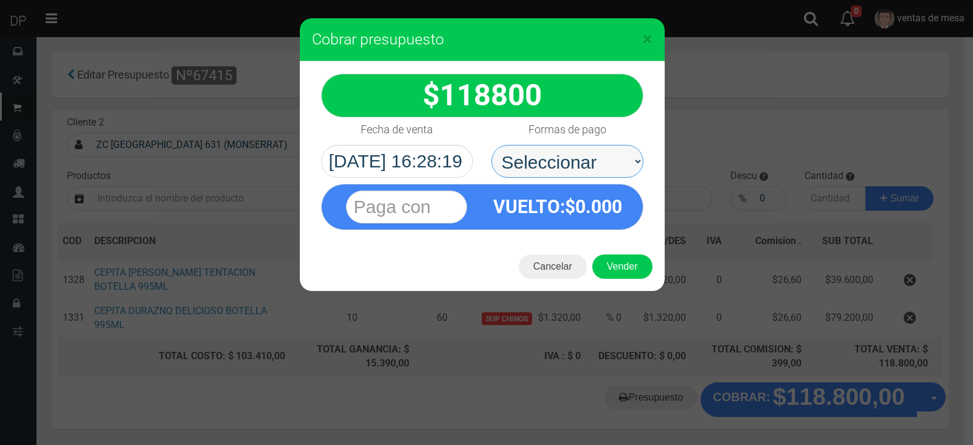
click at [541, 167] on select "Seleccionar Efectivo Tarjeta de Crédito Depósito Débito" at bounding box center [567, 161] width 152 height 33
select select "Efectivo"
click at [491, 145] on select "Seleccionar Efectivo Tarjeta de Crédito Depósito Débito" at bounding box center [567, 161] width 152 height 33
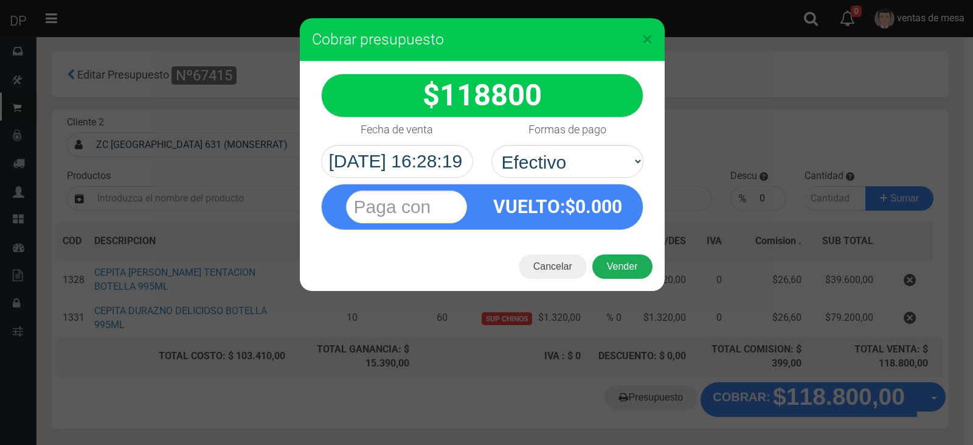
click at [630, 265] on button "Vender" at bounding box center [622, 266] width 60 height 24
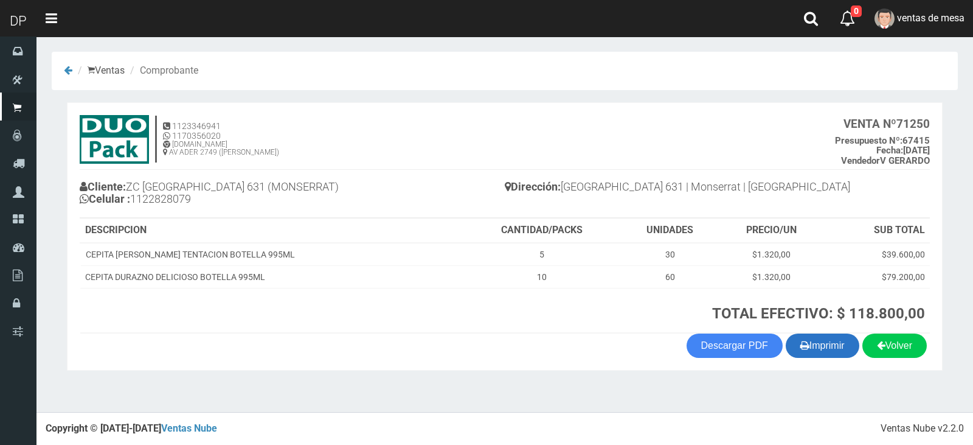
click at [798, 333] on button "Imprimir" at bounding box center [823, 345] width 74 height 24
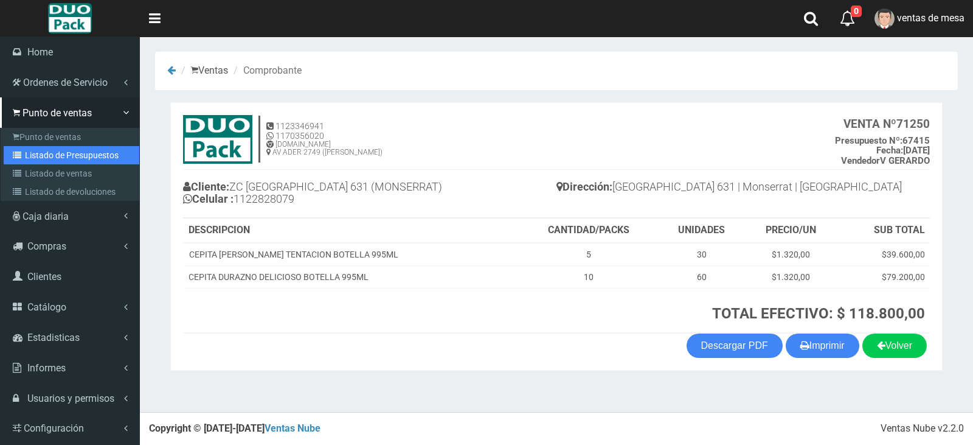
click at [86, 161] on link "Listado de Presupuestos" at bounding box center [72, 155] width 136 height 18
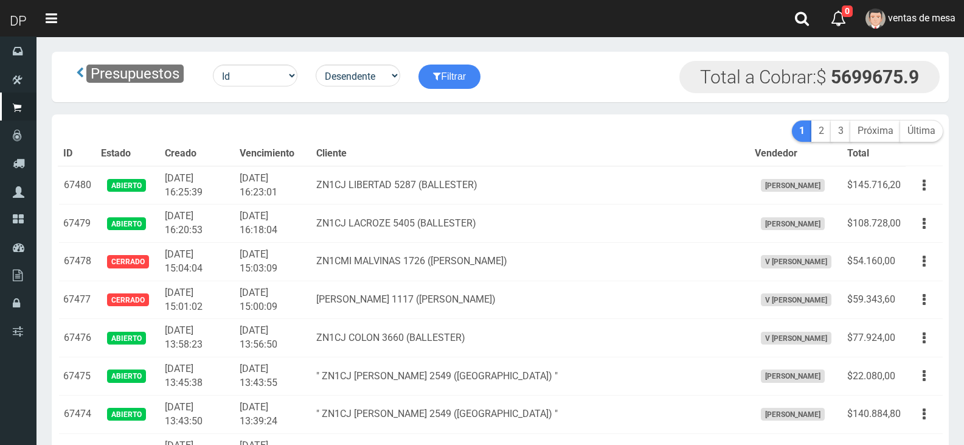
scroll to position [2289, 0]
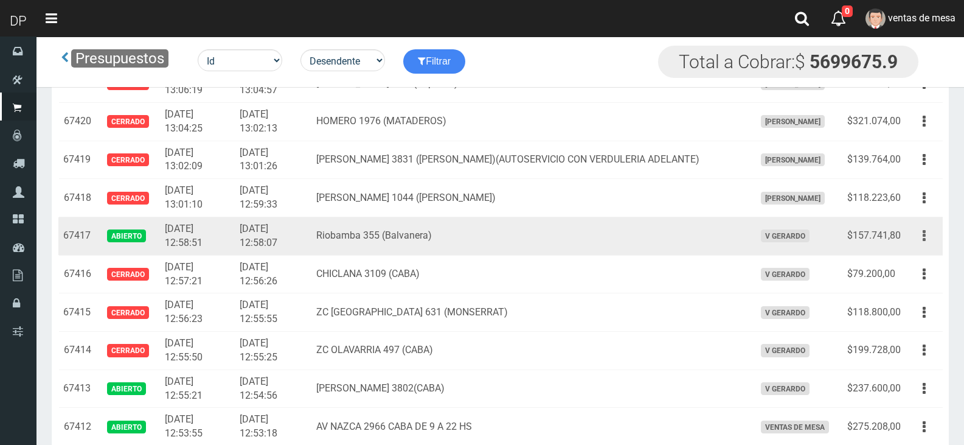
click at [923, 240] on button "button" at bounding box center [924, 235] width 27 height 21
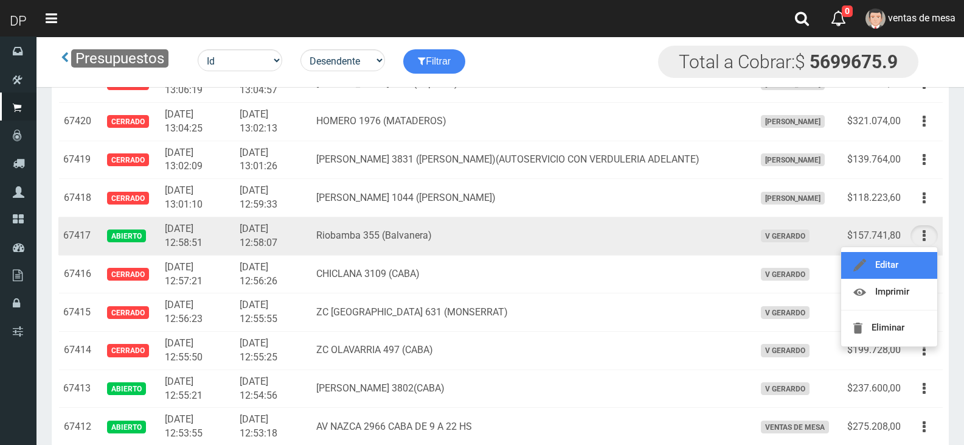
click at [883, 270] on link "Editar" at bounding box center [889, 265] width 96 height 27
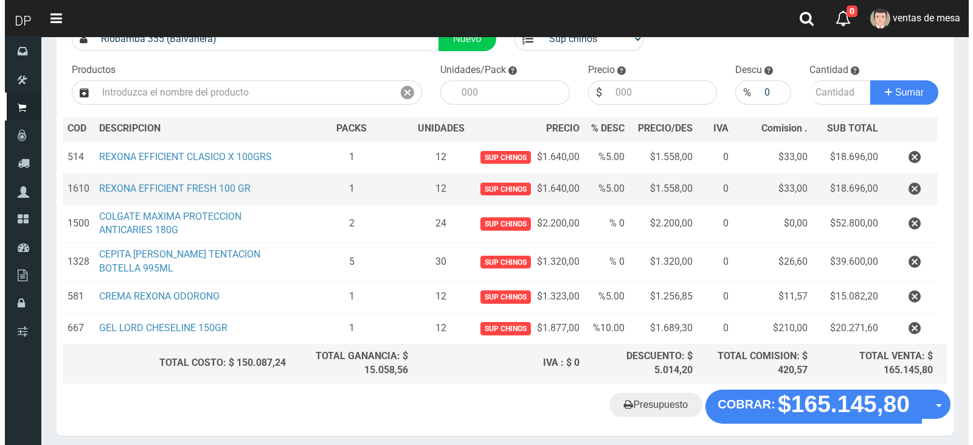
scroll to position [122, 0]
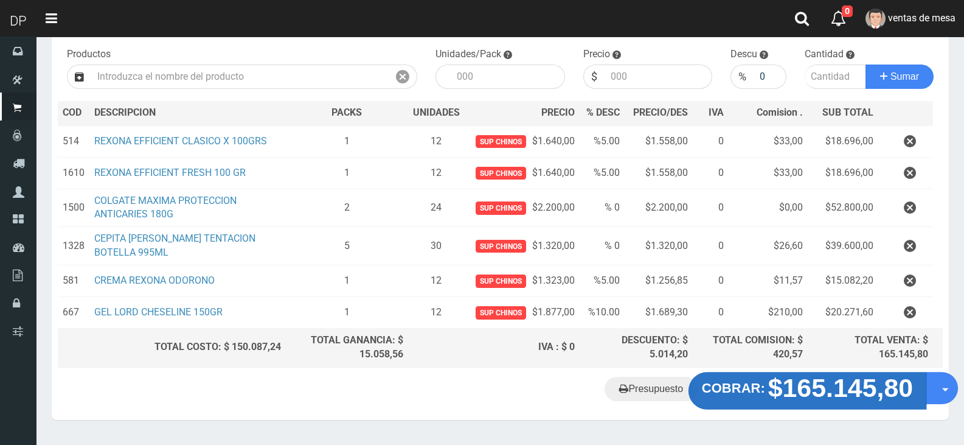
click at [757, 400] on button "COBRAR: $165.145,80" at bounding box center [808, 391] width 238 height 38
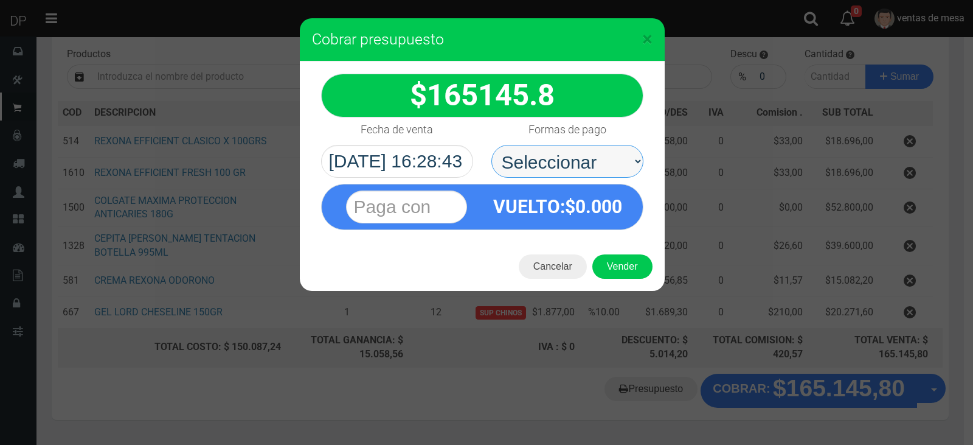
drag, startPoint x: 570, startPoint y: 148, endPoint x: 566, endPoint y: 175, distance: 27.1
click at [570, 148] on select "Seleccionar Efectivo Tarjeta de Crédito Depósito Débito" at bounding box center [567, 161] width 152 height 33
select select "Efectivo"
click at [491, 145] on select "Seleccionar Efectivo Tarjeta de Crédito Depósito Débito" at bounding box center [567, 161] width 152 height 33
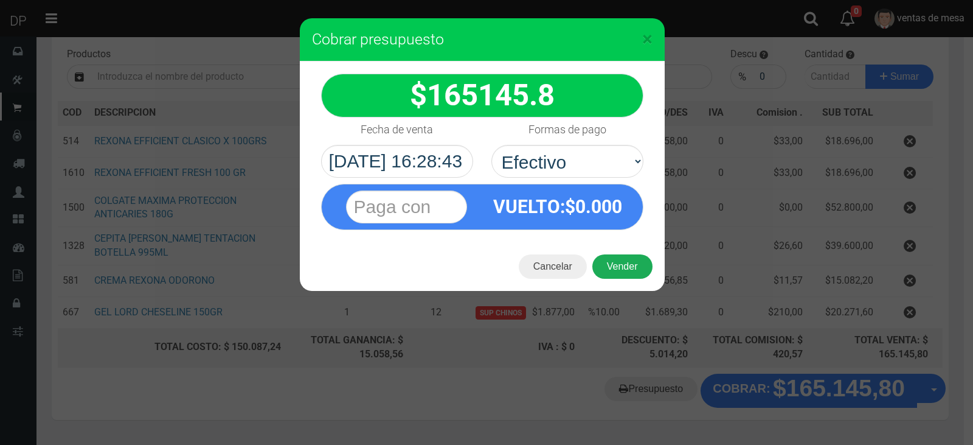
click at [621, 266] on button "Vender" at bounding box center [622, 266] width 60 height 24
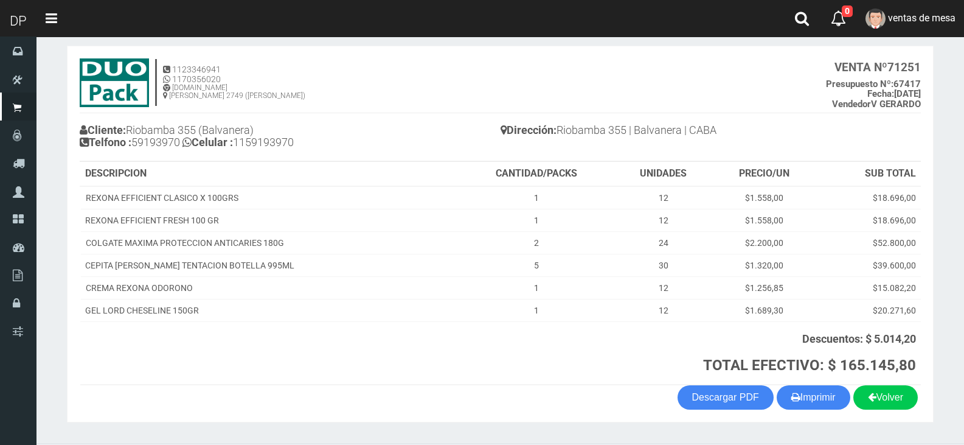
scroll to position [88, 0]
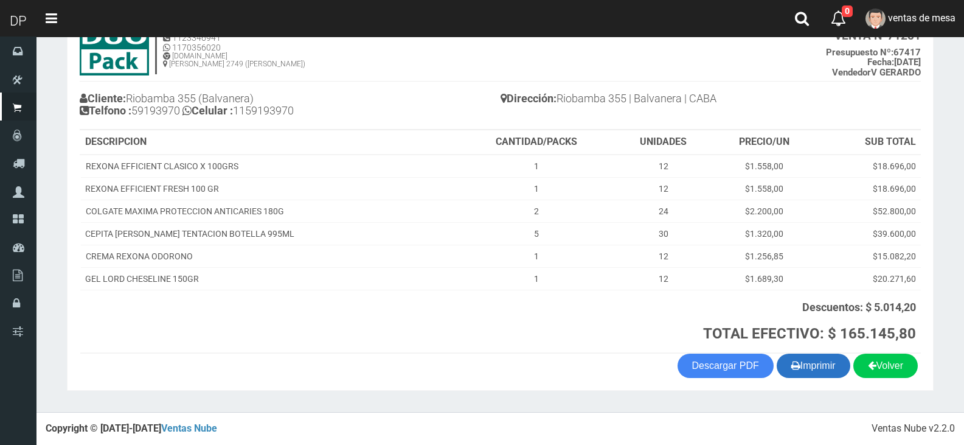
click at [816, 369] on button "Imprimir" at bounding box center [814, 365] width 74 height 24
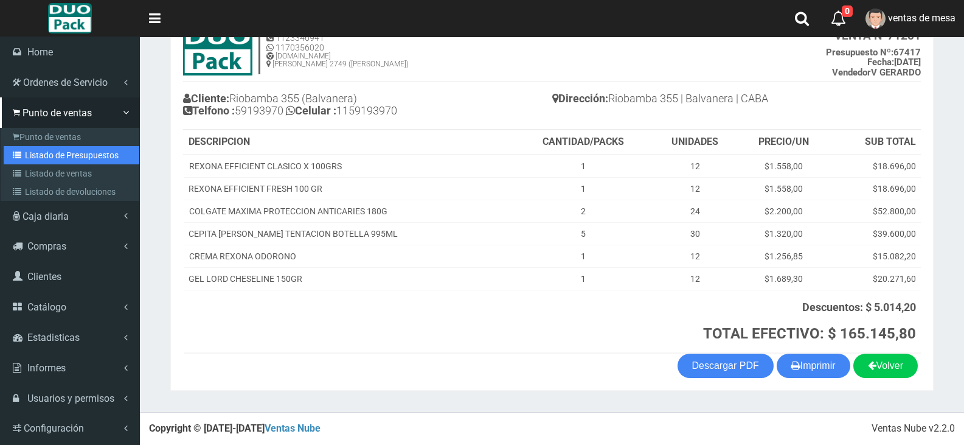
drag, startPoint x: 75, startPoint y: 152, endPoint x: 88, endPoint y: 153, distance: 12.8
click at [76, 153] on link "Listado de Presupuestos" at bounding box center [72, 155] width 136 height 18
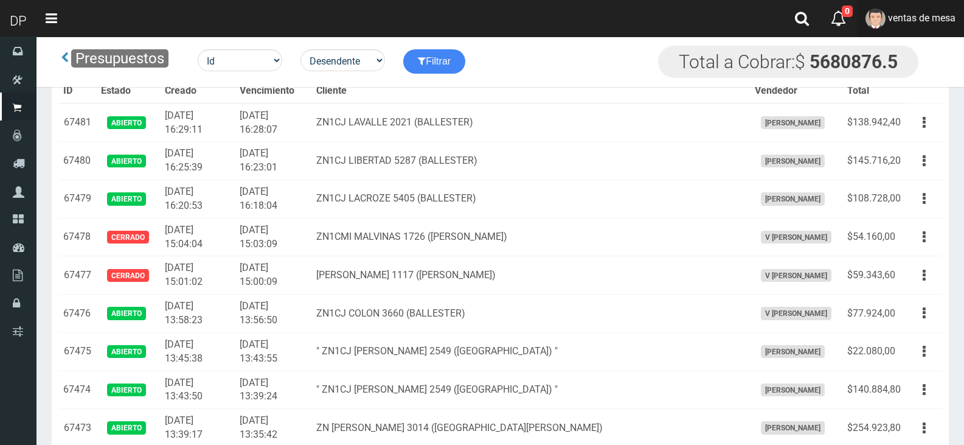
scroll to position [420, 0]
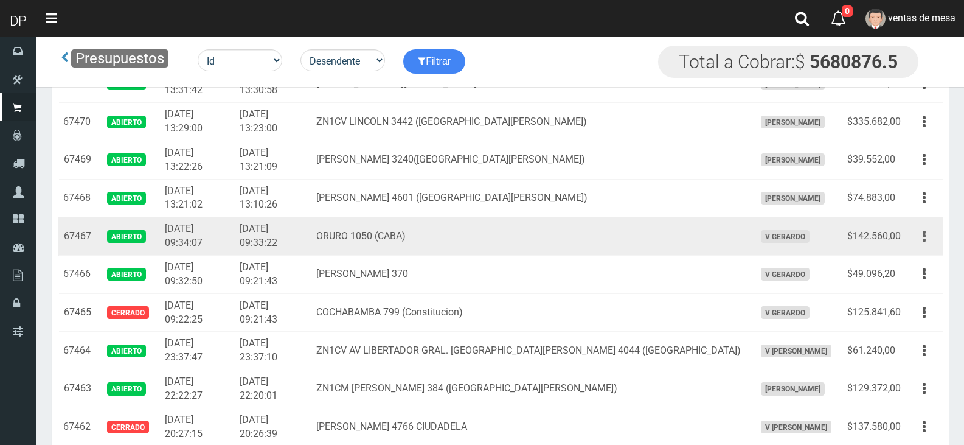
click at [922, 234] on button "button" at bounding box center [924, 236] width 27 height 21
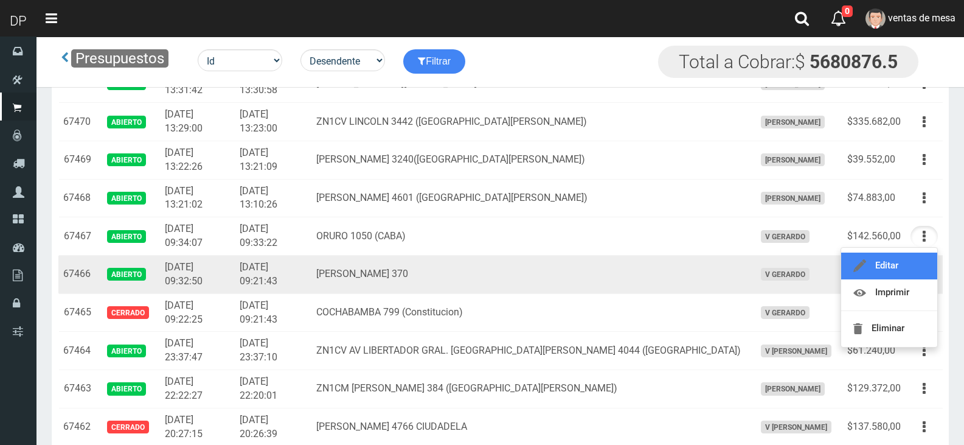
click at [886, 262] on link "Editar" at bounding box center [889, 265] width 96 height 27
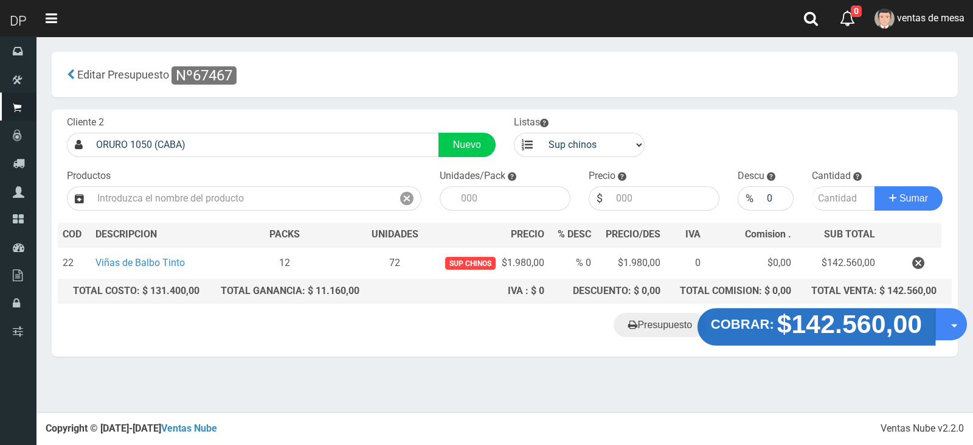
click at [774, 315] on button "COBRAR: $142.560,00" at bounding box center [817, 327] width 238 height 38
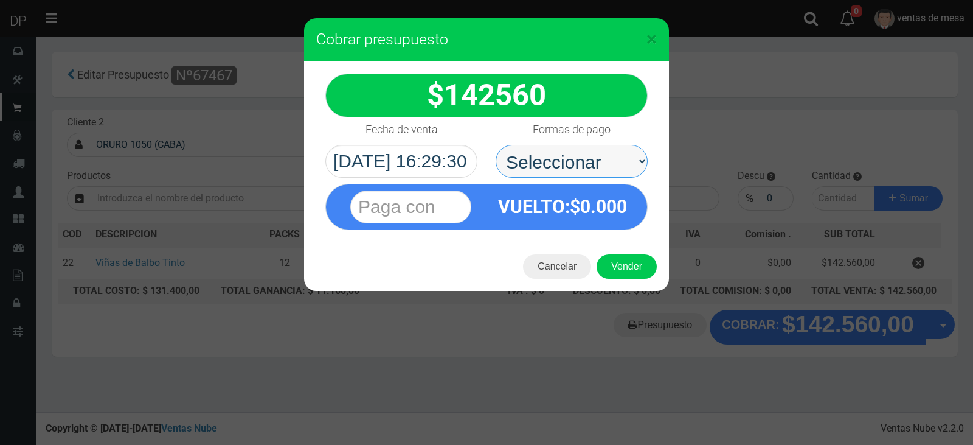
click at [575, 171] on select "Seleccionar Efectivo Tarjeta de Crédito Depósito Débito" at bounding box center [572, 161] width 152 height 33
select select "Efectivo"
click at [496, 145] on select "Seleccionar Efectivo Tarjeta de Crédito Depósito Débito" at bounding box center [572, 161] width 152 height 33
click at [629, 260] on button "Vender" at bounding box center [627, 266] width 60 height 24
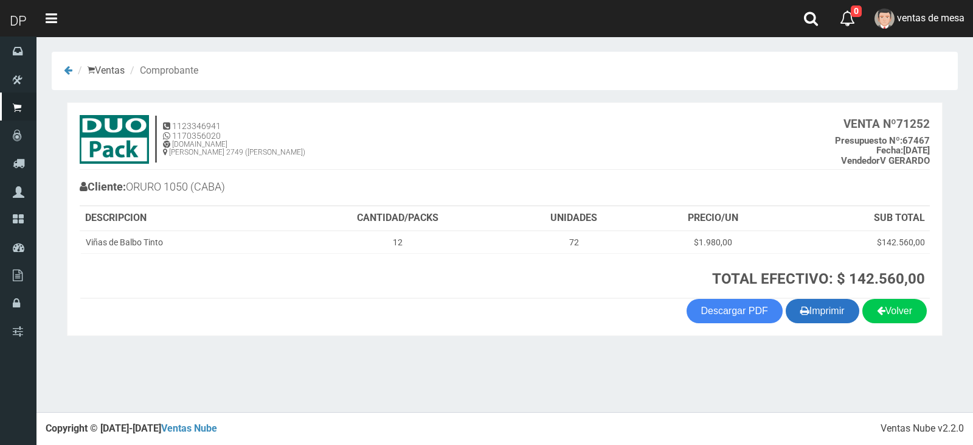
click at [826, 310] on button "Imprimir" at bounding box center [823, 311] width 74 height 24
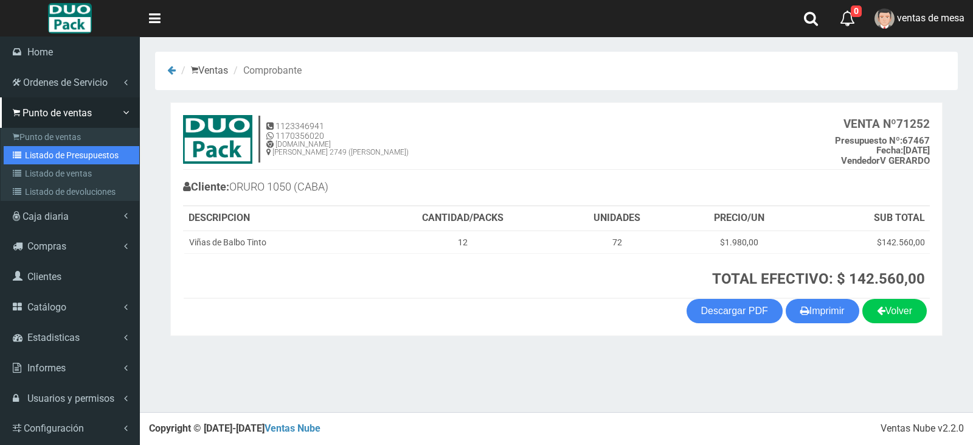
click at [75, 150] on link "Listado de Presupuestos" at bounding box center [72, 155] width 136 height 18
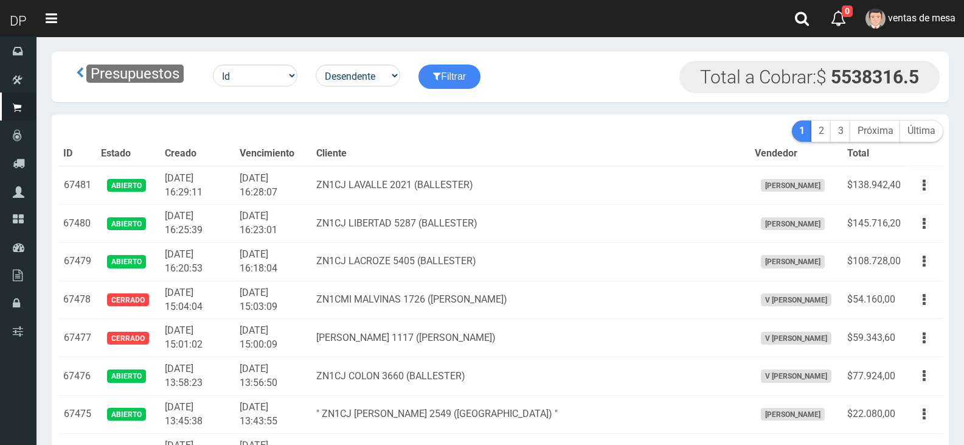
scroll to position [2327, 0]
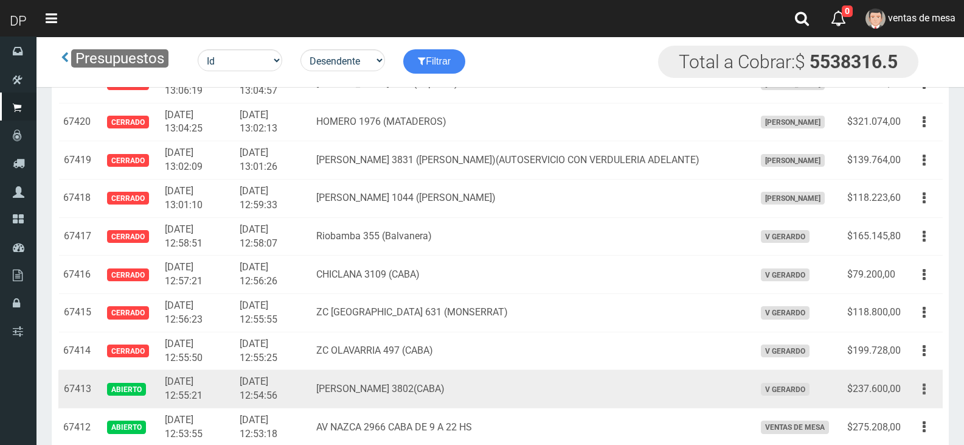
click at [923, 384] on icon "button" at bounding box center [924, 388] width 3 height 21
click at [922, 416] on link "Editar" at bounding box center [889, 418] width 96 height 27
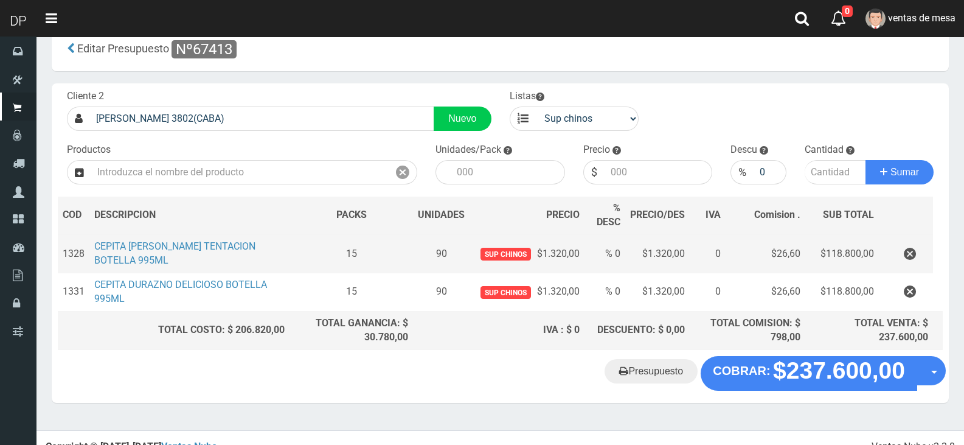
scroll to position [40, 0]
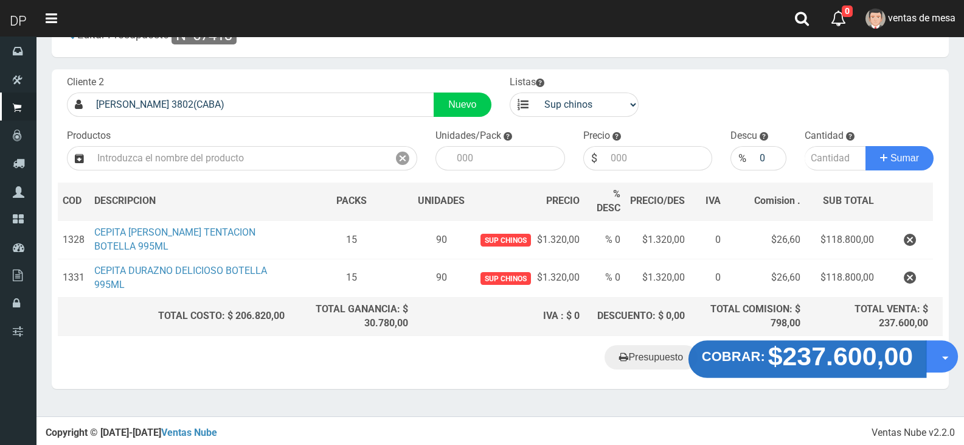
click at [868, 352] on strong "$237.600,00" at bounding box center [840, 356] width 145 height 29
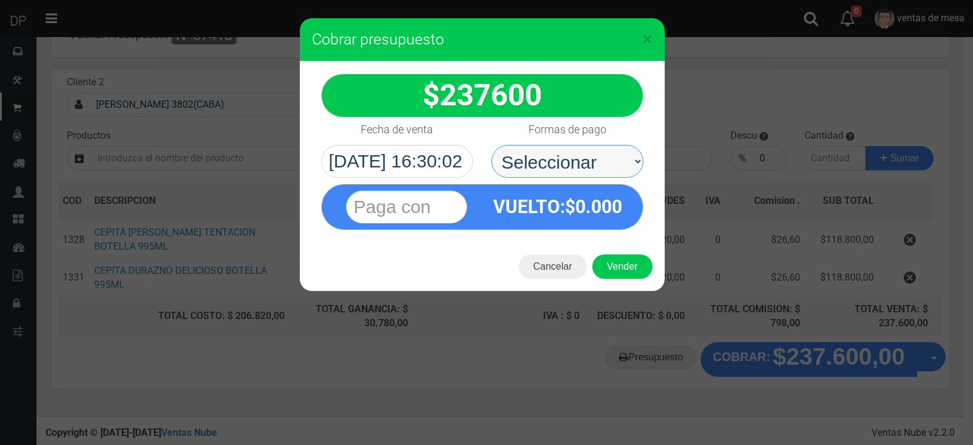
drag, startPoint x: 549, startPoint y: 113, endPoint x: 576, endPoint y: 170, distance: 62.6
click at [575, 166] on select "Seleccionar Efectivo Tarjeta de Crédito Depósito Débito" at bounding box center [567, 161] width 152 height 33
select select "Efectivo"
click at [491, 145] on select "Seleccionar Efectivo Tarjeta de Crédito Depósito Débito" at bounding box center [567, 161] width 152 height 33
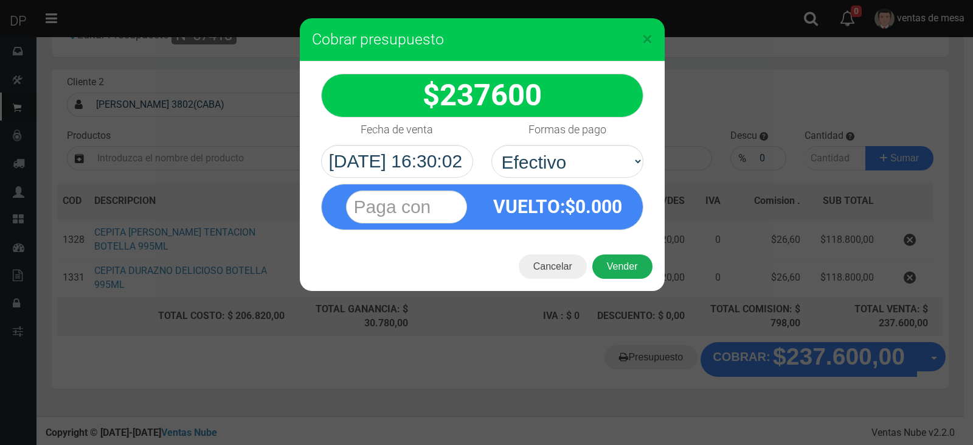
click at [620, 265] on button "Vender" at bounding box center [622, 266] width 60 height 24
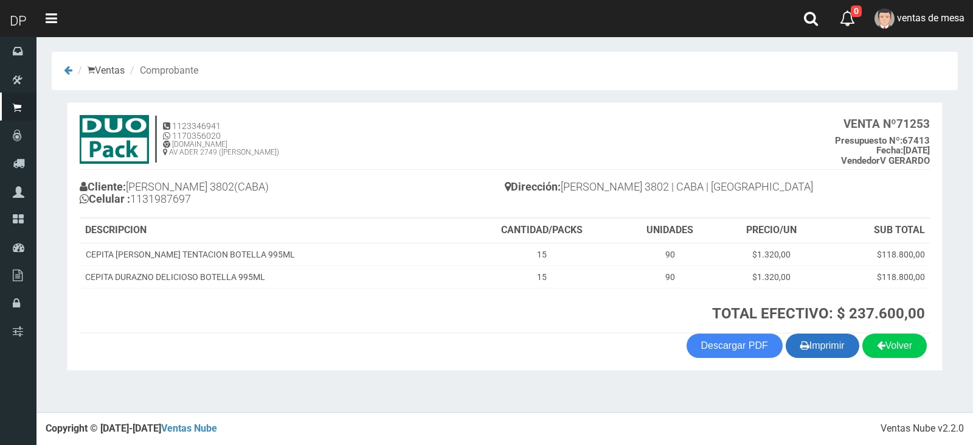
click at [824, 349] on button "Imprimir" at bounding box center [823, 345] width 74 height 24
click at [512, 66] on ol "Ventas Comprobante" at bounding box center [505, 71] width 906 height 38
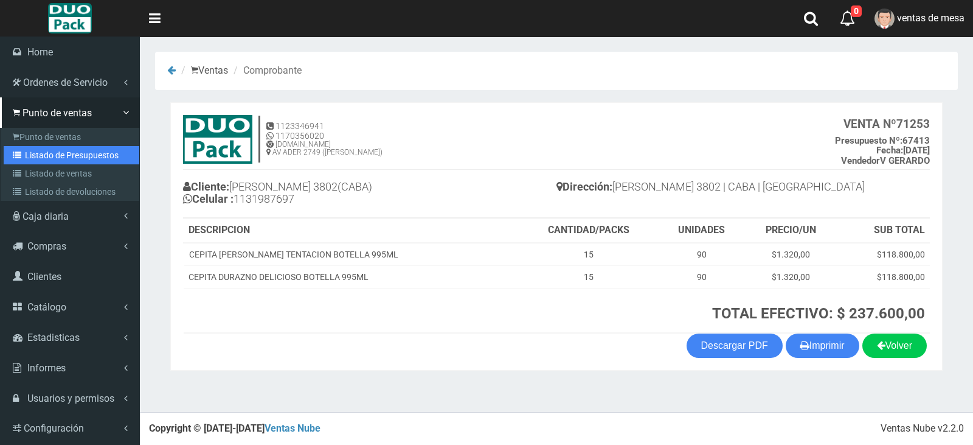
click at [89, 154] on link "Listado de Presupuestos" at bounding box center [72, 155] width 136 height 18
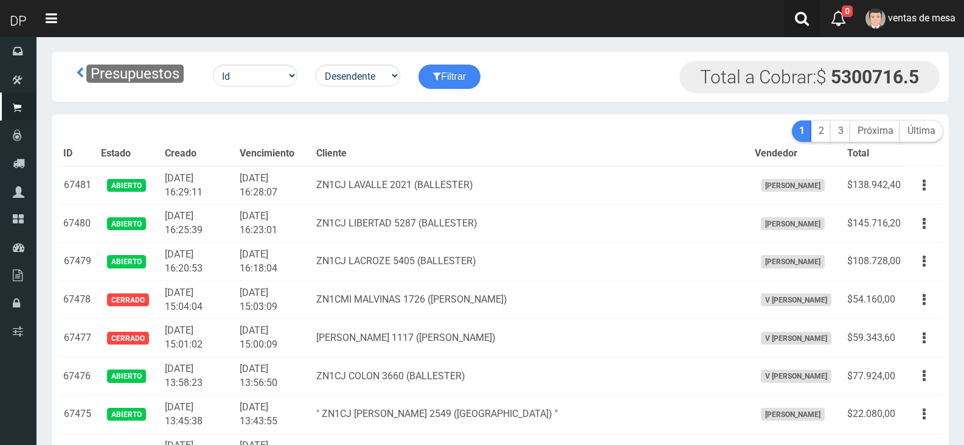
scroll to position [2327, 0]
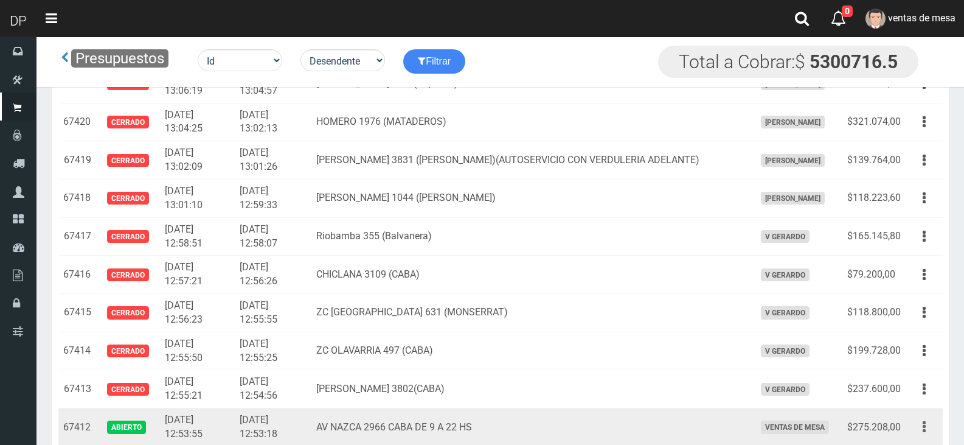
click at [923, 428] on icon "button" at bounding box center [924, 426] width 3 height 21
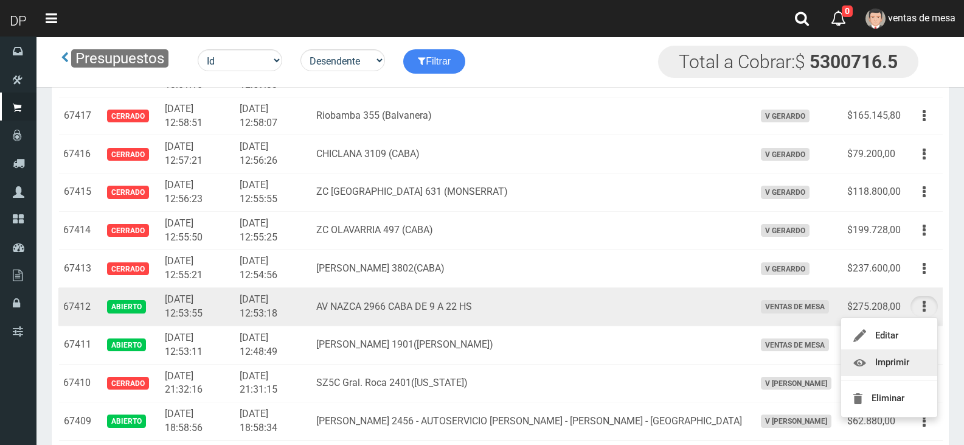
scroll to position [2448, 0]
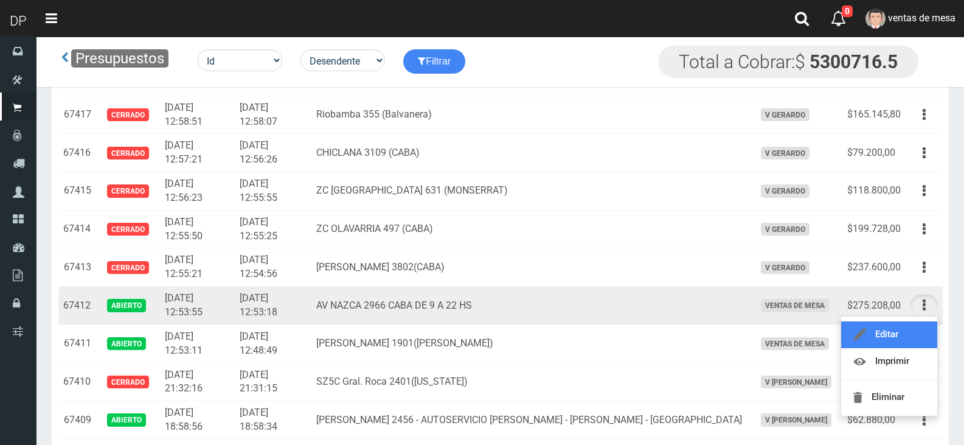
click at [897, 338] on link "Editar" at bounding box center [889, 334] width 96 height 27
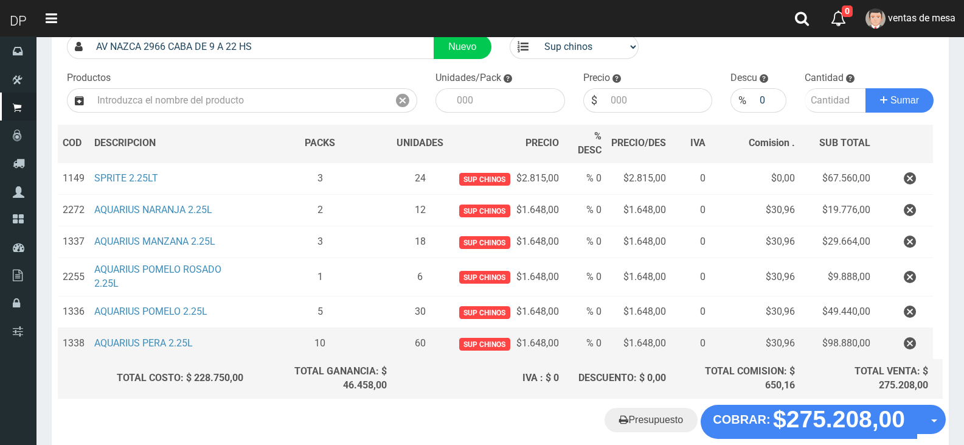
scroll to position [122, 0]
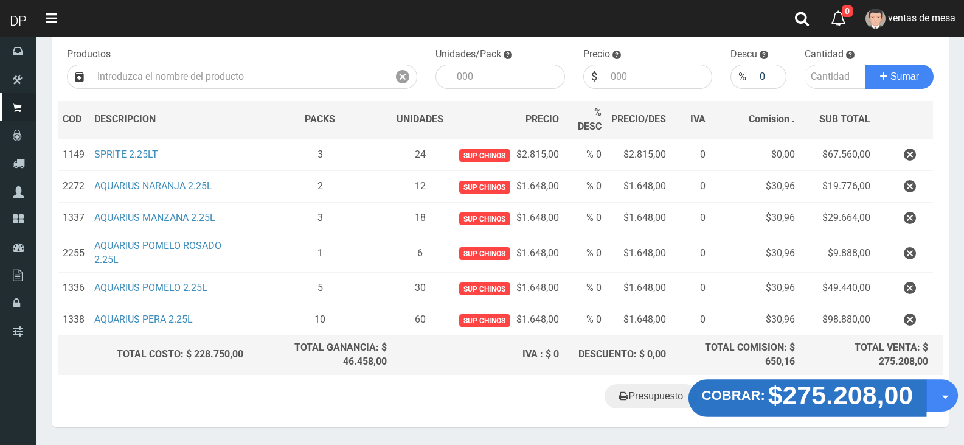
click at [863, 395] on strong "$275.208,00" at bounding box center [840, 394] width 145 height 29
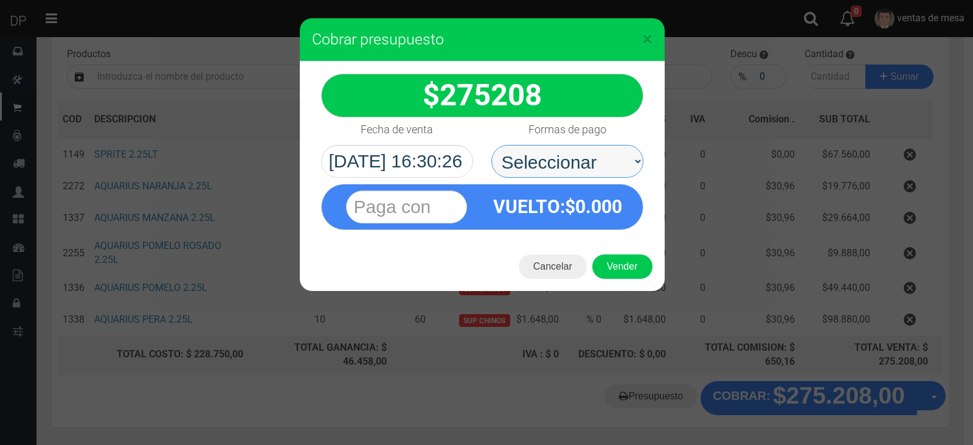
click at [559, 161] on select "Seleccionar Efectivo Tarjeta de Crédito Depósito Débito" at bounding box center [567, 161] width 152 height 33
click at [491, 145] on select "Seleccionar Efectivo Tarjeta de Crédito Depósito Débito" at bounding box center [567, 161] width 152 height 33
click at [585, 173] on select "Seleccionar Efectivo Tarjeta de Crédito Depósito Débito" at bounding box center [567, 161] width 152 height 33
select select "Efectivo"
click at [491, 145] on select "Seleccionar Efectivo Tarjeta de Crédito Depósito Débito" at bounding box center [567, 161] width 152 height 33
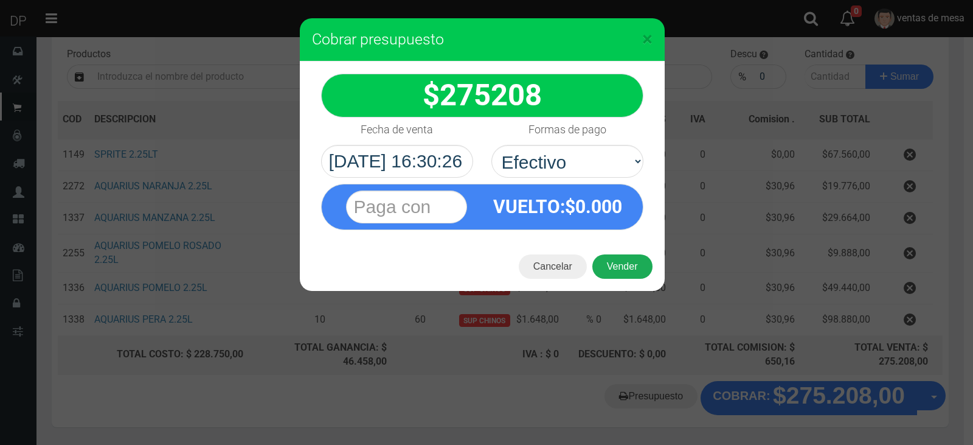
click at [619, 265] on button "Vender" at bounding box center [622, 266] width 60 height 24
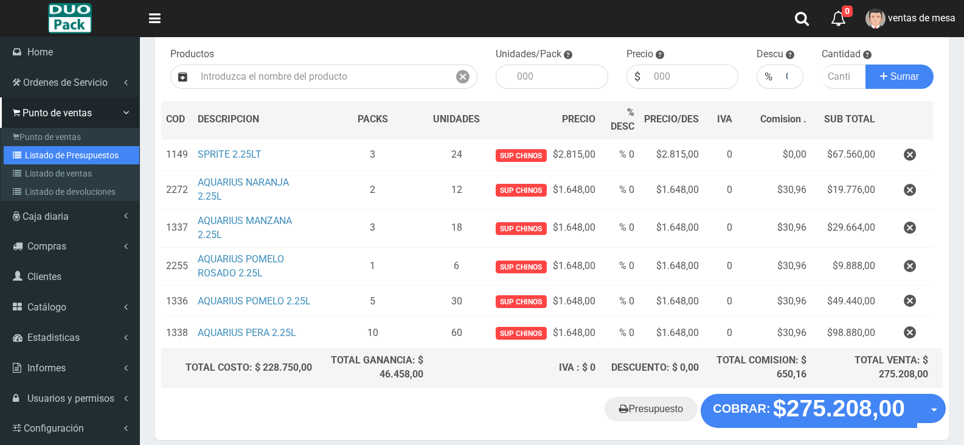
click at [80, 154] on link "Listado de Presupuestos" at bounding box center [72, 155] width 136 height 18
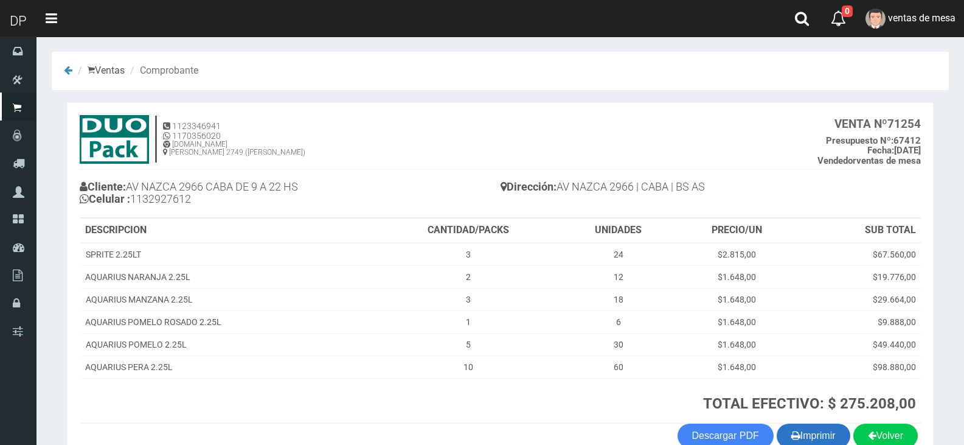
click at [834, 427] on button "Imprimir" at bounding box center [814, 435] width 74 height 24
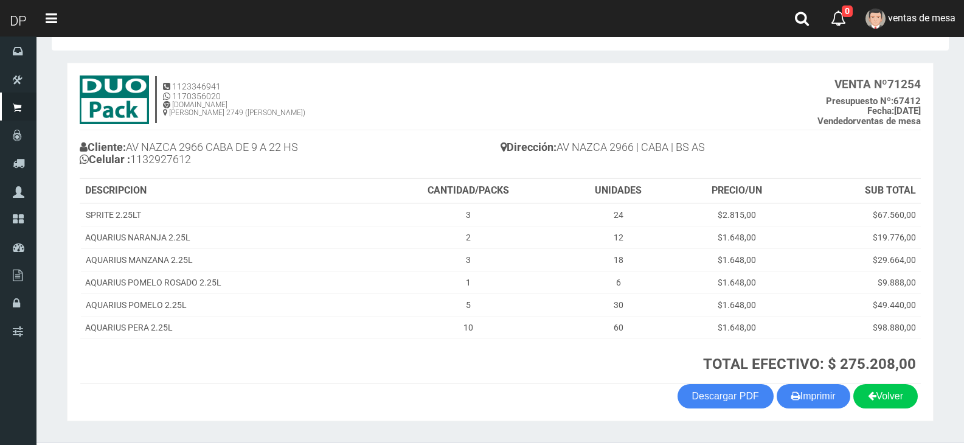
scroll to position [61, 0]
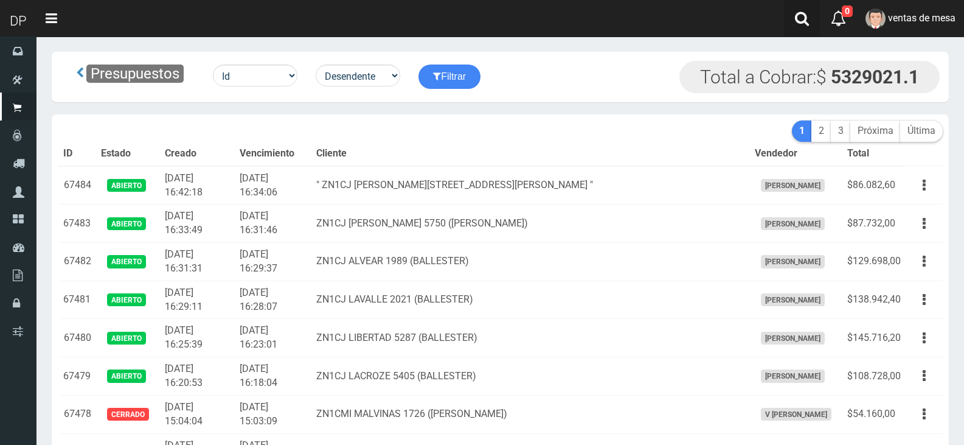
scroll to position [535, 0]
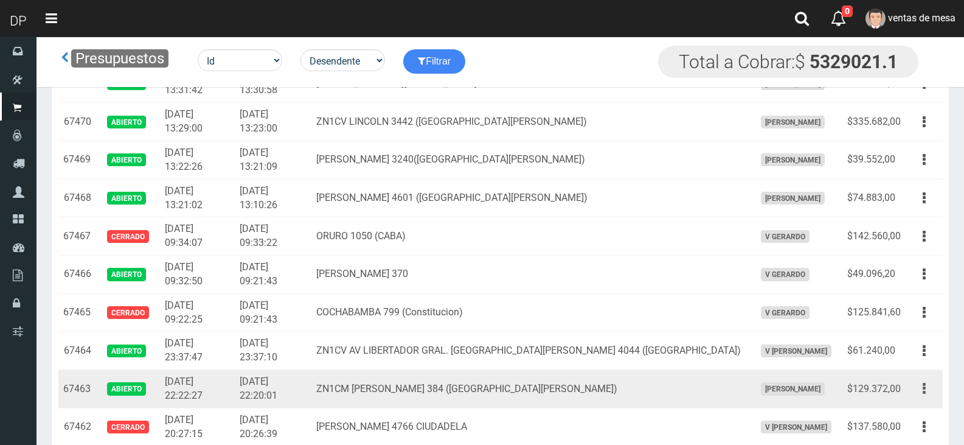
click at [923, 387] on icon "button" at bounding box center [924, 388] width 3 height 21
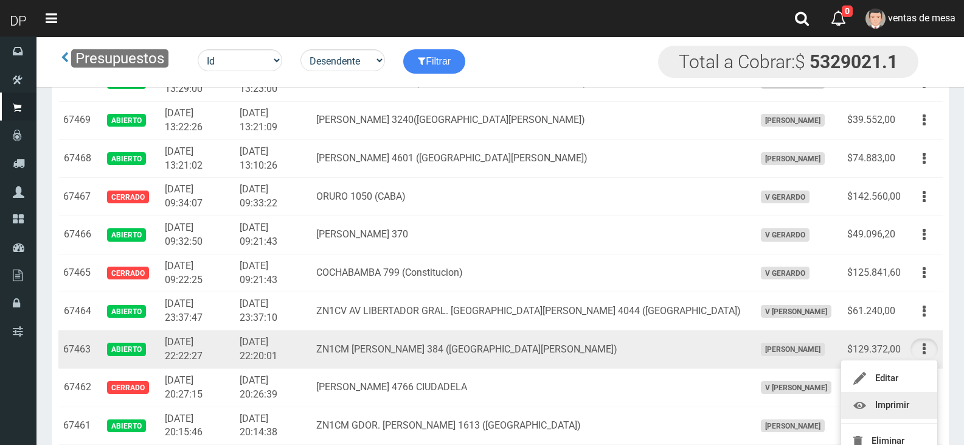
scroll to position [595, 0]
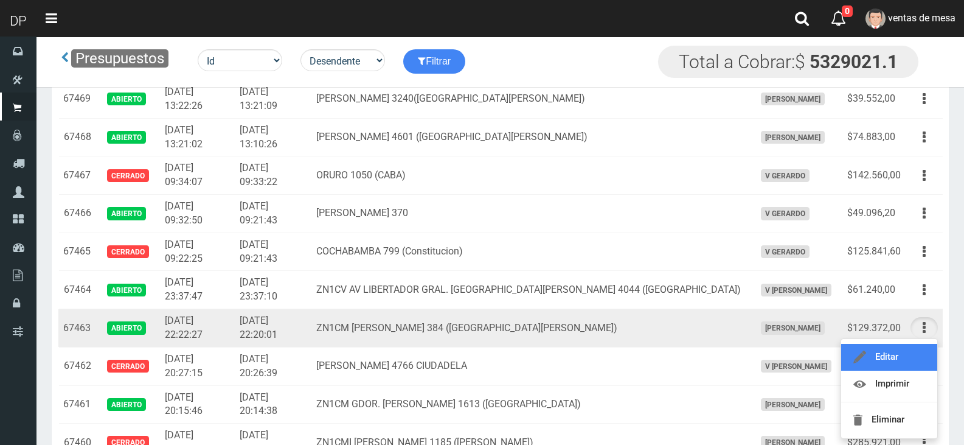
click at [888, 362] on link "Editar" at bounding box center [889, 357] width 96 height 27
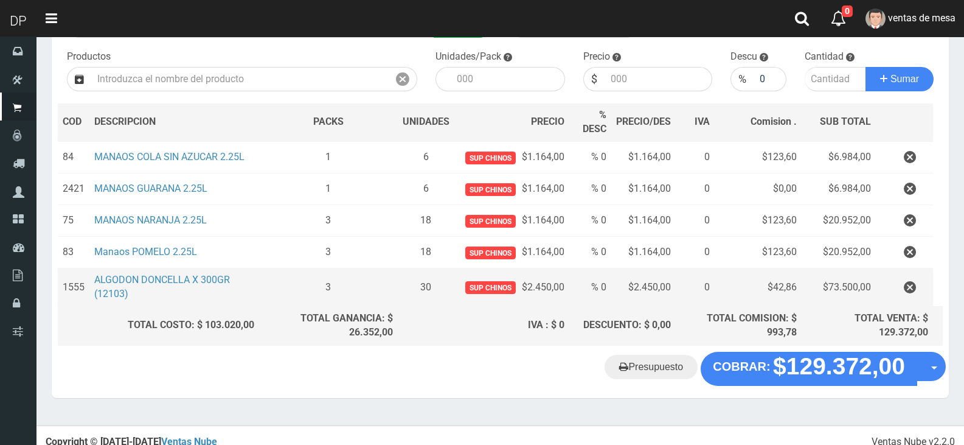
scroll to position [122, 0]
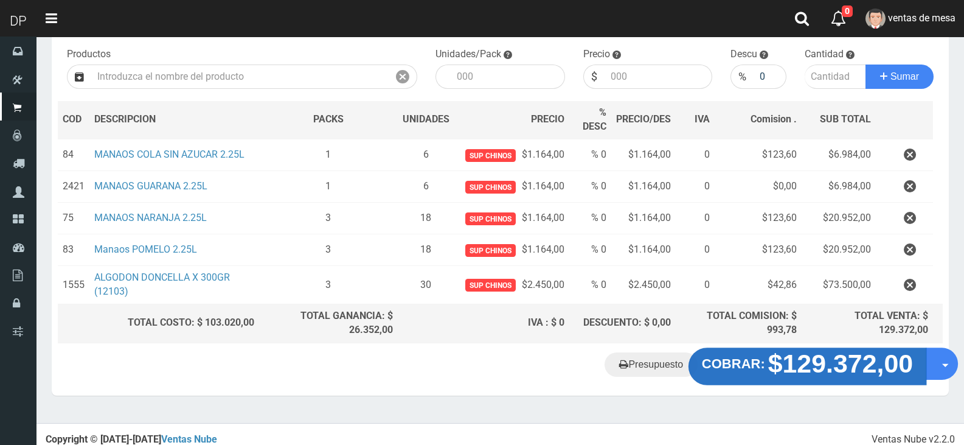
click at [868, 373] on strong "$129.372,00" at bounding box center [840, 363] width 145 height 29
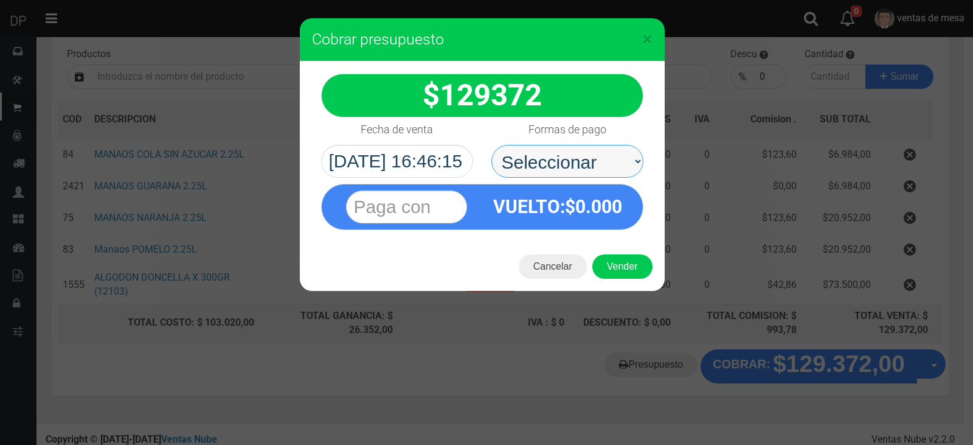
click at [537, 158] on select "Seleccionar Efectivo Tarjeta de Crédito Depósito Débito" at bounding box center [567, 161] width 152 height 33
select select "Efectivo"
click at [491, 145] on select "Seleccionar Efectivo Tarjeta de Crédito Depósito Débito" at bounding box center [567, 161] width 152 height 33
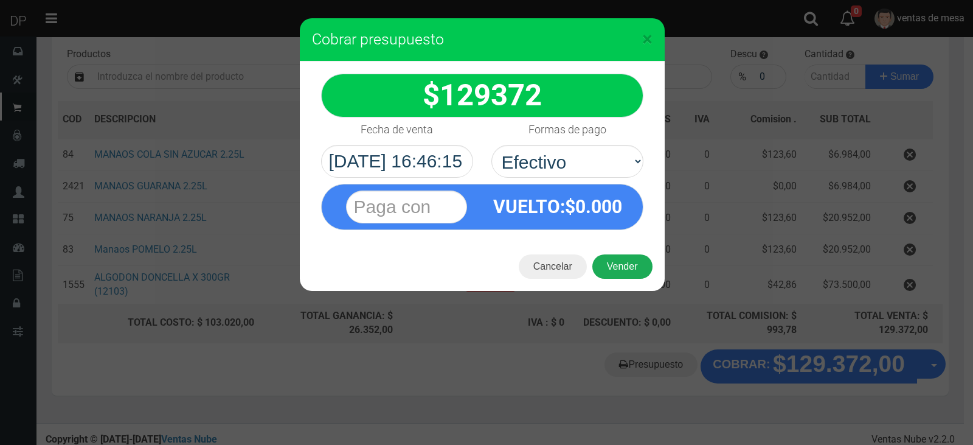
click at [637, 258] on button "Vender" at bounding box center [622, 266] width 60 height 24
click at [0, 0] on div "Cargando..." at bounding box center [0, 0] width 0 height 0
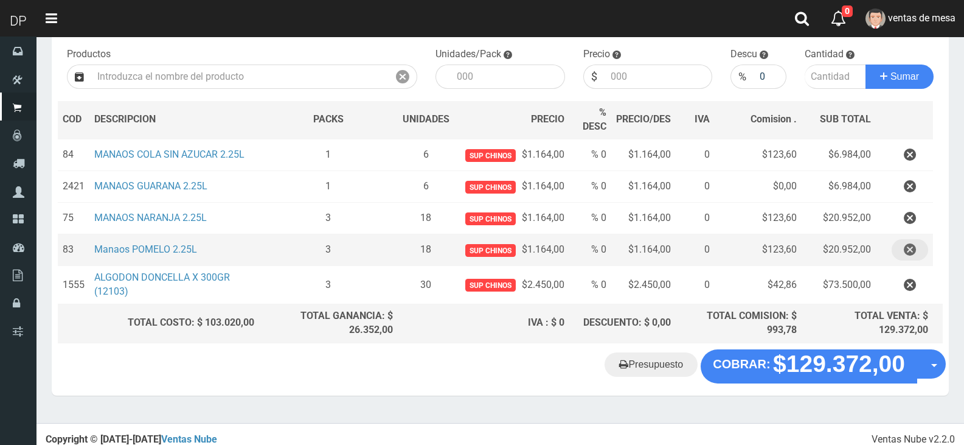
click at [913, 244] on icon "button" at bounding box center [910, 249] width 12 height 21
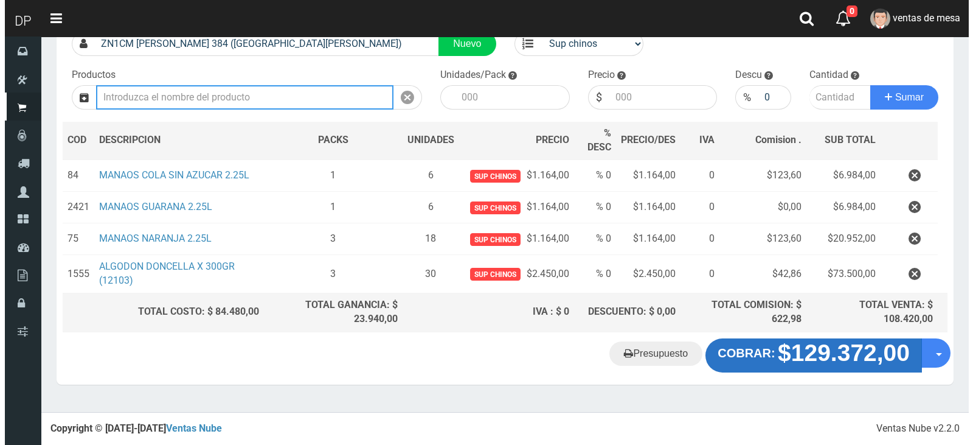
scroll to position [97, 0]
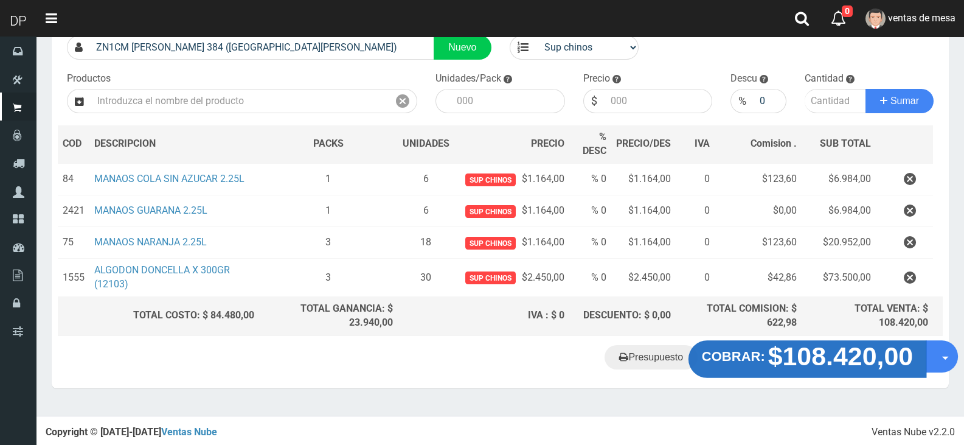
click at [830, 352] on strong "$108.420,00" at bounding box center [840, 355] width 145 height 29
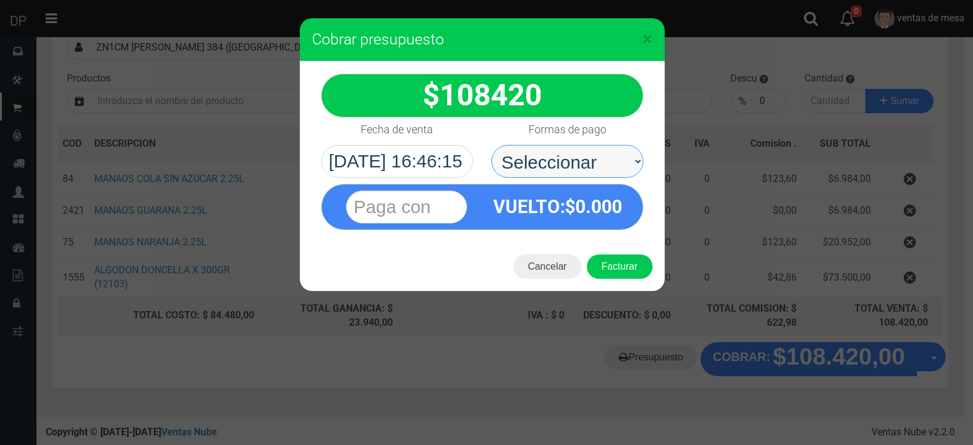
click at [575, 158] on select "Seleccionar Efectivo Tarjeta de Crédito Depósito Débito" at bounding box center [567, 161] width 152 height 33
select select "Efectivo"
click at [491, 145] on select "Seleccionar Efectivo Tarjeta de Crédito Depósito Débito" at bounding box center [567, 161] width 152 height 33
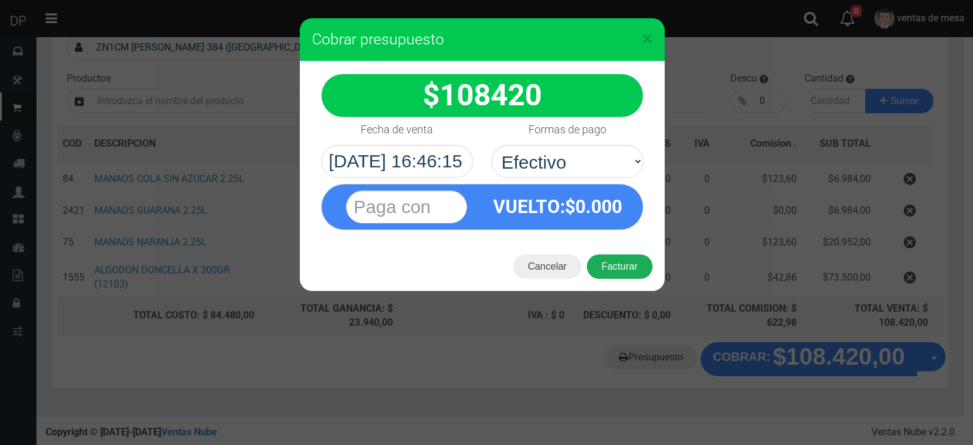
click at [622, 269] on button "Facturar" at bounding box center [620, 266] width 66 height 24
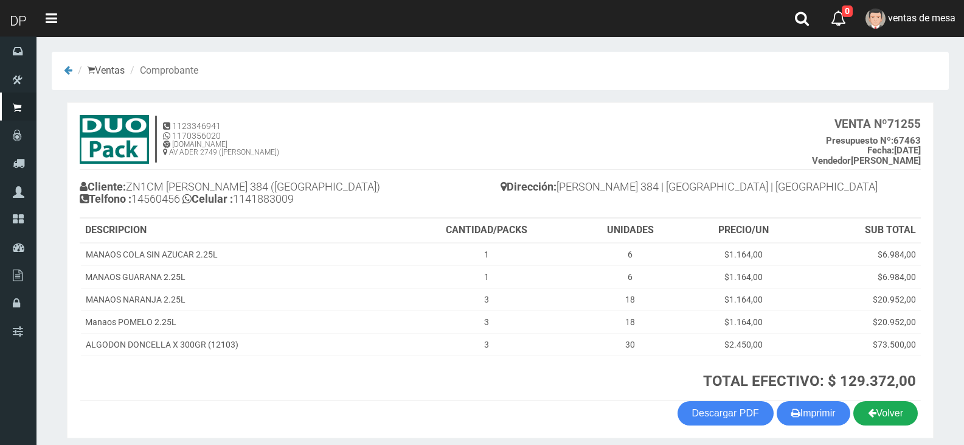
click at [890, 418] on link "Volver" at bounding box center [885, 413] width 64 height 24
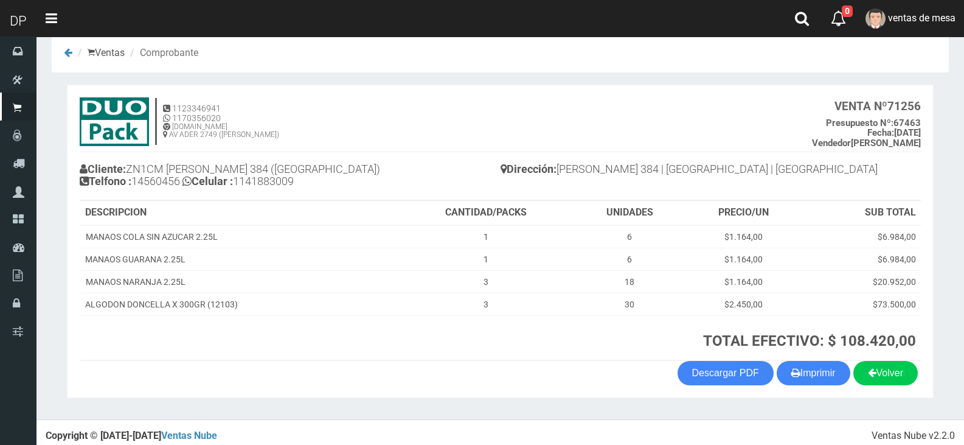
scroll to position [25, 0]
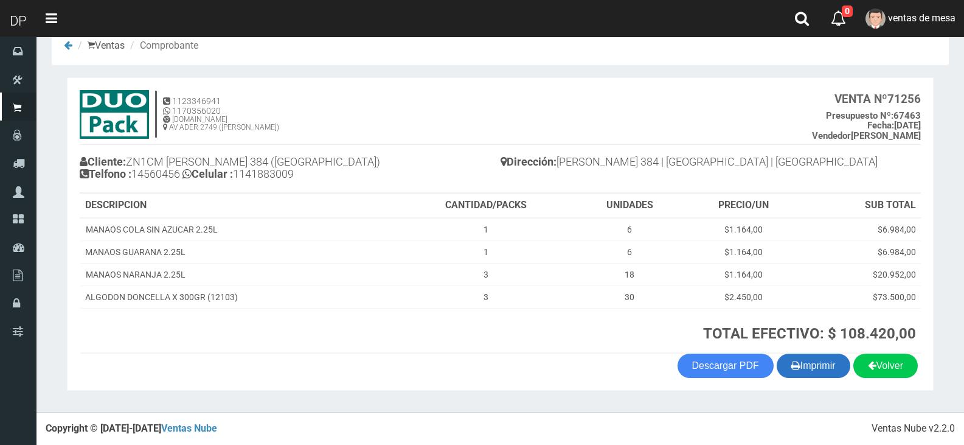
click at [805, 370] on button "Imprimir" at bounding box center [814, 365] width 74 height 24
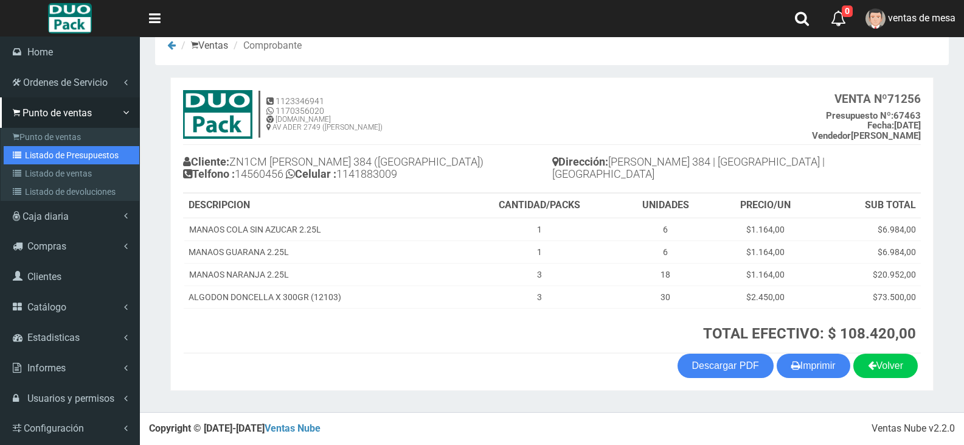
click at [71, 154] on link "Listado de Presupuestos" at bounding box center [72, 155] width 136 height 18
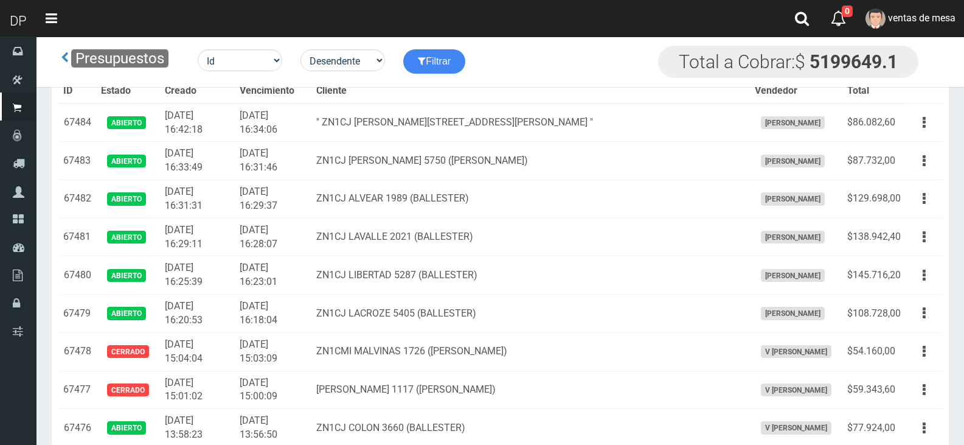
scroll to position [4309, 0]
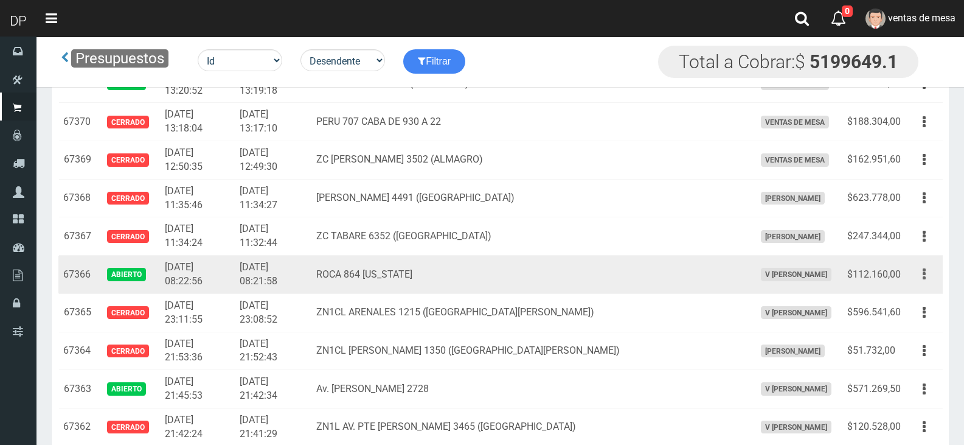
click at [928, 274] on button "button" at bounding box center [924, 273] width 27 height 21
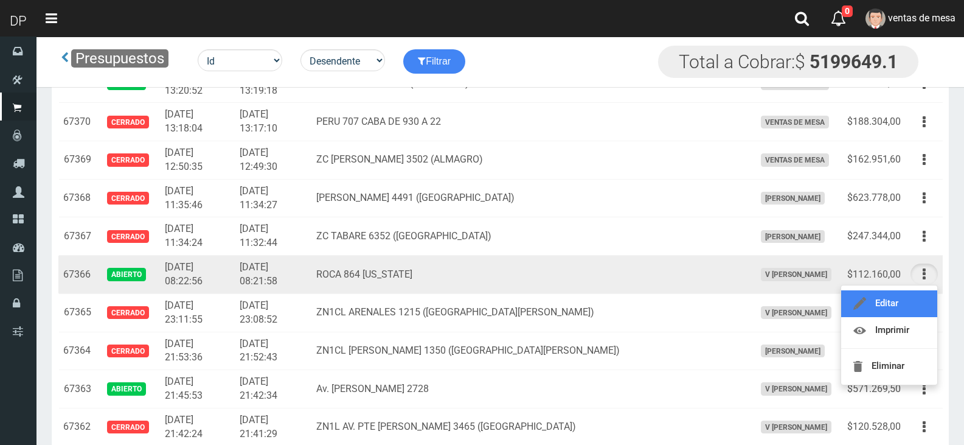
click at [892, 299] on link "Editar" at bounding box center [889, 303] width 96 height 27
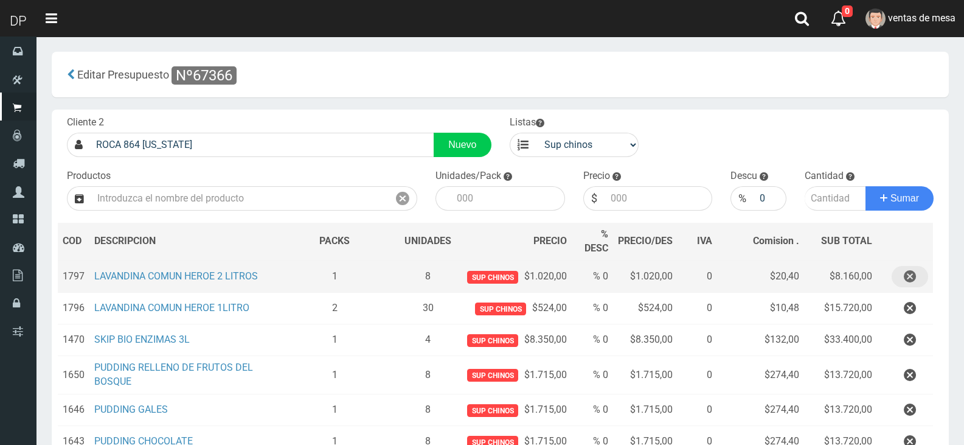
click at [911, 274] on icon "button" at bounding box center [910, 276] width 12 height 21
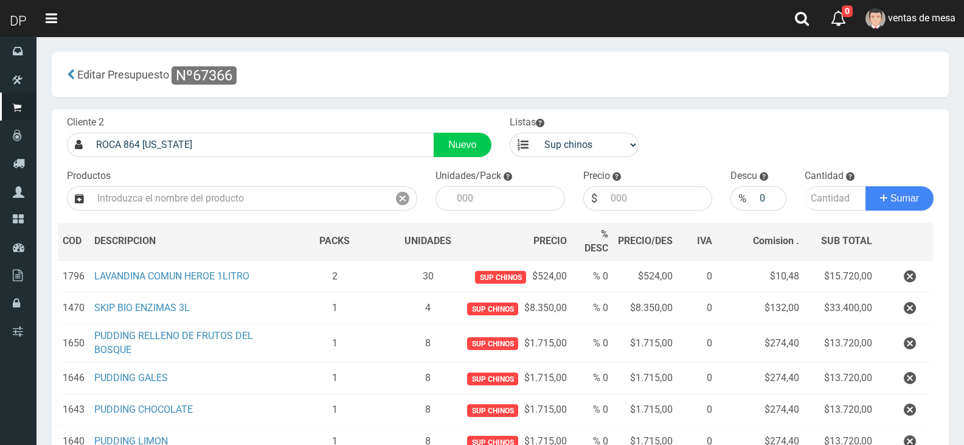
click at [913, 280] on icon "button" at bounding box center [910, 276] width 12 height 21
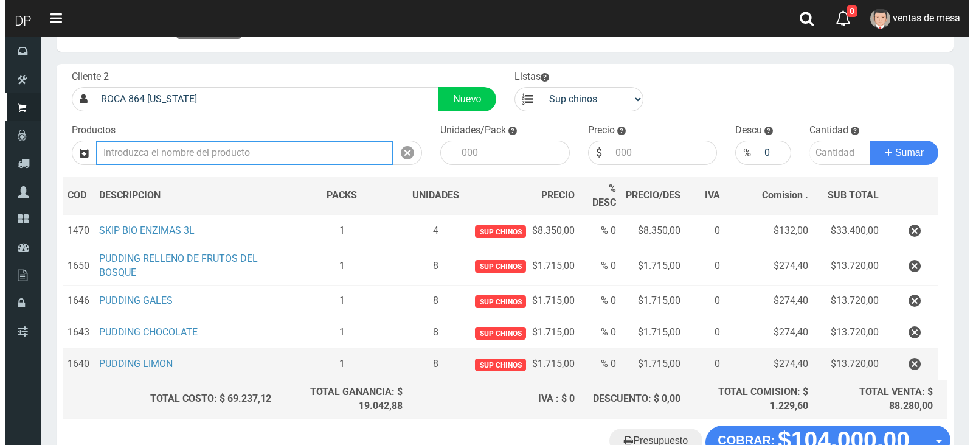
scroll to position [129, 0]
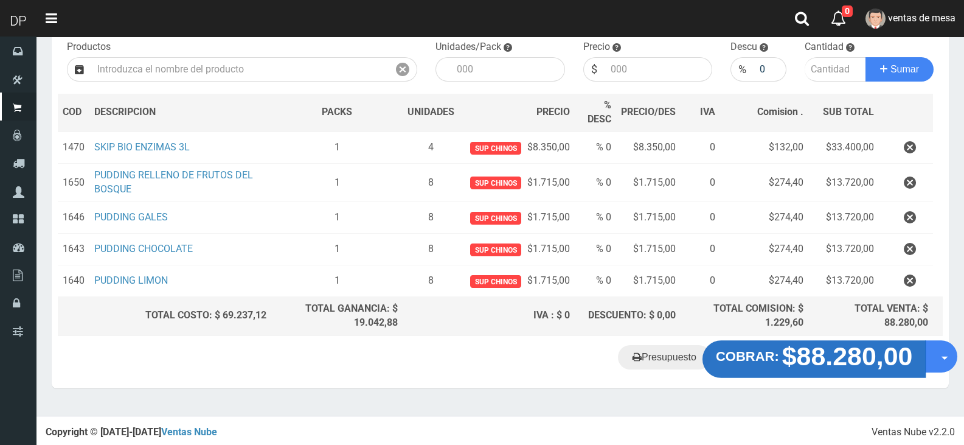
click at [850, 361] on strong "$88.280,00" at bounding box center [847, 355] width 131 height 29
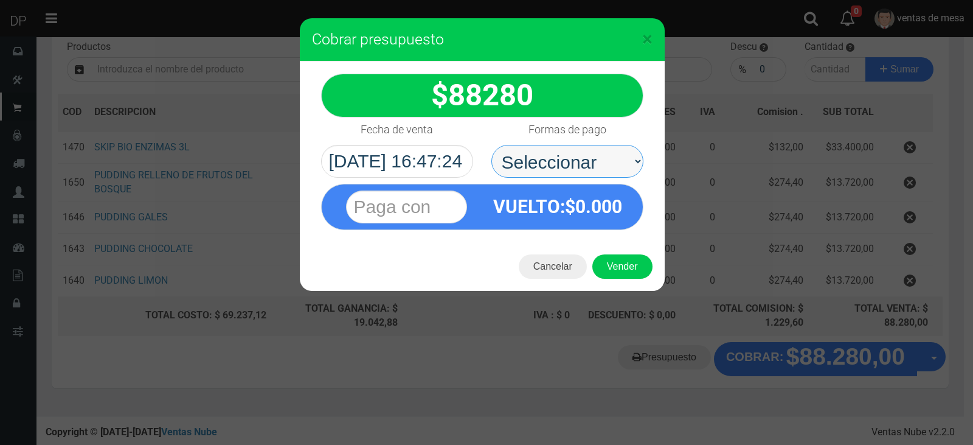
drag, startPoint x: 578, startPoint y: 167, endPoint x: 577, endPoint y: 176, distance: 8.6
click at [578, 167] on select "Seleccionar Efectivo Tarjeta de Crédito Depósito Débito" at bounding box center [567, 161] width 152 height 33
select select "Efectivo"
click at [491, 145] on select "Seleccionar Efectivo Tarjeta de Crédito Depósito Débito" at bounding box center [567, 161] width 152 height 33
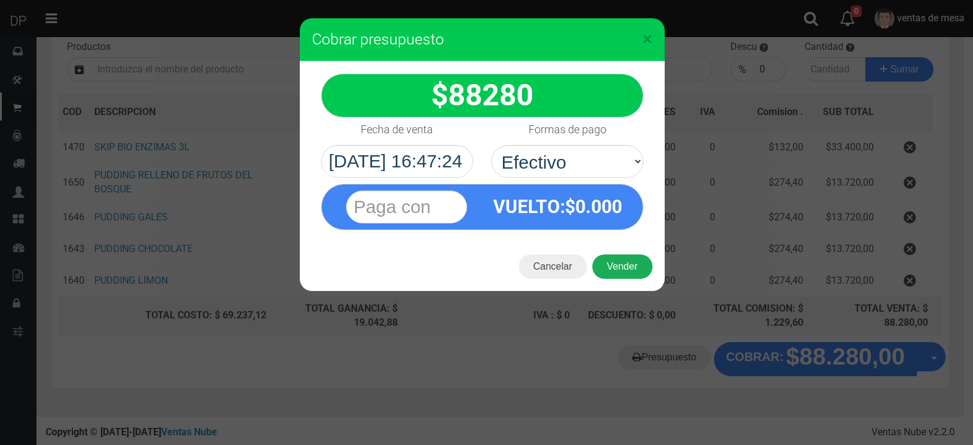
click at [634, 268] on button "Vender" at bounding box center [622, 266] width 60 height 24
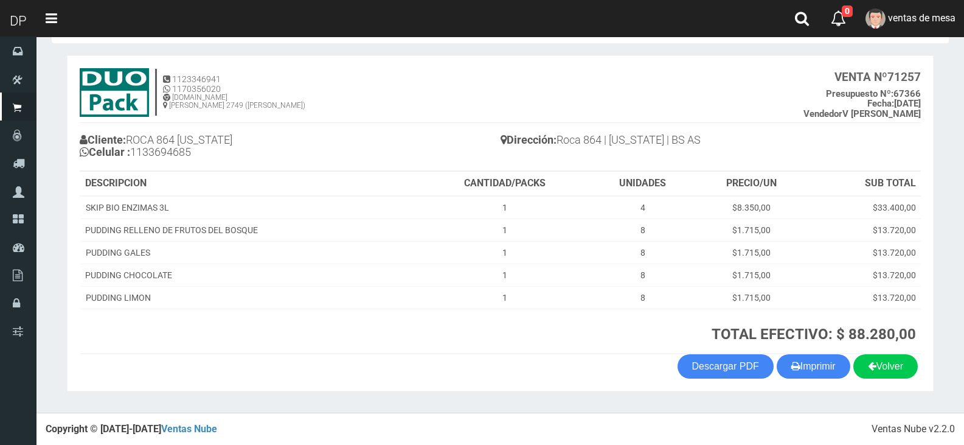
scroll to position [47, 0]
click at [813, 371] on button "Imprimir" at bounding box center [814, 365] width 74 height 24
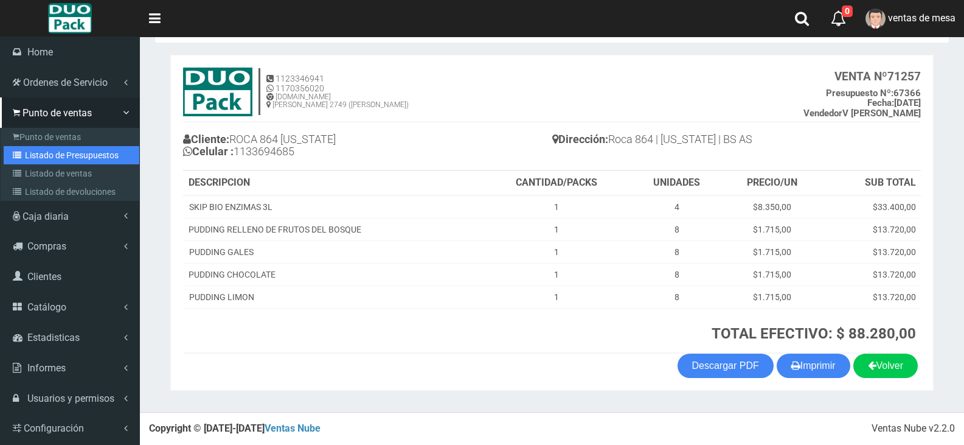
click at [74, 153] on link "Listado de Presupuestos" at bounding box center [72, 155] width 136 height 18
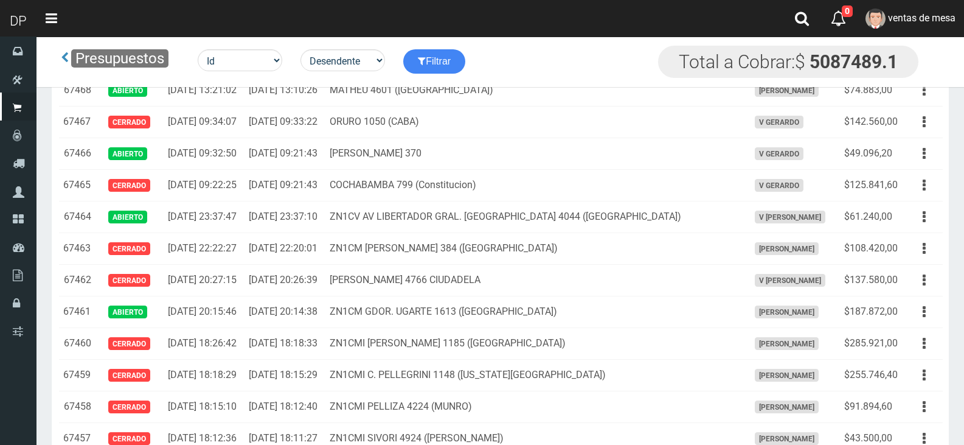
scroll to position [777, 0]
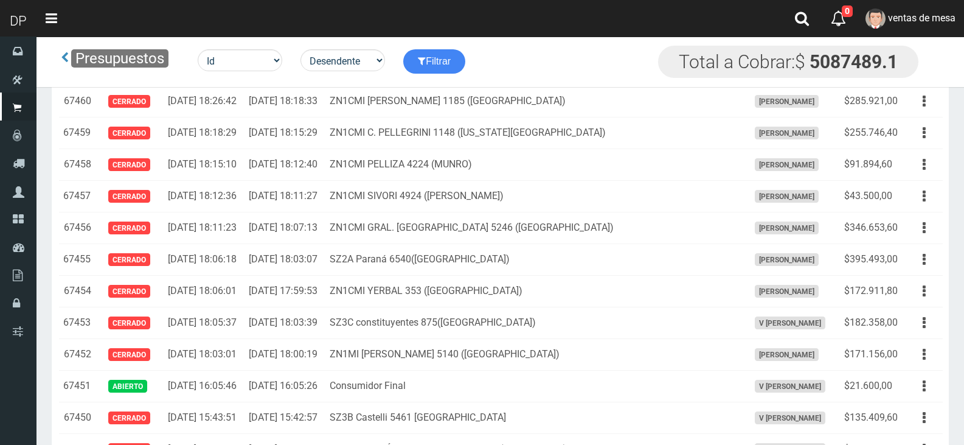
click at [924, 80] on icon "button" at bounding box center [924, 69] width 3 height 21
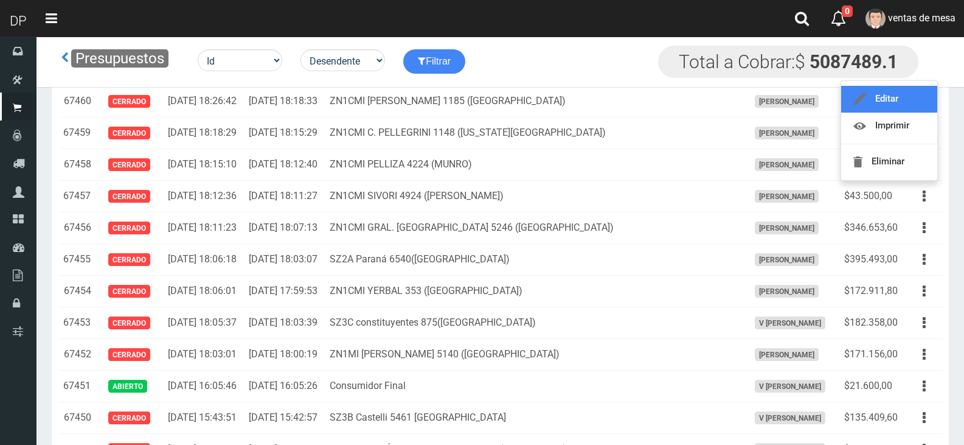
click at [901, 113] on link "Editar" at bounding box center [889, 99] width 96 height 27
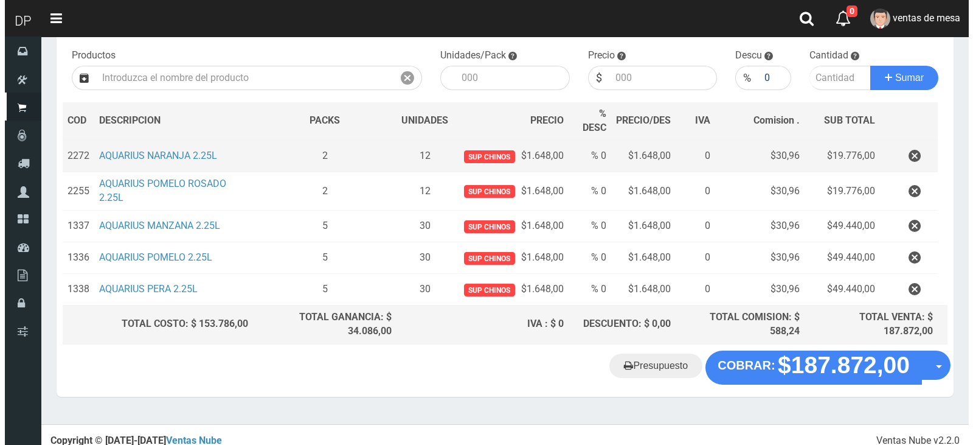
scroll to position [122, 0]
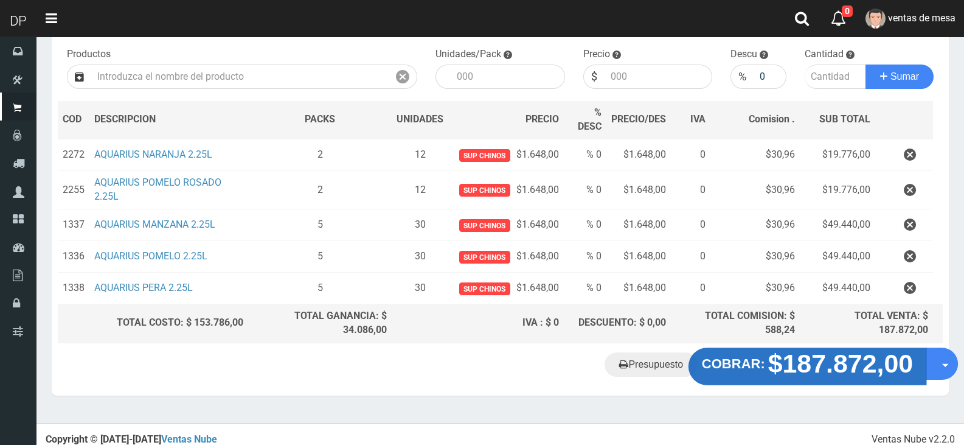
click at [875, 360] on strong "$187.872,00" at bounding box center [840, 363] width 145 height 29
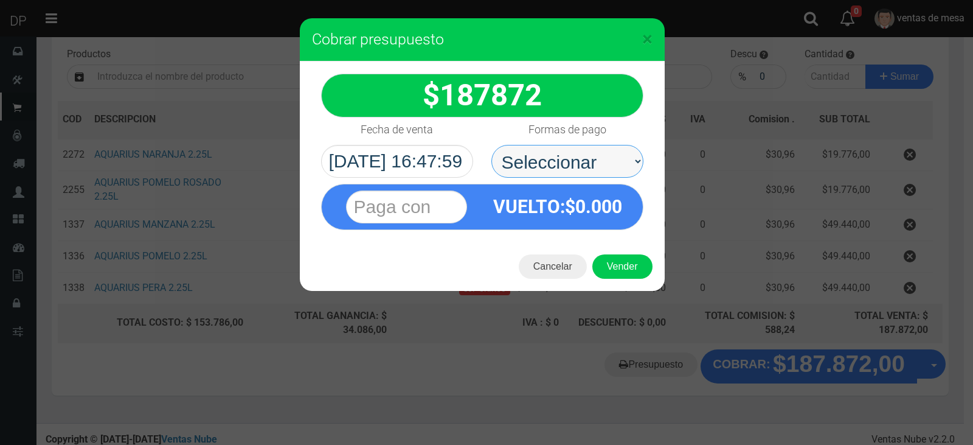
click at [594, 167] on select "Seleccionar Efectivo Tarjeta de Crédito Depósito Débito" at bounding box center [567, 161] width 152 height 33
click at [491, 145] on select "Seleccionar Efectivo Tarjeta de Crédito Depósito Débito" at bounding box center [567, 161] width 152 height 33
click at [588, 151] on select "Seleccionar Efectivo Tarjeta de Crédito Depósito Débito" at bounding box center [567, 161] width 152 height 33
select select "Efectivo"
click at [491, 145] on select "Seleccionar Efectivo Tarjeta de Crédito Depósito Débito" at bounding box center [567, 161] width 152 height 33
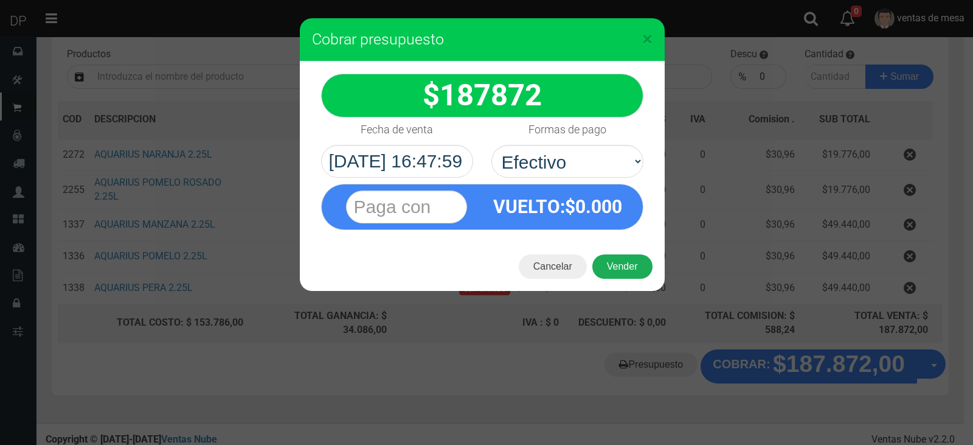
click at [623, 273] on button "Vender" at bounding box center [622, 266] width 60 height 24
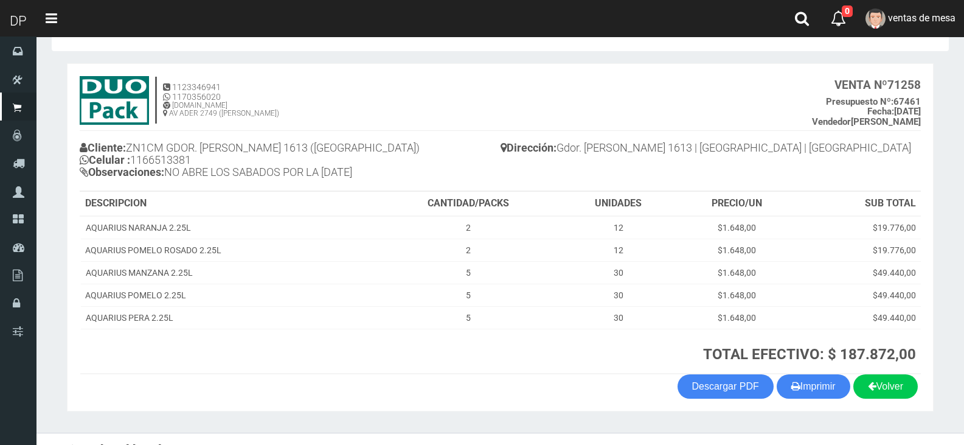
scroll to position [60, 0]
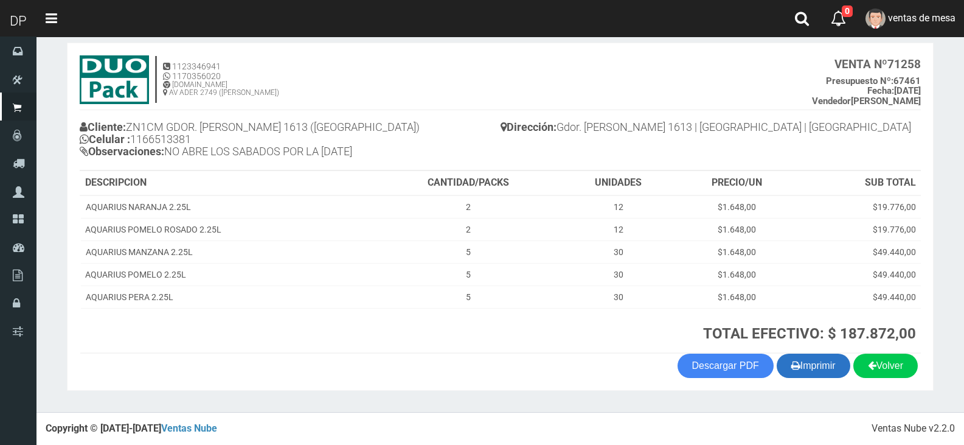
click at [821, 362] on button "Imprimir" at bounding box center [814, 365] width 74 height 24
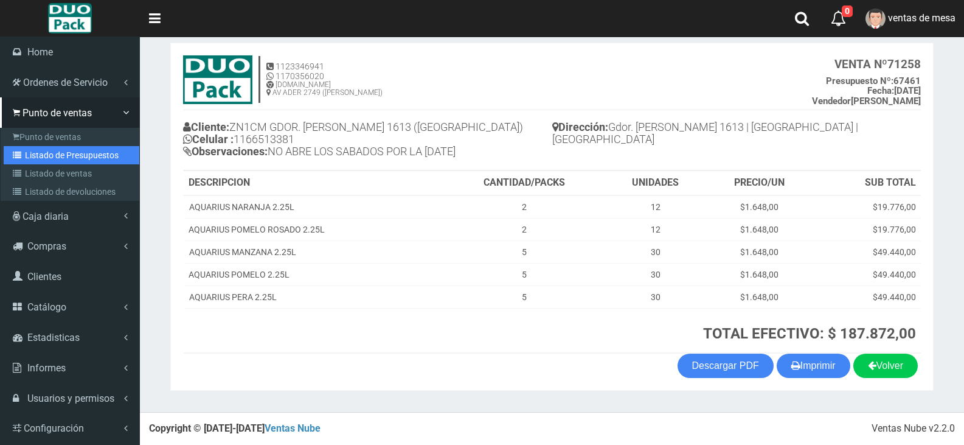
click at [90, 162] on link "Listado de Presupuestos" at bounding box center [72, 155] width 136 height 18
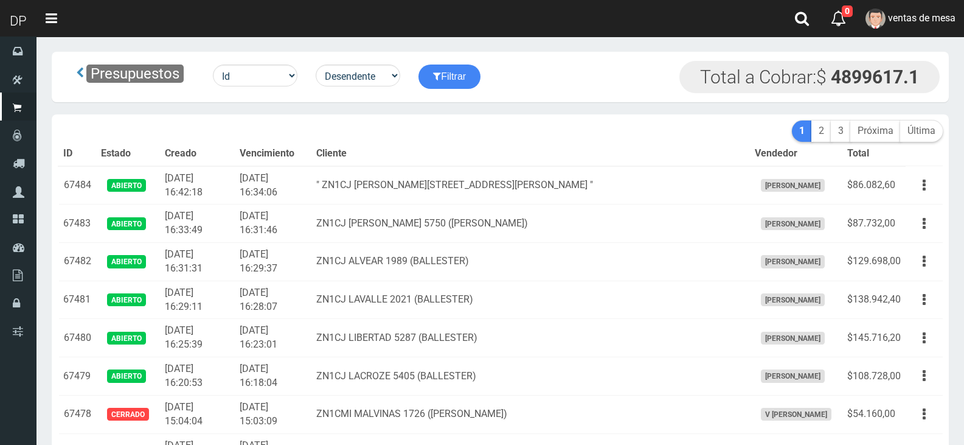
scroll to position [5454, 0]
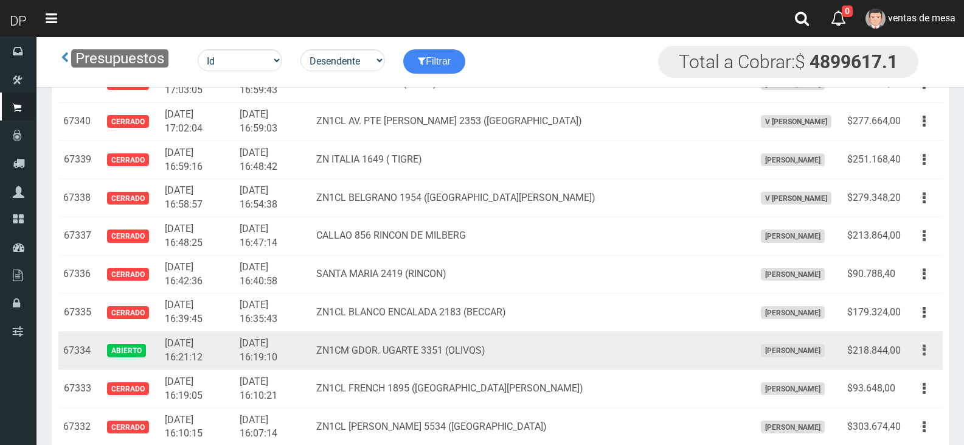
click at [927, 350] on button "button" at bounding box center [924, 349] width 27 height 21
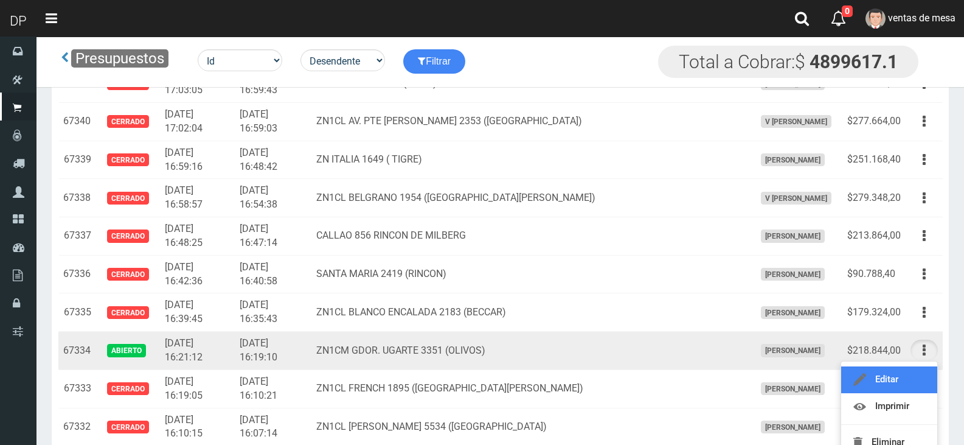
click at [881, 374] on link "Editar" at bounding box center [889, 379] width 96 height 27
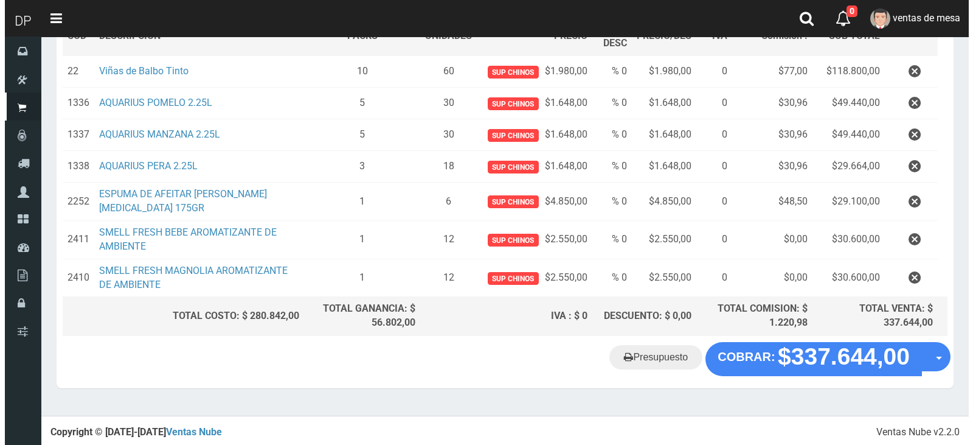
scroll to position [144, 0]
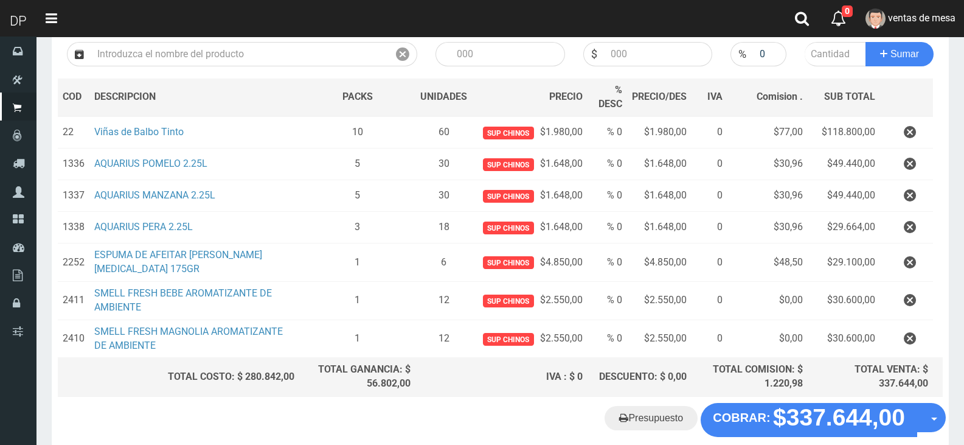
click at [913, 137] on icon "button" at bounding box center [910, 132] width 12 height 21
click at [0, 0] on div "Cargando..." at bounding box center [0, 0] width 0 height 0
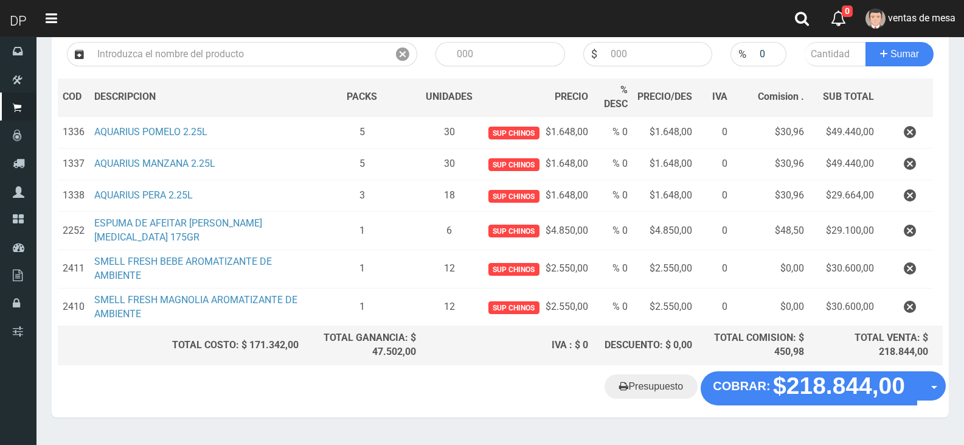
click at [806, 403] on div "Presupuesto COBRAR: $218.844,00 Opciones" at bounding box center [500, 394] width 897 height 46
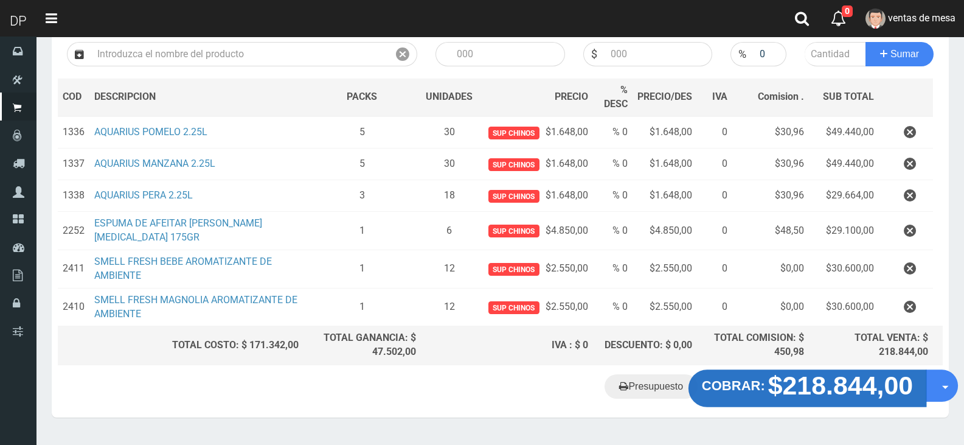
click at [805, 398] on strong "$218.844,00" at bounding box center [840, 385] width 145 height 29
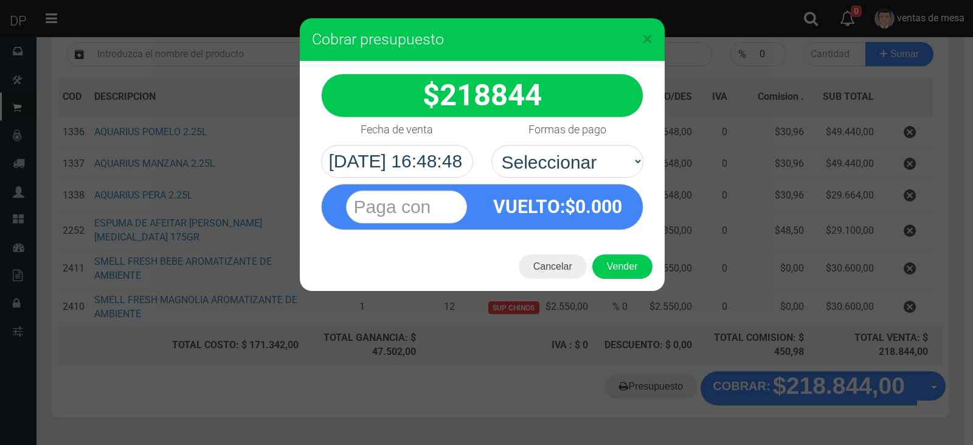
click at [577, 178] on div "VUELTO :$ 0.000" at bounding box center [482, 204] width 341 height 52
click at [580, 172] on select "Seleccionar Efectivo Tarjeta de Crédito Depósito Débito" at bounding box center [567, 161] width 152 height 33
select select "Efectivo"
click at [491, 145] on select "Seleccionar Efectivo Tarjeta de Crédito Depósito Débito" at bounding box center [567, 161] width 152 height 33
click at [616, 277] on button "Vender" at bounding box center [622, 266] width 60 height 24
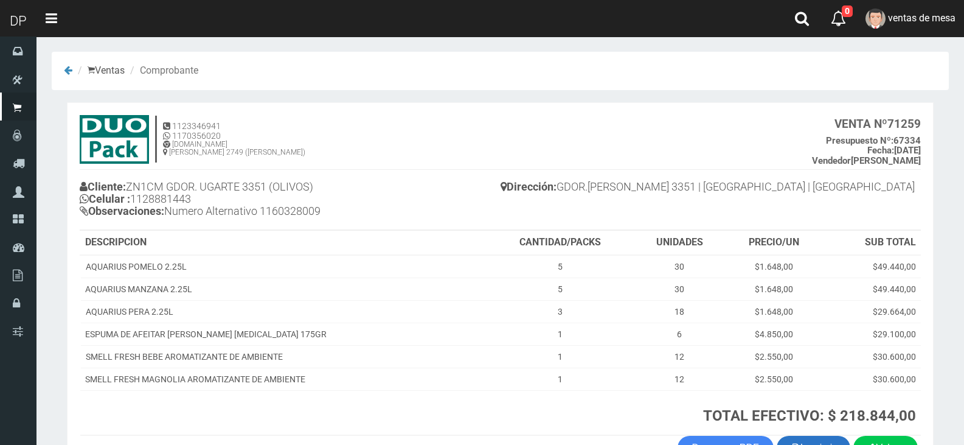
scroll to position [82, 0]
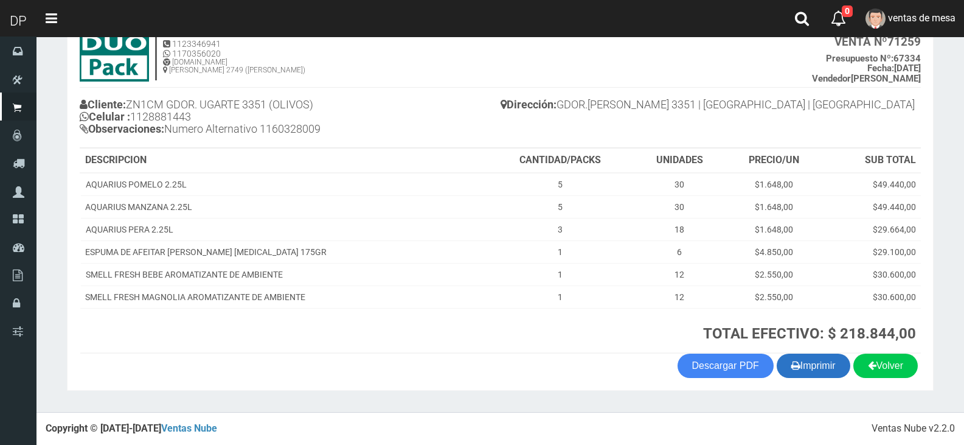
click at [824, 371] on button "Imprimir" at bounding box center [814, 365] width 74 height 24
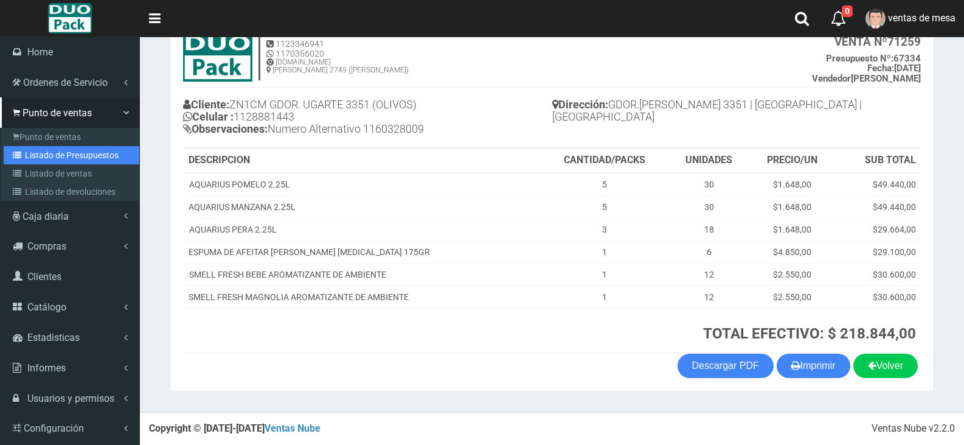
drag, startPoint x: 92, startPoint y: 153, endPoint x: 114, endPoint y: 148, distance: 22.4
click at [92, 153] on link "Listado de Presupuestos" at bounding box center [72, 155] width 136 height 18
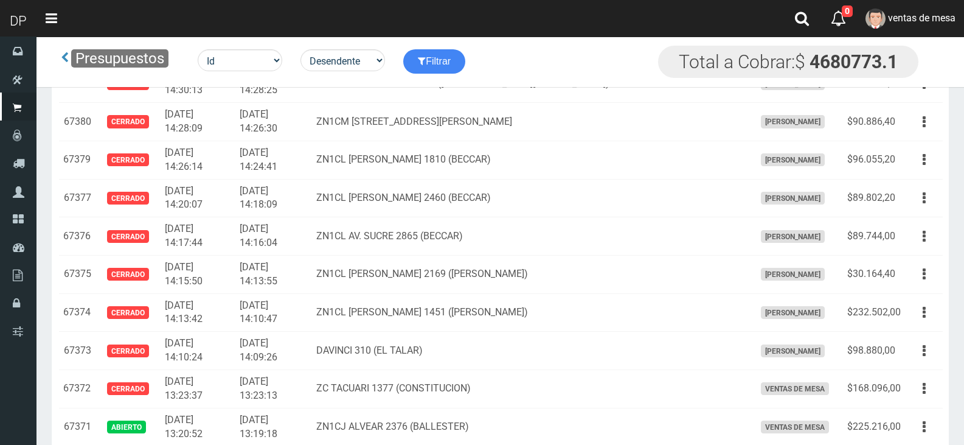
scroll to position [4209, 0]
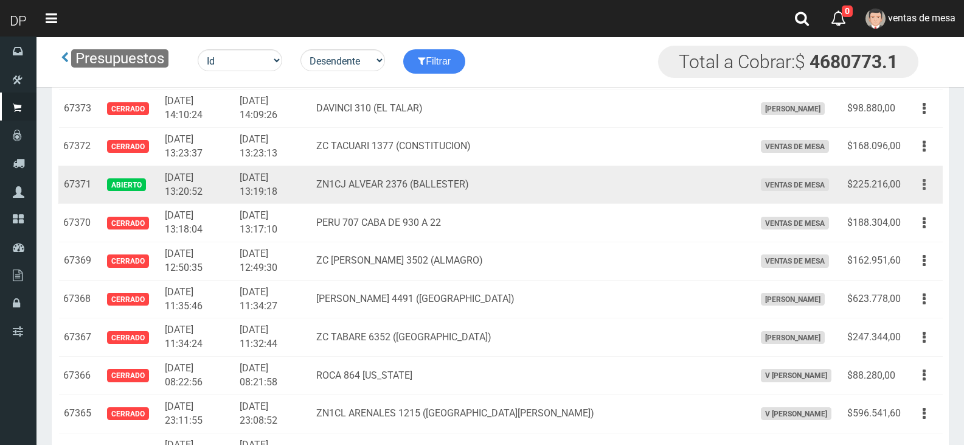
click at [924, 190] on icon "button" at bounding box center [924, 184] width 3 height 21
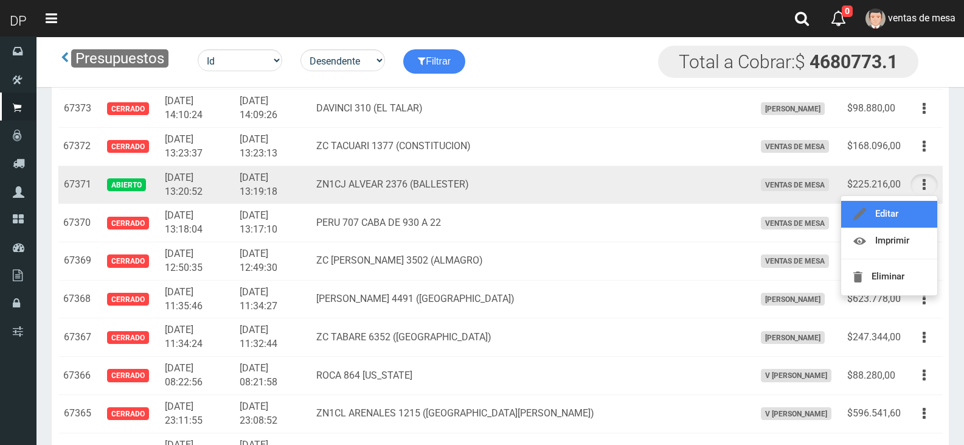
click at [882, 213] on link "Editar" at bounding box center [889, 214] width 96 height 27
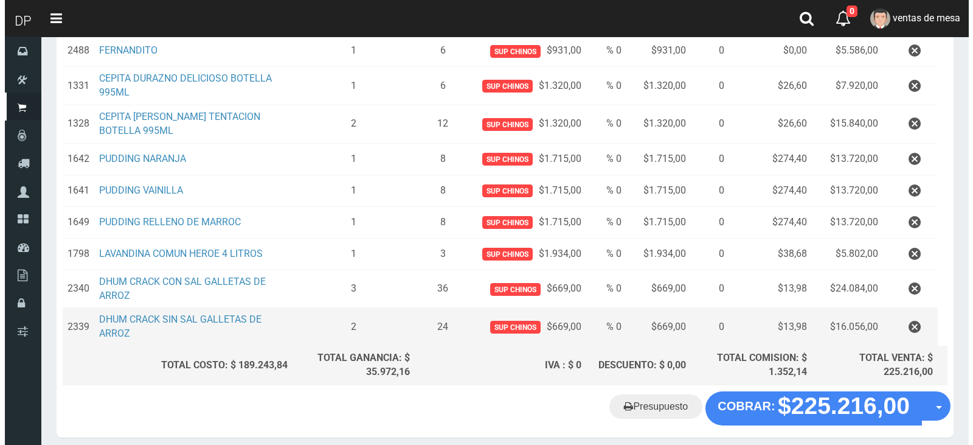
scroll to position [426, 0]
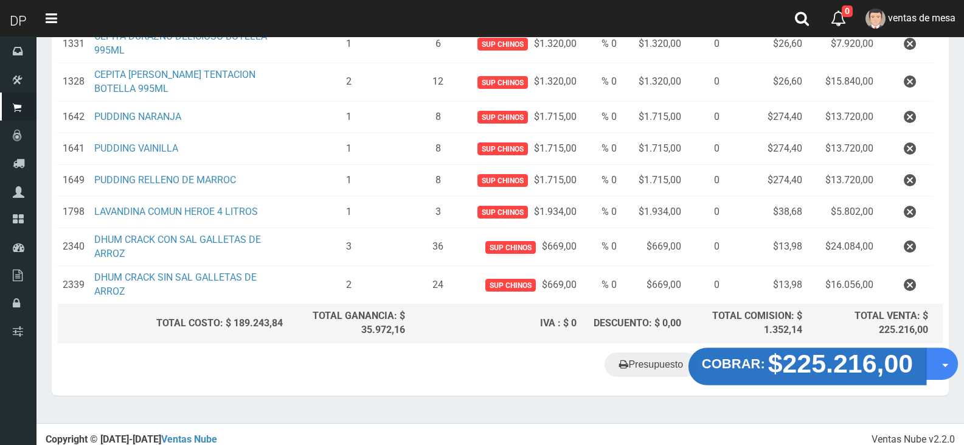
click at [824, 357] on strong "$225.216,00" at bounding box center [840, 363] width 145 height 29
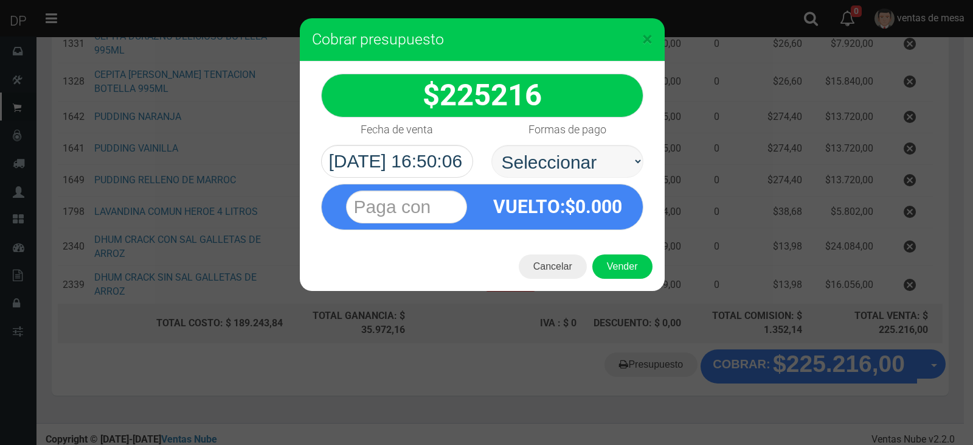
select select "Efectivo"
click at [491, 145] on select "Seleccionar Efectivo Tarjeta de Crédito Depósito Débito" at bounding box center [567, 161] width 152 height 33
click at [628, 262] on button "Vender" at bounding box center [622, 266] width 60 height 24
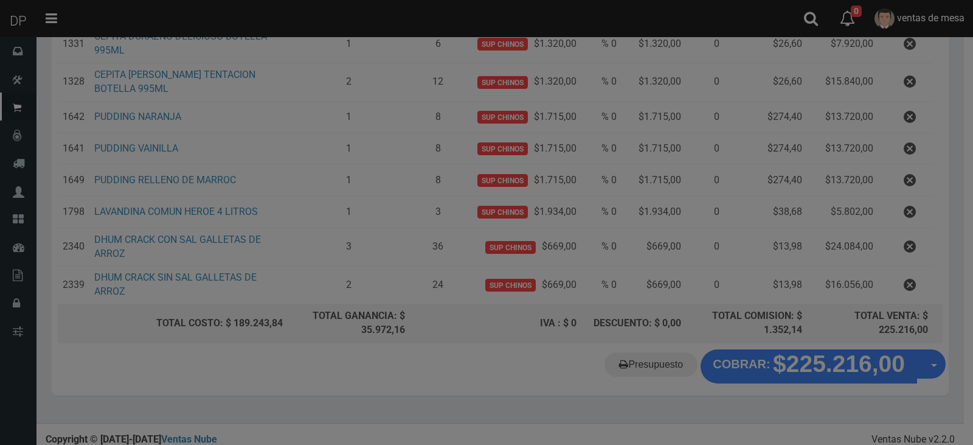
scroll to position [0, 0]
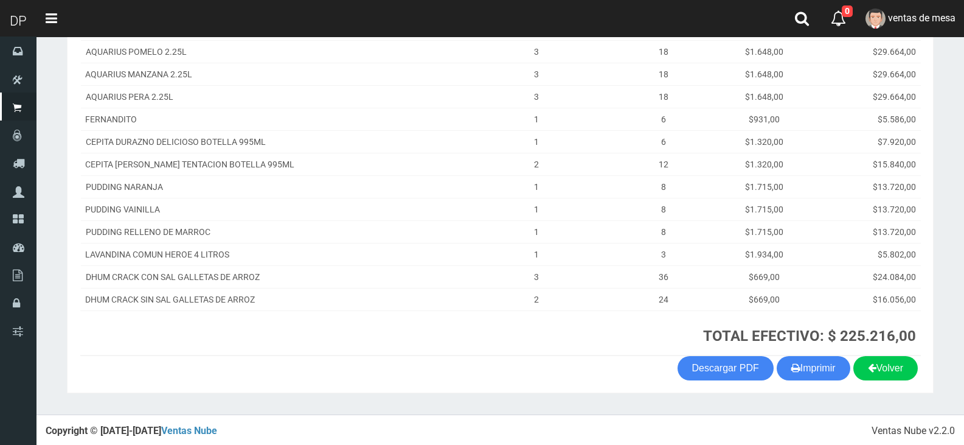
scroll to position [262, 0]
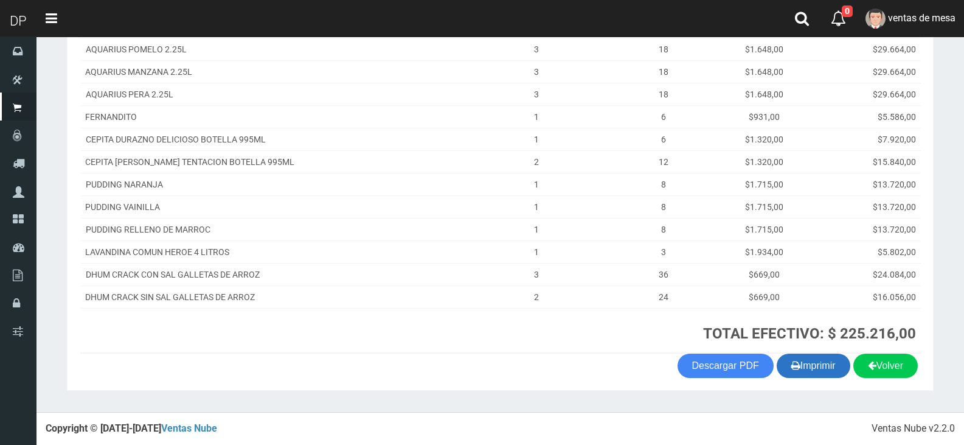
click at [821, 369] on button "Imprimir" at bounding box center [814, 365] width 74 height 24
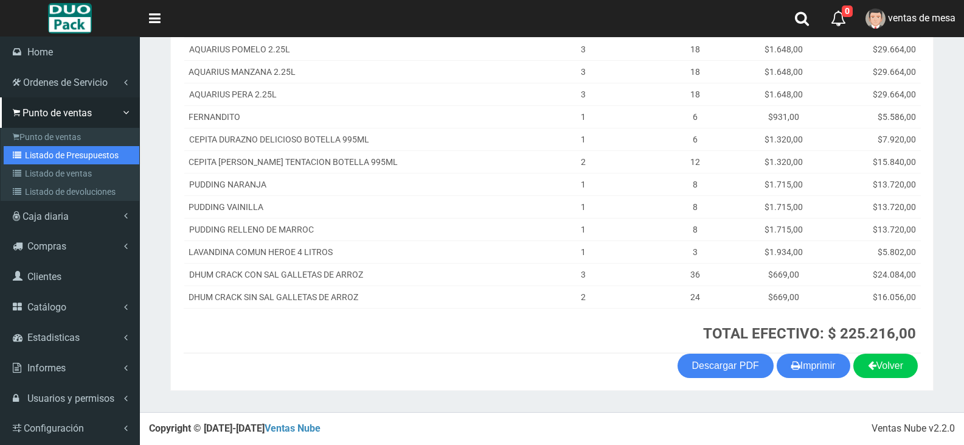
click at [75, 160] on link "Listado de Presupuestos" at bounding box center [72, 155] width 136 height 18
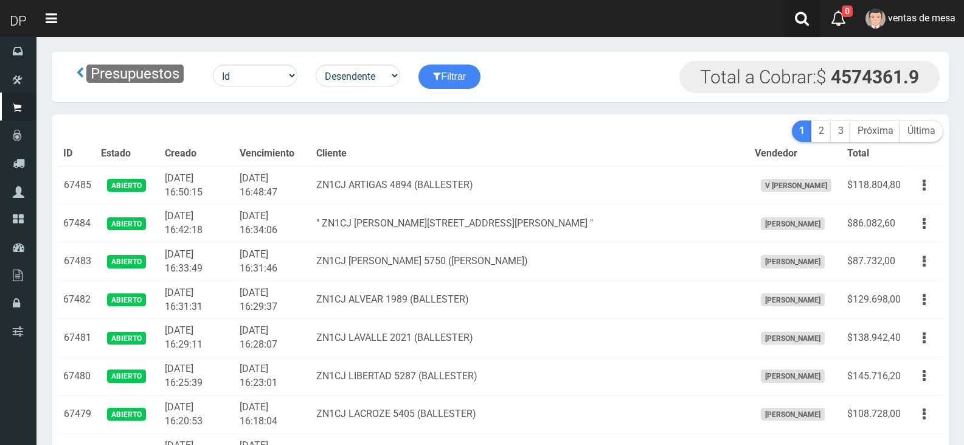
scroll to position [6191, 0]
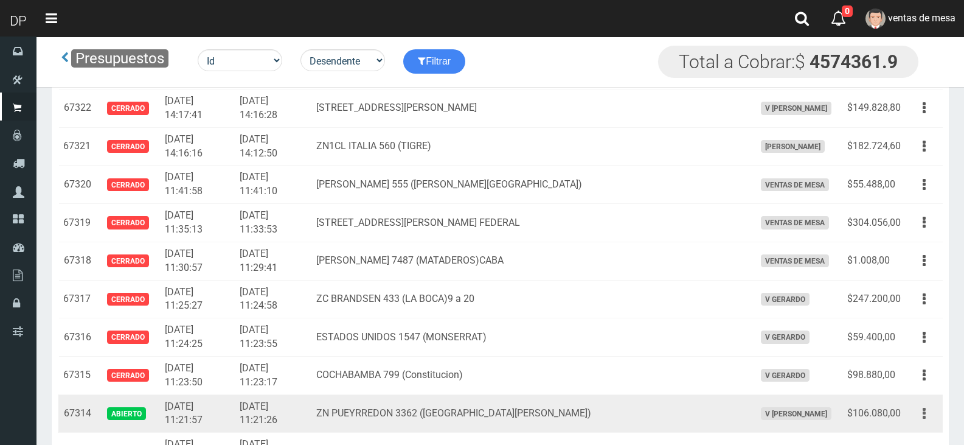
click at [931, 418] on button "button" at bounding box center [924, 413] width 27 height 21
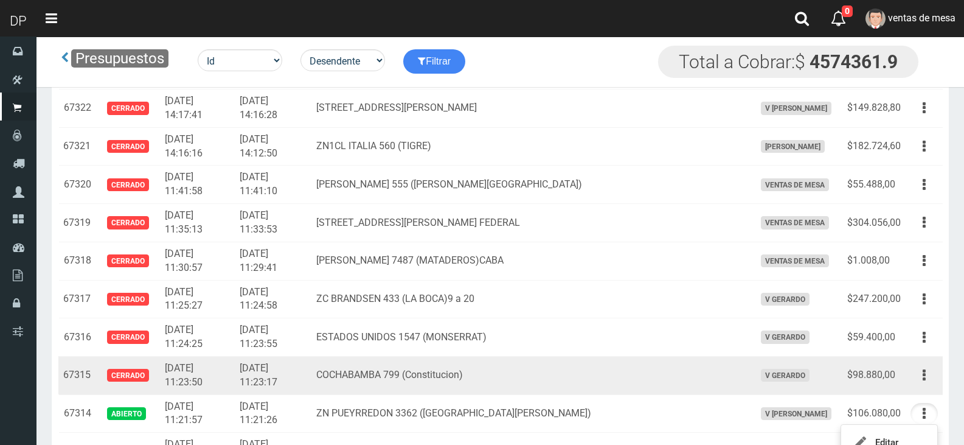
scroll to position [6252, 0]
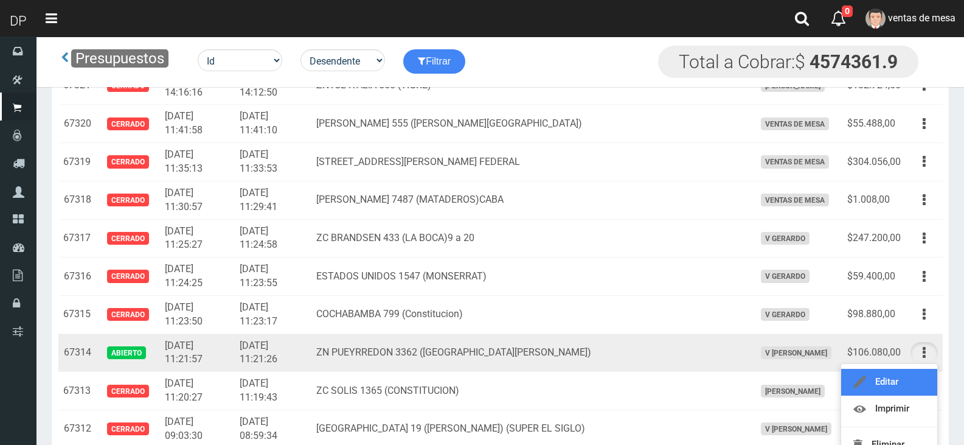
click at [903, 380] on link "Editar" at bounding box center [889, 382] width 96 height 27
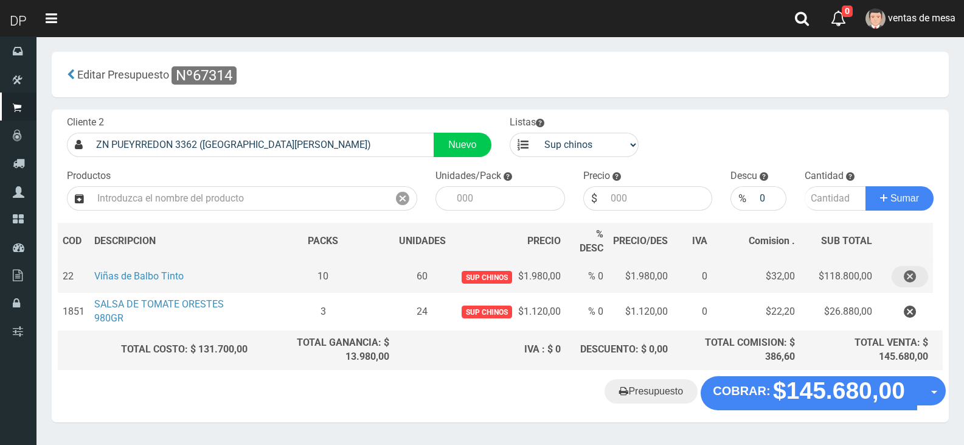
click at [914, 274] on icon "button" at bounding box center [910, 276] width 12 height 21
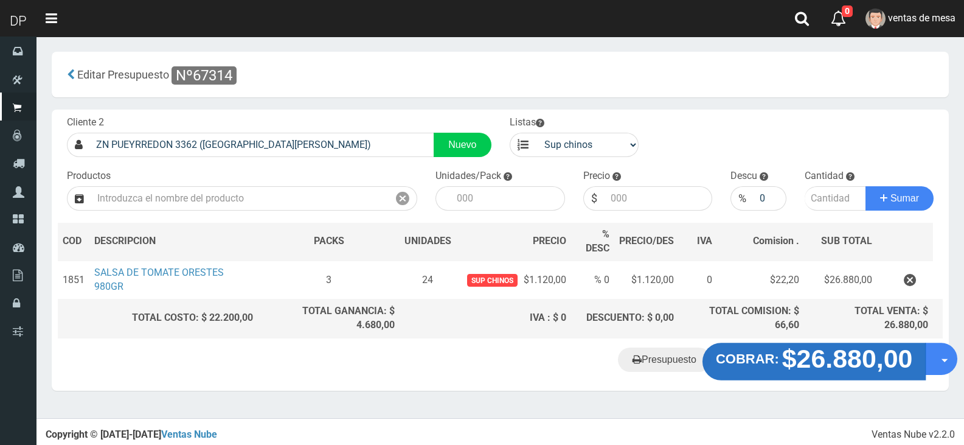
click at [772, 370] on button "COBRAR: $26.880,00" at bounding box center [815, 361] width 224 height 38
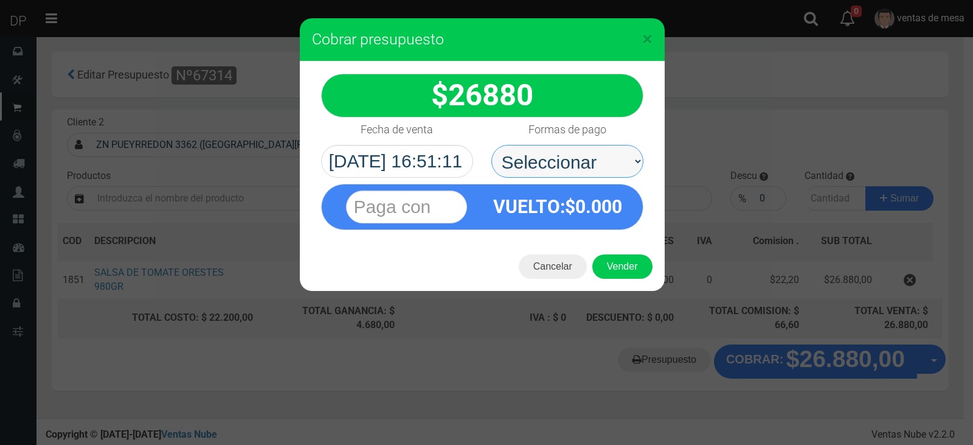
drag, startPoint x: 555, startPoint y: 181, endPoint x: 543, endPoint y: 176, distance: 13.7
click at [551, 151] on select "Seleccionar Efectivo Tarjeta de Crédito Depósito Débito" at bounding box center [567, 161] width 152 height 33
select select "Efectivo"
click at [491, 145] on select "Seleccionar Efectivo Tarjeta de Crédito Depósito Débito" at bounding box center [567, 161] width 152 height 33
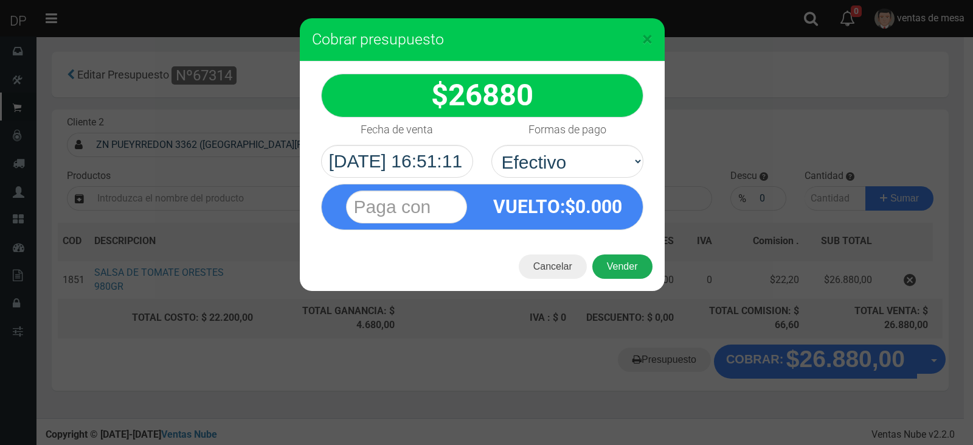
click at [614, 265] on button "Vender" at bounding box center [622, 266] width 60 height 24
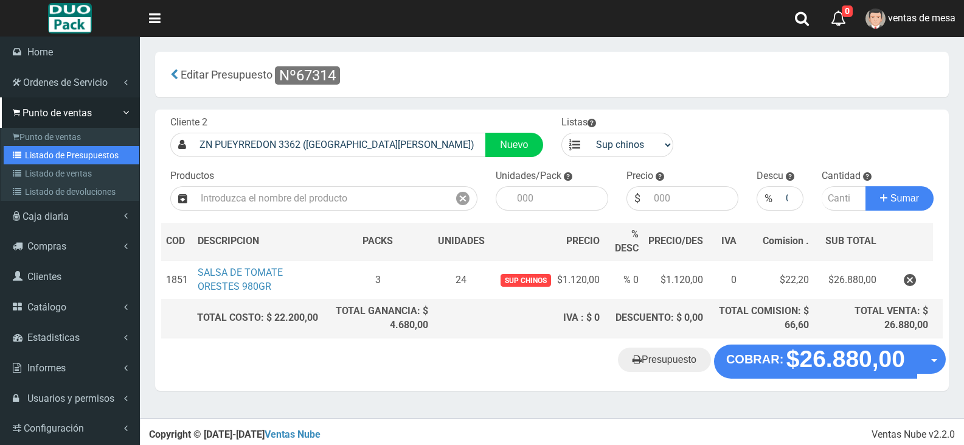
click at [75, 150] on link "Listado de Presupuestos" at bounding box center [72, 155] width 136 height 18
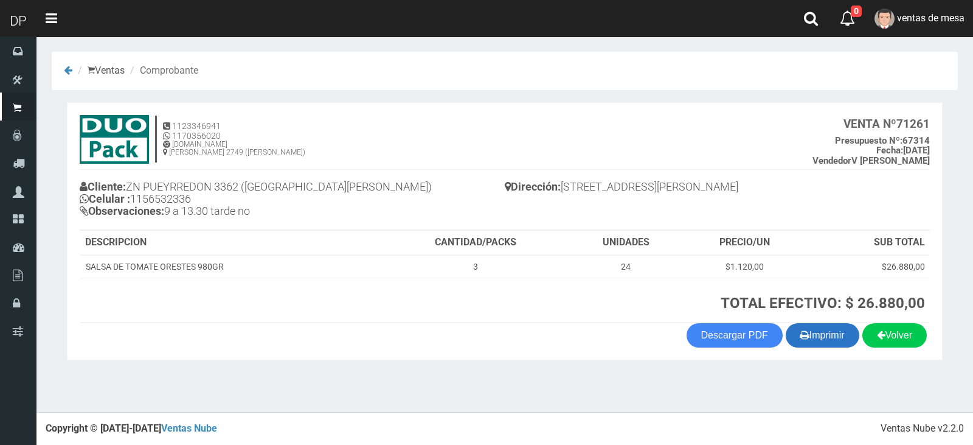
click at [816, 336] on button "Imprimir" at bounding box center [823, 335] width 74 height 24
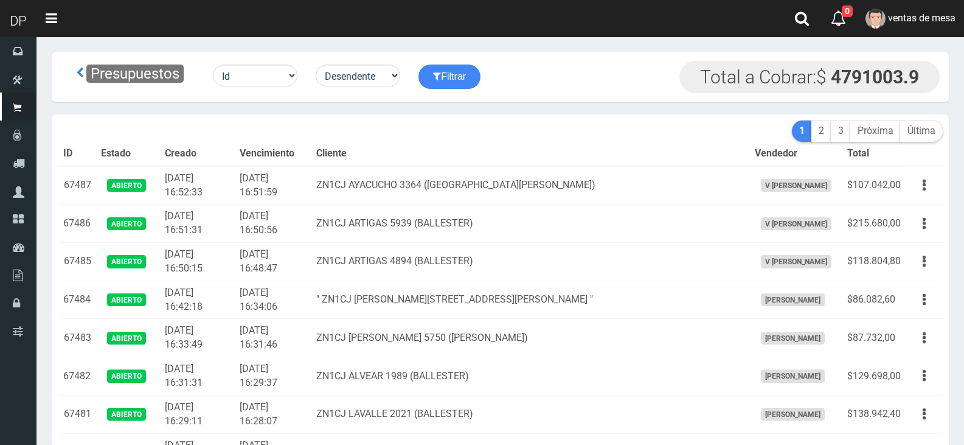
scroll to position [4653, 0]
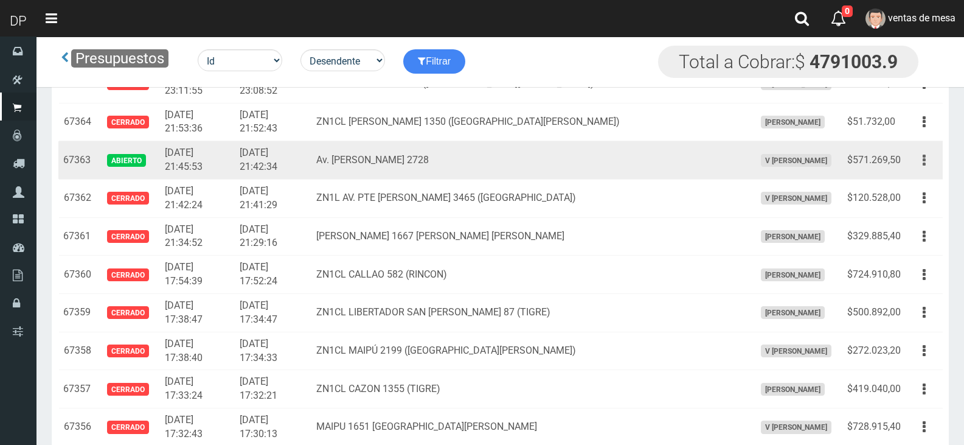
click at [927, 167] on button "button" at bounding box center [924, 160] width 27 height 21
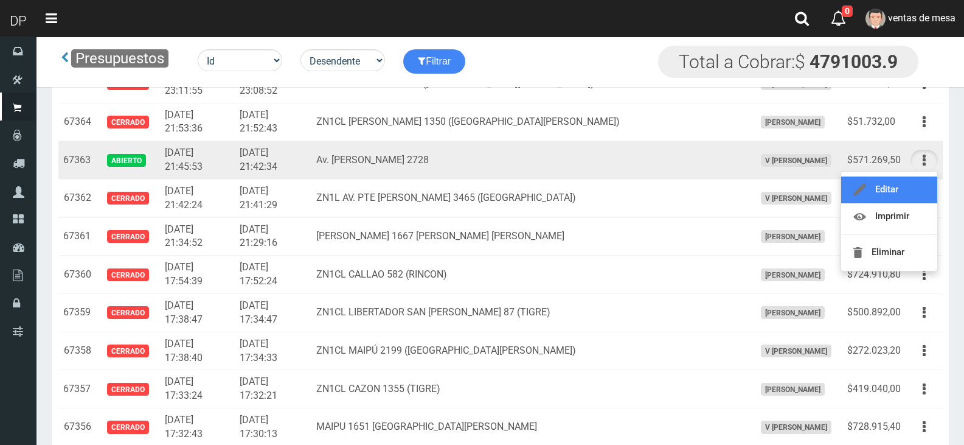
click at [896, 189] on link "Editar" at bounding box center [889, 189] width 96 height 27
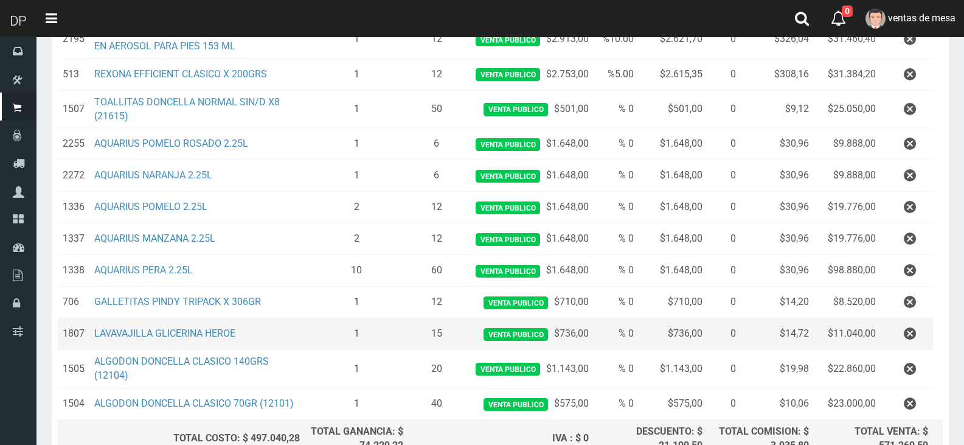
scroll to position [487, 0]
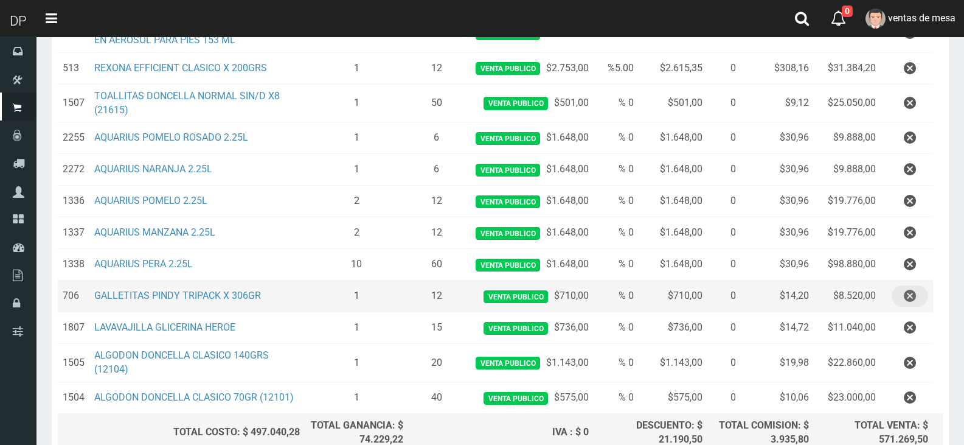
click at [912, 300] on icon "button" at bounding box center [910, 295] width 12 height 21
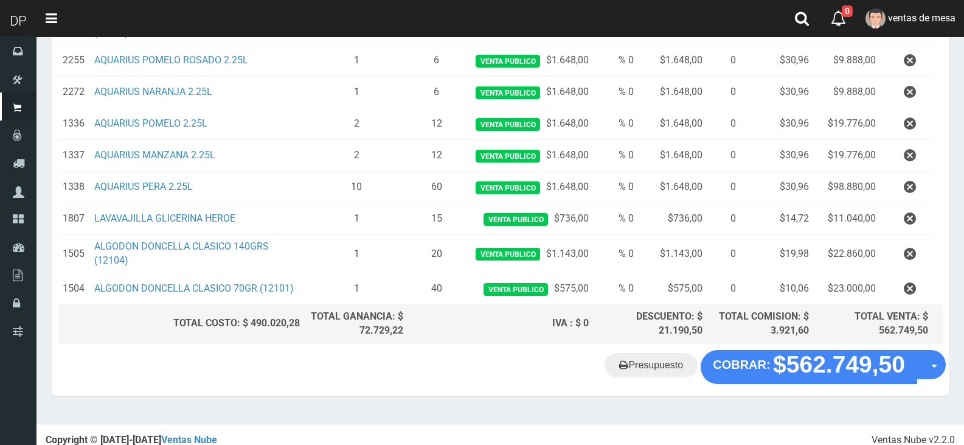
scroll to position [572, 0]
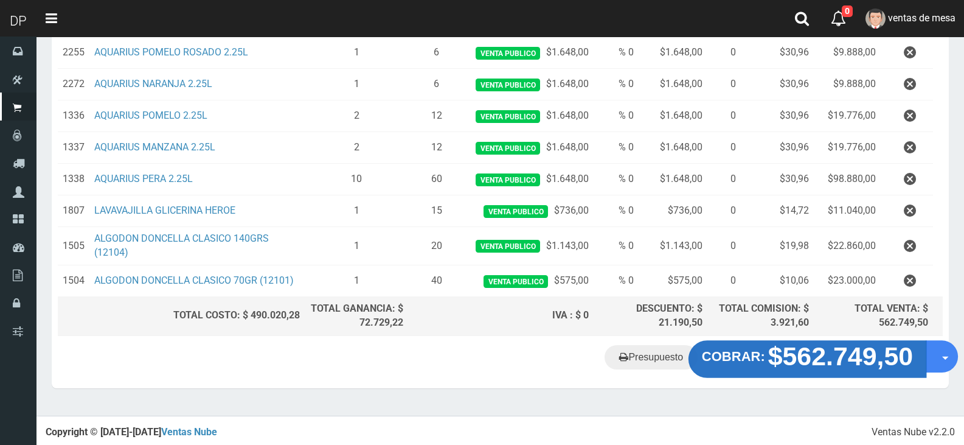
click at [839, 350] on strong "$562.749,50" at bounding box center [840, 355] width 145 height 29
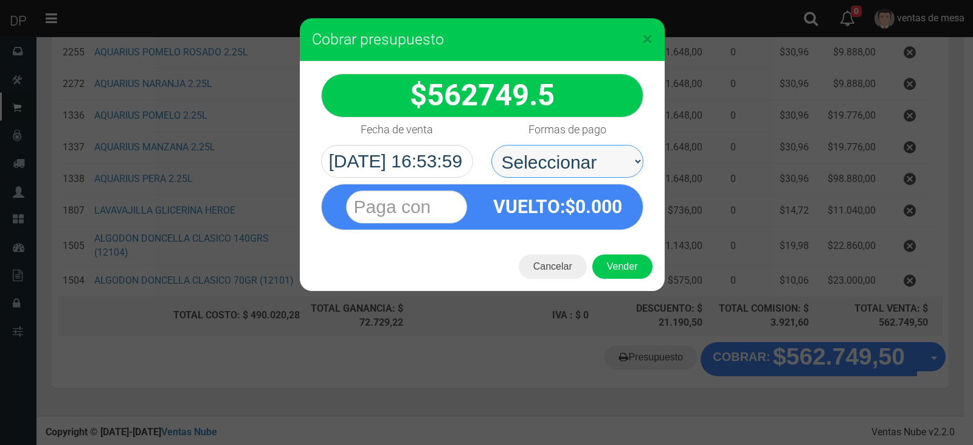
drag, startPoint x: 572, startPoint y: 150, endPoint x: 572, endPoint y: 169, distance: 18.9
click at [572, 151] on select "Seleccionar Efectivo Tarjeta de Crédito Depósito Débito" at bounding box center [567, 161] width 152 height 33
select select "Efectivo"
click at [491, 145] on select "Seleccionar Efectivo Tarjeta de Crédito Depósito Débito" at bounding box center [567, 161] width 152 height 33
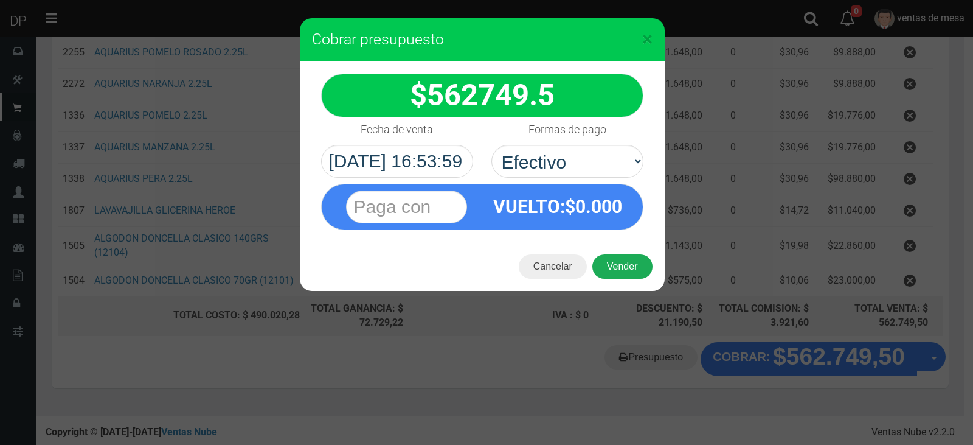
click at [618, 258] on button "Vender" at bounding box center [622, 266] width 60 height 24
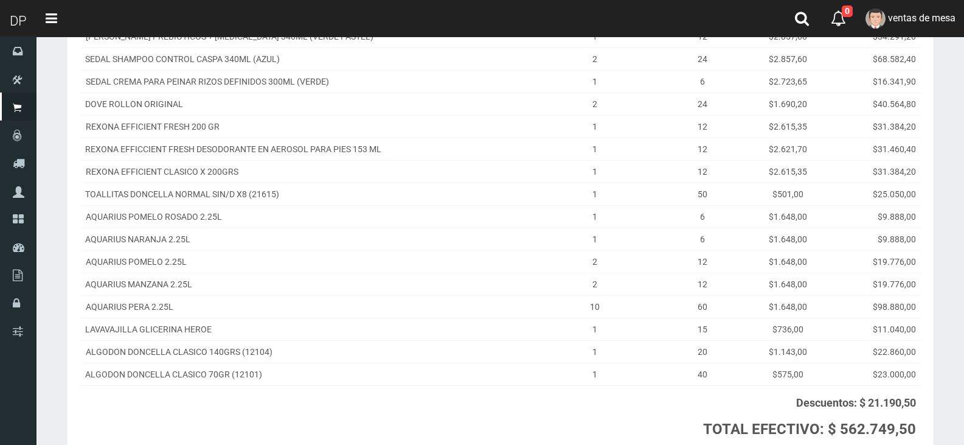
scroll to position [346, 0]
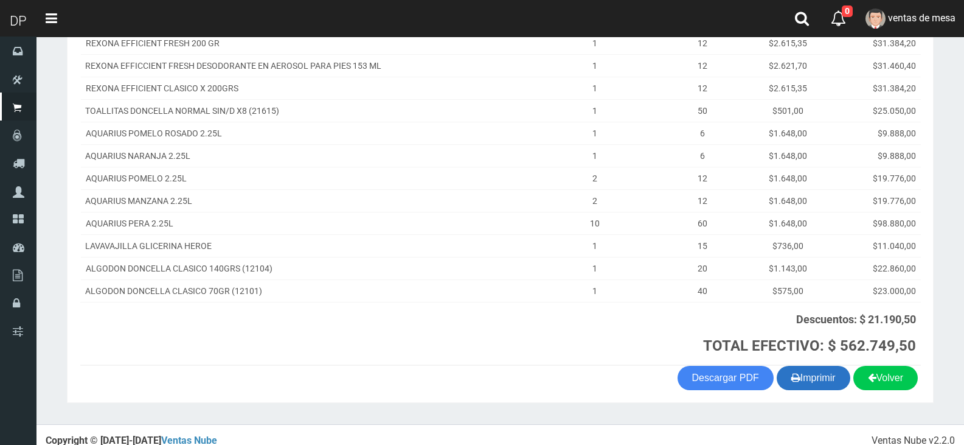
click at [818, 369] on button "Imprimir" at bounding box center [814, 378] width 74 height 24
